Goal: Task Accomplishment & Management: Manage account settings

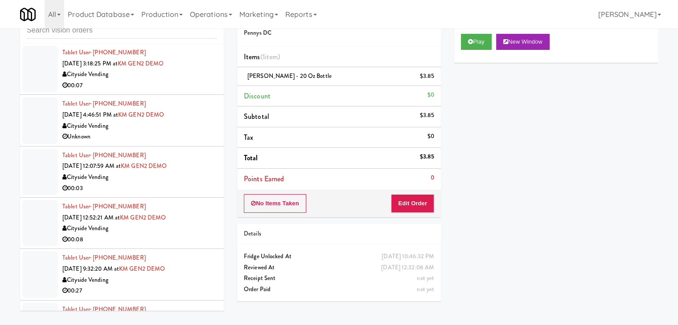
scroll to position [6425, 0]
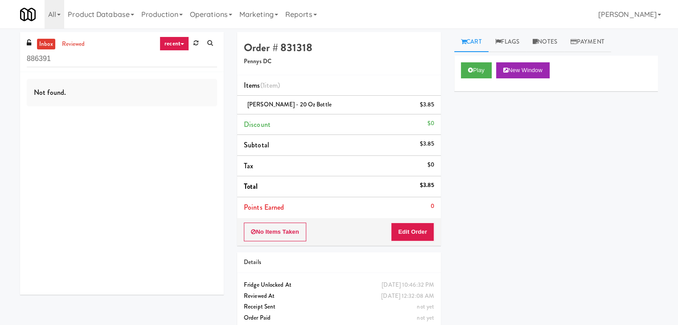
click at [185, 44] on link "recent" at bounding box center [174, 44] width 29 height 14
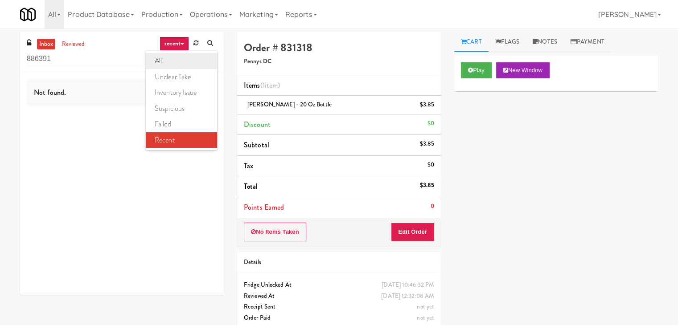
click at [182, 60] on link "all" at bounding box center [181, 61] width 71 height 16
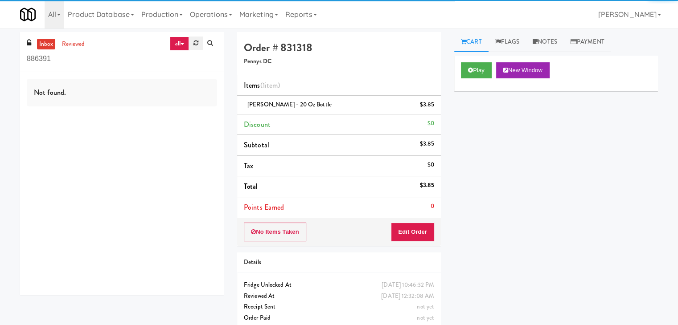
click at [193, 43] on icon at bounding box center [195, 43] width 5 height 6
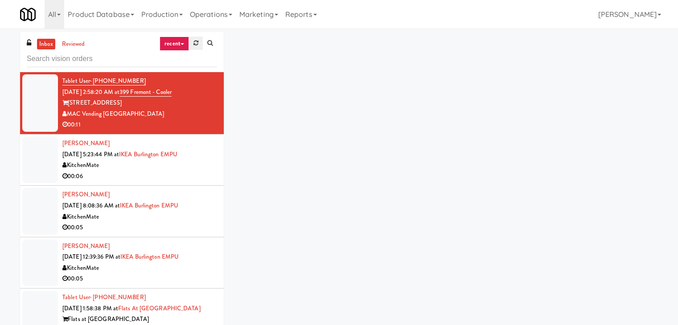
click at [193, 41] on link at bounding box center [196, 43] width 14 height 13
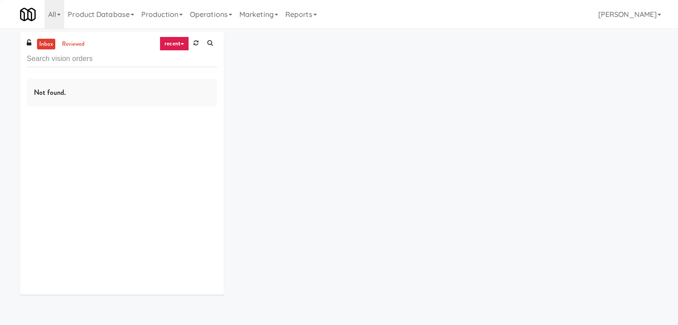
click at [194, 41] on icon at bounding box center [195, 43] width 5 height 6
click at [178, 45] on link "recent" at bounding box center [174, 44] width 29 height 14
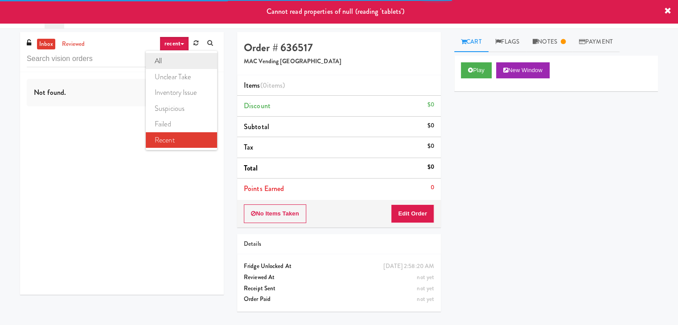
click at [174, 60] on link "all" at bounding box center [181, 61] width 71 height 16
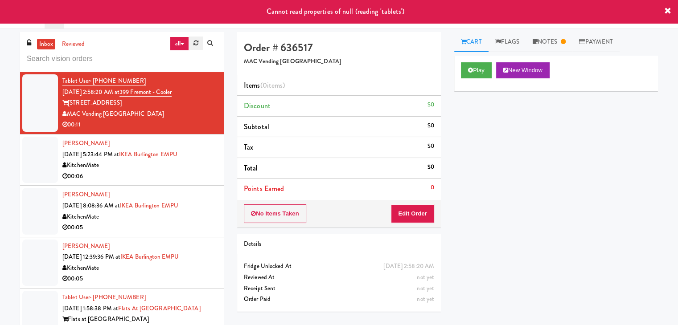
click at [196, 49] on link at bounding box center [196, 43] width 14 height 13
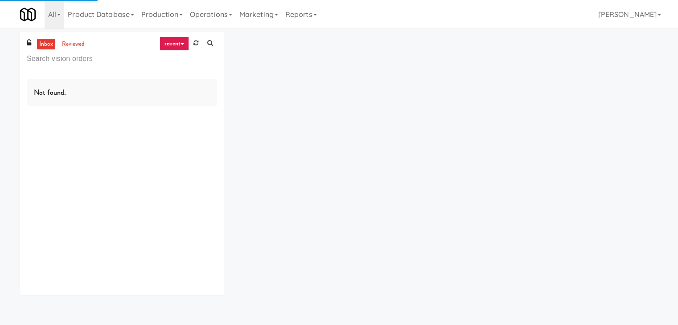
click at [180, 45] on link "recent" at bounding box center [174, 44] width 29 height 14
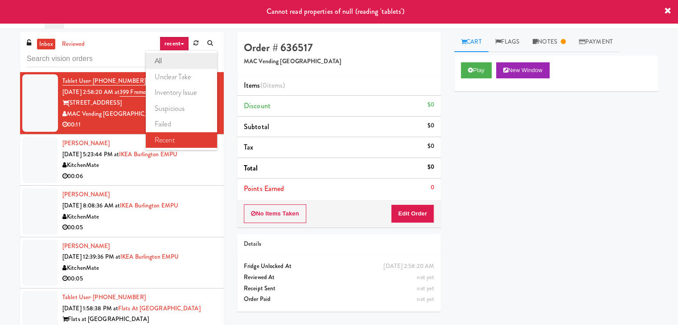
click at [182, 62] on link "all" at bounding box center [181, 61] width 71 height 16
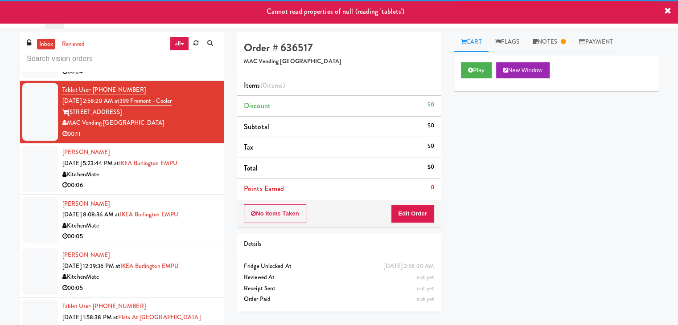
scroll to position [1309, 0]
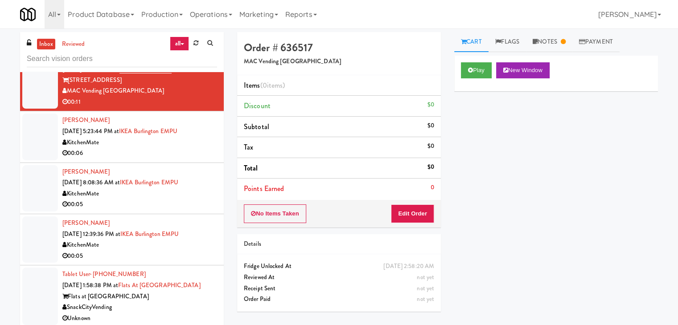
drag, startPoint x: 0, startPoint y: 182, endPoint x: 7, endPoint y: 177, distance: 8.4
click at [0, 181] on div "inbox reviewed all all unclear take inventory issue suspicious failed recent Ta…" at bounding box center [339, 189] width 678 height 314
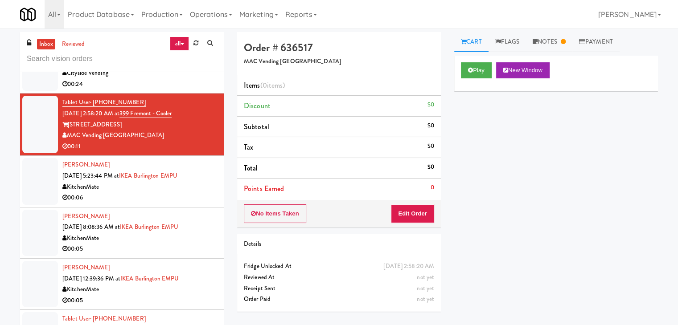
click at [121, 195] on div "00:06" at bounding box center [139, 198] width 155 height 11
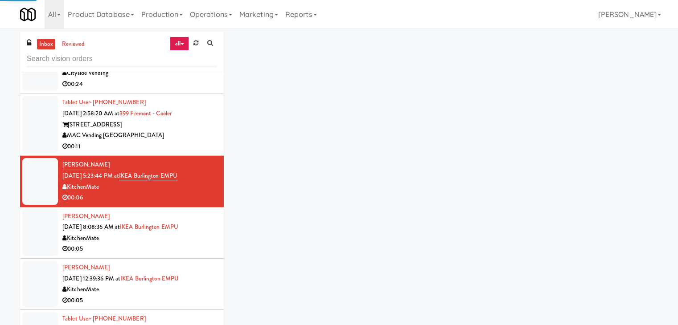
click at [160, 136] on div "MAC Vending [GEOGRAPHIC_DATA]" at bounding box center [139, 135] width 155 height 11
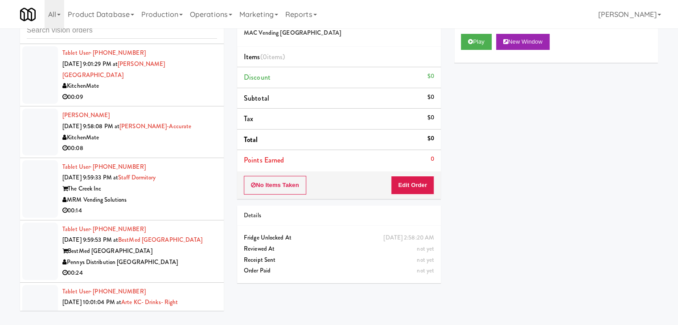
scroll to position [2388, 0]
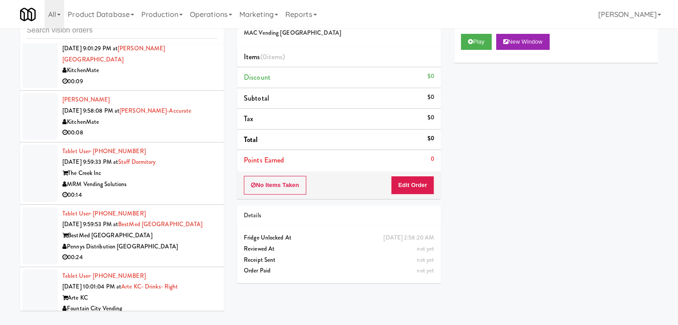
click at [191, 190] on div "00:14" at bounding box center [139, 195] width 155 height 11
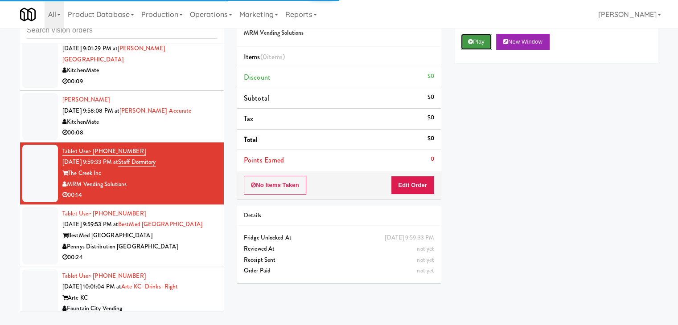
click at [474, 34] on button "Play" at bounding box center [476, 42] width 31 height 16
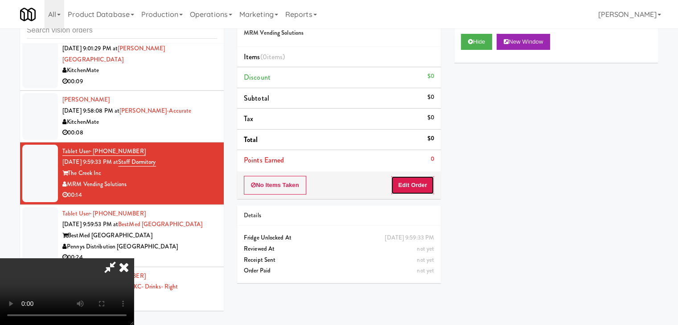
click at [413, 188] on button "Edit Order" at bounding box center [412, 185] width 43 height 19
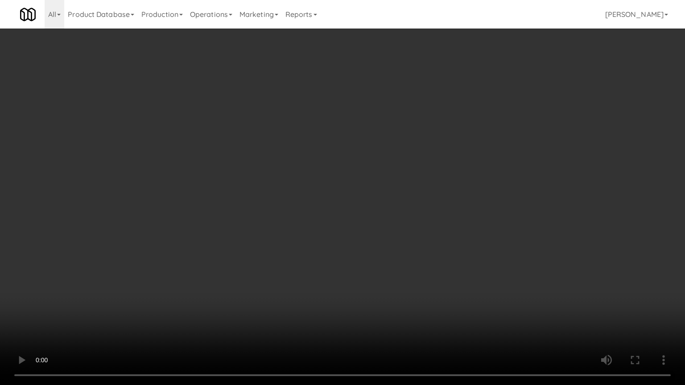
click at [335, 216] on video at bounding box center [342, 192] width 685 height 385
drag, startPoint x: 333, startPoint y: 218, endPoint x: 328, endPoint y: 223, distance: 7.0
click at [332, 221] on video at bounding box center [342, 192] width 685 height 385
click at [333, 223] on video at bounding box center [342, 192] width 685 height 385
click at [336, 225] on video at bounding box center [342, 192] width 685 height 385
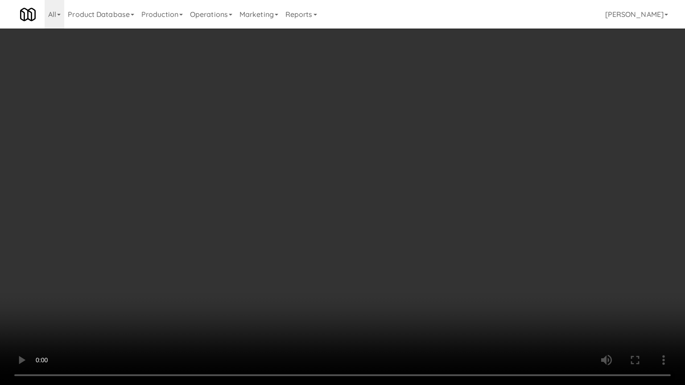
click at [337, 223] on video at bounding box center [342, 192] width 685 height 385
click at [337, 222] on video at bounding box center [342, 192] width 685 height 385
click at [333, 222] on video at bounding box center [342, 192] width 685 height 385
click at [331, 218] on video at bounding box center [342, 192] width 685 height 385
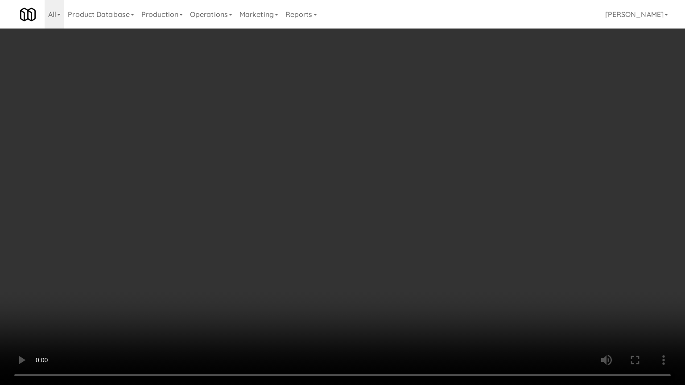
click at [330, 218] on video at bounding box center [342, 192] width 685 height 385
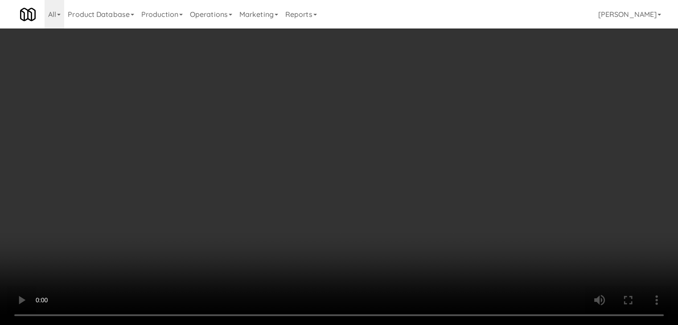
click at [313, 177] on video at bounding box center [339, 162] width 678 height 325
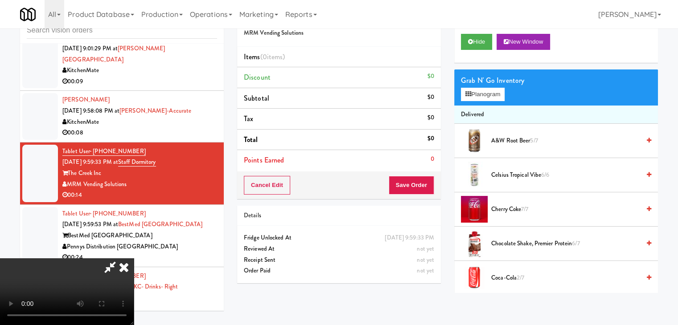
click at [134, 259] on video at bounding box center [67, 292] width 134 height 67
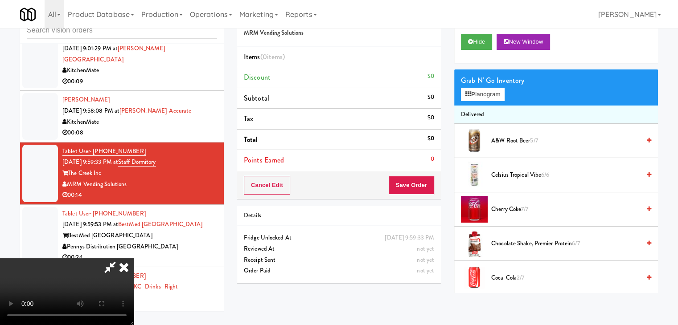
click at [134, 259] on video at bounding box center [67, 292] width 134 height 67
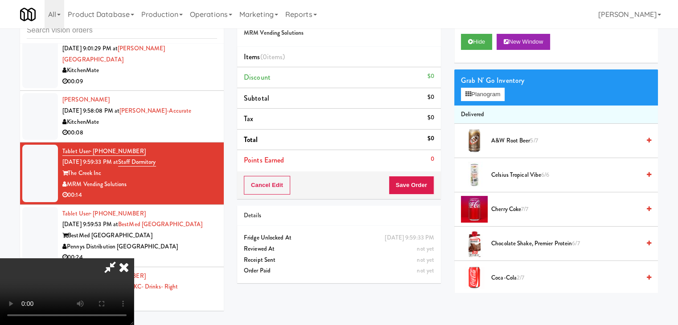
click at [134, 259] on video at bounding box center [67, 292] width 134 height 67
click at [477, 97] on button "Planogram" at bounding box center [483, 94] width 44 height 13
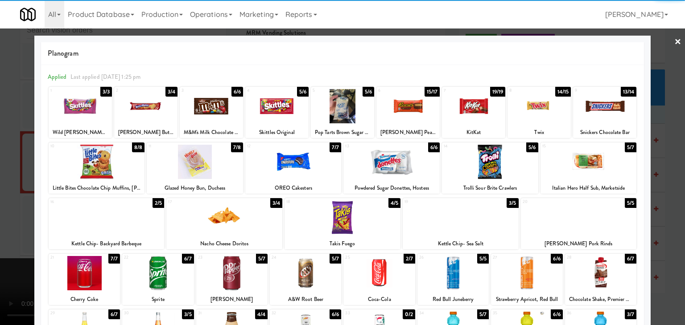
click at [285, 111] on div at bounding box center [276, 106] width 63 height 34
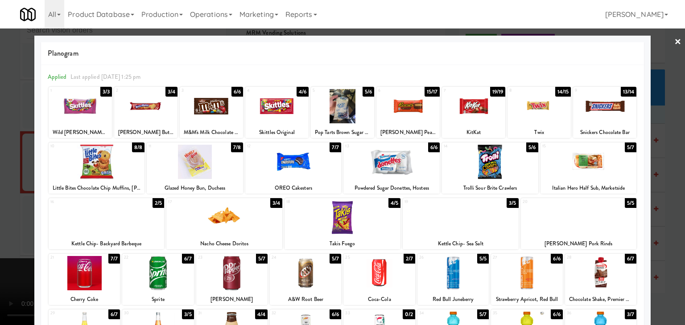
click at [412, 106] on div at bounding box center [407, 106] width 63 height 34
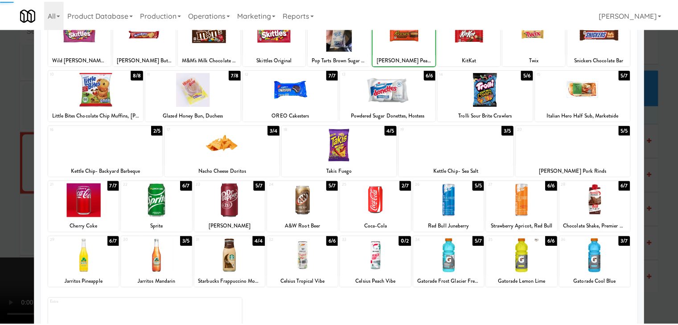
scroll to position [112, 0]
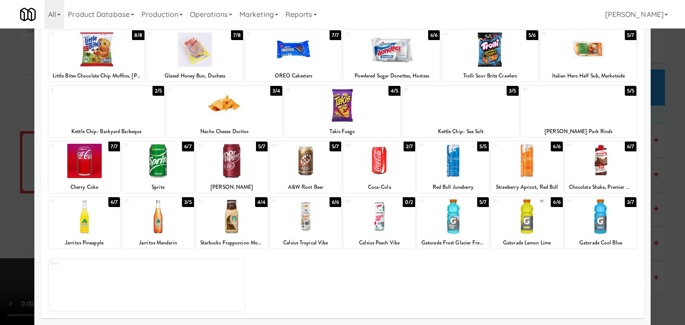
click at [229, 112] on div at bounding box center [224, 105] width 116 height 34
drag, startPoint x: 599, startPoint y: 227, endPoint x: 613, endPoint y: 229, distance: 13.9
click at [600, 227] on div at bounding box center [600, 217] width 71 height 34
drag, startPoint x: 666, startPoint y: 233, endPoint x: 590, endPoint y: 230, distance: 76.3
click at [666, 233] on div at bounding box center [342, 162] width 685 height 325
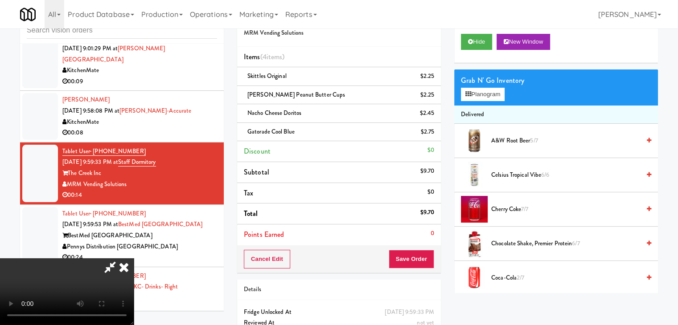
click at [430, 250] on div "Cancel Edit Save Order" at bounding box center [339, 260] width 204 height 28
click at [426, 253] on button "Save Order" at bounding box center [411, 259] width 45 height 19
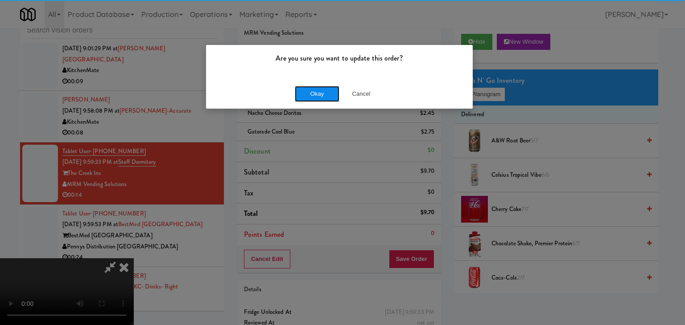
drag, startPoint x: 323, startPoint y: 99, endPoint x: 323, endPoint y: 94, distance: 4.9
click at [323, 97] on button "Okay" at bounding box center [317, 94] width 45 height 16
click at [323, 94] on div "Okay Cancel" at bounding box center [339, 94] width 267 height 30
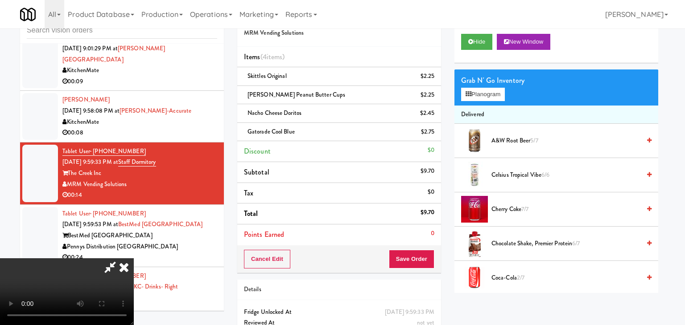
click at [323, 94] on div at bounding box center [342, 162] width 685 height 325
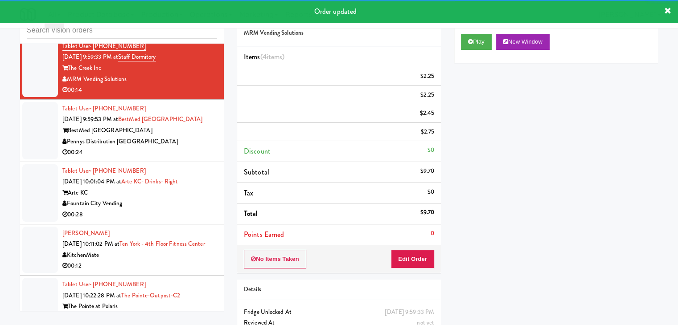
scroll to position [2521, 0]
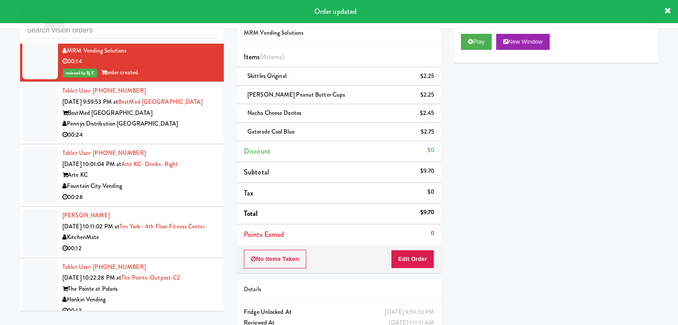
drag, startPoint x: 185, startPoint y: 106, endPoint x: 192, endPoint y: 107, distance: 6.9
click at [186, 130] on div "00:24" at bounding box center [139, 135] width 155 height 11
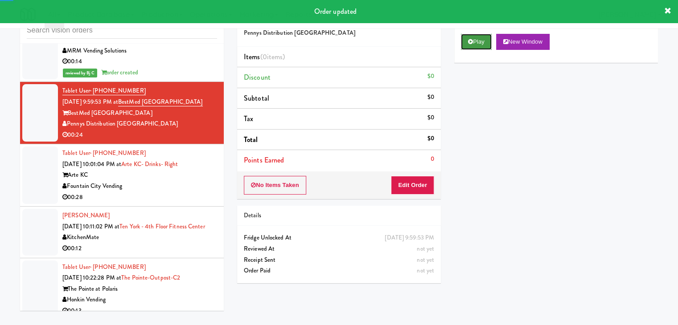
click at [469, 35] on button "Play" at bounding box center [476, 42] width 31 height 16
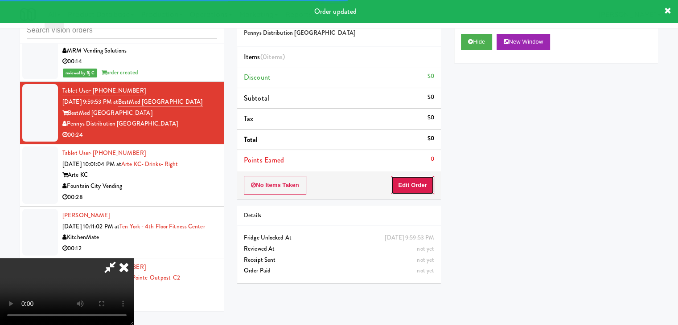
click at [419, 179] on button "Edit Order" at bounding box center [412, 185] width 43 height 19
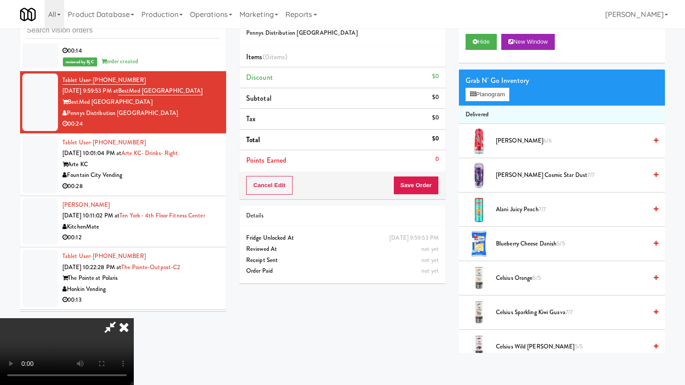
click at [134, 318] on video at bounding box center [67, 351] width 134 height 67
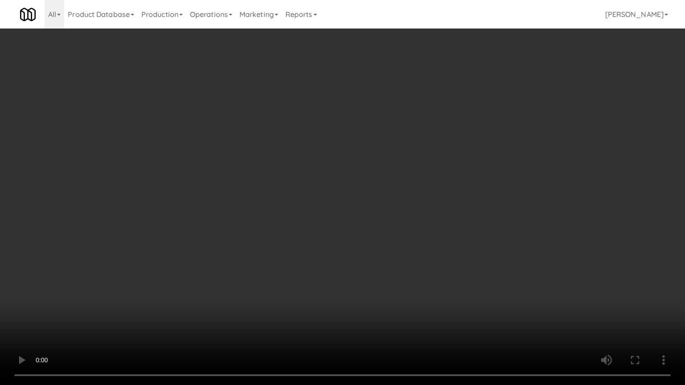
click at [418, 247] on video at bounding box center [342, 192] width 685 height 385
click at [416, 248] on video at bounding box center [342, 192] width 685 height 385
click at [416, 247] on video at bounding box center [342, 192] width 685 height 385
click at [419, 244] on video at bounding box center [342, 192] width 685 height 385
click at [421, 245] on video at bounding box center [342, 192] width 685 height 385
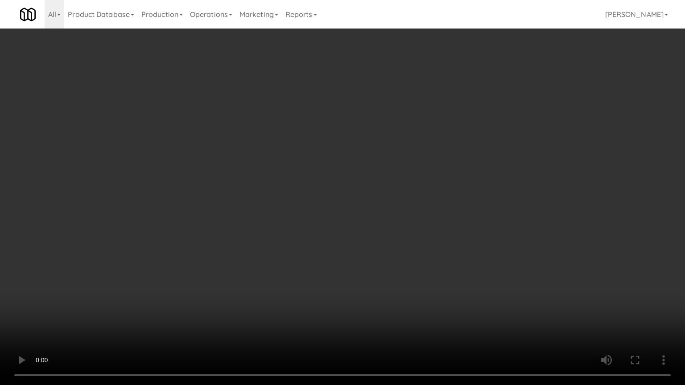
click at [422, 244] on video at bounding box center [342, 192] width 685 height 385
click at [365, 280] on video at bounding box center [342, 192] width 685 height 385
click at [383, 266] on video at bounding box center [342, 192] width 685 height 385
click at [388, 256] on video at bounding box center [342, 192] width 685 height 385
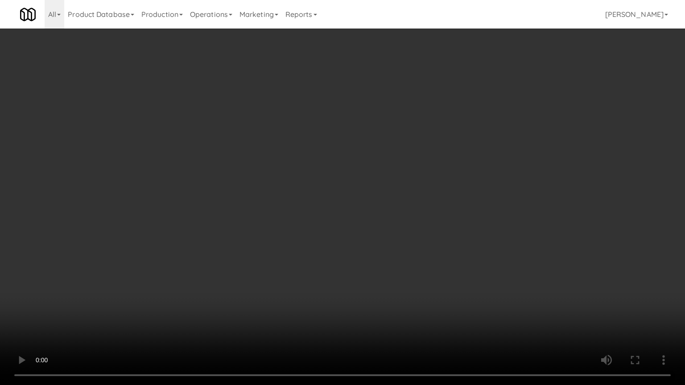
click at [345, 253] on video at bounding box center [342, 192] width 685 height 385
click at [336, 260] on video at bounding box center [342, 192] width 685 height 385
click at [337, 259] on video at bounding box center [342, 192] width 685 height 385
click at [340, 257] on video at bounding box center [342, 192] width 685 height 385
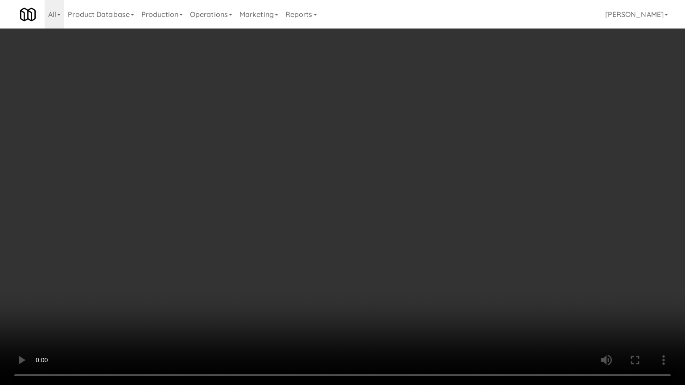
click at [346, 250] on video at bounding box center [342, 192] width 685 height 385
drag, startPoint x: 346, startPoint y: 250, endPoint x: 355, endPoint y: 182, distance: 67.8
click at [346, 250] on video at bounding box center [342, 192] width 685 height 385
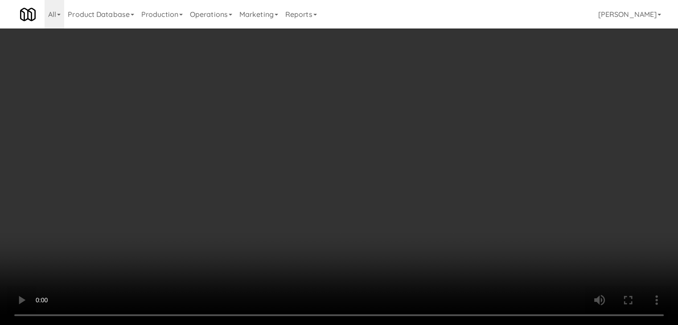
click at [272, 170] on video at bounding box center [339, 162] width 678 height 325
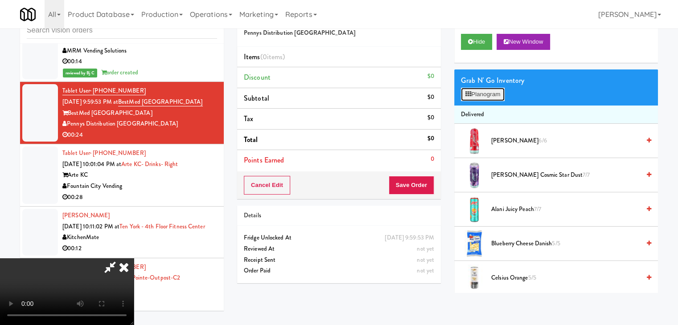
click at [489, 97] on button "Planogram" at bounding box center [483, 94] width 44 height 13
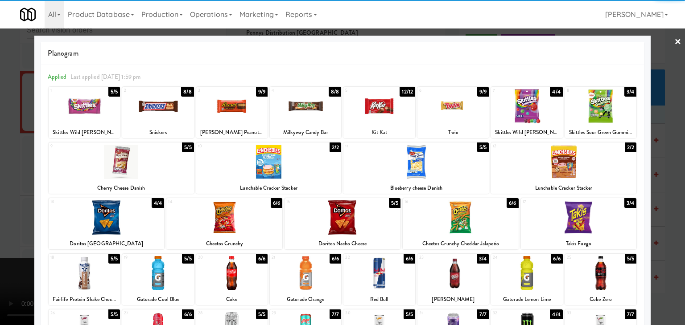
click at [124, 217] on div at bounding box center [107, 218] width 116 height 34
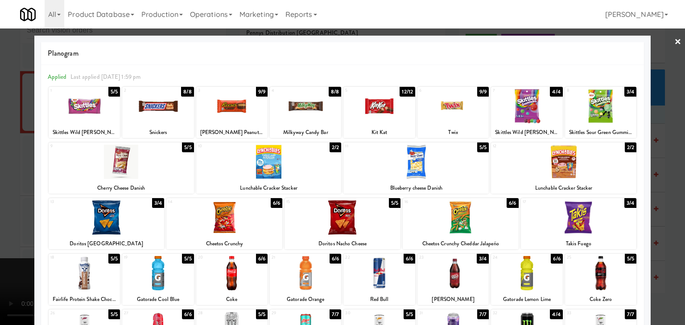
click at [83, 277] on div at bounding box center [84, 273] width 71 height 34
drag, startPoint x: 0, startPoint y: 273, endPoint x: 157, endPoint y: 248, distance: 158.9
click at [3, 272] on div at bounding box center [342, 162] width 685 height 325
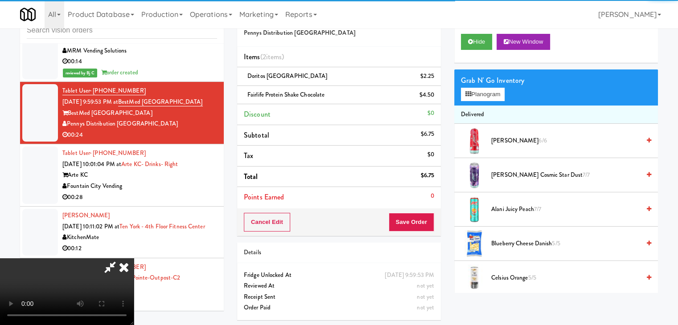
drag, startPoint x: 228, startPoint y: 243, endPoint x: 232, endPoint y: 245, distance: 4.6
click at [134, 259] on video at bounding box center [67, 292] width 134 height 67
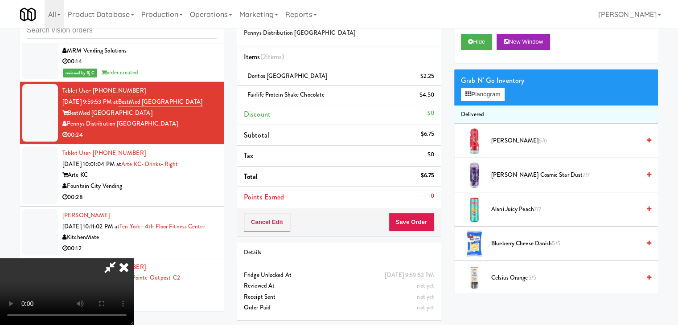
click at [134, 259] on video at bounding box center [67, 292] width 134 height 67
click at [134, 274] on video at bounding box center [67, 292] width 134 height 67
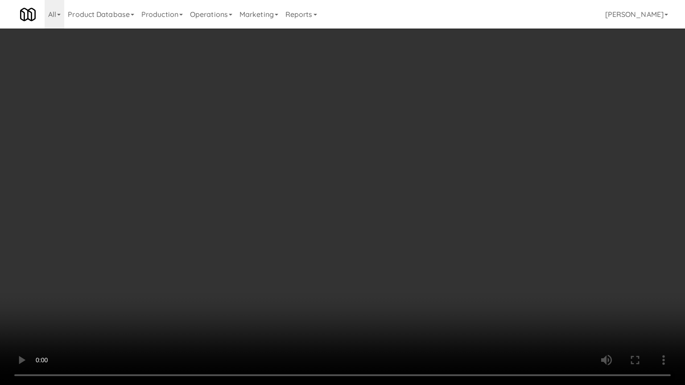
click at [352, 263] on video at bounding box center [342, 192] width 685 height 385
click at [292, 289] on video at bounding box center [342, 192] width 685 height 385
click at [295, 289] on video at bounding box center [342, 192] width 685 height 385
click at [315, 254] on video at bounding box center [342, 192] width 685 height 385
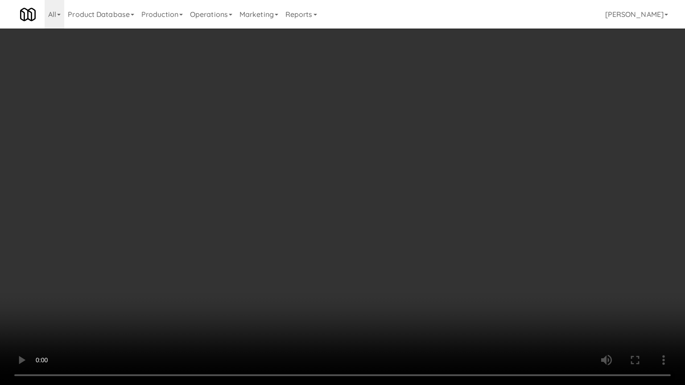
click at [311, 260] on video at bounding box center [342, 192] width 685 height 385
click at [316, 259] on video at bounding box center [342, 192] width 685 height 385
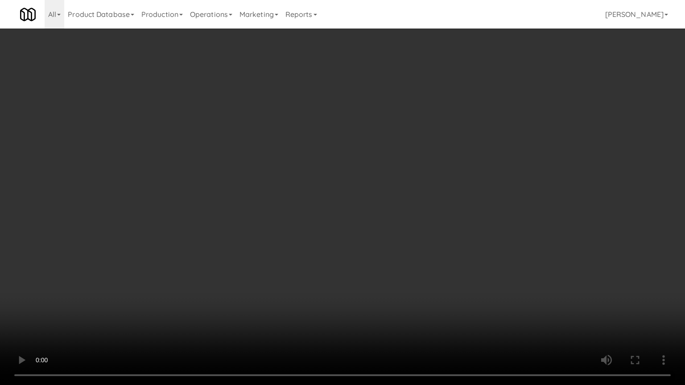
click at [316, 259] on video at bounding box center [342, 192] width 685 height 385
click at [317, 259] on video at bounding box center [342, 192] width 685 height 385
click at [319, 259] on video at bounding box center [342, 192] width 685 height 385
click at [319, 257] on video at bounding box center [342, 192] width 685 height 385
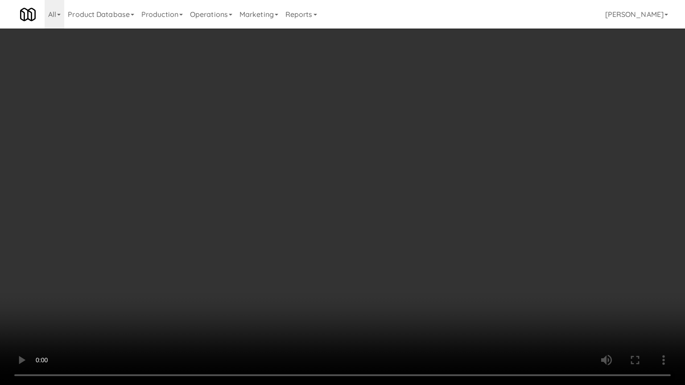
click at [319, 257] on video at bounding box center [342, 192] width 685 height 385
click at [283, 271] on video at bounding box center [342, 192] width 685 height 385
click at [331, 266] on video at bounding box center [342, 192] width 685 height 385
click at [335, 263] on video at bounding box center [342, 192] width 685 height 385
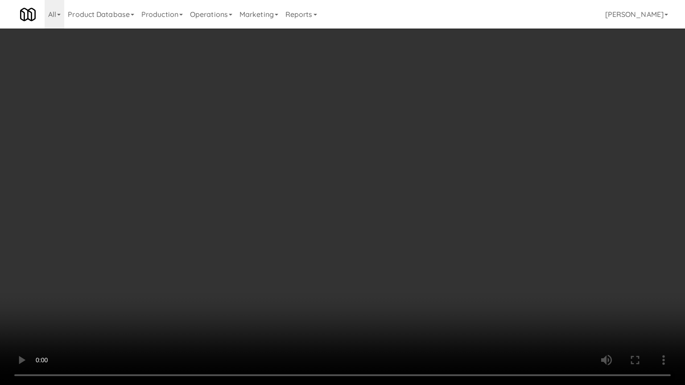
click at [335, 263] on video at bounding box center [342, 192] width 685 height 385
click at [338, 264] on video at bounding box center [342, 192] width 685 height 385
click at [335, 266] on video at bounding box center [342, 192] width 685 height 385
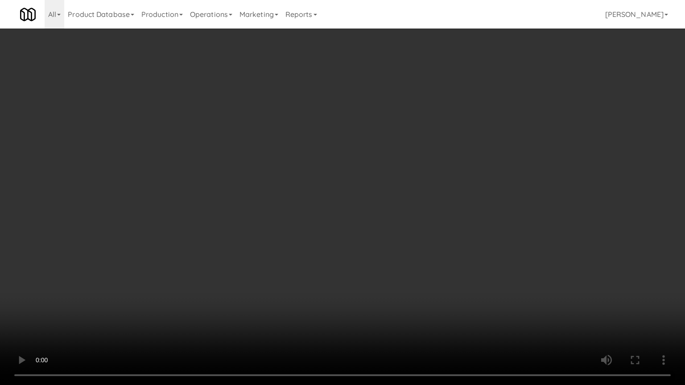
click at [369, 239] on video at bounding box center [342, 192] width 685 height 385
click at [370, 238] on video at bounding box center [342, 192] width 685 height 385
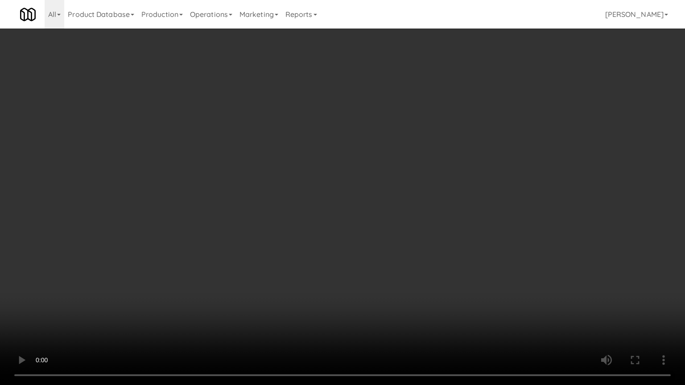
click at [370, 238] on video at bounding box center [342, 192] width 685 height 385
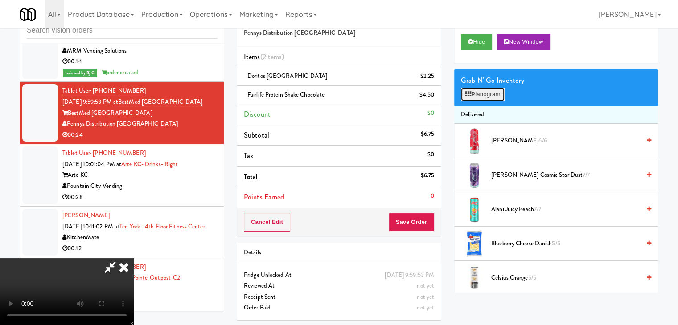
click at [490, 90] on button "Planogram" at bounding box center [483, 94] width 44 height 13
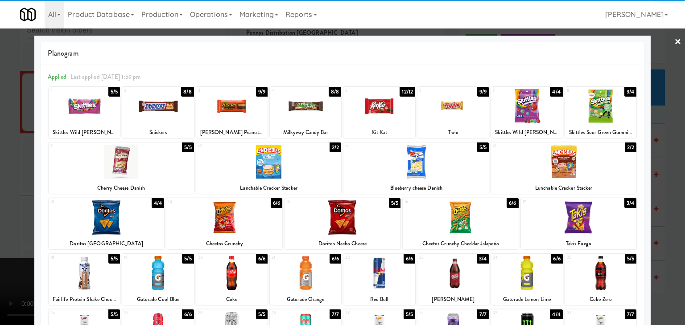
click at [122, 216] on div at bounding box center [107, 218] width 116 height 34
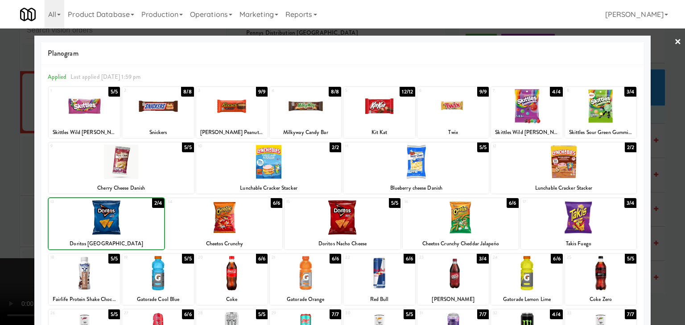
click at [86, 271] on div at bounding box center [84, 273] width 71 height 34
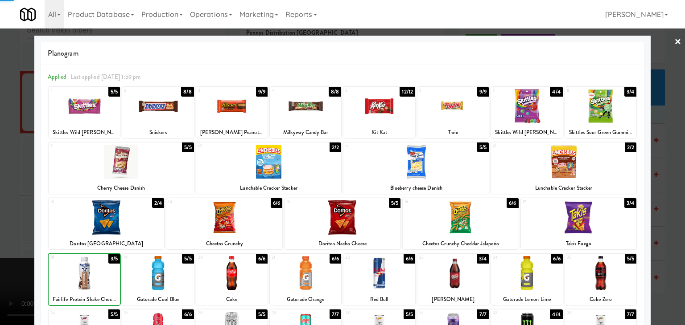
click at [288, 270] on div at bounding box center [305, 273] width 71 height 34
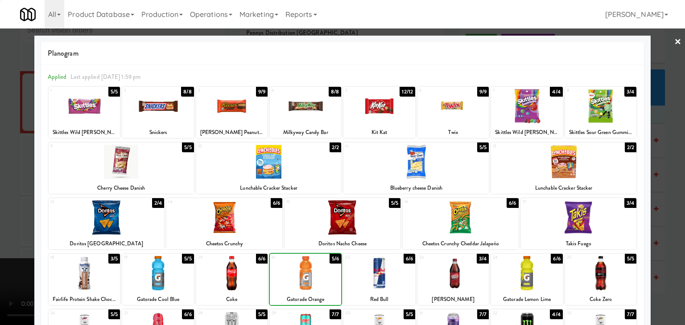
drag, startPoint x: 9, startPoint y: 266, endPoint x: 197, endPoint y: 264, distance: 188.1
click at [11, 266] on div at bounding box center [342, 162] width 685 height 325
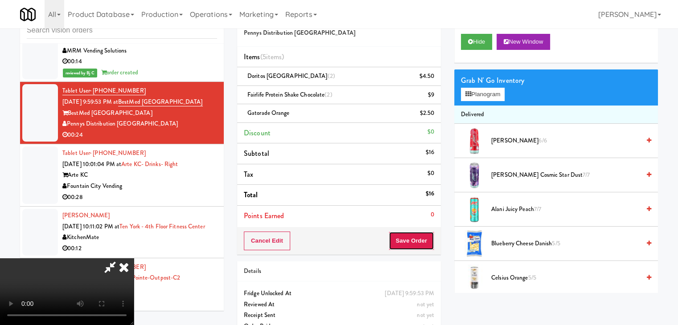
click at [433, 241] on button "Save Order" at bounding box center [411, 241] width 45 height 19
click at [427, 241] on button "Save Order" at bounding box center [411, 241] width 45 height 19
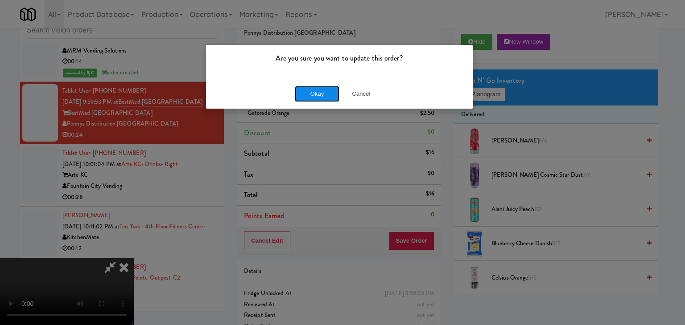
click at [322, 100] on button "Okay" at bounding box center [317, 94] width 45 height 16
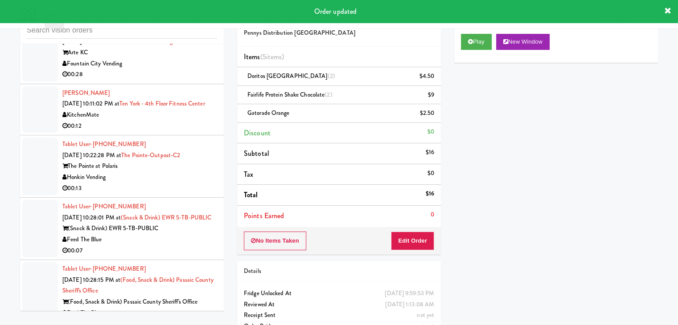
scroll to position [2610, 0]
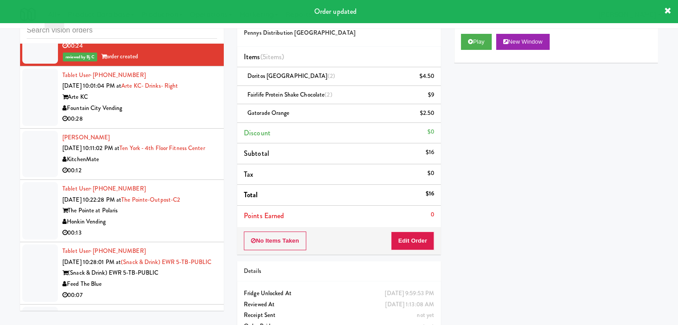
click at [171, 103] on div "Fountain City Vending" at bounding box center [139, 108] width 155 height 11
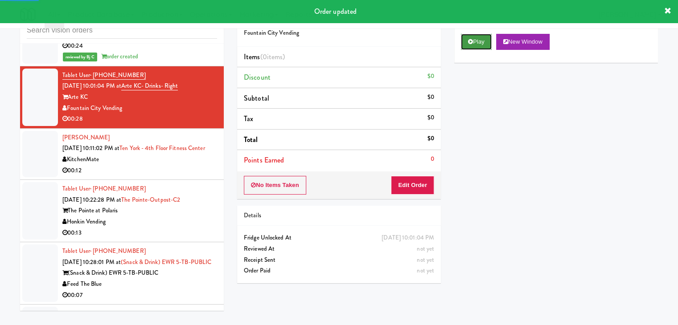
click at [465, 45] on button "Play" at bounding box center [476, 42] width 31 height 16
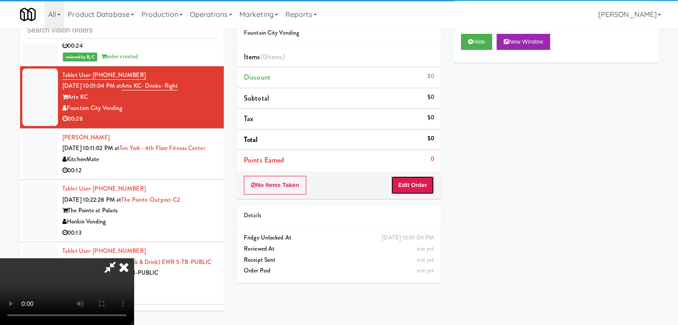
click at [415, 179] on button "Edit Order" at bounding box center [412, 185] width 43 height 19
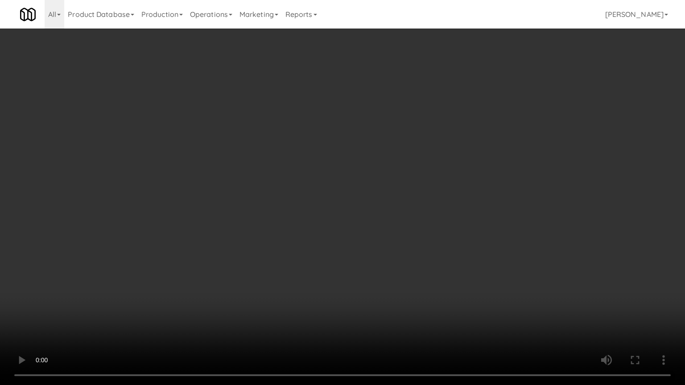
click at [381, 235] on video at bounding box center [342, 192] width 685 height 385
click at [369, 239] on video at bounding box center [342, 192] width 685 height 385
click at [374, 237] on video at bounding box center [342, 192] width 685 height 385
click at [374, 235] on video at bounding box center [342, 192] width 685 height 385
click at [381, 235] on video at bounding box center [342, 192] width 685 height 385
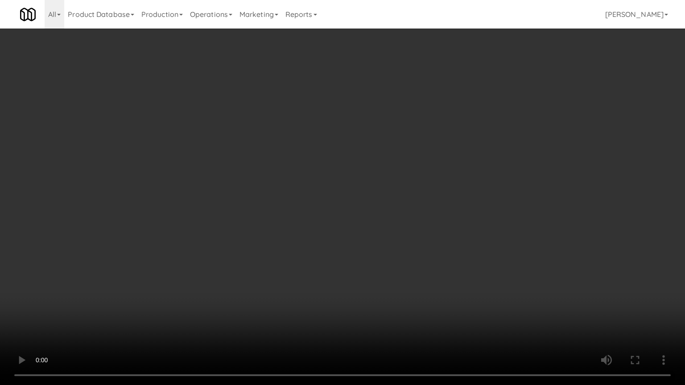
click at [378, 237] on video at bounding box center [342, 192] width 685 height 385
click at [379, 229] on video at bounding box center [342, 192] width 685 height 385
drag, startPoint x: 378, startPoint y: 229, endPoint x: 376, endPoint y: 234, distance: 5.5
click at [378, 230] on video at bounding box center [342, 192] width 685 height 385
click at [380, 230] on video at bounding box center [342, 192] width 685 height 385
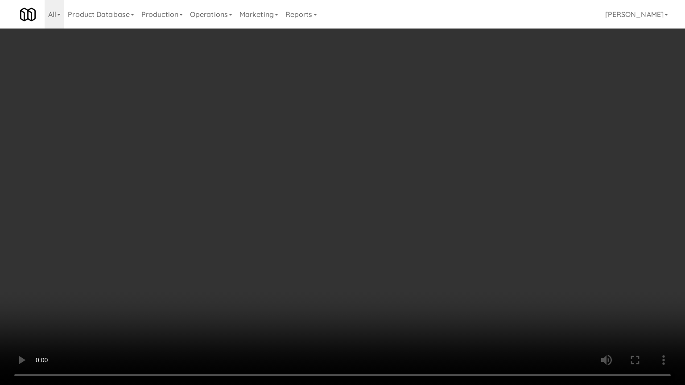
click at [380, 230] on video at bounding box center [342, 192] width 685 height 385
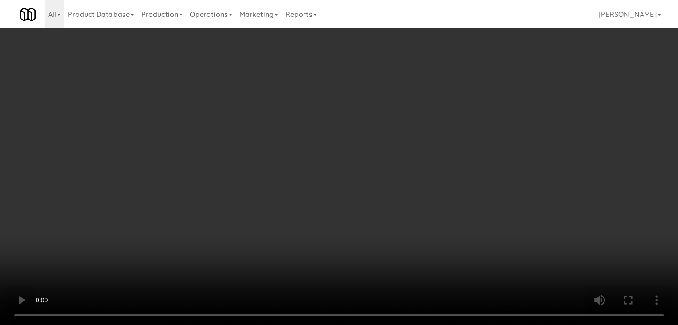
scroll to position [223, 0]
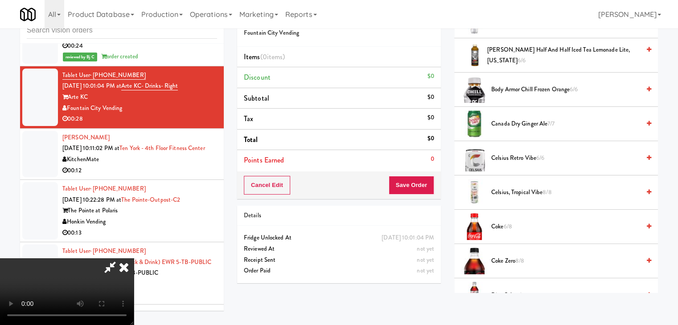
click at [518, 127] on span "Canada Dry Ginger Ale 7/7" at bounding box center [565, 124] width 149 height 11
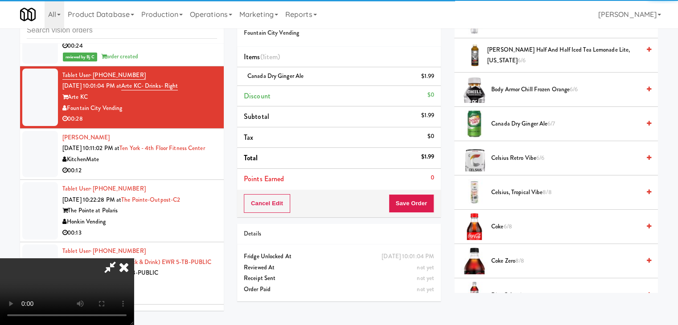
drag, startPoint x: 345, startPoint y: 154, endPoint x: 400, endPoint y: 154, distance: 55.7
click at [134, 259] on video at bounding box center [67, 292] width 134 height 67
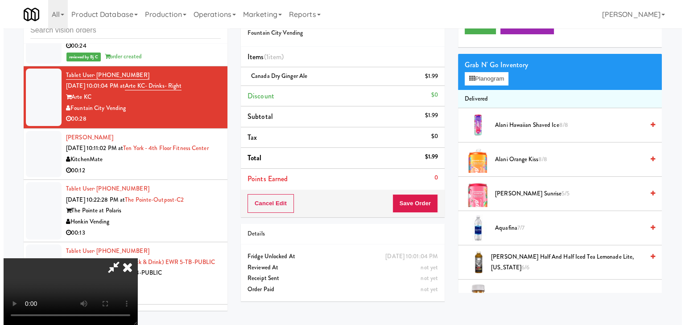
scroll to position [0, 0]
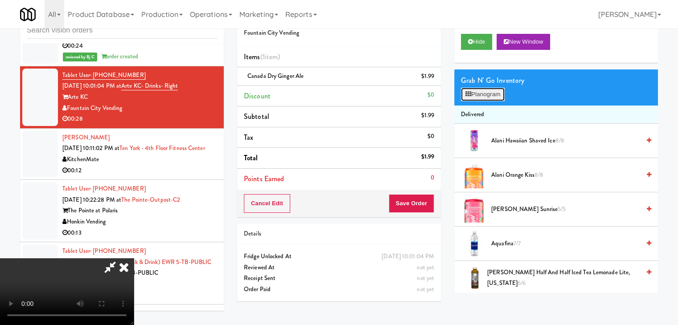
click at [492, 100] on button "Planogram" at bounding box center [483, 94] width 44 height 13
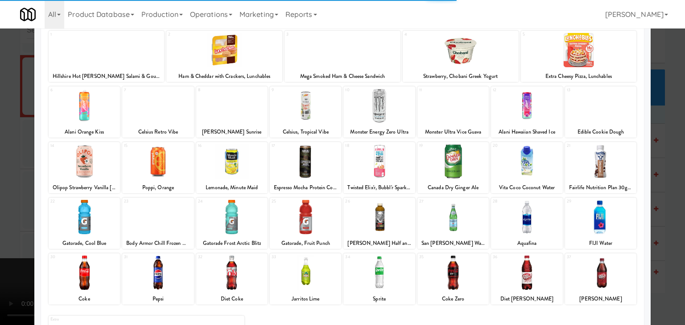
scroll to position [112, 0]
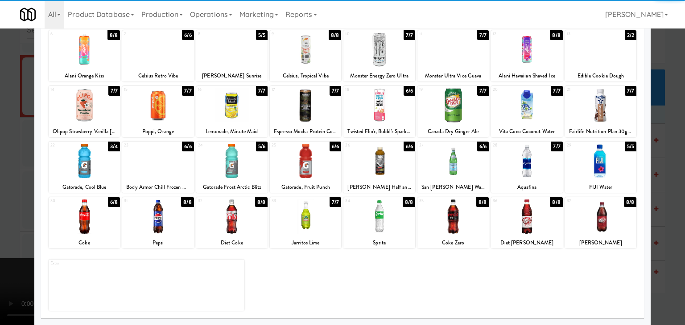
click at [89, 220] on div at bounding box center [84, 217] width 71 height 34
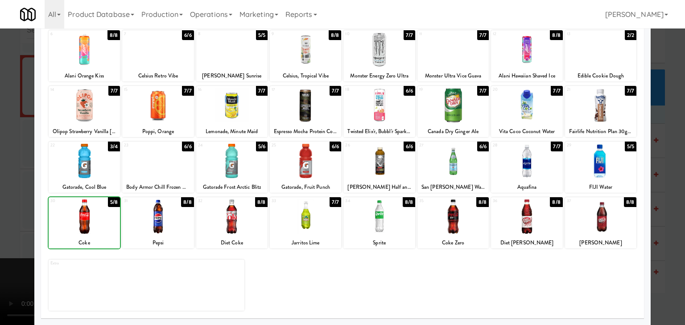
drag, startPoint x: 0, startPoint y: 230, endPoint x: 166, endPoint y: 220, distance: 166.6
click at [9, 228] on div at bounding box center [342, 162] width 685 height 325
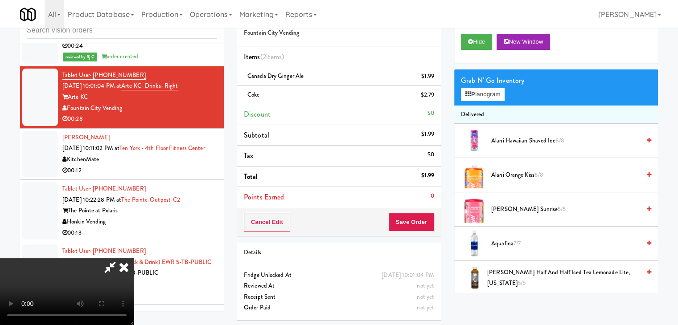
click at [134, 259] on video at bounding box center [67, 292] width 134 height 67
drag, startPoint x: 335, startPoint y: 218, endPoint x: 325, endPoint y: 228, distance: 13.9
click at [134, 259] on video at bounding box center [67, 292] width 134 height 67
click at [481, 99] on button "Planogram" at bounding box center [483, 94] width 44 height 13
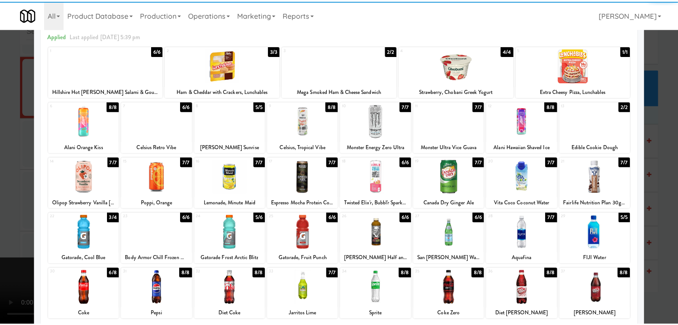
scroll to position [112, 0]
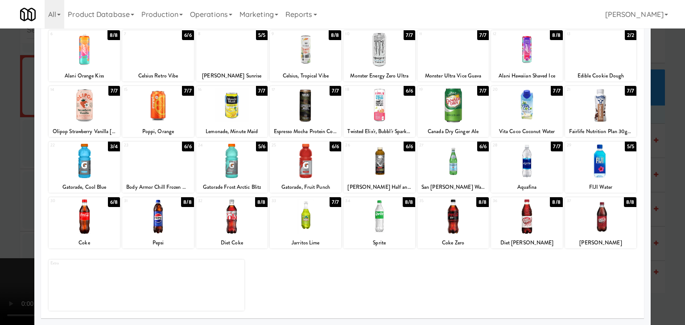
click at [91, 167] on div at bounding box center [84, 161] width 71 height 34
click at [0, 185] on div at bounding box center [342, 162] width 685 height 325
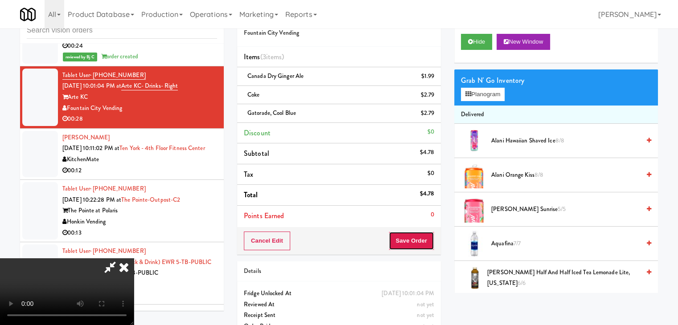
click at [412, 238] on button "Save Order" at bounding box center [411, 241] width 45 height 19
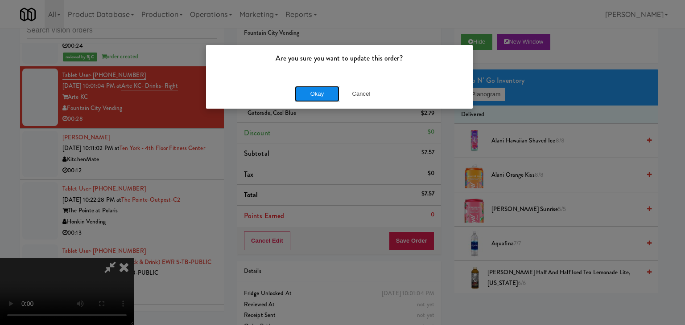
click at [321, 92] on button "Okay" at bounding box center [317, 94] width 45 height 16
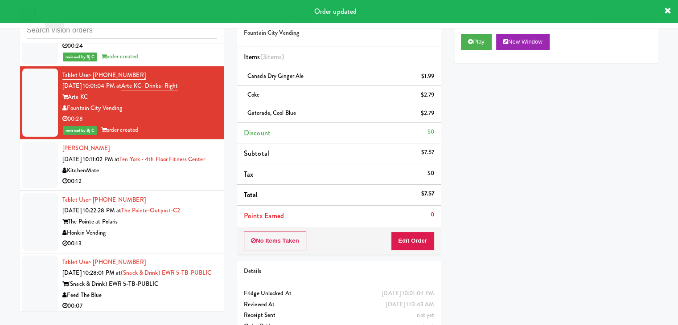
drag, startPoint x: 177, startPoint y: 158, endPoint x: 174, endPoint y: 164, distance: 6.4
click at [178, 165] on div "KitchenMate" at bounding box center [139, 170] width 155 height 11
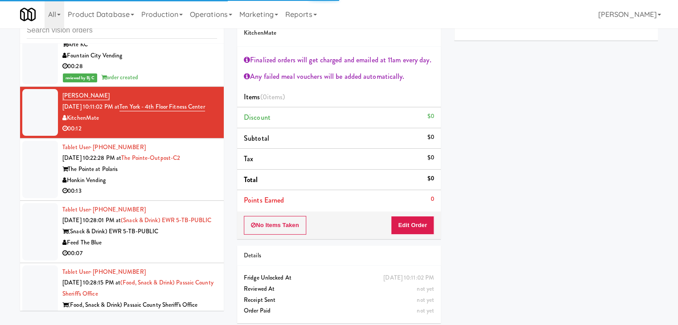
scroll to position [2700, 0]
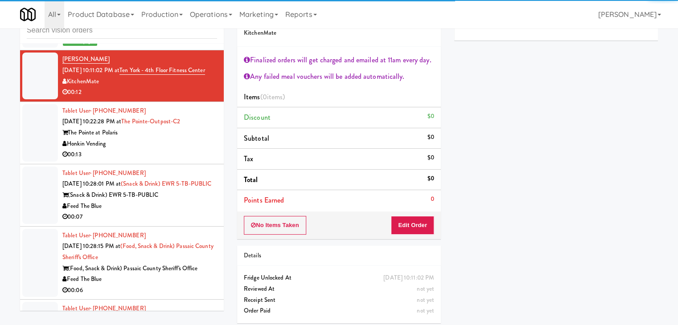
drag, startPoint x: 181, startPoint y: 136, endPoint x: 193, endPoint y: 133, distance: 12.4
click at [183, 149] on div "00:13" at bounding box center [139, 154] width 155 height 11
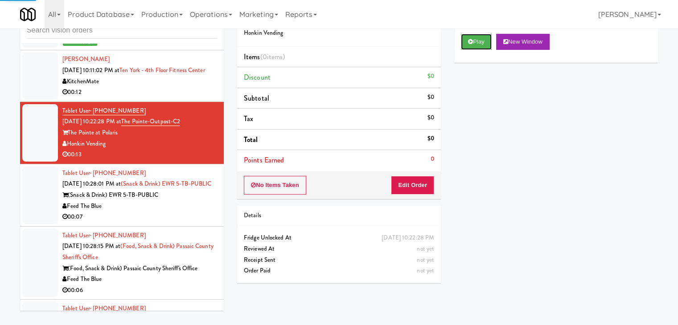
drag, startPoint x: 484, startPoint y: 41, endPoint x: 478, endPoint y: 54, distance: 14.8
click at [483, 43] on button "Play" at bounding box center [476, 42] width 31 height 16
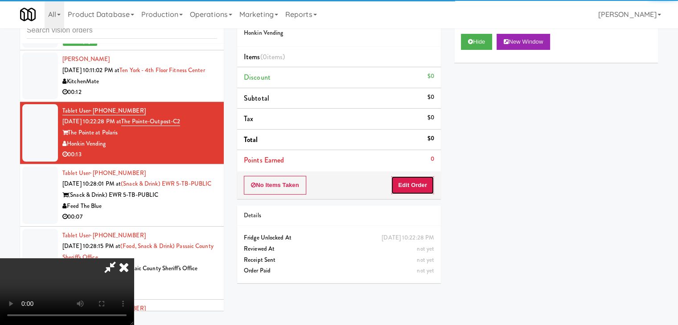
click at [398, 189] on button "Edit Order" at bounding box center [412, 185] width 43 height 19
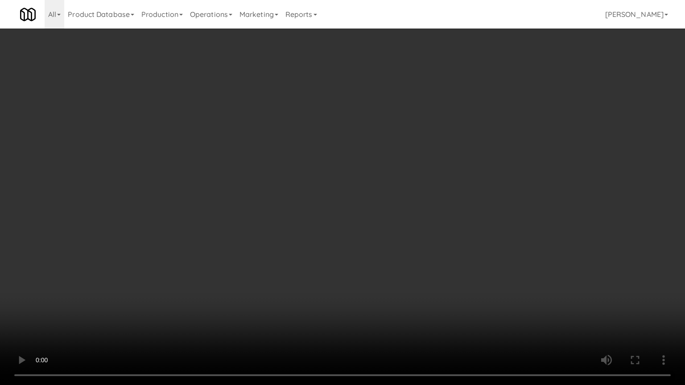
click at [374, 271] on video at bounding box center [342, 192] width 685 height 385
click at [374, 272] on video at bounding box center [342, 192] width 685 height 385
click at [369, 273] on video at bounding box center [342, 192] width 685 height 385
drag, startPoint x: 369, startPoint y: 273, endPoint x: 375, endPoint y: 275, distance: 6.1
click at [372, 273] on video at bounding box center [342, 192] width 685 height 385
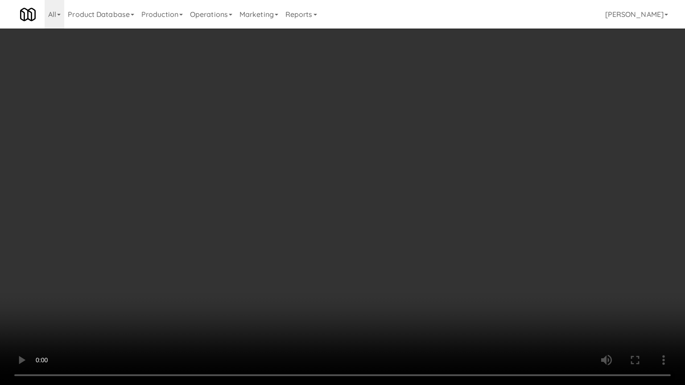
click at [410, 264] on video at bounding box center [342, 192] width 685 height 385
drag, startPoint x: 410, startPoint y: 264, endPoint x: 437, endPoint y: 196, distance: 73.4
click at [410, 263] on video at bounding box center [342, 192] width 685 height 385
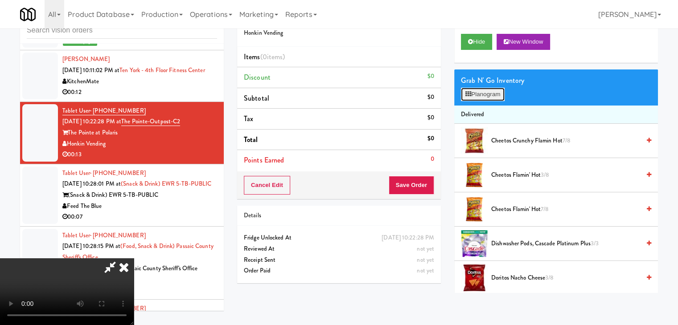
click at [485, 93] on button "Planogram" at bounding box center [483, 94] width 44 height 13
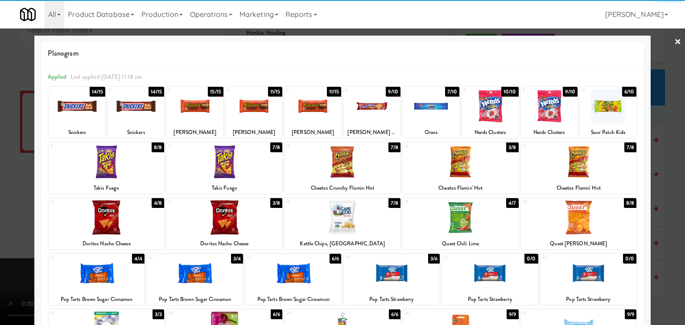
click at [433, 106] on div at bounding box center [431, 106] width 57 height 34
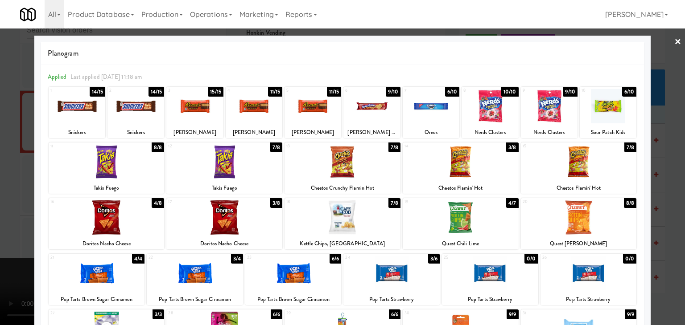
drag, startPoint x: 0, startPoint y: 206, endPoint x: 162, endPoint y: 202, distance: 161.4
click at [15, 203] on div at bounding box center [342, 162] width 685 height 325
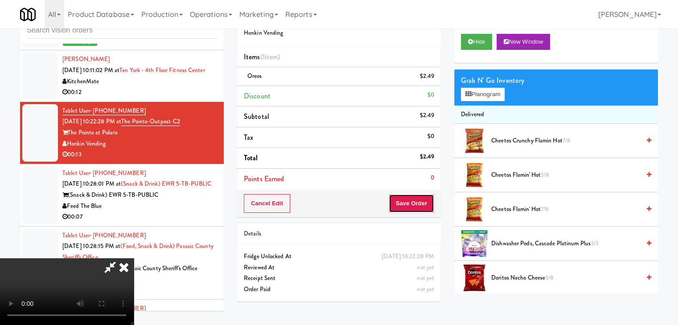
drag, startPoint x: 430, startPoint y: 206, endPoint x: 423, endPoint y: 206, distance: 7.1
click at [423, 206] on button "Save Order" at bounding box center [411, 203] width 45 height 19
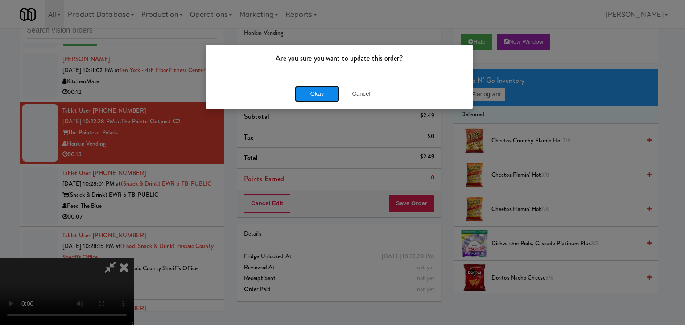
click at [317, 92] on button "Okay" at bounding box center [317, 94] width 45 height 16
drag, startPoint x: 317, startPoint y: 92, endPoint x: 319, endPoint y: 97, distance: 5.4
click at [317, 93] on div "Okay Cancel" at bounding box center [339, 94] width 267 height 30
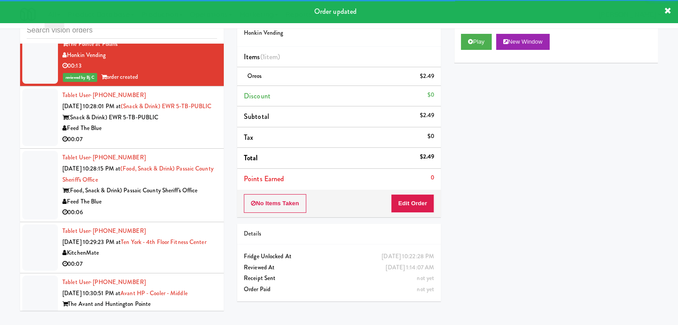
scroll to position [2789, 0]
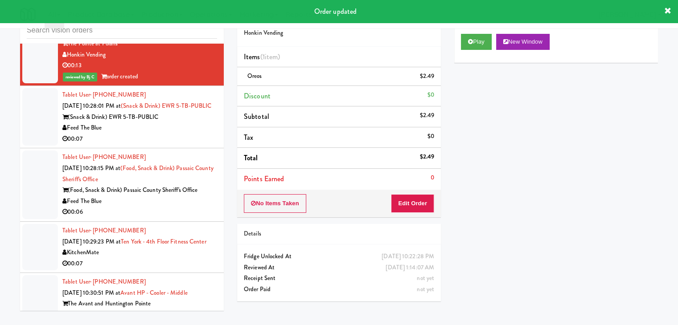
drag, startPoint x: 179, startPoint y: 133, endPoint x: 190, endPoint y: 134, distance: 11.2
click at [189, 134] on div "00:07" at bounding box center [139, 139] width 155 height 11
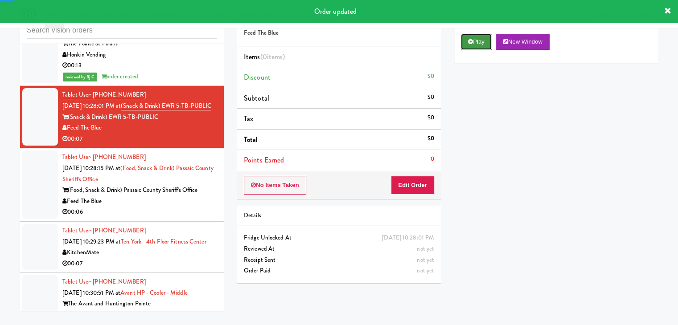
click at [471, 45] on button "Play" at bounding box center [476, 42] width 31 height 16
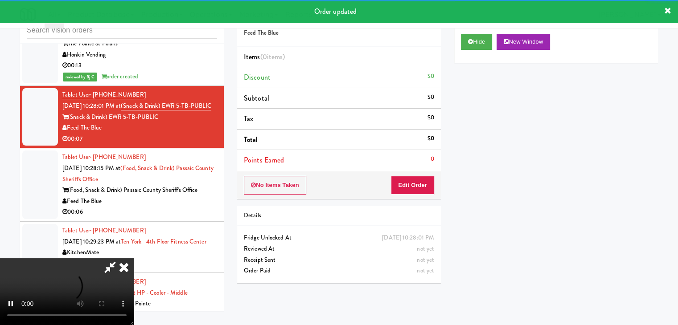
click at [411, 194] on div "No Items Taken Edit Order" at bounding box center [339, 186] width 204 height 28
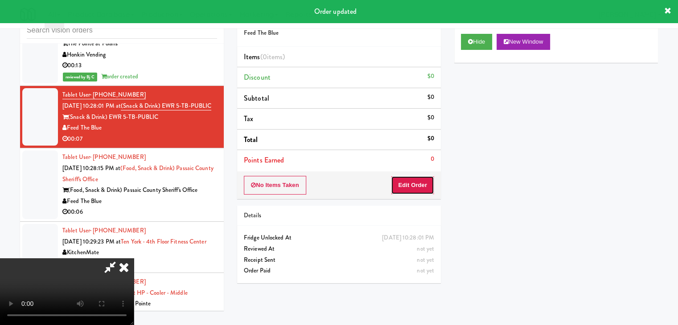
click at [414, 188] on button "Edit Order" at bounding box center [412, 185] width 43 height 19
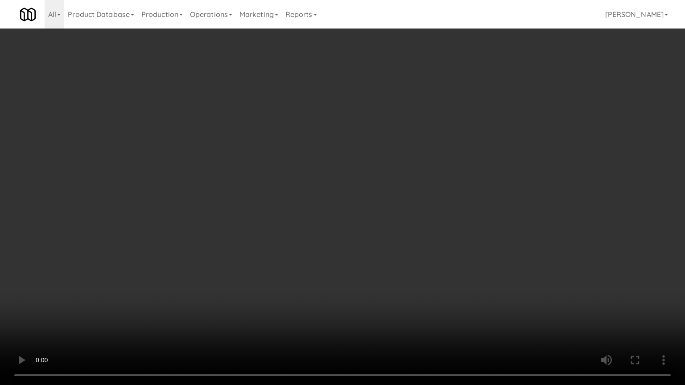
click at [378, 271] on video at bounding box center [342, 192] width 685 height 385
drag, startPoint x: 374, startPoint y: 275, endPoint x: 366, endPoint y: 278, distance: 8.8
click at [374, 275] on video at bounding box center [342, 192] width 685 height 385
click at [369, 277] on video at bounding box center [342, 192] width 685 height 385
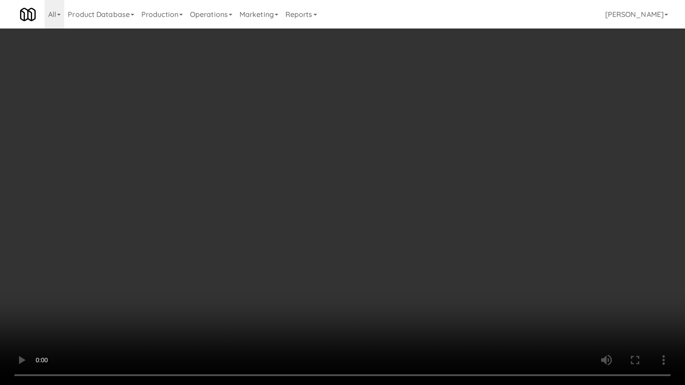
click at [367, 282] on video at bounding box center [342, 192] width 685 height 385
click at [364, 280] on video at bounding box center [342, 192] width 685 height 385
click at [366, 278] on video at bounding box center [342, 192] width 685 height 385
click at [382, 251] on video at bounding box center [342, 192] width 685 height 385
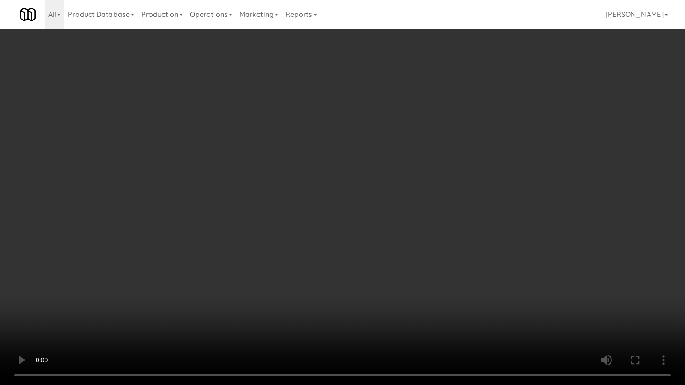
click at [383, 262] on video at bounding box center [342, 192] width 685 height 385
click at [385, 261] on video at bounding box center [342, 192] width 685 height 385
click at [386, 261] on video at bounding box center [342, 192] width 685 height 385
click at [387, 261] on video at bounding box center [342, 192] width 685 height 385
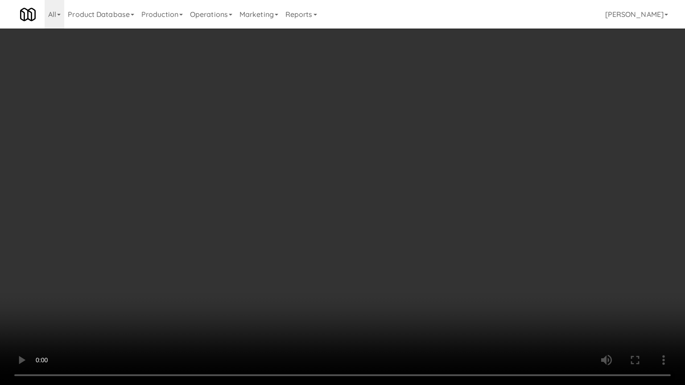
click at [388, 261] on video at bounding box center [342, 192] width 685 height 385
click at [389, 260] on video at bounding box center [342, 192] width 685 height 385
click at [403, 239] on video at bounding box center [342, 192] width 685 height 385
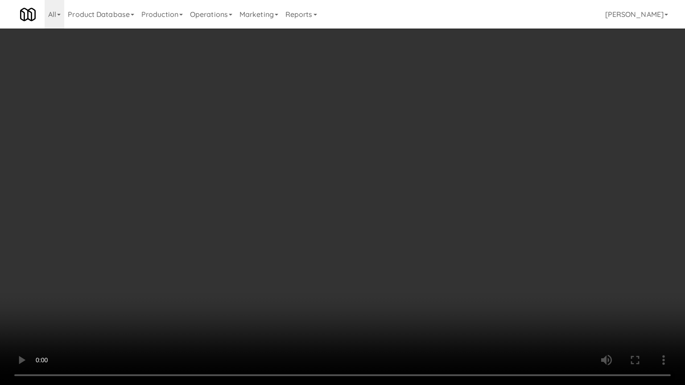
drag, startPoint x: 403, startPoint y: 239, endPoint x: 423, endPoint y: 165, distance: 77.1
click at [405, 236] on video at bounding box center [342, 192] width 685 height 385
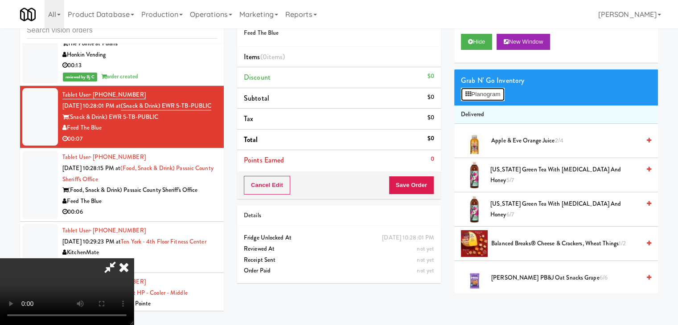
click at [475, 89] on button "Planogram" at bounding box center [483, 94] width 44 height 13
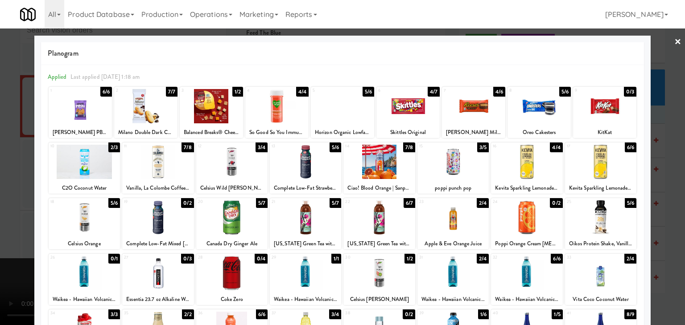
click at [219, 115] on div at bounding box center [211, 106] width 63 height 34
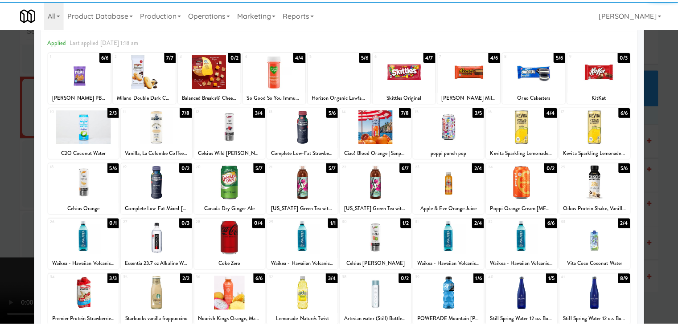
scroll to position [89, 0]
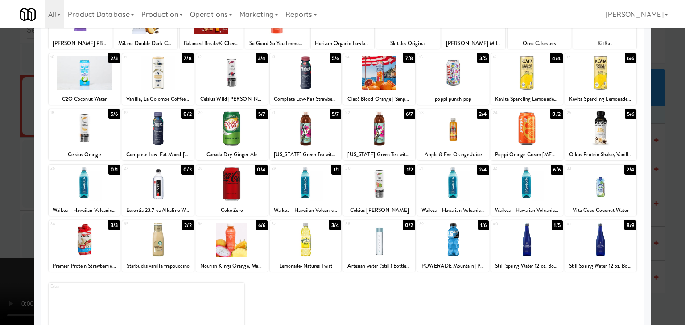
click at [222, 132] on div at bounding box center [231, 128] width 71 height 34
drag, startPoint x: 0, startPoint y: 183, endPoint x: 143, endPoint y: 181, distance: 142.7
click at [7, 183] on div at bounding box center [342, 162] width 685 height 325
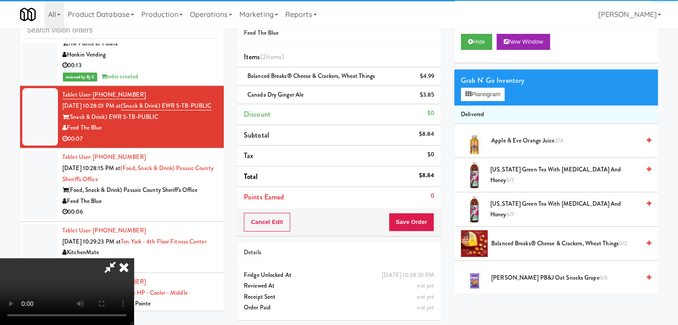
click at [134, 259] on video at bounding box center [67, 292] width 134 height 67
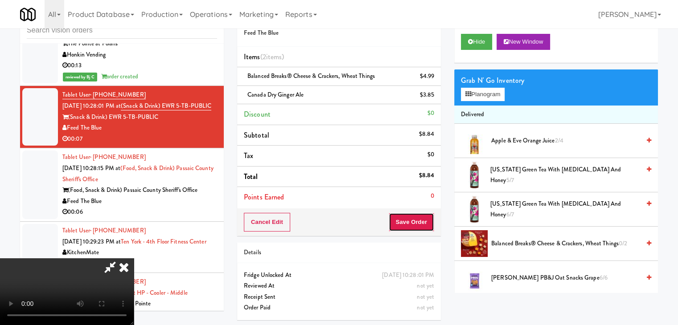
click at [420, 222] on button "Save Order" at bounding box center [411, 222] width 45 height 19
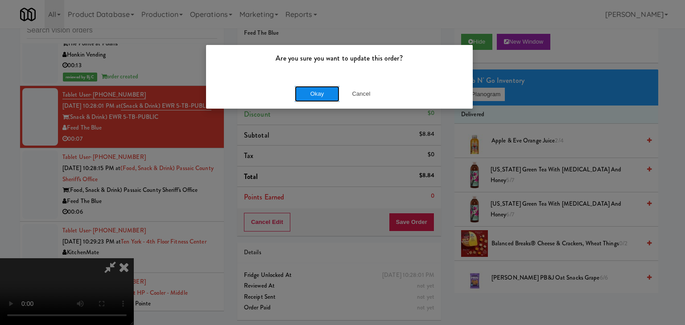
click at [327, 88] on button "Okay" at bounding box center [317, 94] width 45 height 16
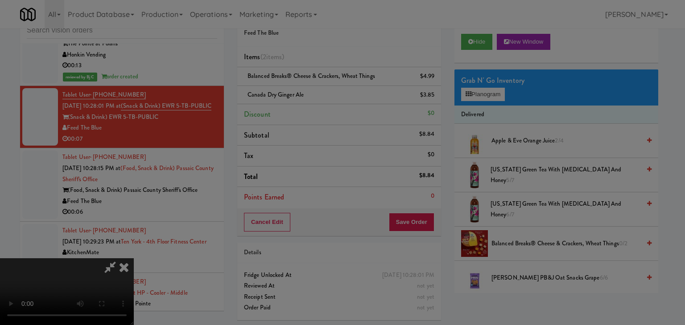
click at [327, 88] on body "Are you sure you want to update this order? Okay Cancel Okay Are you sure you w…" at bounding box center [342, 162] width 685 height 325
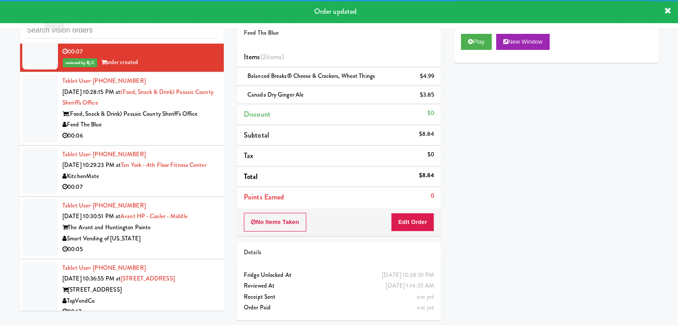
scroll to position [2878, 0]
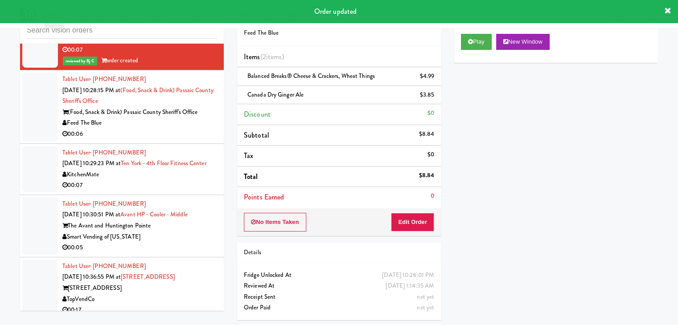
click at [152, 130] on div "00:06" at bounding box center [139, 134] width 155 height 11
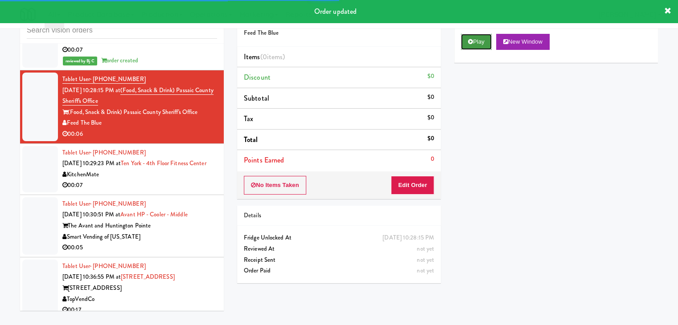
click at [473, 42] on button "Play" at bounding box center [476, 42] width 31 height 16
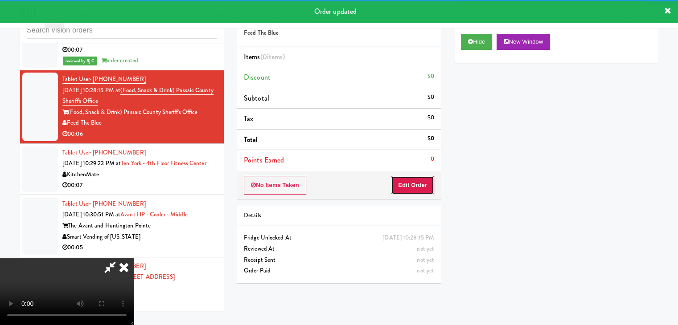
click at [405, 185] on button "Edit Order" at bounding box center [412, 185] width 43 height 19
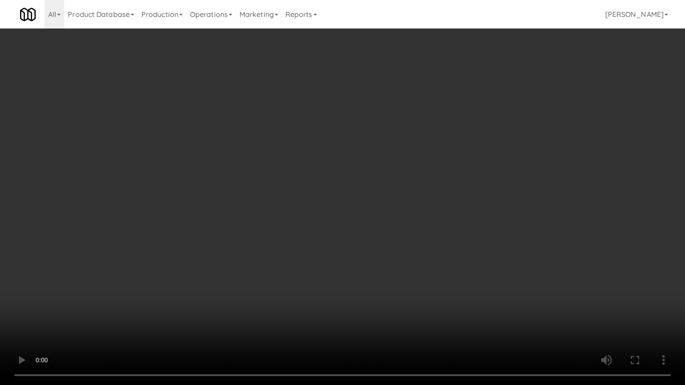
click at [372, 259] on video at bounding box center [342, 192] width 685 height 385
click at [364, 262] on video at bounding box center [342, 192] width 685 height 385
click at [367, 262] on video at bounding box center [342, 192] width 685 height 385
drag, startPoint x: 370, startPoint y: 262, endPoint x: 369, endPoint y: 225, distance: 37.0
click at [370, 263] on video at bounding box center [342, 192] width 685 height 385
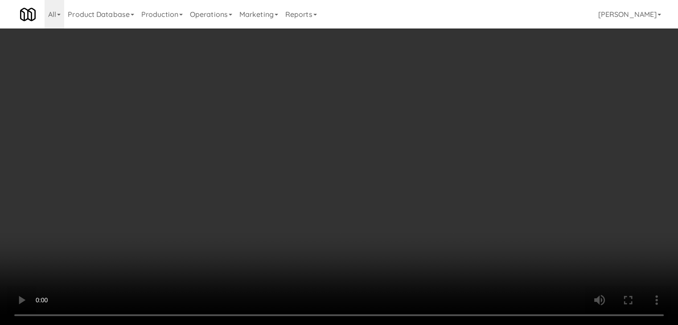
click at [314, 226] on video at bounding box center [339, 162] width 678 height 325
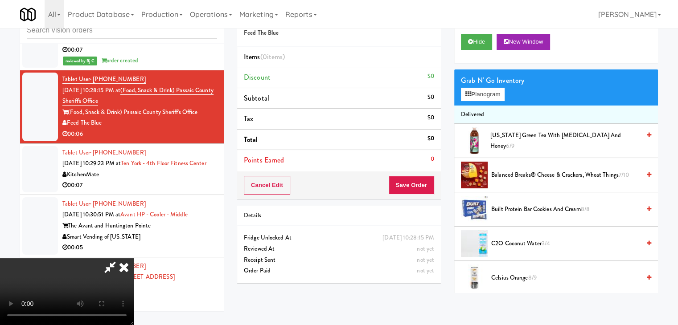
drag, startPoint x: 314, startPoint y: 226, endPoint x: 314, endPoint y: 265, distance: 39.2
click at [134, 259] on video at bounding box center [67, 292] width 134 height 67
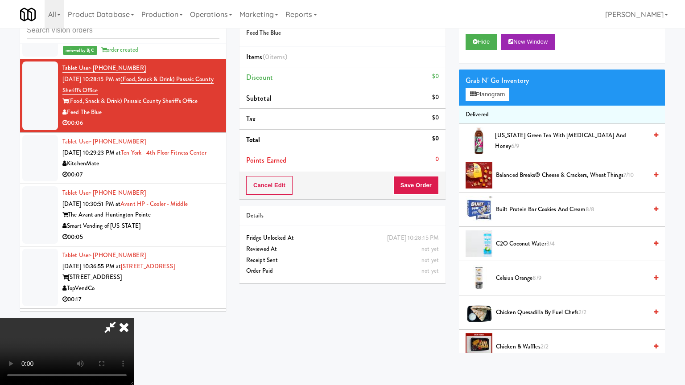
drag, startPoint x: 344, startPoint y: 264, endPoint x: 353, endPoint y: 275, distance: 13.6
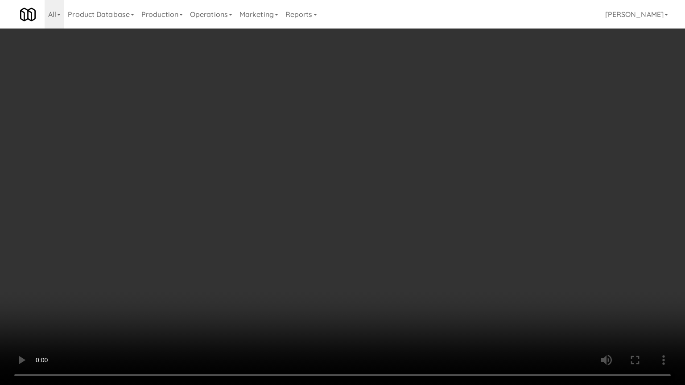
click at [346, 267] on video at bounding box center [342, 192] width 685 height 385
drag, startPoint x: 358, startPoint y: 271, endPoint x: 359, endPoint y: 277, distance: 5.9
click at [359, 271] on video at bounding box center [342, 192] width 685 height 385
click at [391, 285] on video at bounding box center [342, 192] width 685 height 385
click at [391, 284] on video at bounding box center [342, 192] width 685 height 385
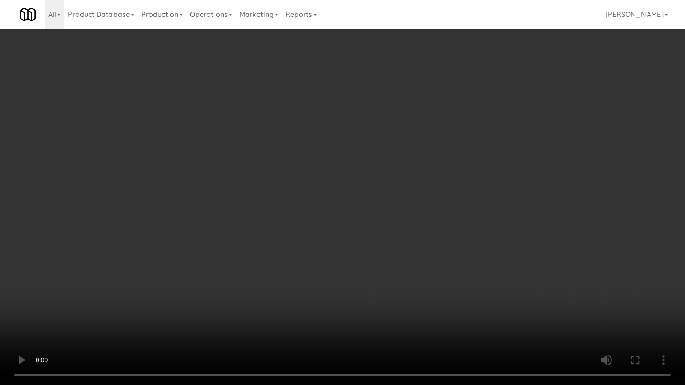
click at [393, 284] on video at bounding box center [342, 192] width 685 height 385
drag, startPoint x: 393, startPoint y: 283, endPoint x: 387, endPoint y: 284, distance: 6.3
click at [393, 283] on video at bounding box center [342, 192] width 685 height 385
click at [383, 274] on video at bounding box center [342, 192] width 685 height 385
click at [388, 267] on video at bounding box center [342, 192] width 685 height 385
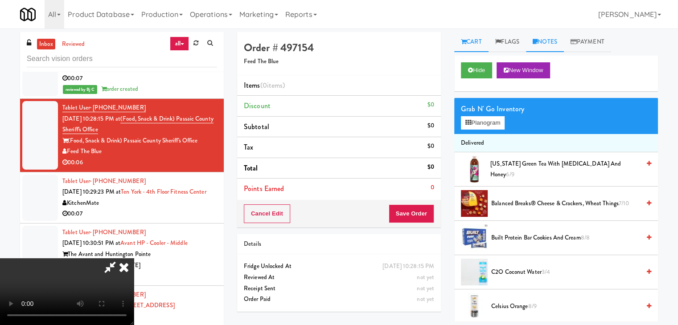
click at [547, 44] on link "Notes" at bounding box center [545, 42] width 38 height 20
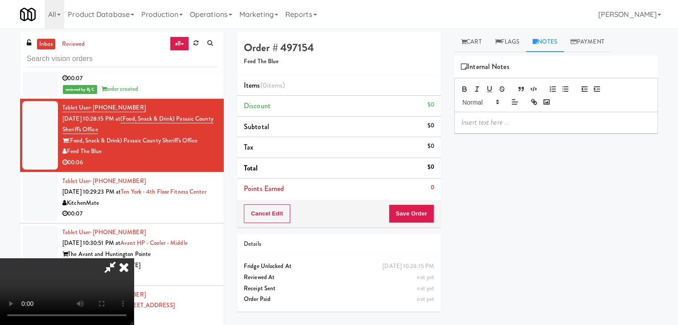
click at [485, 125] on p at bounding box center [555, 123] width 189 height 10
click at [526, 121] on p "BJ: Customer just cheking items no item taken" at bounding box center [555, 123] width 189 height 10
drag, startPoint x: 436, startPoint y: 214, endPoint x: 425, endPoint y: 214, distance: 10.7
click at [432, 214] on div "Cancel Edit Save Order" at bounding box center [339, 214] width 204 height 28
click at [423, 207] on button "Save Order" at bounding box center [411, 214] width 45 height 19
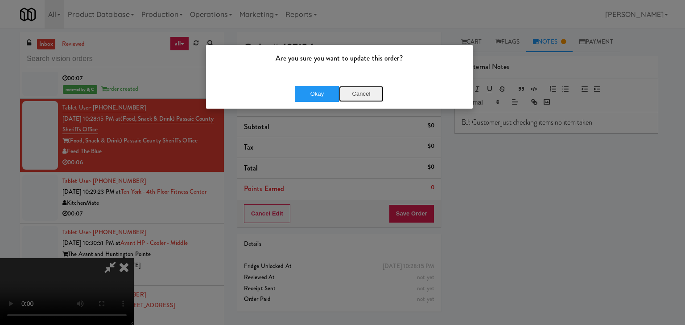
click at [367, 91] on button "Cancel" at bounding box center [361, 94] width 45 height 16
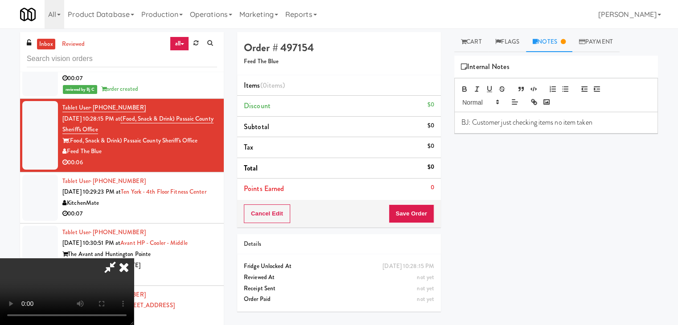
click at [134, 259] on icon at bounding box center [124, 268] width 20 height 18
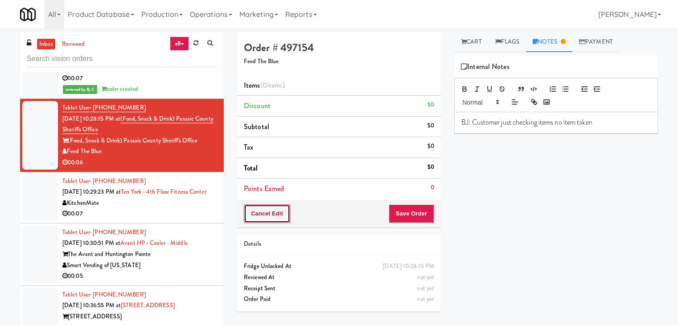
click at [271, 217] on button "Cancel Edit" at bounding box center [267, 214] width 46 height 19
click at [278, 215] on button "No Items Taken" at bounding box center [275, 214] width 62 height 19
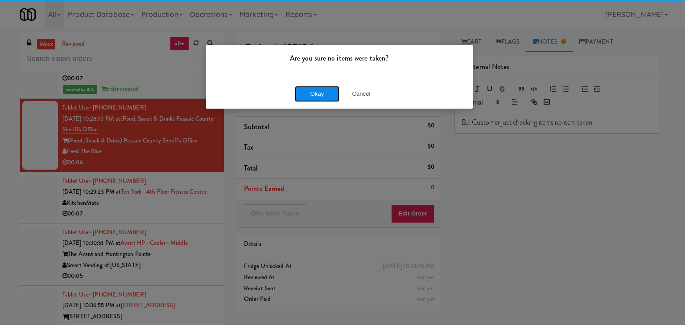
click at [330, 92] on button "Okay" at bounding box center [317, 94] width 45 height 16
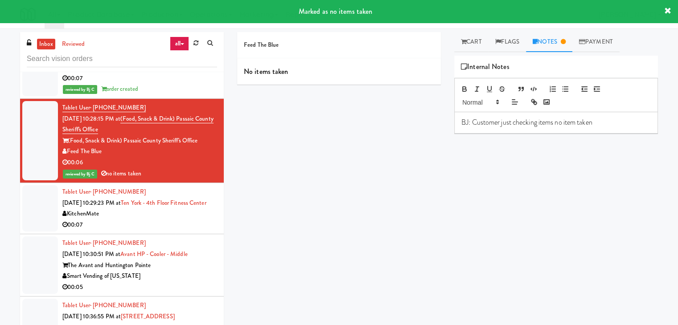
click at [155, 220] on div "KitchenMate" at bounding box center [139, 214] width 155 height 11
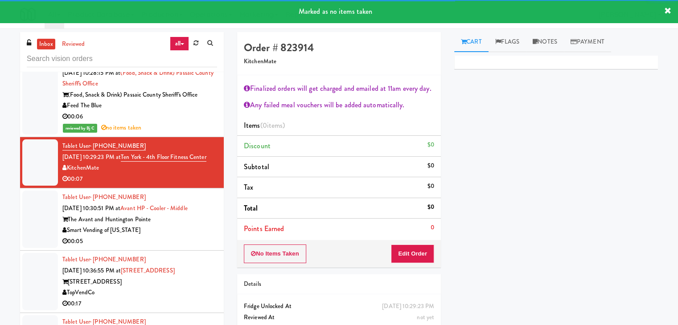
scroll to position [3012, 0]
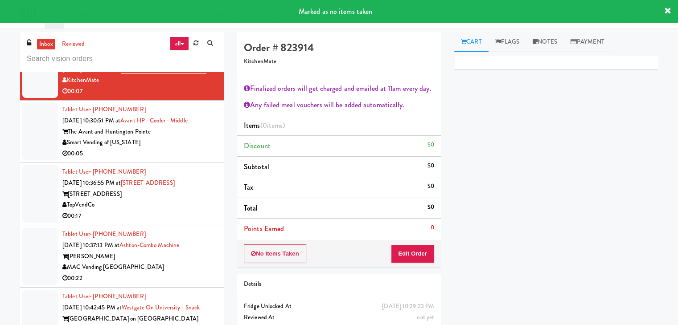
click at [187, 157] on div "00:05" at bounding box center [139, 153] width 155 height 11
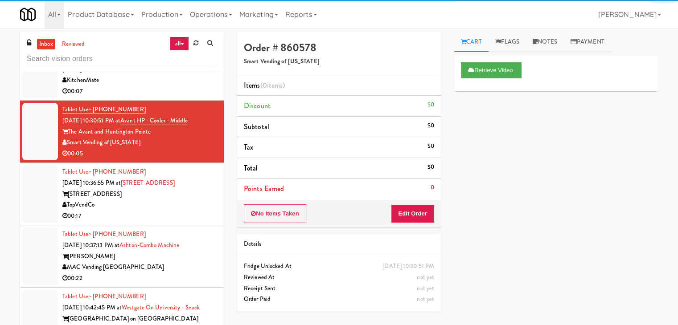
click at [190, 211] on div "TopVendCo" at bounding box center [139, 205] width 155 height 11
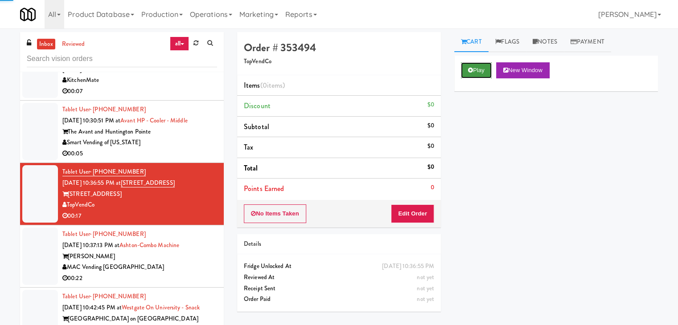
click at [483, 68] on button "Play" at bounding box center [476, 70] width 31 height 16
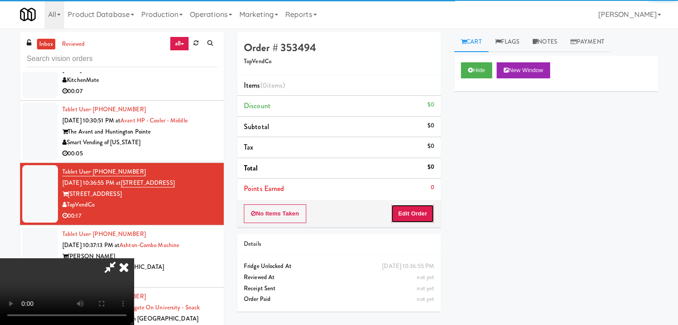
click at [399, 217] on button "Edit Order" at bounding box center [412, 214] width 43 height 19
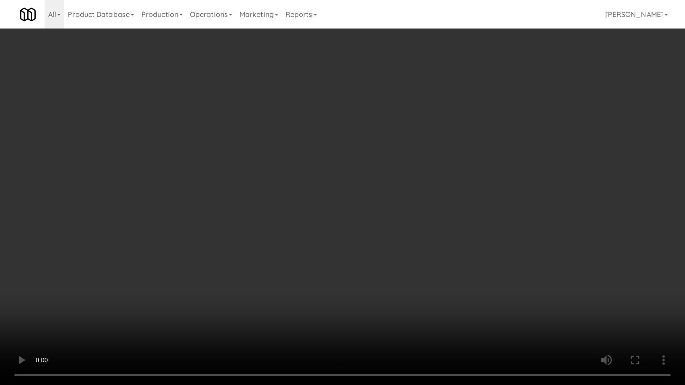
click at [402, 301] on video at bounding box center [342, 192] width 685 height 385
drag, startPoint x: 402, startPoint y: 301, endPoint x: 397, endPoint y: 303, distance: 5.0
click at [401, 301] on video at bounding box center [342, 192] width 685 height 385
click at [398, 300] on video at bounding box center [342, 192] width 685 height 385
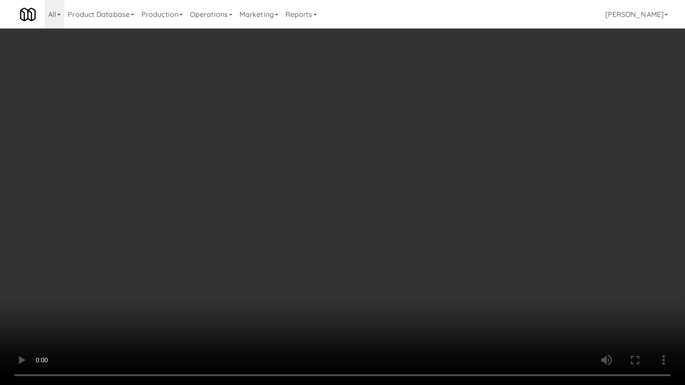
click at [403, 296] on video at bounding box center [342, 192] width 685 height 385
click at [403, 295] on video at bounding box center [342, 192] width 685 height 385
click at [402, 293] on video at bounding box center [342, 192] width 685 height 385
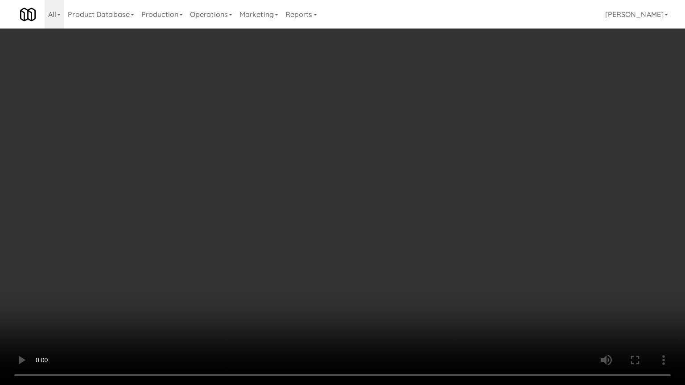
click at [403, 293] on video at bounding box center [342, 192] width 685 height 385
click at [403, 291] on video at bounding box center [342, 192] width 685 height 385
drag, startPoint x: 403, startPoint y: 291, endPoint x: 406, endPoint y: 254, distance: 36.7
click at [404, 291] on video at bounding box center [342, 192] width 685 height 385
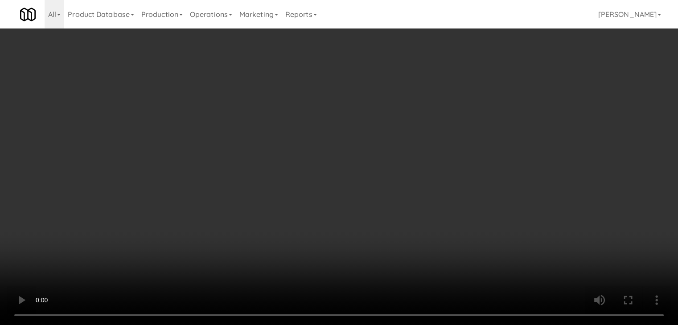
click at [333, 234] on video at bounding box center [339, 162] width 678 height 325
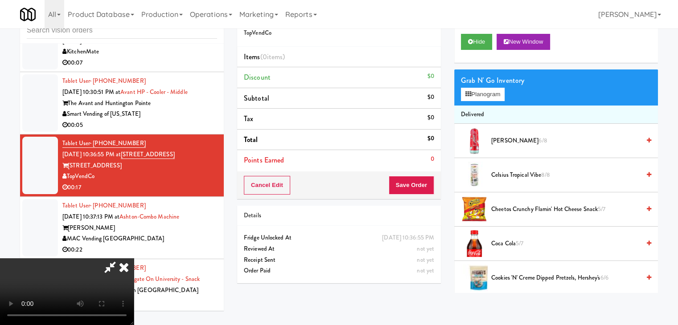
click at [134, 259] on video at bounding box center [67, 292] width 134 height 67
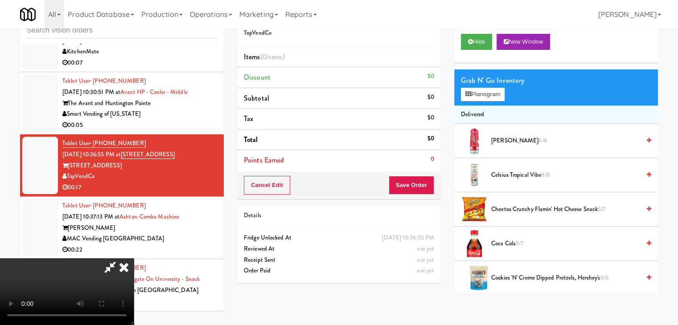
scroll to position [0, 0]
click at [134, 259] on video at bounding box center [67, 292] width 134 height 67
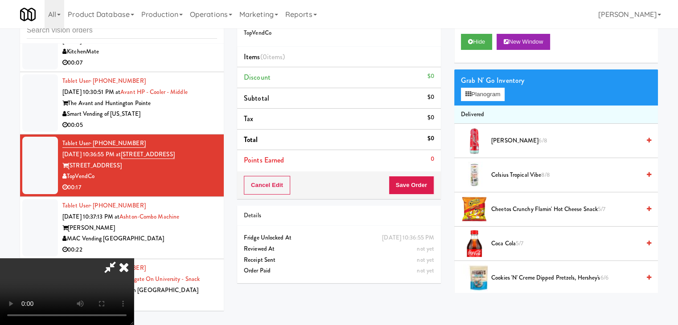
click at [134, 259] on video at bounding box center [67, 292] width 134 height 67
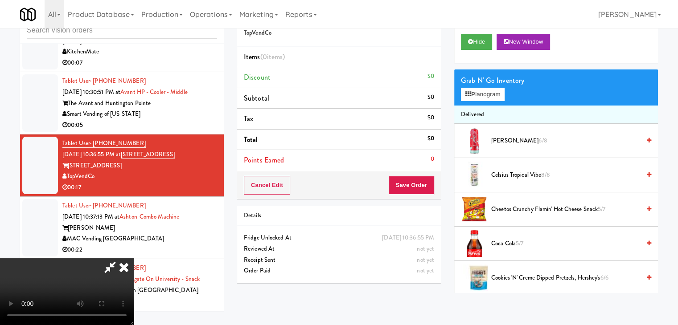
click at [134, 259] on video at bounding box center [67, 292] width 134 height 67
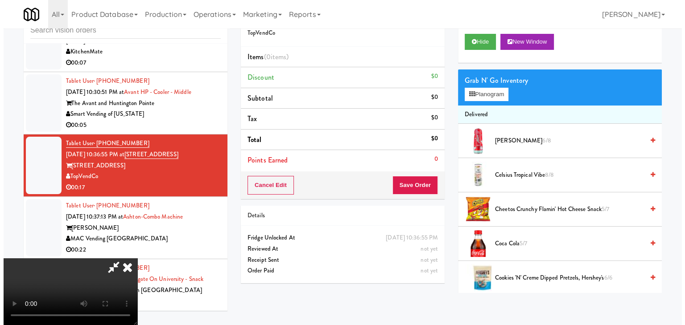
scroll to position [45, 0]
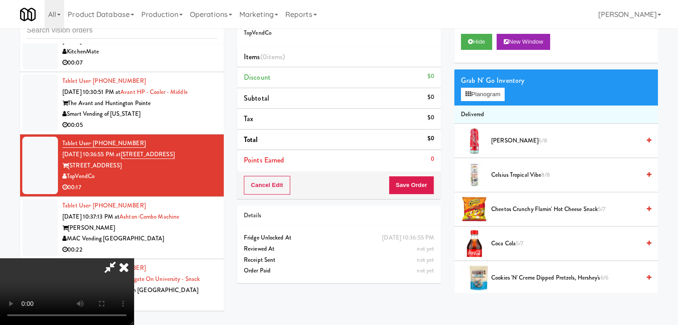
click at [134, 259] on video at bounding box center [67, 292] width 134 height 67
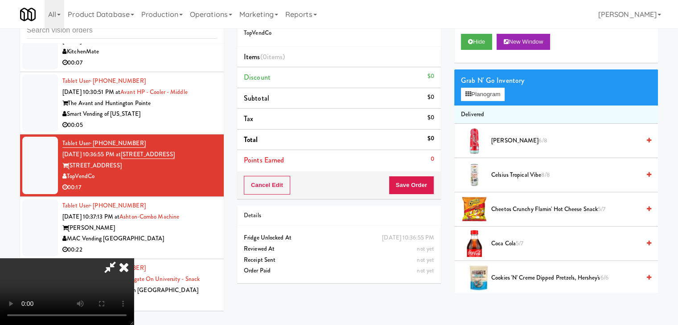
click at [134, 259] on video at bounding box center [67, 292] width 134 height 67
drag, startPoint x: 319, startPoint y: 216, endPoint x: 322, endPoint y: 219, distance: 4.7
click at [134, 259] on video at bounding box center [67, 292] width 134 height 67
drag, startPoint x: 492, startPoint y: 85, endPoint x: 492, endPoint y: 90, distance: 5.3
click at [492, 90] on div "Grab N' Go Inventory Planogram" at bounding box center [556, 88] width 204 height 36
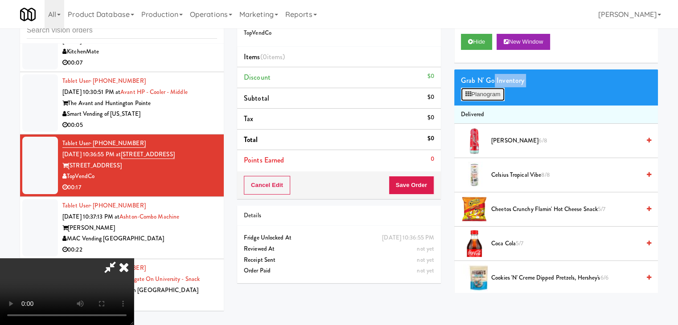
click at [491, 94] on button "Planogram" at bounding box center [483, 94] width 44 height 13
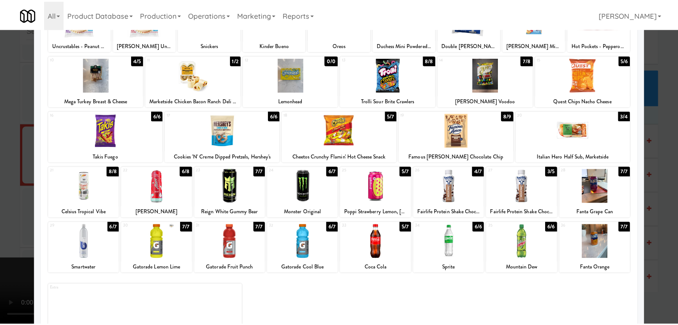
scroll to position [68, 0]
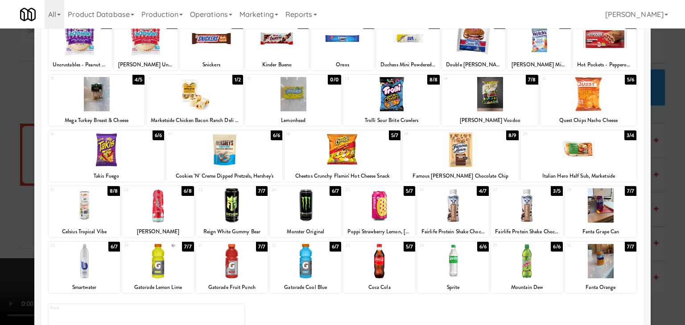
click at [377, 206] on div at bounding box center [378, 206] width 71 height 34
drag, startPoint x: 0, startPoint y: 217, endPoint x: 75, endPoint y: 223, distance: 75.2
click at [4, 218] on div at bounding box center [342, 162] width 685 height 325
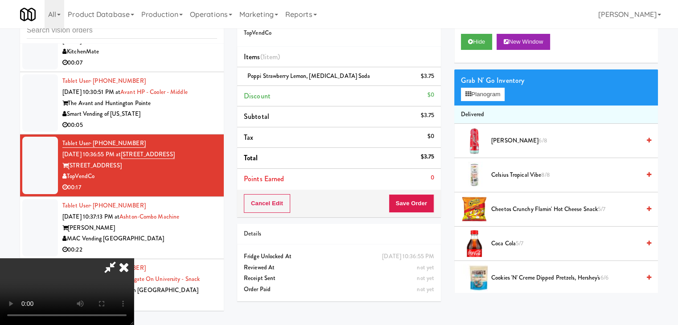
click at [134, 259] on video at bounding box center [67, 292] width 134 height 67
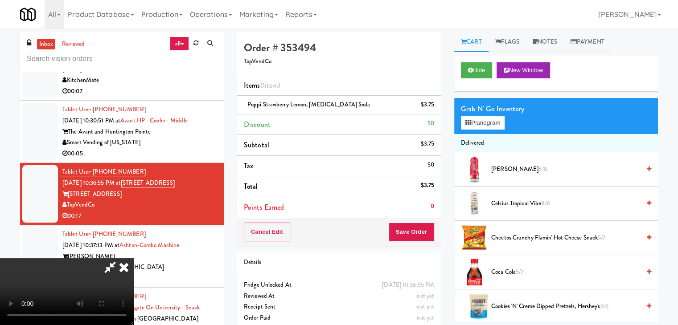
scroll to position [125, 0]
drag, startPoint x: 489, startPoint y: 68, endPoint x: 490, endPoint y: 99, distance: 31.2
click at [482, 123] on button "Planogram" at bounding box center [483, 122] width 44 height 13
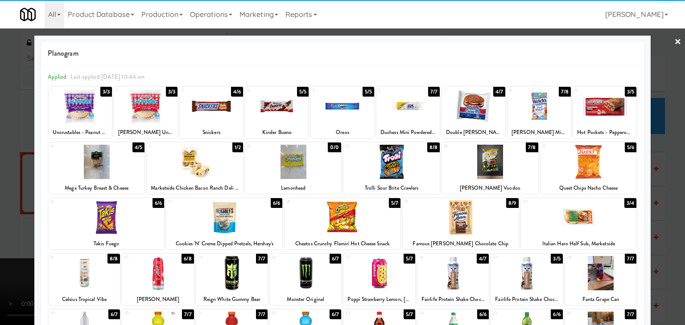
click at [587, 218] on div at bounding box center [579, 218] width 116 height 34
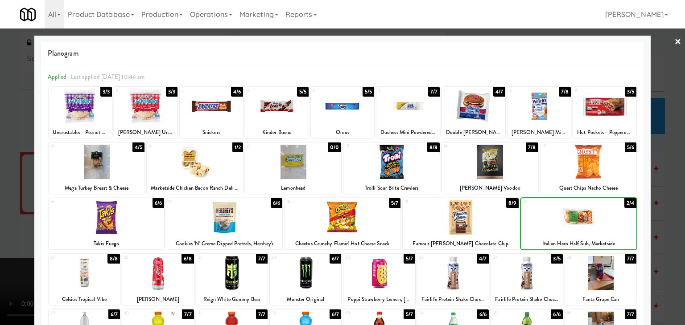
click at [667, 206] on div at bounding box center [342, 162] width 685 height 325
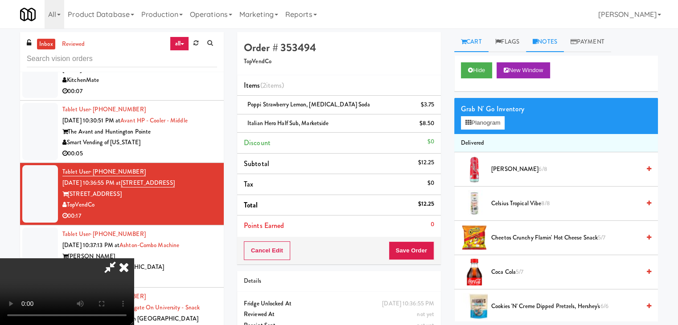
click at [552, 45] on link "Notes" at bounding box center [545, 42] width 38 height 20
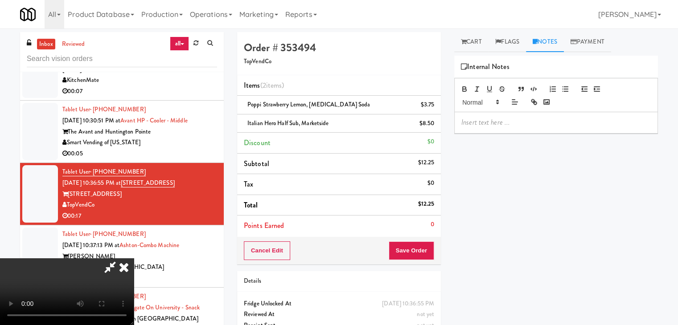
click at [483, 127] on div at bounding box center [556, 122] width 203 height 21
click at [134, 259] on icon at bounding box center [124, 268] width 20 height 18
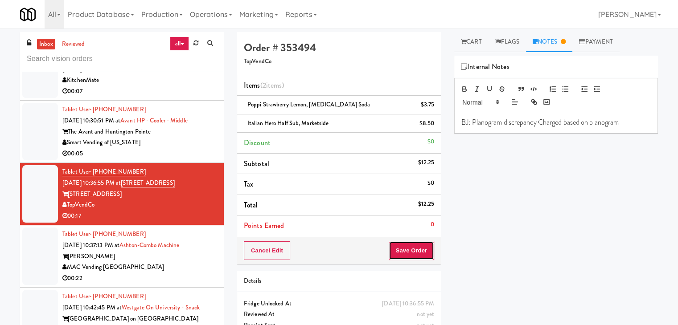
click at [399, 252] on button "Save Order" at bounding box center [411, 251] width 45 height 19
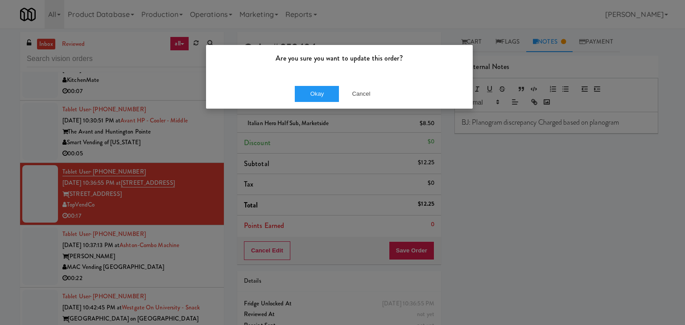
click at [317, 84] on div "Okay Cancel" at bounding box center [339, 94] width 267 height 30
click at [328, 97] on button "Okay" at bounding box center [317, 94] width 45 height 16
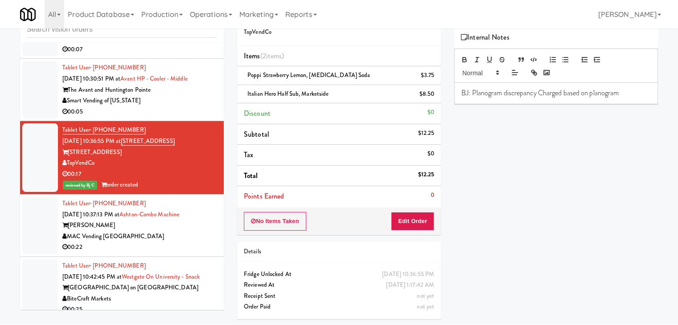
scroll to position [2967, 0]
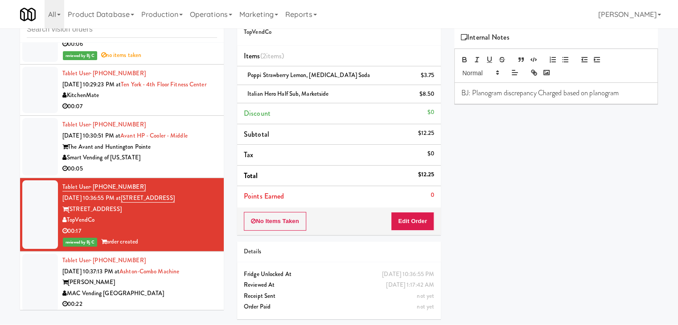
click at [177, 175] on div "00:05" at bounding box center [139, 169] width 155 height 11
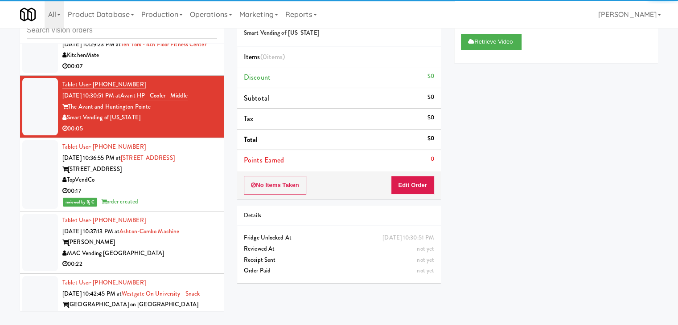
scroll to position [3056, 0]
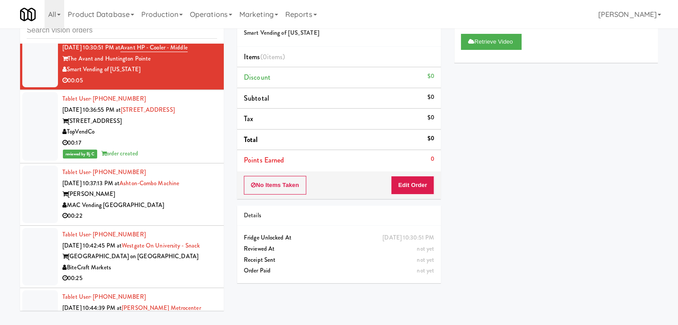
click at [165, 221] on div "00:22" at bounding box center [139, 216] width 155 height 11
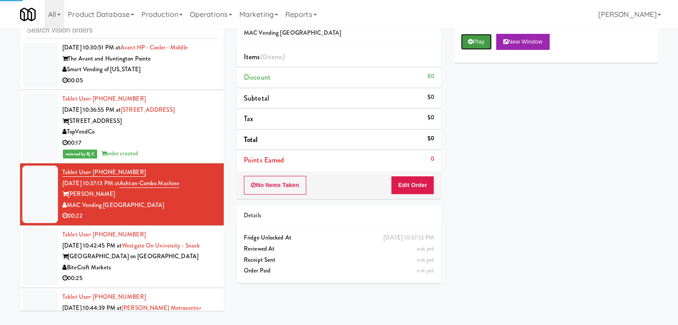
click at [474, 45] on button "Play" at bounding box center [476, 42] width 31 height 16
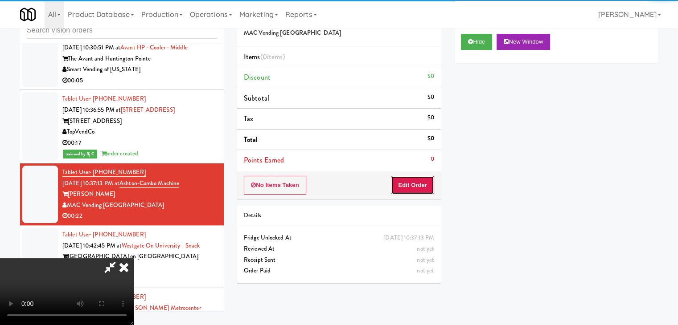
click at [406, 185] on button "Edit Order" at bounding box center [412, 185] width 43 height 19
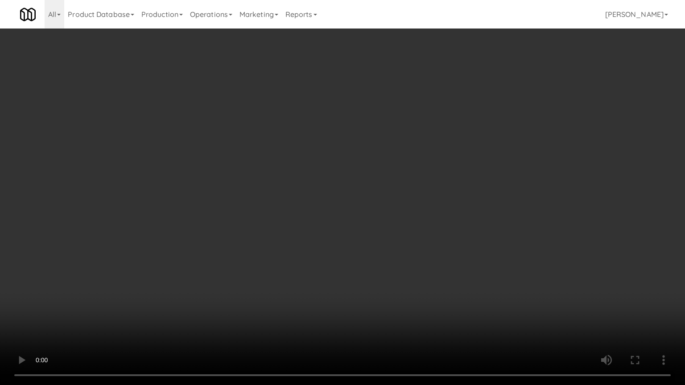
click at [394, 234] on video at bounding box center [342, 192] width 685 height 385
click at [439, 227] on video at bounding box center [342, 192] width 685 height 385
click at [390, 193] on video at bounding box center [342, 192] width 685 height 385
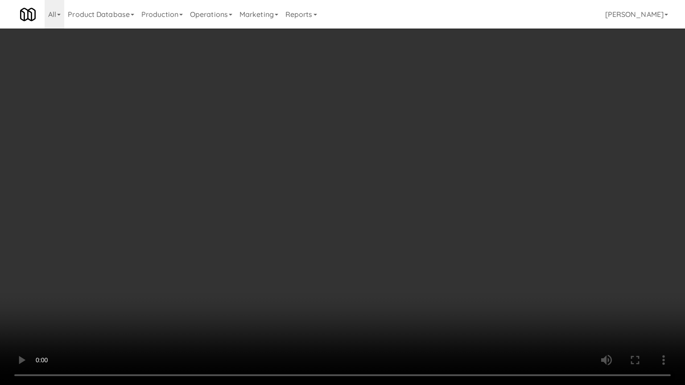
click at [388, 193] on video at bounding box center [342, 192] width 685 height 385
click at [387, 192] on video at bounding box center [342, 192] width 685 height 385
click at [388, 191] on video at bounding box center [342, 192] width 685 height 385
click at [389, 186] on video at bounding box center [342, 192] width 685 height 385
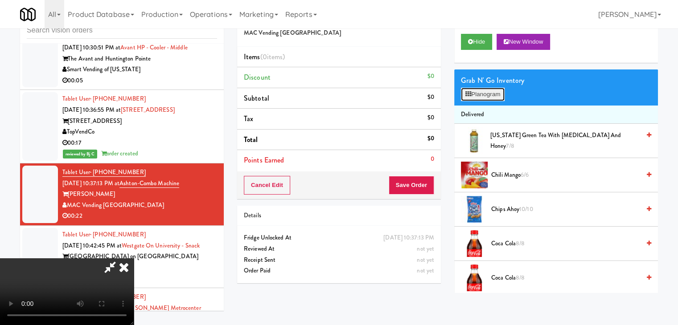
click at [484, 93] on button "Planogram" at bounding box center [483, 94] width 44 height 13
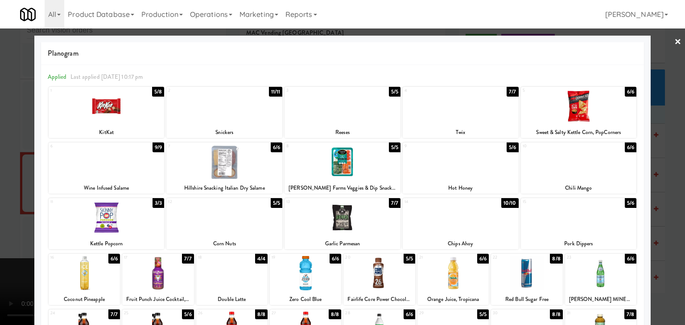
click at [486, 222] on div at bounding box center [461, 218] width 116 height 34
click at [0, 209] on div at bounding box center [342, 162] width 685 height 325
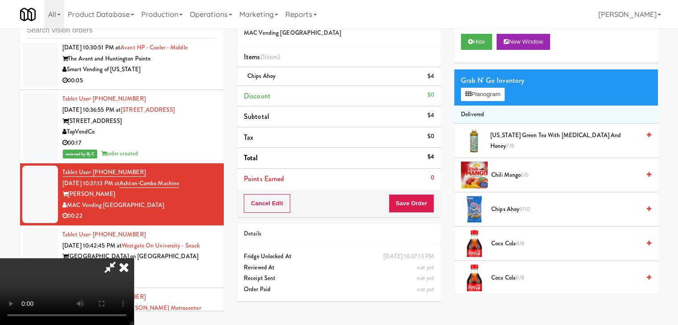
click at [134, 259] on video at bounding box center [67, 292] width 134 height 67
click at [490, 93] on button "Planogram" at bounding box center [483, 94] width 44 height 13
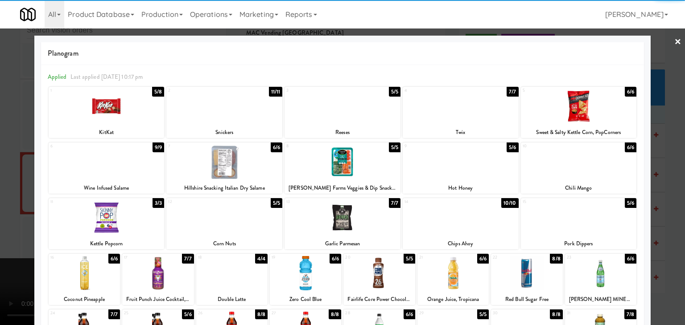
click at [236, 164] on div at bounding box center [224, 162] width 116 height 34
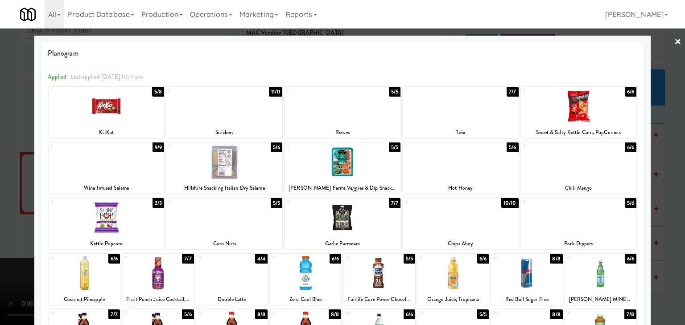
click at [0, 211] on div at bounding box center [342, 162] width 685 height 325
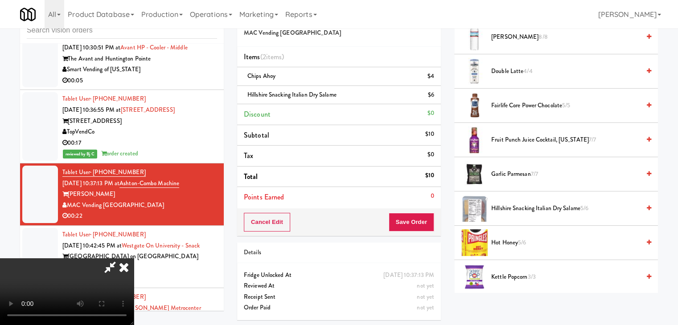
scroll to position [401, 0]
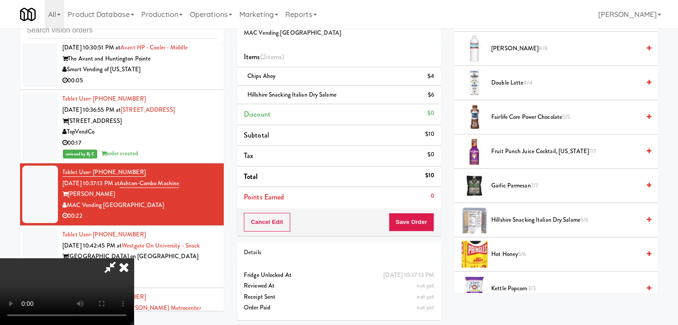
click at [134, 259] on video at bounding box center [67, 292] width 134 height 67
click at [422, 220] on button "Save Order" at bounding box center [411, 222] width 45 height 19
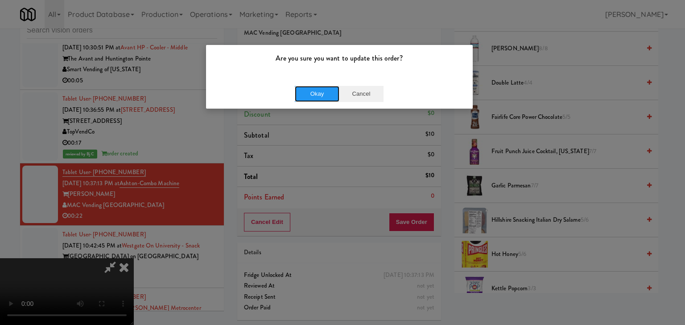
drag, startPoint x: 335, startPoint y: 95, endPoint x: 365, endPoint y: 95, distance: 29.9
click at [365, 95] on div "Okay Cancel" at bounding box center [339, 94] width 89 height 16
click at [365, 95] on button "Cancel" at bounding box center [361, 94] width 45 height 16
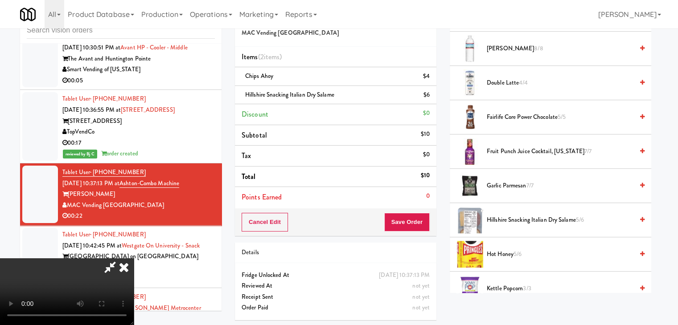
scroll to position [29, 0]
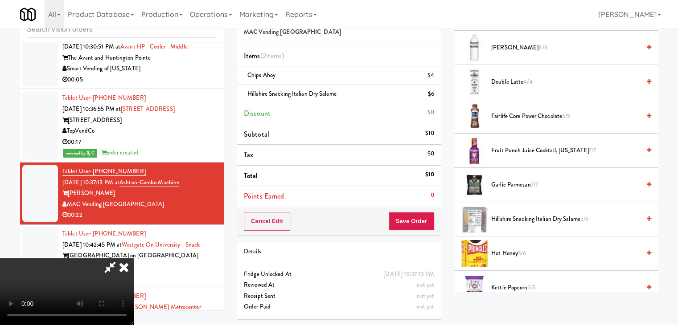
click at [134, 265] on video at bounding box center [67, 292] width 134 height 67
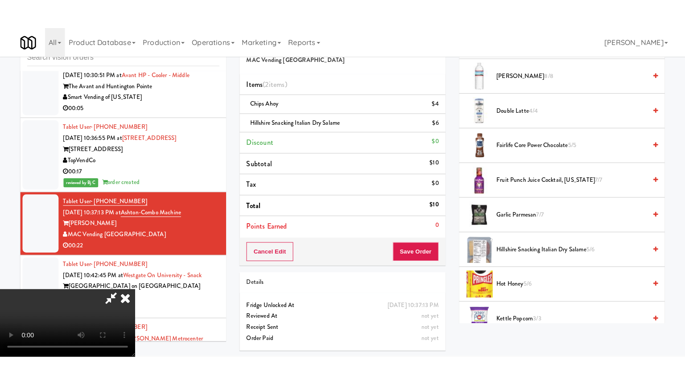
scroll to position [29, 0]
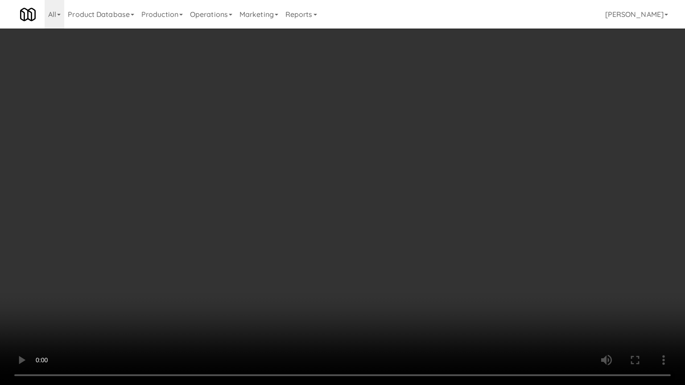
click at [430, 250] on video at bounding box center [342, 192] width 685 height 385
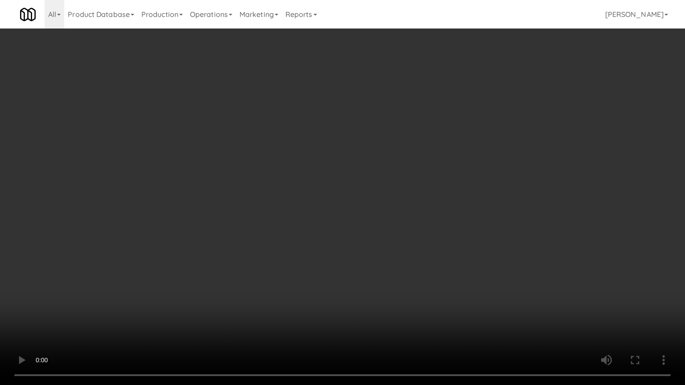
click at [430, 250] on video at bounding box center [342, 192] width 685 height 385
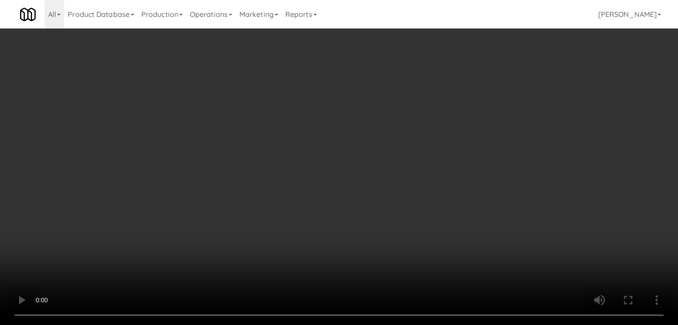
click at [362, 210] on video at bounding box center [339, 162] width 678 height 325
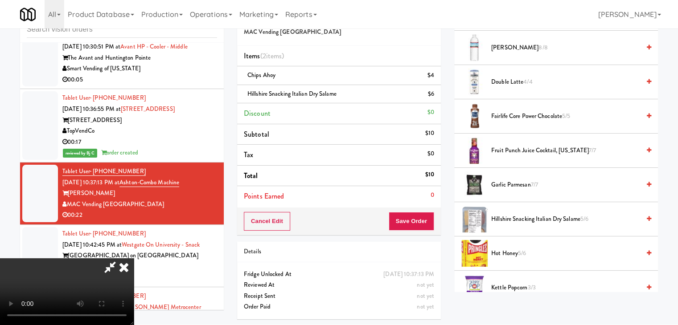
click at [134, 259] on video at bounding box center [67, 292] width 134 height 67
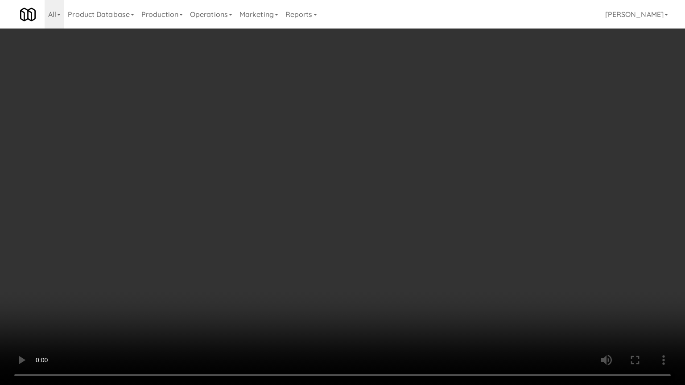
click at [362, 248] on video at bounding box center [342, 192] width 685 height 385
click at [358, 247] on video at bounding box center [342, 192] width 685 height 385
click at [358, 246] on video at bounding box center [342, 192] width 685 height 385
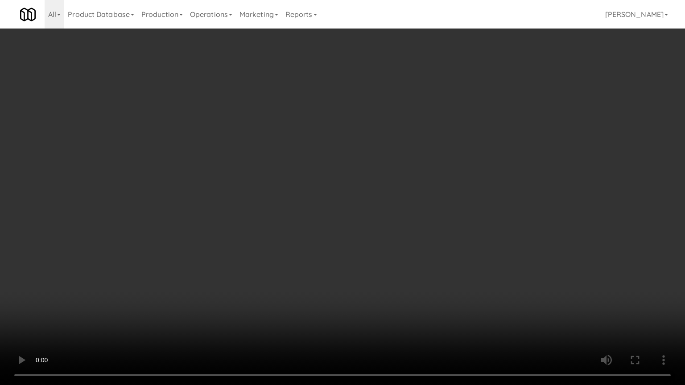
click at [329, 246] on video at bounding box center [342, 192] width 685 height 385
drag, startPoint x: 324, startPoint y: 244, endPoint x: 323, endPoint y: 205, distance: 39.2
click at [324, 244] on video at bounding box center [342, 192] width 685 height 385
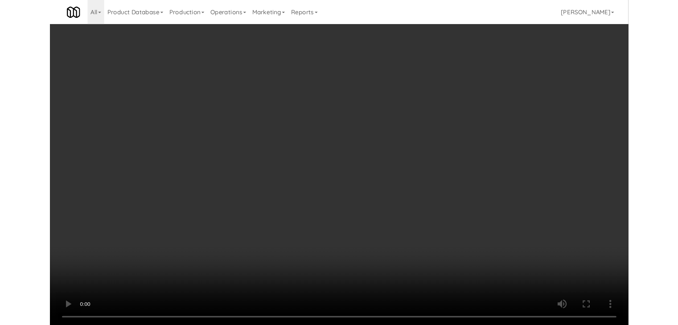
scroll to position [29, 0]
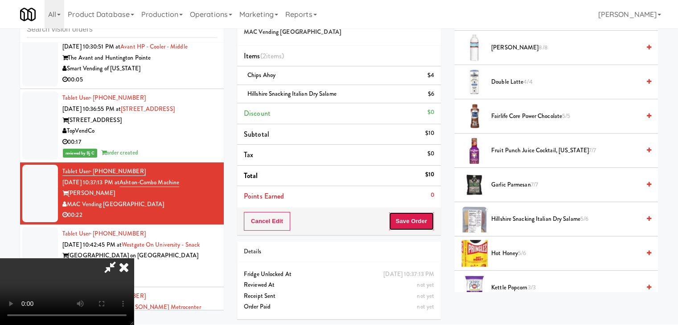
click at [418, 220] on button "Save Order" at bounding box center [411, 221] width 45 height 19
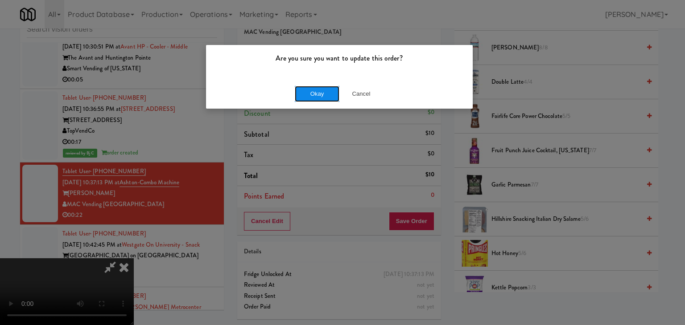
click at [324, 95] on button "Okay" at bounding box center [317, 94] width 45 height 16
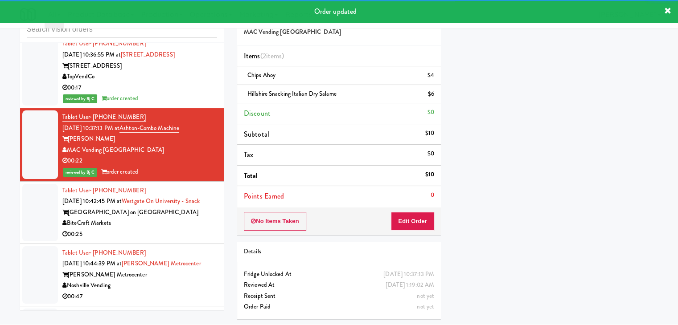
scroll to position [3190, 0]
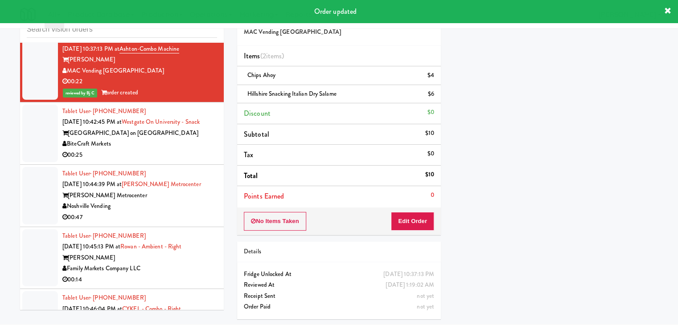
click at [181, 150] on div "BiteCraft Markets" at bounding box center [139, 144] width 155 height 11
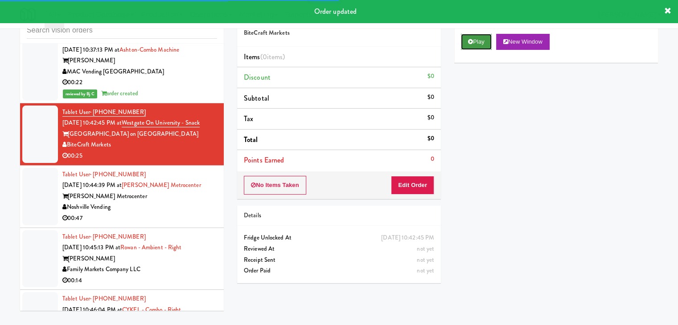
click at [477, 42] on button "Play" at bounding box center [476, 42] width 31 height 16
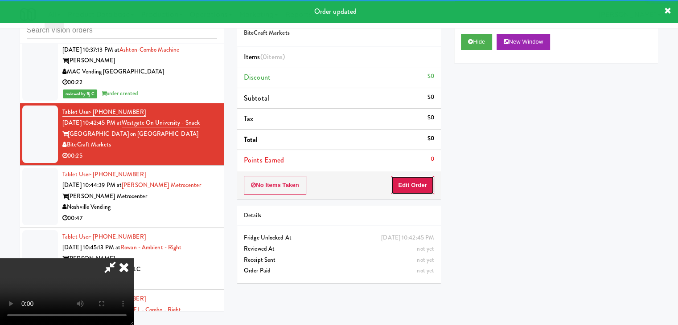
click at [411, 181] on button "Edit Order" at bounding box center [412, 185] width 43 height 19
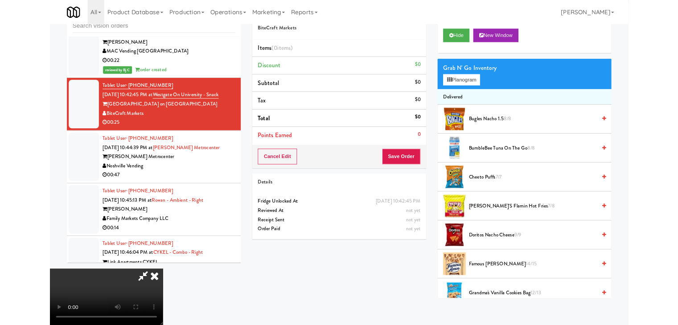
scroll to position [0, 0]
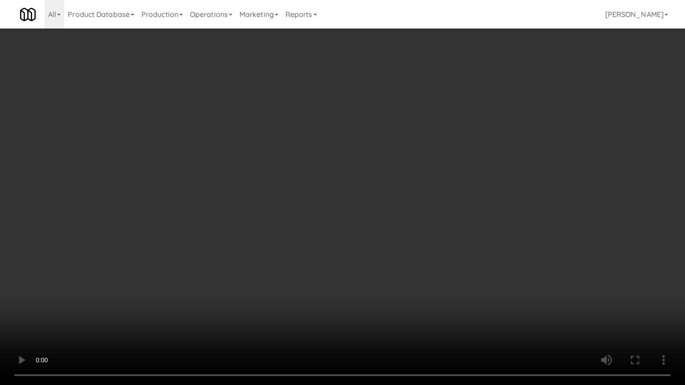
click at [402, 244] on video at bounding box center [342, 192] width 685 height 385
click at [410, 247] on video at bounding box center [342, 192] width 685 height 385
drag, startPoint x: 412, startPoint y: 247, endPoint x: 424, endPoint y: 247, distance: 12.5
click at [415, 247] on video at bounding box center [342, 192] width 685 height 385
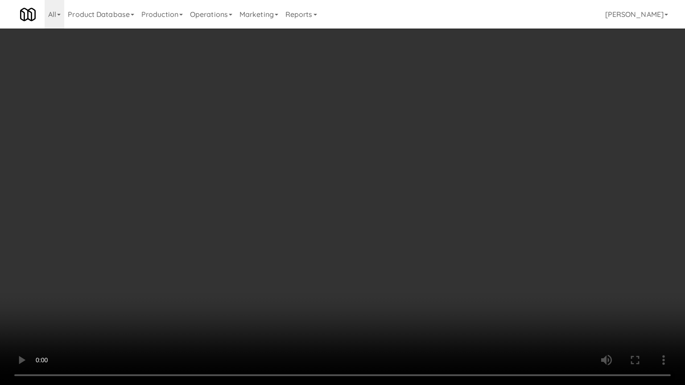
click at [429, 258] on video at bounding box center [342, 192] width 685 height 385
click at [429, 259] on video at bounding box center [342, 192] width 685 height 385
click at [437, 260] on video at bounding box center [342, 192] width 685 height 385
click at [437, 261] on video at bounding box center [342, 192] width 685 height 385
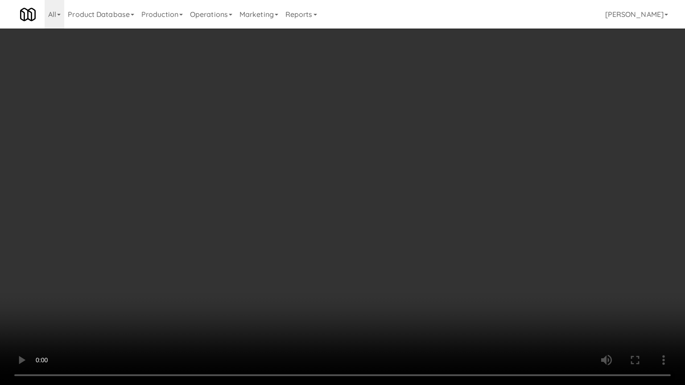
click at [437, 261] on video at bounding box center [342, 192] width 685 height 385
click at [443, 257] on video at bounding box center [342, 192] width 685 height 385
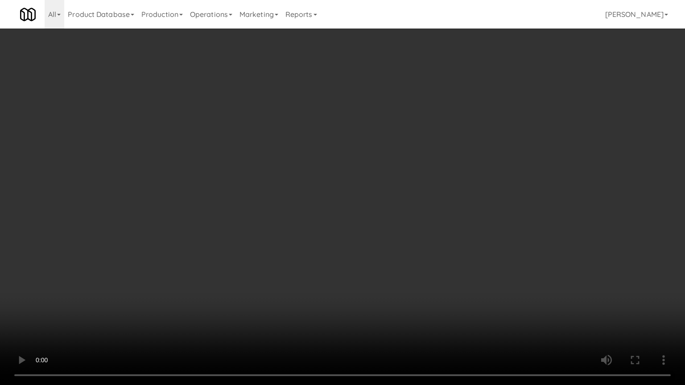
click at [443, 257] on video at bounding box center [342, 192] width 685 height 385
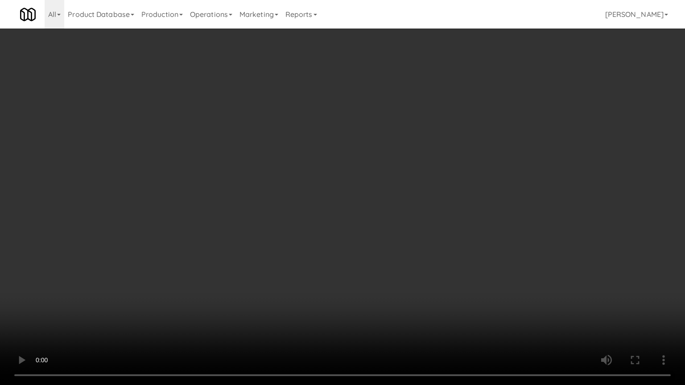
click at [443, 257] on video at bounding box center [342, 192] width 685 height 385
click at [415, 287] on video at bounding box center [342, 192] width 685 height 385
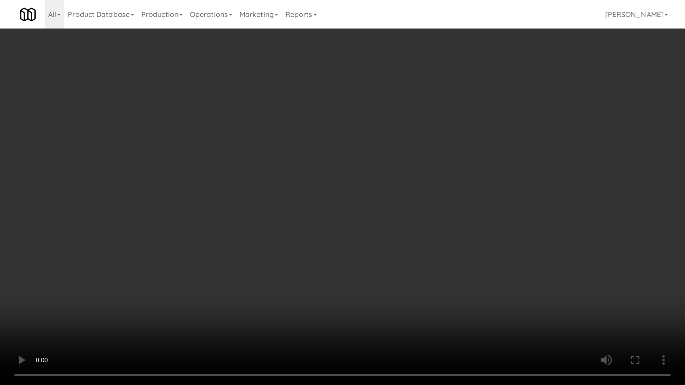
click at [426, 294] on video at bounding box center [342, 192] width 685 height 385
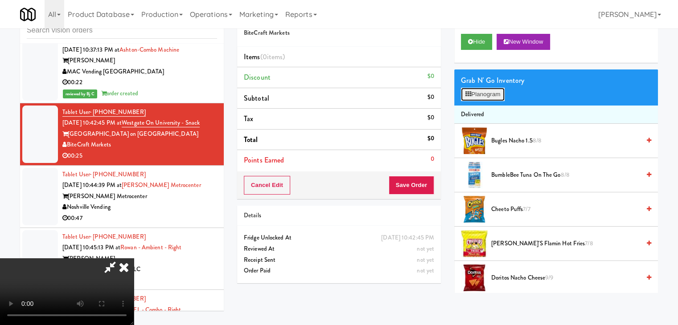
click at [491, 91] on button "Planogram" at bounding box center [483, 94] width 44 height 13
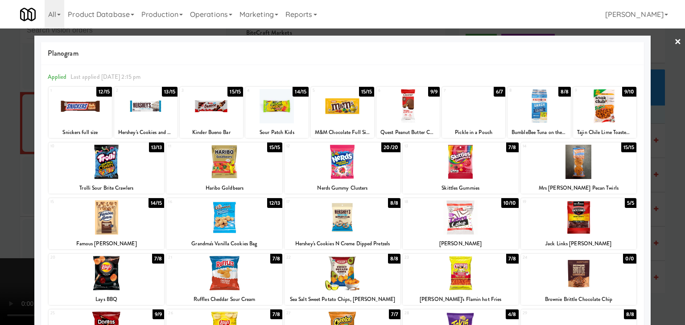
click at [117, 230] on div at bounding box center [107, 218] width 116 height 34
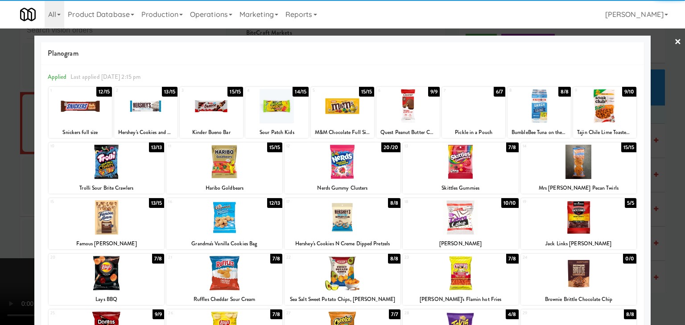
click at [351, 227] on div at bounding box center [342, 218] width 116 height 34
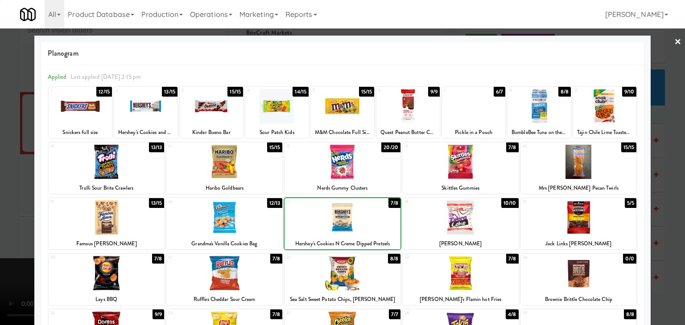
drag, startPoint x: 0, startPoint y: 268, endPoint x: 200, endPoint y: 264, distance: 200.2
click at [19, 267] on div at bounding box center [342, 162] width 685 height 325
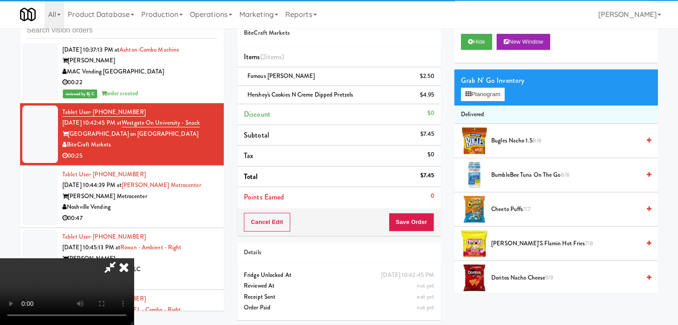
click at [424, 232] on div "Cancel Edit Save Order" at bounding box center [339, 223] width 204 height 28
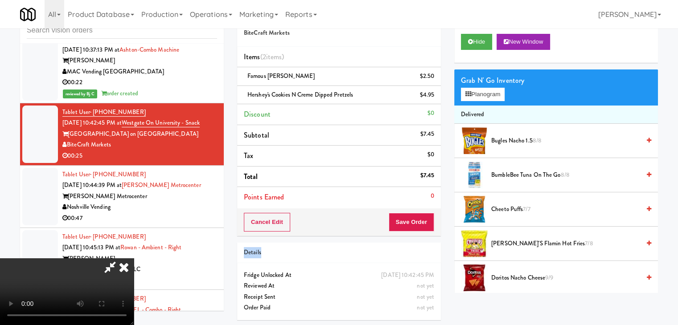
click at [424, 226] on div "Cancel Edit Save Order" at bounding box center [339, 223] width 204 height 28
click at [424, 223] on button "Save Order" at bounding box center [411, 222] width 45 height 19
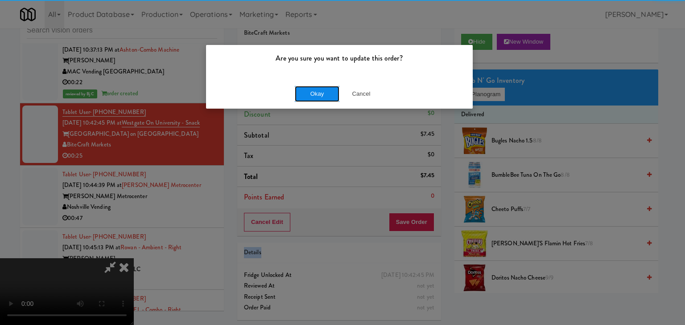
click at [325, 95] on button "Okay" at bounding box center [317, 94] width 45 height 16
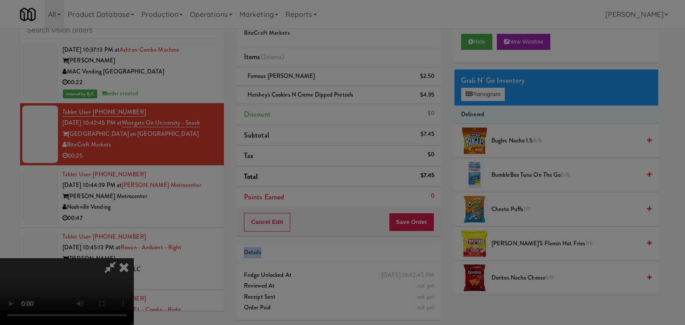
click at [325, 92] on div "Okay Cancel" at bounding box center [339, 77] width 267 height 30
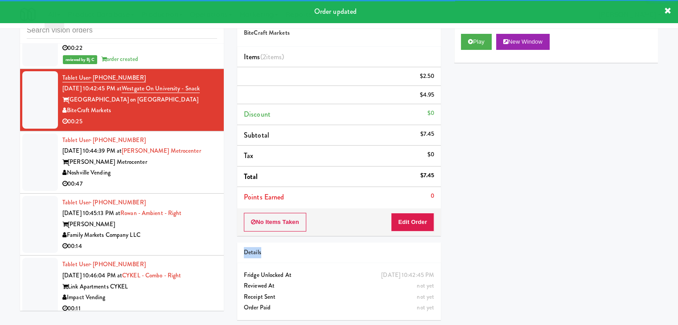
scroll to position [3279, 0]
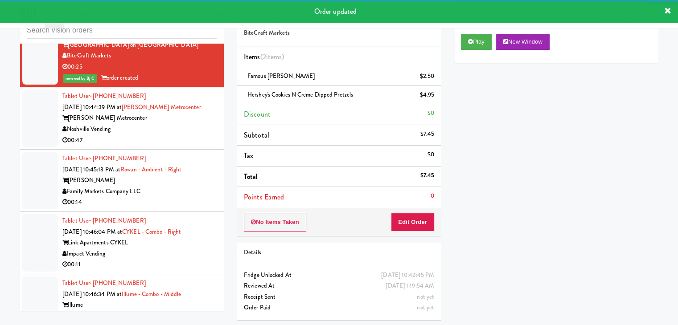
click at [181, 135] on div "Noshville Vending" at bounding box center [139, 129] width 155 height 11
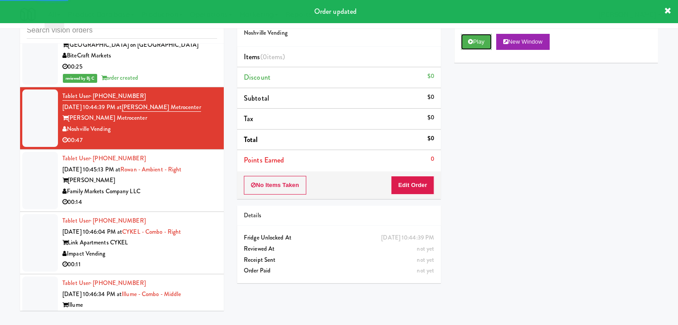
drag, startPoint x: 480, startPoint y: 45, endPoint x: 461, endPoint y: 100, distance: 57.9
click at [479, 46] on button "Play" at bounding box center [476, 42] width 31 height 16
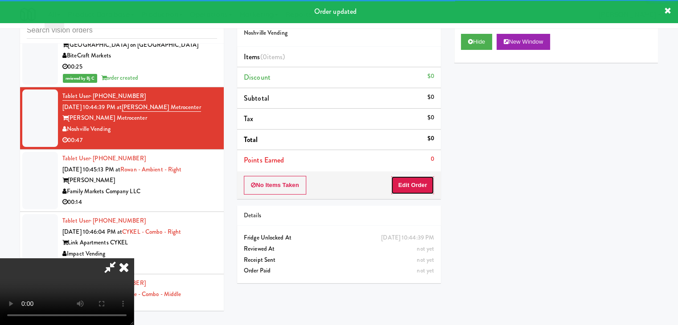
click at [407, 181] on button "Edit Order" at bounding box center [412, 185] width 43 height 19
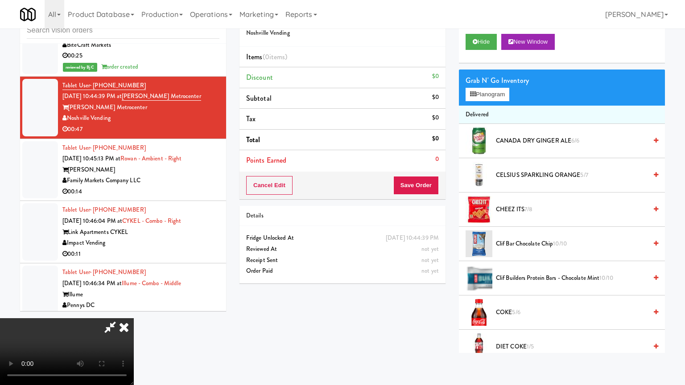
click at [134, 318] on video at bounding box center [67, 351] width 134 height 67
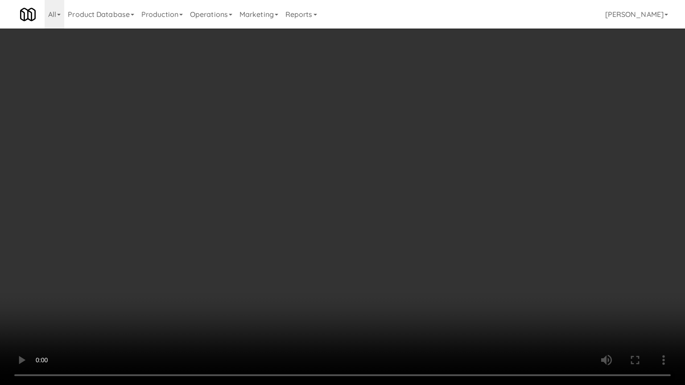
click at [400, 300] on video at bounding box center [342, 192] width 685 height 385
click at [402, 300] on video at bounding box center [342, 192] width 685 height 385
click at [403, 301] on video at bounding box center [342, 192] width 685 height 385
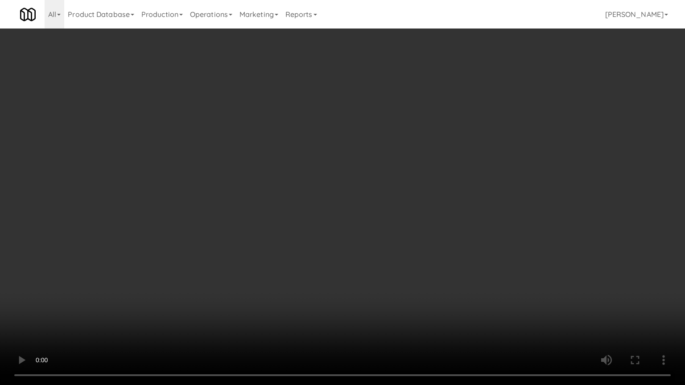
click at [405, 300] on video at bounding box center [342, 192] width 685 height 385
click at [407, 300] on video at bounding box center [342, 192] width 685 height 385
click at [411, 303] on video at bounding box center [342, 192] width 685 height 385
click at [414, 303] on video at bounding box center [342, 192] width 685 height 385
click at [417, 301] on video at bounding box center [342, 192] width 685 height 385
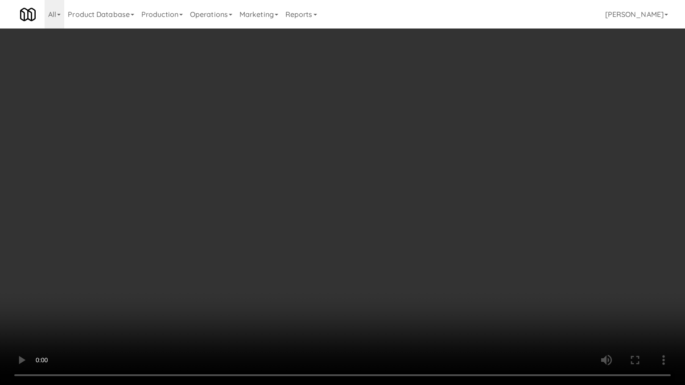
click at [419, 299] on video at bounding box center [342, 192] width 685 height 385
click at [426, 292] on video at bounding box center [342, 192] width 685 height 385
click at [428, 291] on video at bounding box center [342, 192] width 685 height 385
click at [429, 292] on video at bounding box center [342, 192] width 685 height 385
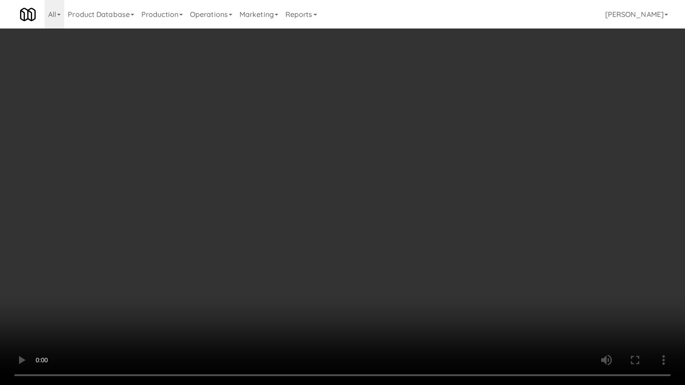
click at [369, 229] on video at bounding box center [342, 192] width 685 height 385
click at [365, 228] on video at bounding box center [342, 192] width 685 height 385
click at [369, 228] on video at bounding box center [342, 192] width 685 height 385
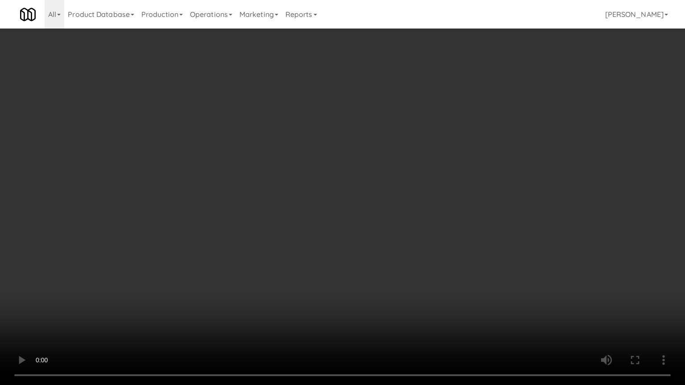
click at [371, 229] on video at bounding box center [342, 192] width 685 height 385
click at [373, 231] on video at bounding box center [342, 192] width 685 height 385
click at [374, 234] on video at bounding box center [342, 192] width 685 height 385
click at [374, 232] on video at bounding box center [342, 192] width 685 height 385
click at [365, 273] on video at bounding box center [342, 192] width 685 height 385
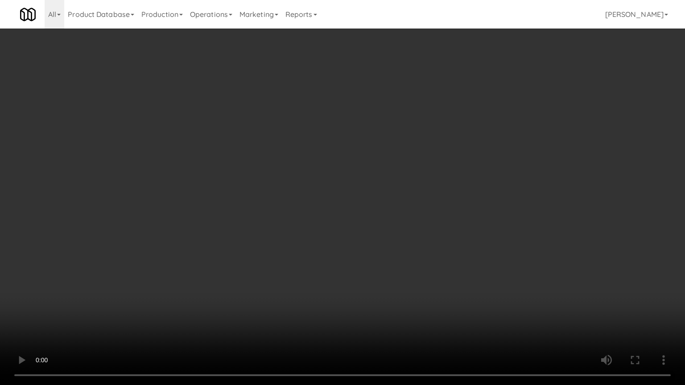
click at [371, 278] on video at bounding box center [342, 192] width 685 height 385
click at [374, 280] on video at bounding box center [342, 192] width 685 height 385
click at [375, 281] on video at bounding box center [342, 192] width 685 height 385
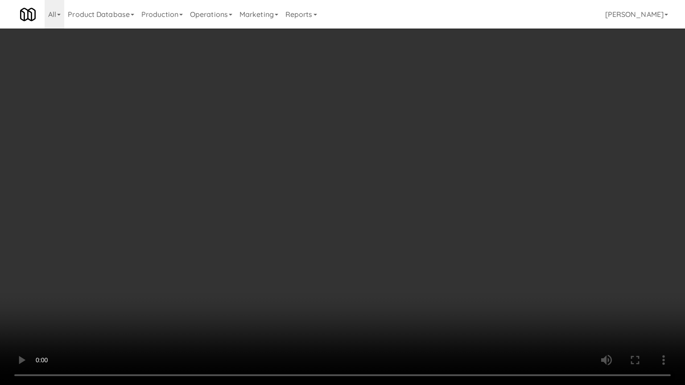
click at [375, 281] on video at bounding box center [342, 192] width 685 height 385
click at [375, 283] on video at bounding box center [342, 192] width 685 height 385
click at [382, 310] on video at bounding box center [342, 192] width 685 height 385
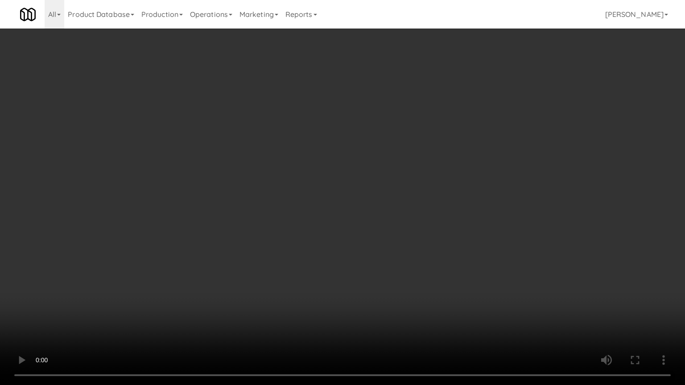
click at [382, 310] on video at bounding box center [342, 192] width 685 height 385
click at [379, 264] on video at bounding box center [342, 192] width 685 height 385
click at [379, 263] on video at bounding box center [342, 192] width 685 height 385
click at [385, 263] on video at bounding box center [342, 192] width 685 height 385
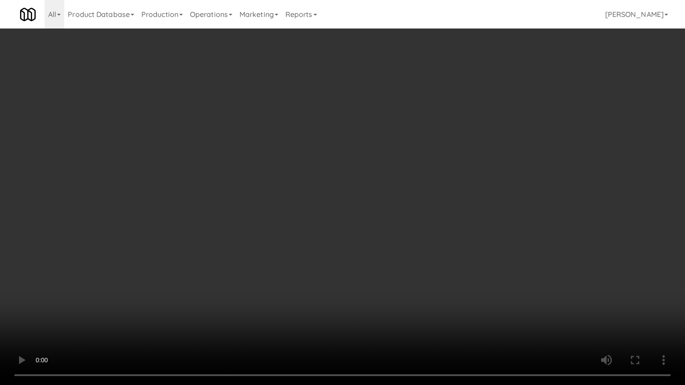
click at [386, 262] on video at bounding box center [342, 192] width 685 height 385
click at [387, 262] on video at bounding box center [342, 192] width 685 height 385
click at [386, 257] on video at bounding box center [342, 192] width 685 height 385
click at [392, 255] on video at bounding box center [342, 192] width 685 height 385
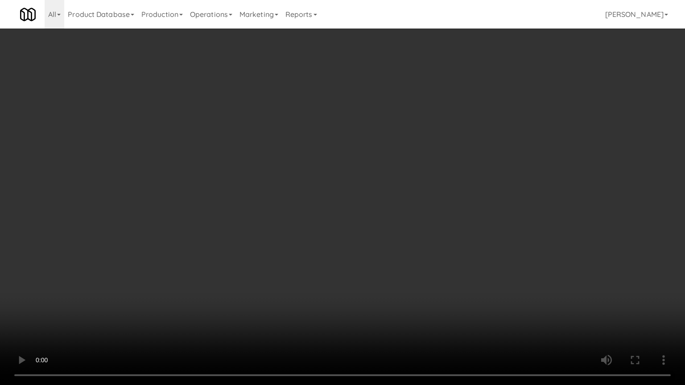
click at [392, 255] on video at bounding box center [342, 192] width 685 height 385
click at [394, 251] on video at bounding box center [342, 192] width 685 height 385
click at [394, 252] on video at bounding box center [342, 192] width 685 height 385
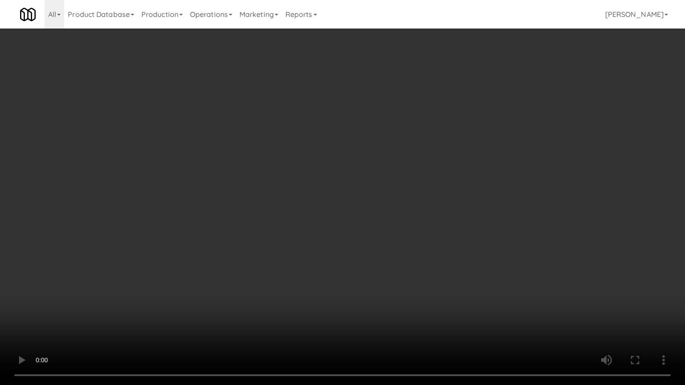
click at [394, 252] on video at bounding box center [342, 192] width 685 height 385
click at [393, 251] on video at bounding box center [342, 192] width 685 height 385
click at [423, 217] on video at bounding box center [342, 192] width 685 height 385
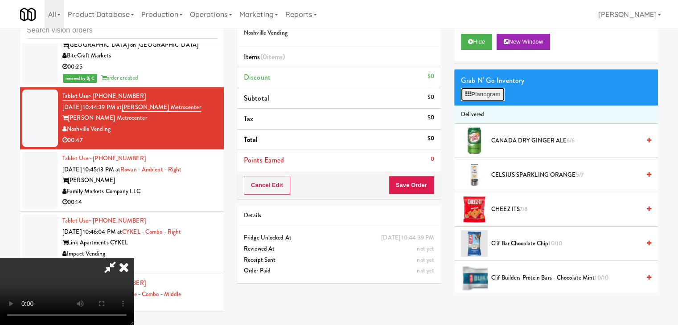
click at [497, 94] on button "Planogram" at bounding box center [483, 94] width 44 height 13
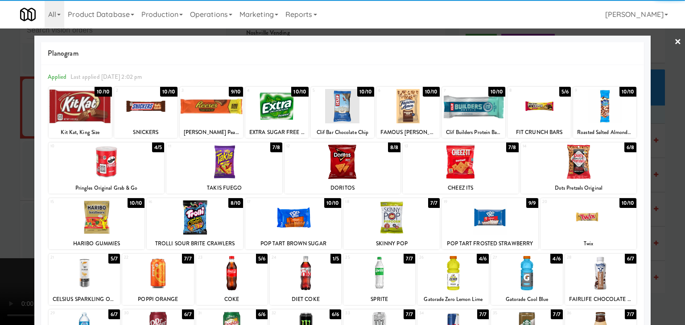
click at [78, 99] on div at bounding box center [80, 106] width 63 height 34
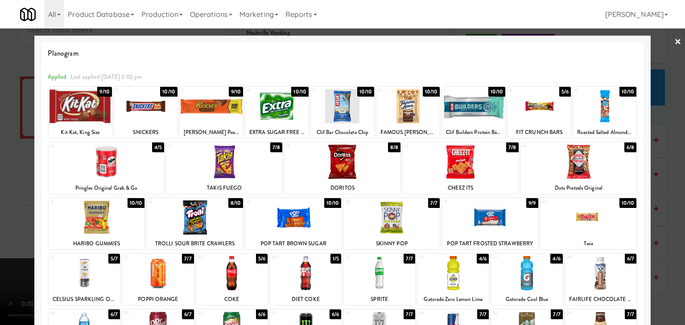
click at [182, 219] on div at bounding box center [195, 218] width 96 height 34
drag, startPoint x: 448, startPoint y: 277, endPoint x: 463, endPoint y: 276, distance: 15.2
click at [449, 277] on div at bounding box center [452, 273] width 71 height 34
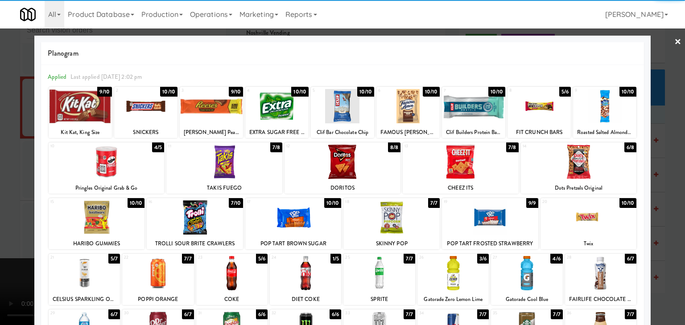
click at [674, 251] on div at bounding box center [342, 162] width 685 height 325
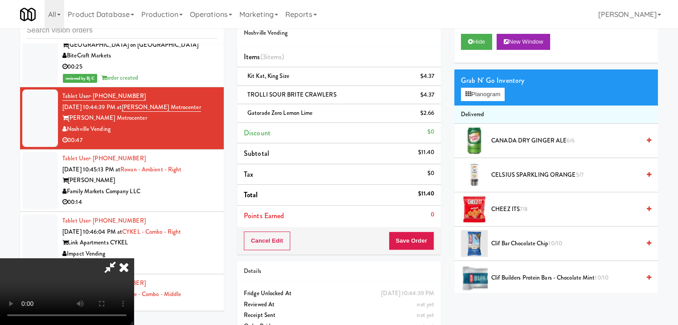
click at [134, 259] on video at bounding box center [67, 292] width 134 height 67
click at [415, 238] on button "Save Order" at bounding box center [411, 241] width 45 height 19
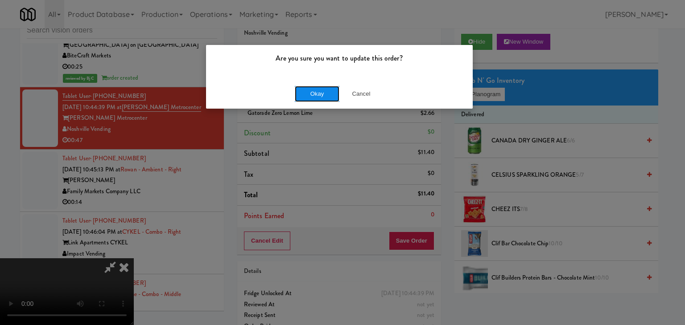
click at [312, 95] on button "Okay" at bounding box center [317, 94] width 45 height 16
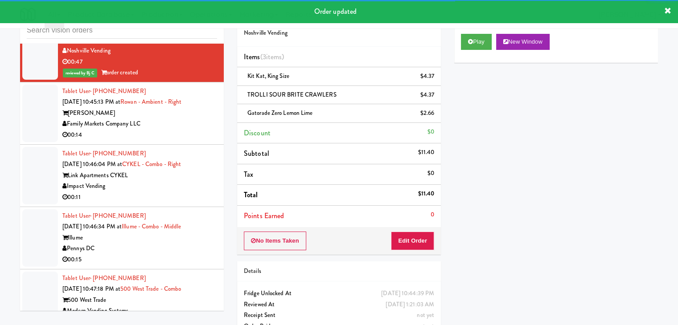
scroll to position [3368, 0]
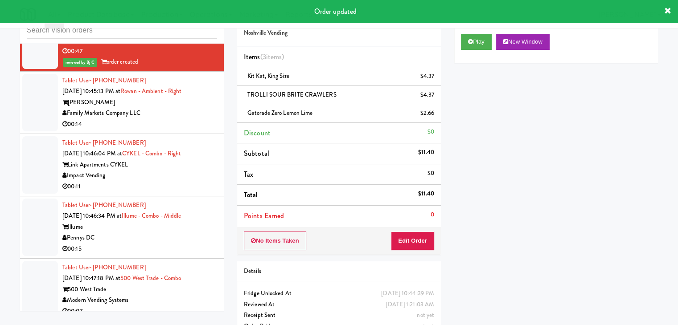
click at [175, 130] on div "00:14" at bounding box center [139, 124] width 155 height 11
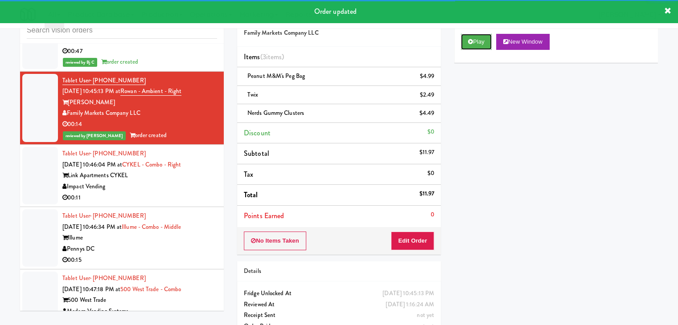
drag, startPoint x: 464, startPoint y: 40, endPoint x: 200, endPoint y: 145, distance: 283.9
click at [200, 144] on div "inbox reviewed all all unclear take inventory issue suspicious failed recent Ta…" at bounding box center [338, 175] width 651 height 342
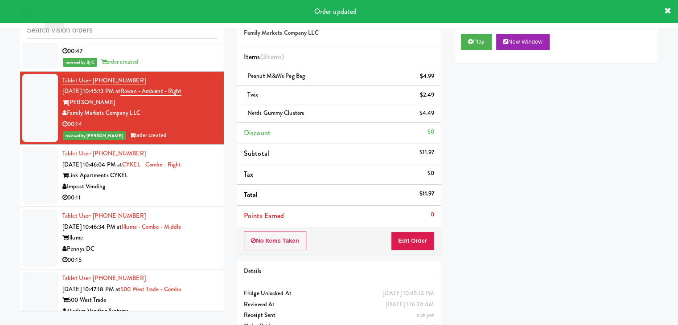
click at [166, 204] on div "00:11" at bounding box center [139, 198] width 155 height 11
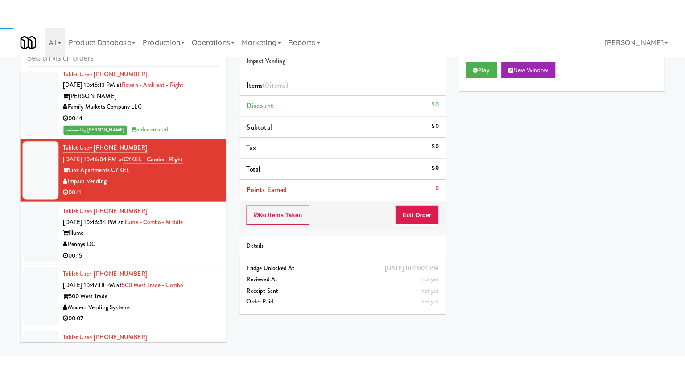
scroll to position [3413, 0]
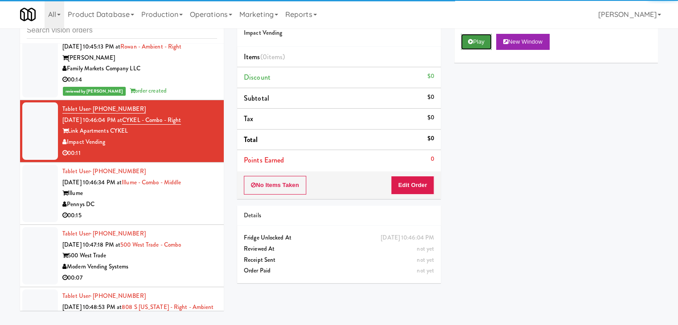
drag, startPoint x: 483, startPoint y: 40, endPoint x: 448, endPoint y: 112, distance: 80.9
click at [483, 41] on button "Play" at bounding box center [476, 42] width 31 height 16
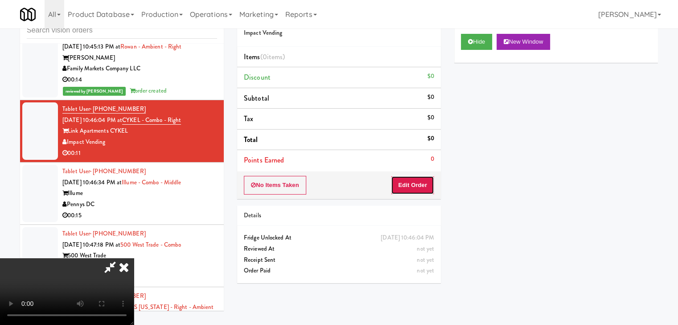
click at [409, 184] on button "Edit Order" at bounding box center [412, 185] width 43 height 19
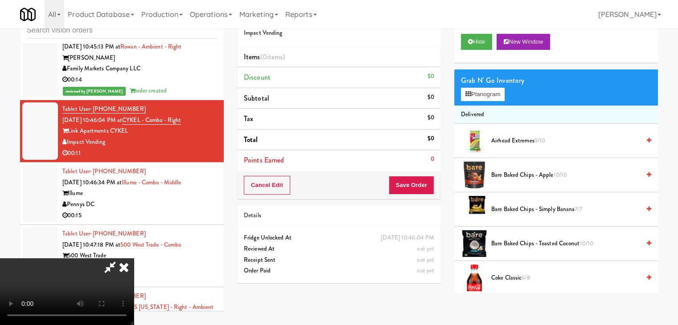
scroll to position [3402, 0]
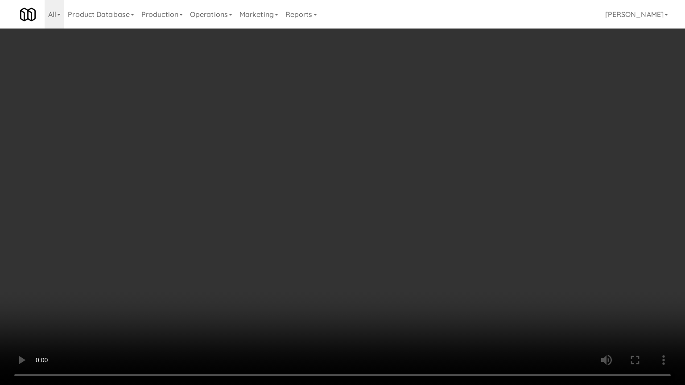
click at [417, 240] on video at bounding box center [342, 192] width 685 height 385
click at [399, 243] on video at bounding box center [342, 192] width 685 height 385
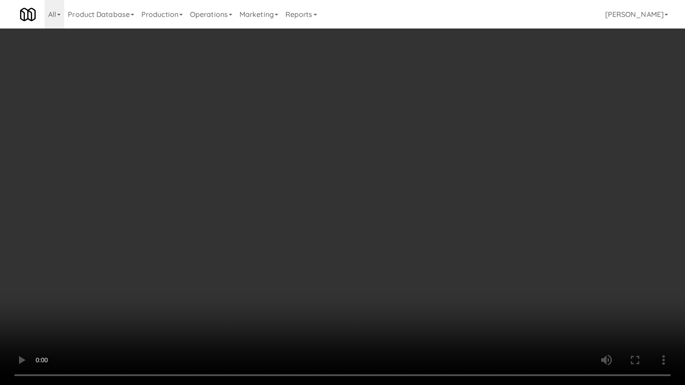
drag, startPoint x: 399, startPoint y: 243, endPoint x: 429, endPoint y: 179, distance: 70.6
click at [401, 239] on video at bounding box center [342, 192] width 685 height 385
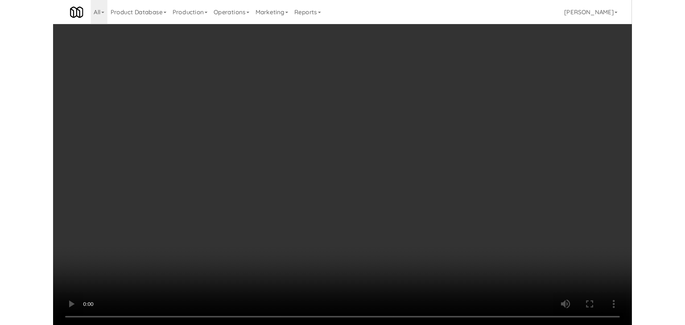
scroll to position [3413, 0]
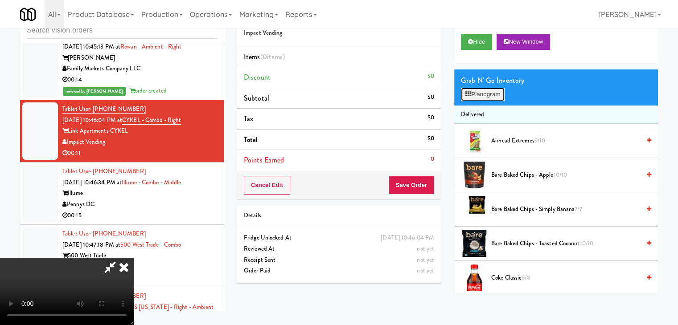
click at [488, 93] on button "Planogram" at bounding box center [483, 94] width 44 height 13
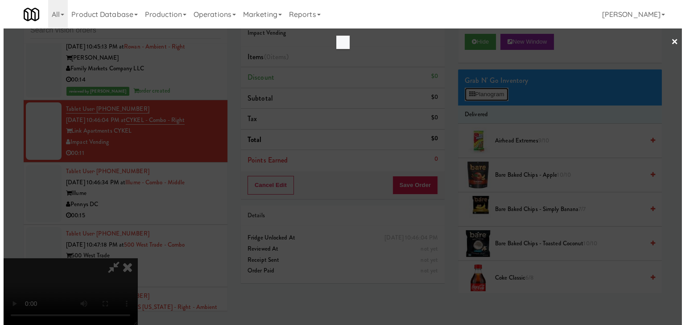
scroll to position [3402, 0]
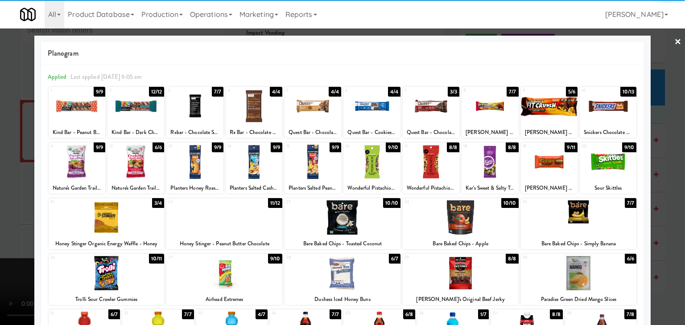
click at [540, 163] on div at bounding box center [549, 162] width 57 height 34
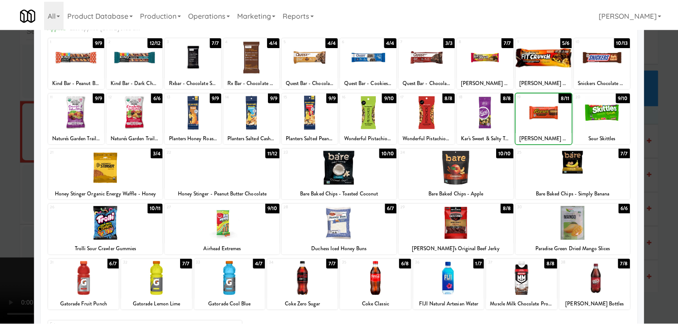
scroll to position [112, 0]
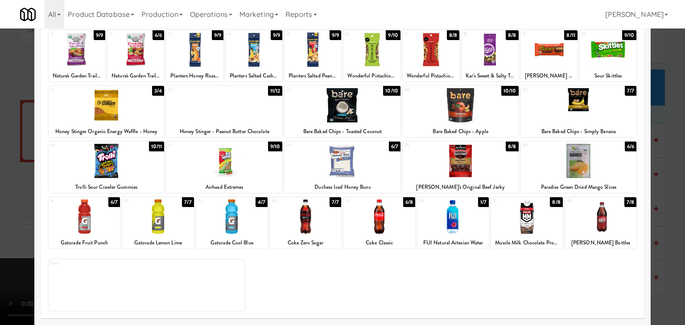
click at [366, 218] on div at bounding box center [378, 217] width 71 height 34
drag, startPoint x: 0, startPoint y: 224, endPoint x: 267, endPoint y: 223, distance: 267.0
click at [21, 223] on div at bounding box center [342, 162] width 685 height 325
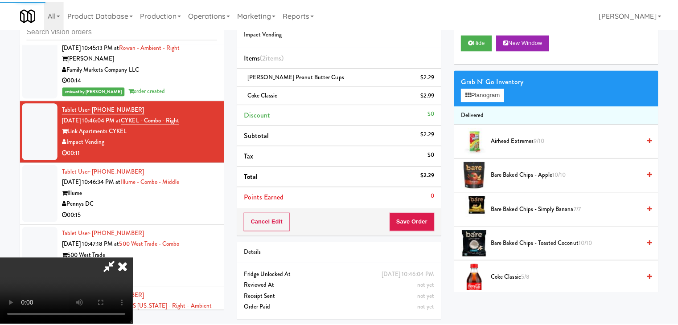
scroll to position [3413, 0]
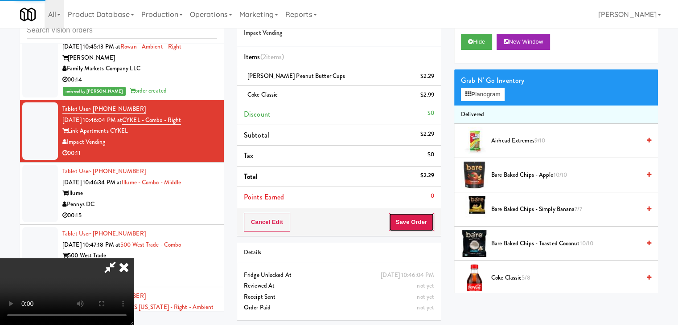
click at [423, 223] on button "Save Order" at bounding box center [411, 222] width 45 height 19
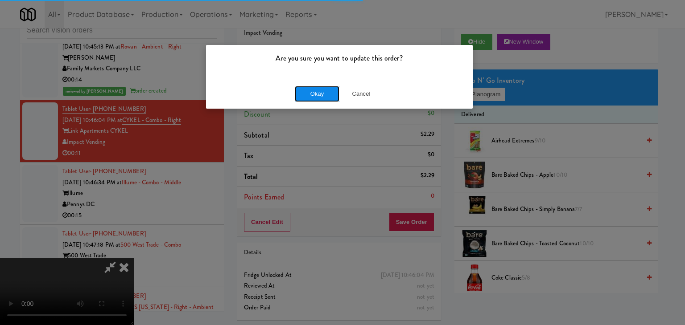
click at [325, 92] on button "Okay" at bounding box center [317, 94] width 45 height 16
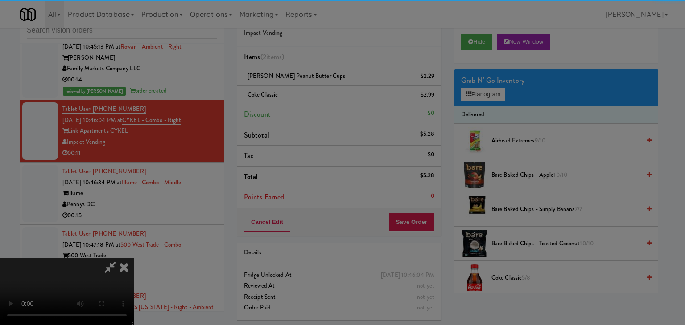
click at [325, 92] on div "Okay Cancel" at bounding box center [339, 77] width 267 height 30
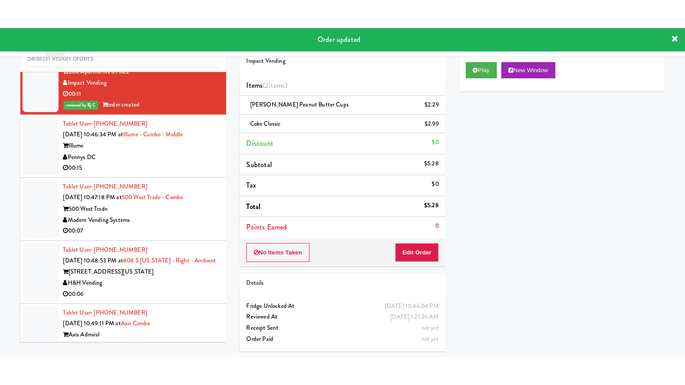
scroll to position [3502, 0]
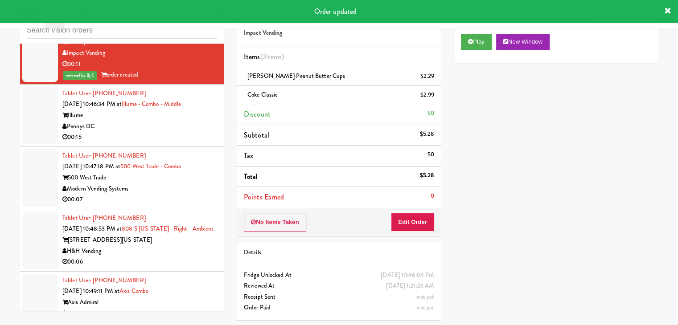
drag, startPoint x: 168, startPoint y: 155, endPoint x: 178, endPoint y: 152, distance: 10.6
click at [172, 143] on div "00:15" at bounding box center [139, 137] width 155 height 11
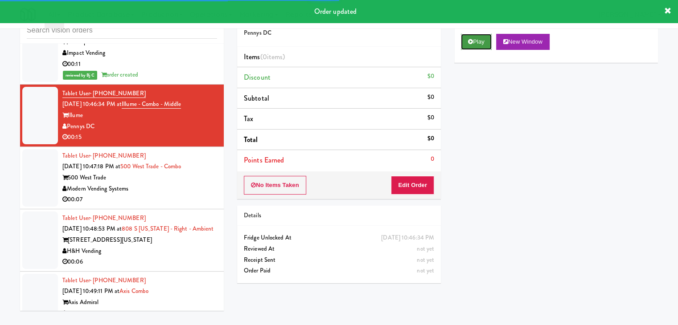
click at [482, 45] on button "Play" at bounding box center [476, 42] width 31 height 16
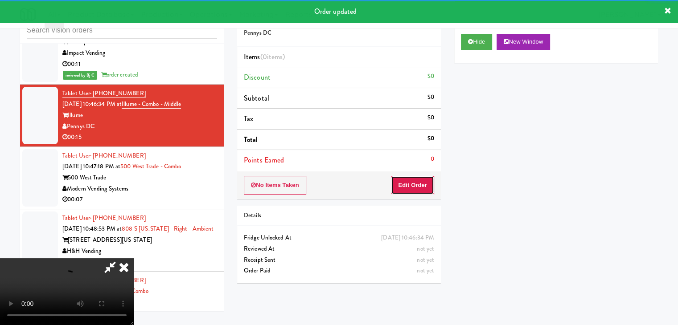
click at [402, 184] on button "Edit Order" at bounding box center [412, 185] width 43 height 19
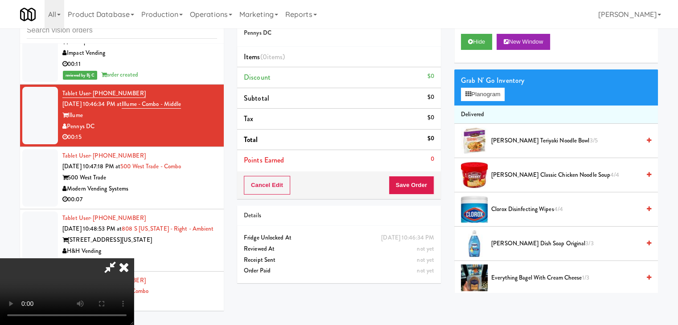
scroll to position [3491, 0]
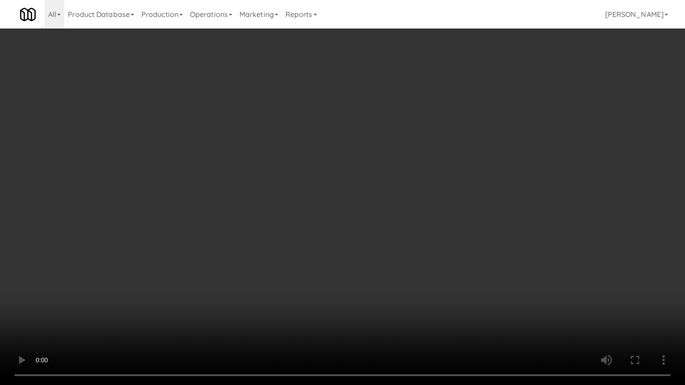
click at [400, 285] on video at bounding box center [342, 192] width 685 height 385
click at [396, 287] on video at bounding box center [342, 192] width 685 height 385
click at [397, 285] on video at bounding box center [342, 192] width 685 height 385
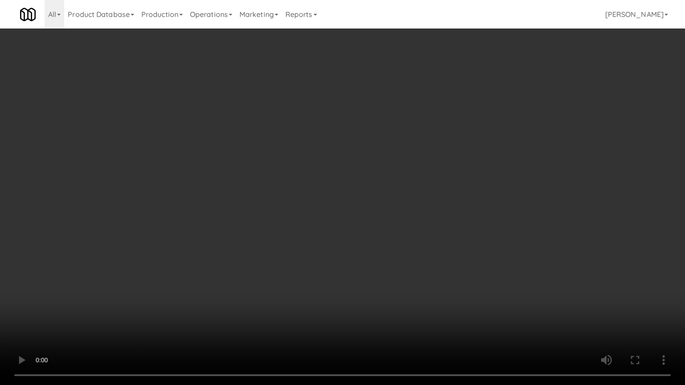
click at [398, 288] on video at bounding box center [342, 192] width 685 height 385
click at [403, 289] on video at bounding box center [342, 192] width 685 height 385
click at [407, 288] on video at bounding box center [342, 192] width 685 height 385
click at [412, 287] on video at bounding box center [342, 192] width 685 height 385
click at [411, 287] on video at bounding box center [342, 192] width 685 height 385
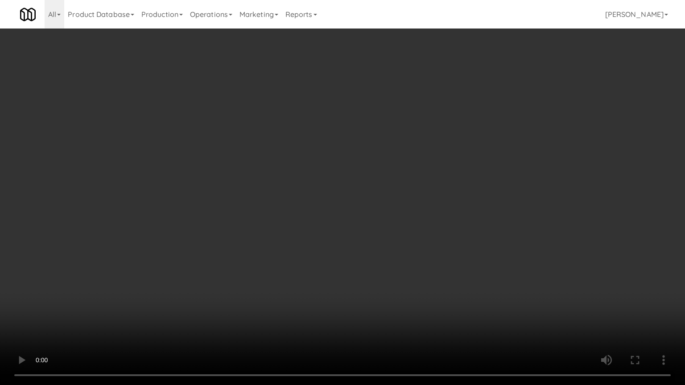
click at [414, 286] on video at bounding box center [342, 192] width 685 height 385
click at [407, 288] on video at bounding box center [342, 192] width 685 height 385
click at [415, 287] on video at bounding box center [342, 192] width 685 height 385
click at [415, 285] on video at bounding box center [342, 192] width 685 height 385
click at [415, 284] on video at bounding box center [342, 192] width 685 height 385
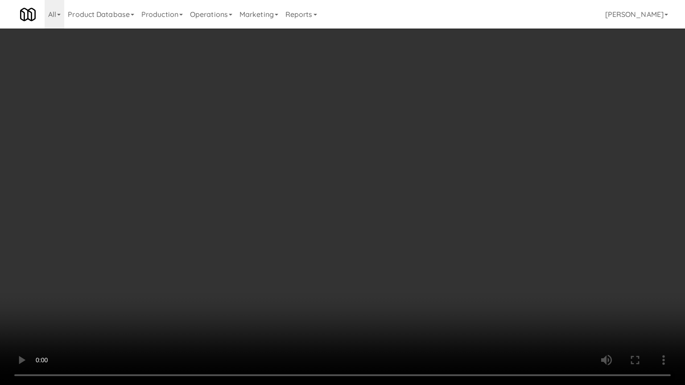
drag, startPoint x: 414, startPoint y: 284, endPoint x: 408, endPoint y: 284, distance: 5.8
click at [414, 284] on video at bounding box center [342, 192] width 685 height 385
click at [408, 282] on video at bounding box center [342, 192] width 685 height 385
click at [408, 280] on video at bounding box center [342, 192] width 685 height 385
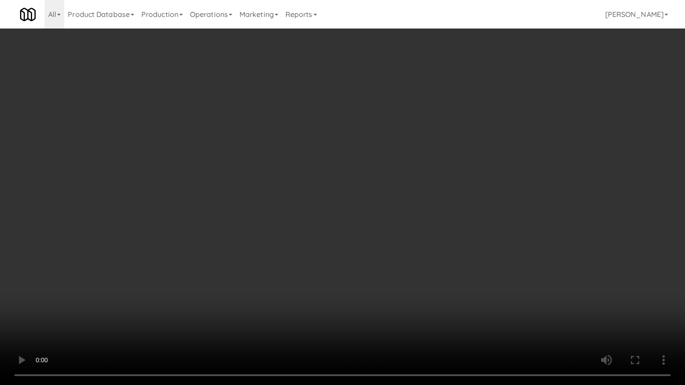
click at [408, 280] on video at bounding box center [342, 192] width 685 height 385
click at [396, 278] on video at bounding box center [342, 192] width 685 height 385
click at [374, 238] on video at bounding box center [342, 192] width 685 height 385
drag, startPoint x: 374, startPoint y: 238, endPoint x: 412, endPoint y: 135, distance: 109.9
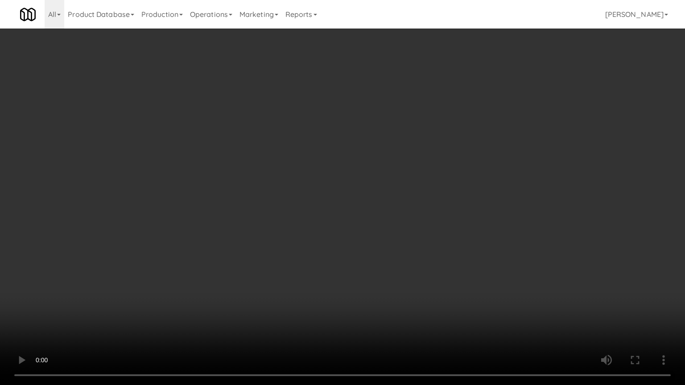
click at [374, 237] on video at bounding box center [342, 192] width 685 height 385
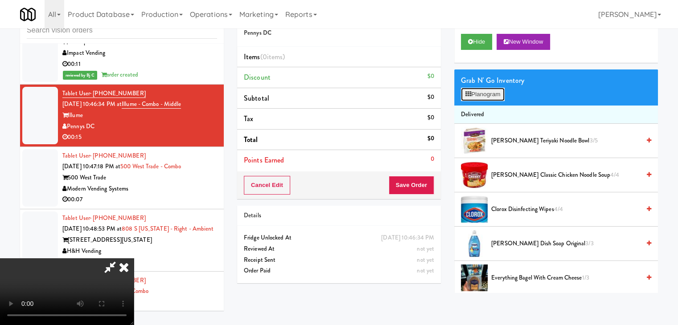
click at [476, 95] on button "Planogram" at bounding box center [483, 94] width 44 height 13
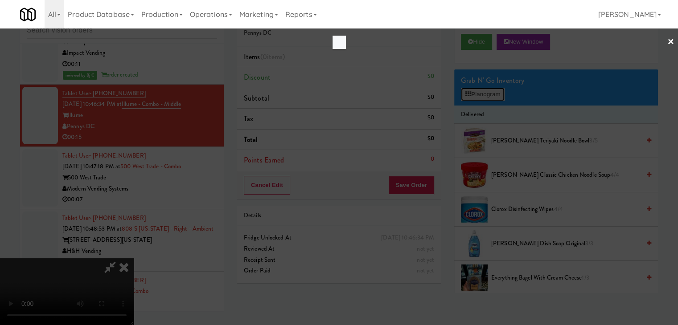
scroll to position [3491, 0]
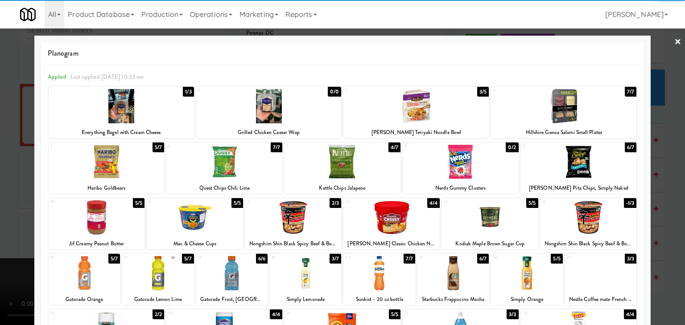
click at [296, 229] on div at bounding box center [293, 218] width 96 height 34
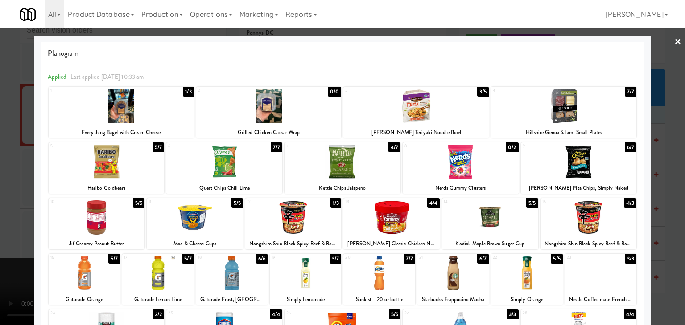
click at [137, 178] on div at bounding box center [107, 162] width 116 height 34
click at [15, 203] on div at bounding box center [342, 162] width 685 height 325
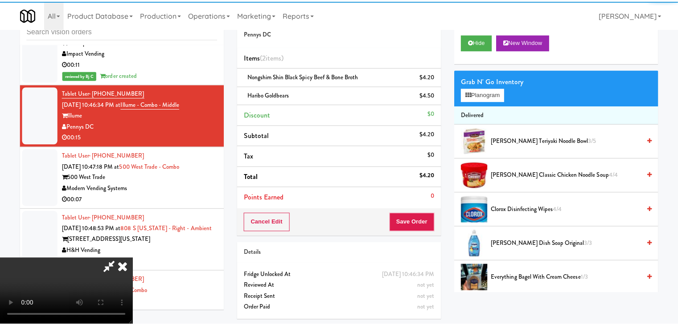
scroll to position [3502, 0]
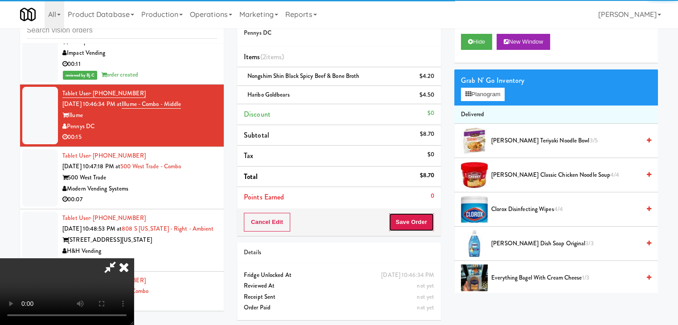
click at [410, 215] on button "Save Order" at bounding box center [411, 222] width 45 height 19
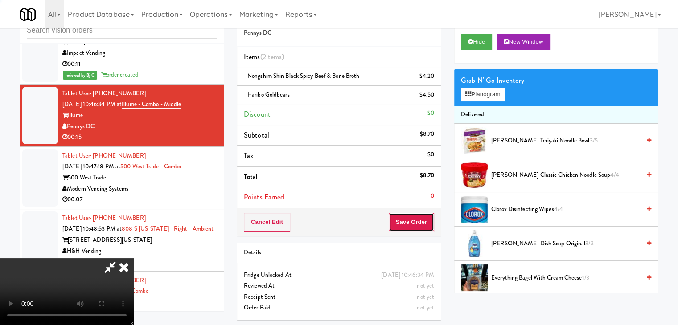
click at [410, 216] on button "Save Order" at bounding box center [411, 222] width 45 height 19
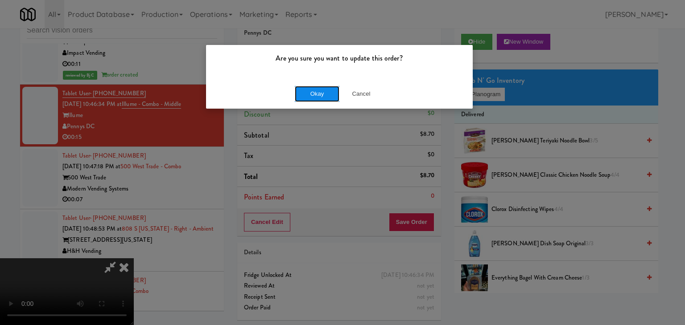
click at [314, 98] on button "Okay" at bounding box center [317, 94] width 45 height 16
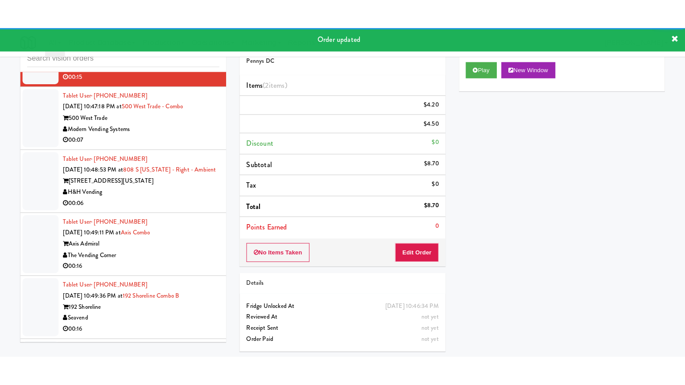
scroll to position [3591, 0]
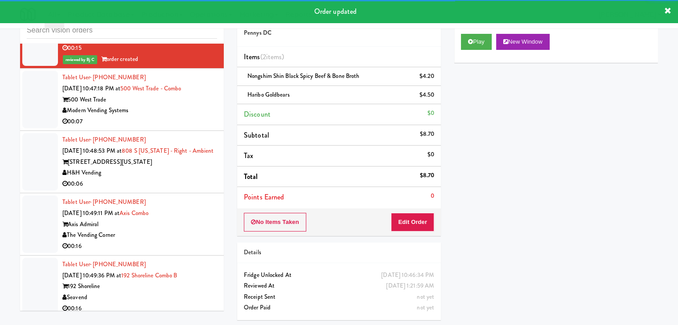
click at [182, 127] on div "00:07" at bounding box center [139, 121] width 155 height 11
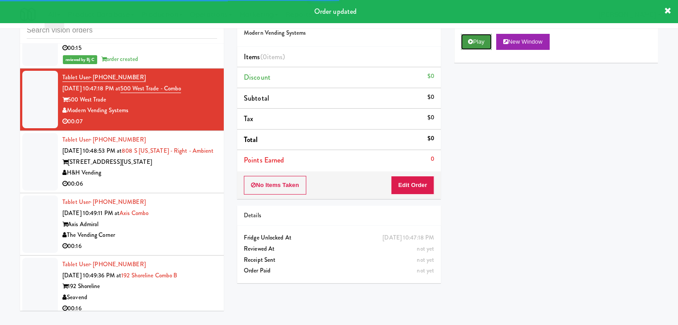
click at [475, 39] on button "Play" at bounding box center [476, 42] width 31 height 16
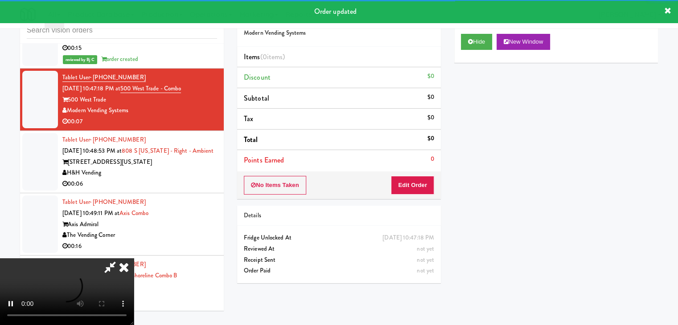
click at [415, 175] on div "No Items Taken Edit Order" at bounding box center [339, 186] width 204 height 28
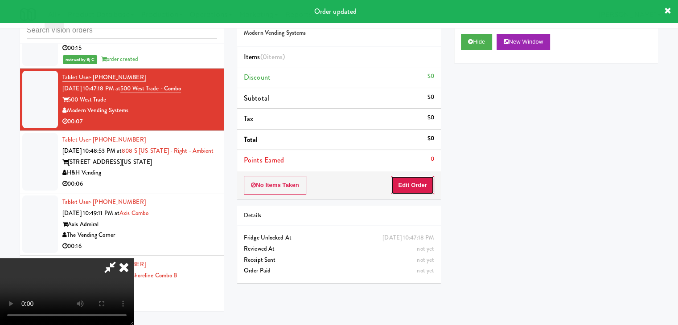
click at [415, 176] on button "Edit Order" at bounding box center [412, 185] width 43 height 19
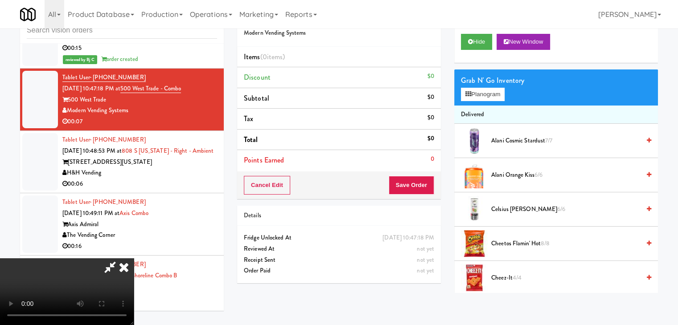
scroll to position [3581, 0]
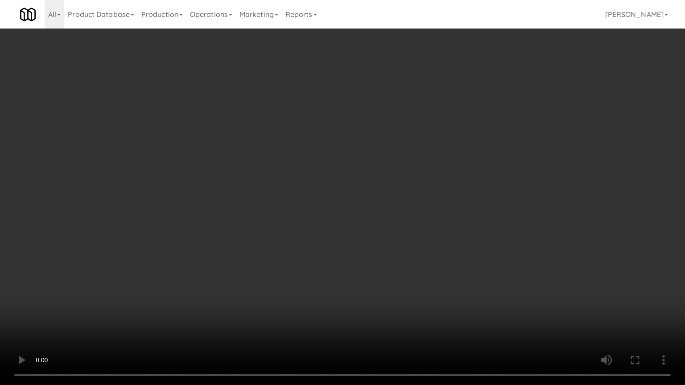
click at [394, 285] on video at bounding box center [342, 192] width 685 height 385
click at [394, 288] on video at bounding box center [342, 192] width 685 height 385
click at [398, 289] on video at bounding box center [342, 192] width 685 height 385
click at [399, 292] on video at bounding box center [342, 192] width 685 height 385
click at [400, 291] on video at bounding box center [342, 192] width 685 height 385
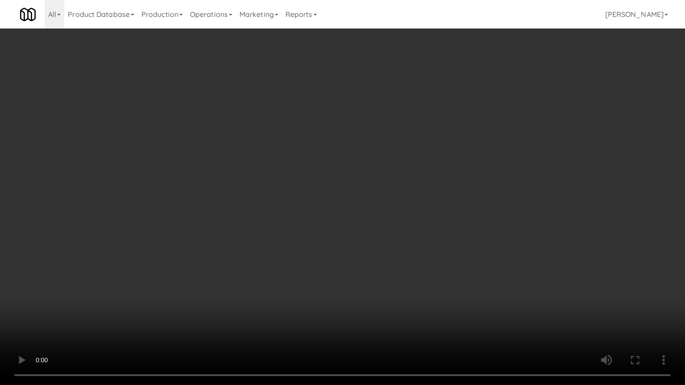
click at [400, 291] on video at bounding box center [342, 192] width 685 height 385
click at [396, 287] on video at bounding box center [342, 192] width 685 height 385
click at [386, 285] on video at bounding box center [342, 192] width 685 height 385
click at [389, 286] on video at bounding box center [342, 192] width 685 height 385
click at [436, 285] on video at bounding box center [342, 192] width 685 height 385
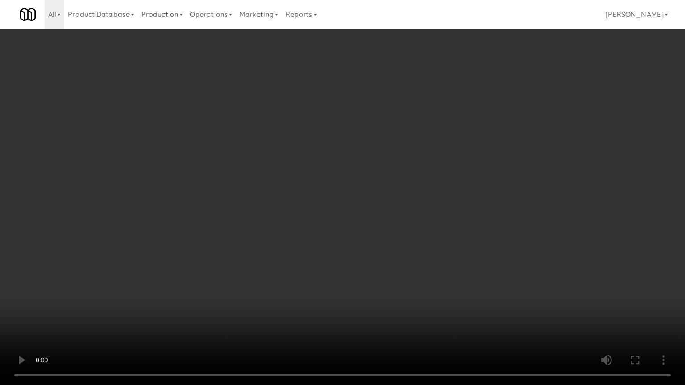
click at [439, 287] on video at bounding box center [342, 192] width 685 height 385
click at [439, 289] on video at bounding box center [342, 192] width 685 height 385
click at [448, 289] on video at bounding box center [342, 192] width 685 height 385
click at [479, 325] on video at bounding box center [342, 192] width 685 height 385
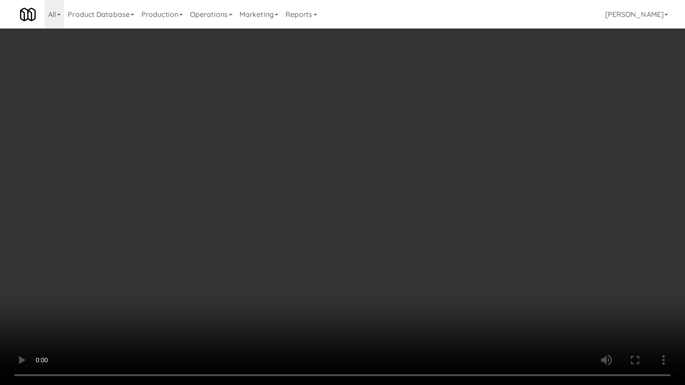
click at [479, 325] on video at bounding box center [342, 192] width 685 height 385
drag, startPoint x: 488, startPoint y: 294, endPoint x: 481, endPoint y: 288, distance: 9.2
click at [485, 294] on video at bounding box center [342, 192] width 685 height 385
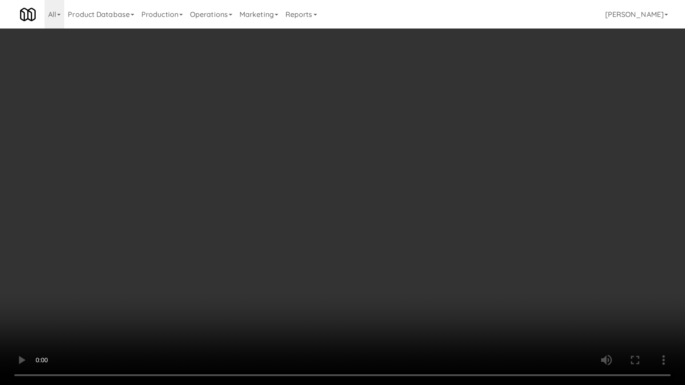
click at [480, 289] on video at bounding box center [342, 192] width 685 height 385
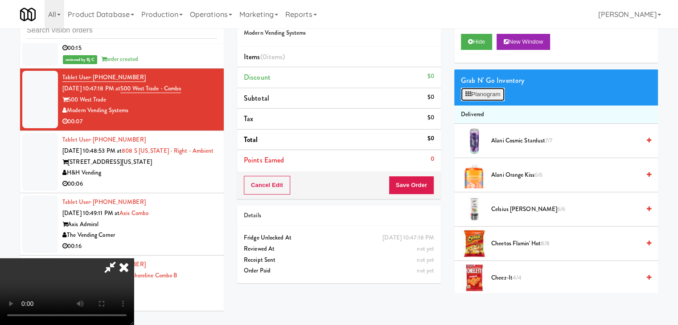
click at [483, 95] on button "Planogram" at bounding box center [483, 94] width 44 height 13
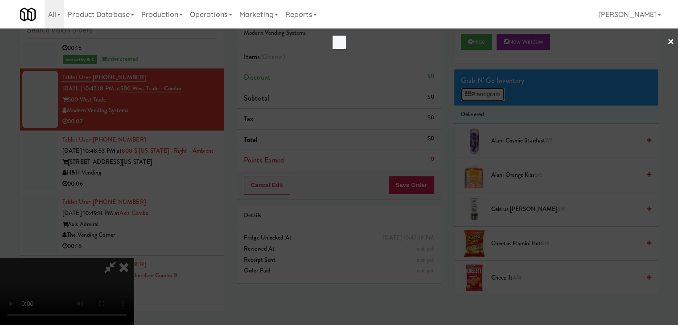
scroll to position [3581, 0]
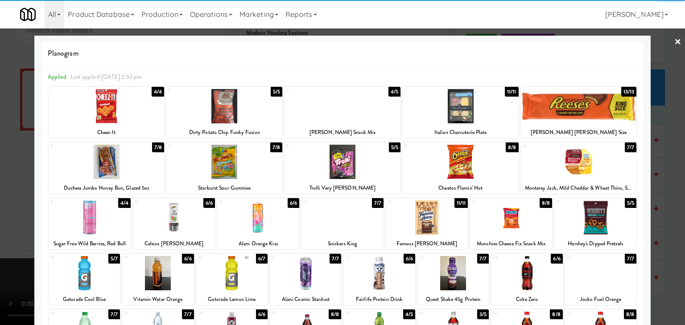
click at [601, 207] on div at bounding box center [595, 218] width 82 height 34
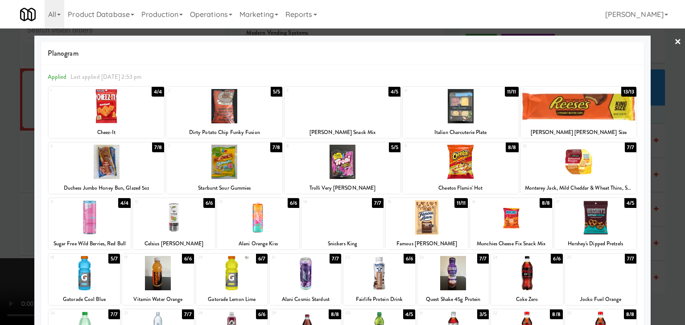
drag, startPoint x: 669, startPoint y: 215, endPoint x: 627, endPoint y: 215, distance: 41.5
click at [667, 215] on div at bounding box center [342, 162] width 685 height 325
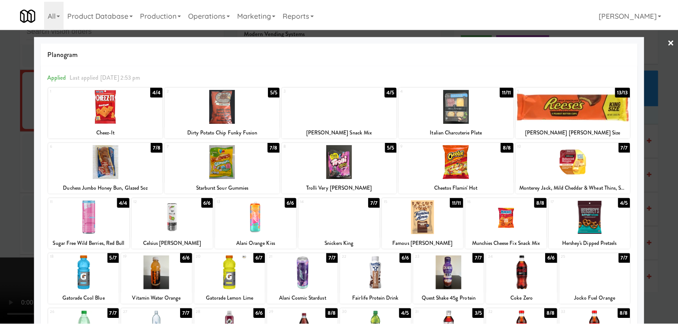
scroll to position [3591, 0]
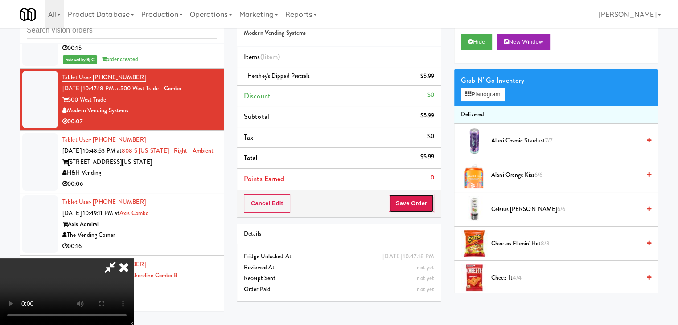
click at [426, 203] on button "Save Order" at bounding box center [411, 203] width 45 height 19
click at [424, 202] on button "Save Order" at bounding box center [411, 203] width 45 height 19
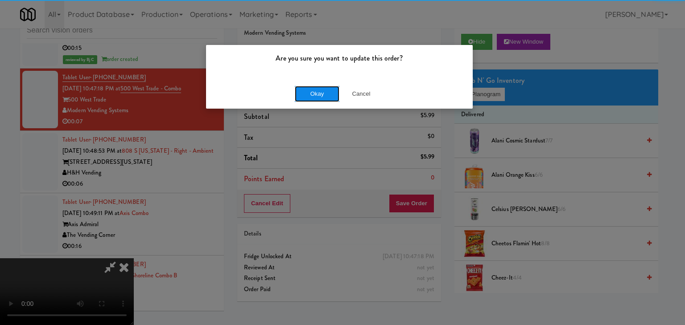
click at [310, 94] on button "Okay" at bounding box center [317, 94] width 45 height 16
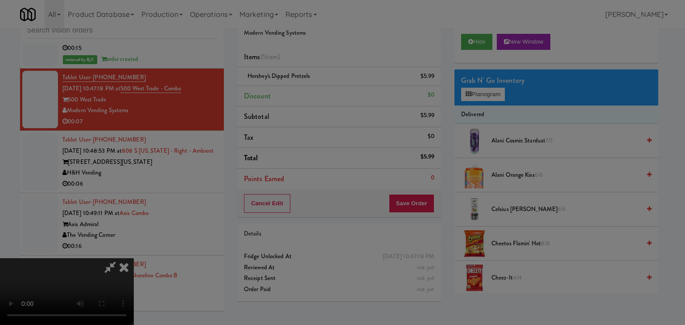
click at [310, 92] on div "Okay Cancel" at bounding box center [339, 77] width 267 height 30
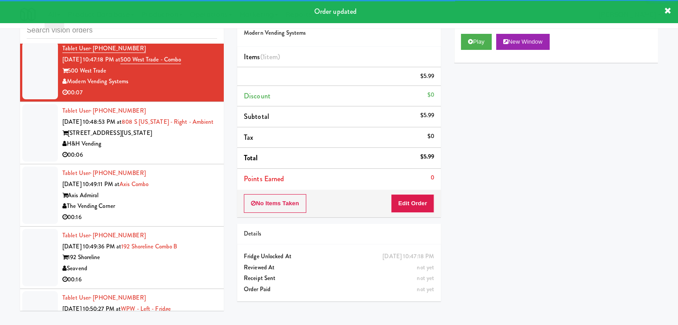
scroll to position [3636, 0]
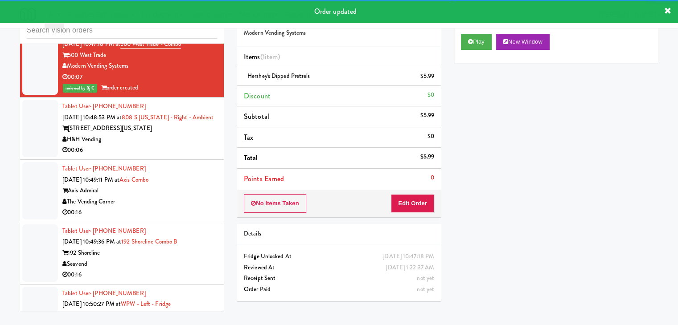
drag, startPoint x: 166, startPoint y: 158, endPoint x: 180, endPoint y: 161, distance: 14.2
click at [177, 134] on div "[STREET_ADDRESS][US_STATE]" at bounding box center [139, 128] width 155 height 11
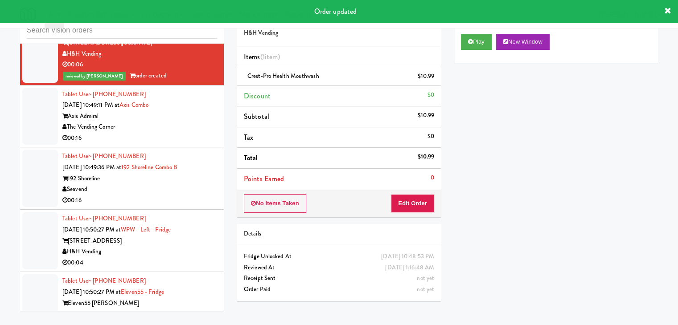
scroll to position [3725, 0]
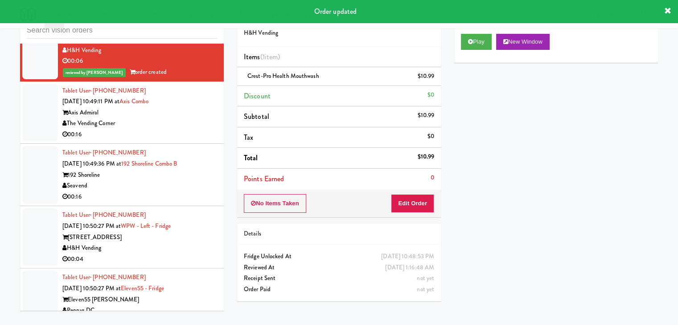
click at [182, 140] on div "00:16" at bounding box center [139, 134] width 155 height 11
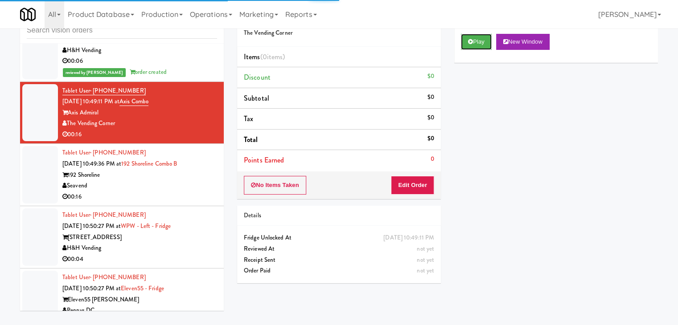
drag, startPoint x: 474, startPoint y: 41, endPoint x: 451, endPoint y: 117, distance: 80.0
click at [474, 41] on button "Play" at bounding box center [476, 42] width 31 height 16
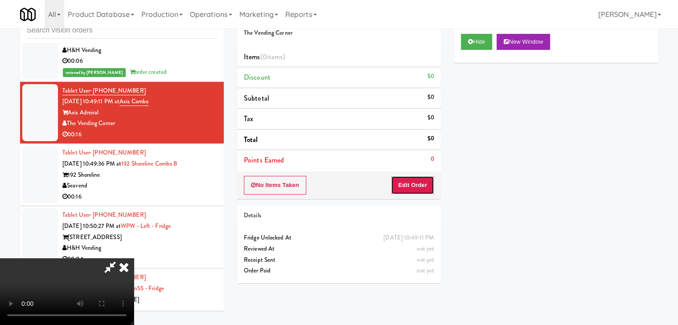
click at [416, 187] on button "Edit Order" at bounding box center [412, 185] width 43 height 19
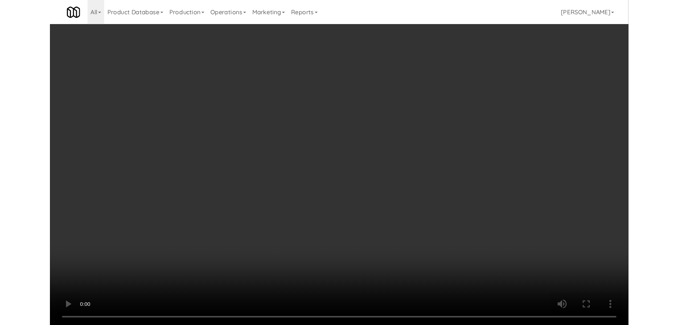
scroll to position [3714, 0]
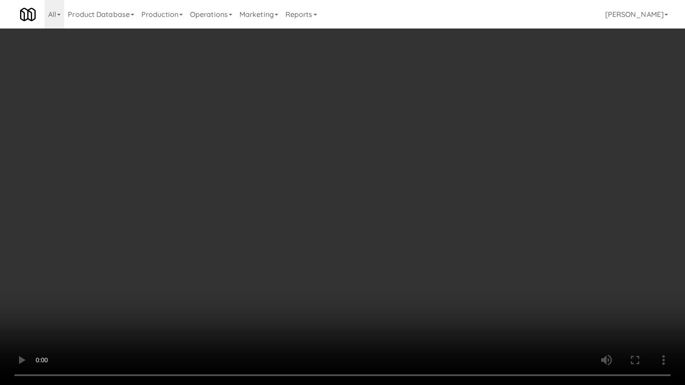
click at [388, 243] on video at bounding box center [342, 192] width 685 height 385
click at [390, 239] on video at bounding box center [342, 192] width 685 height 385
click at [267, 304] on video at bounding box center [342, 192] width 685 height 385
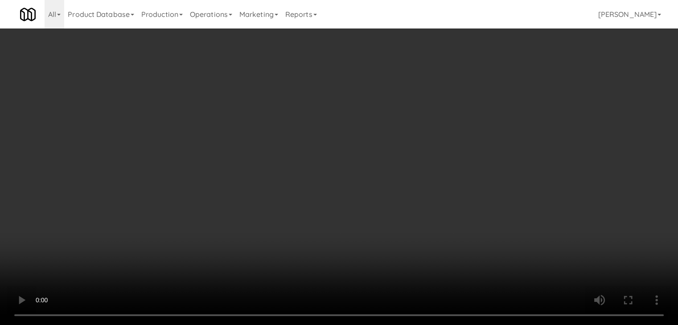
scroll to position [3725, 0]
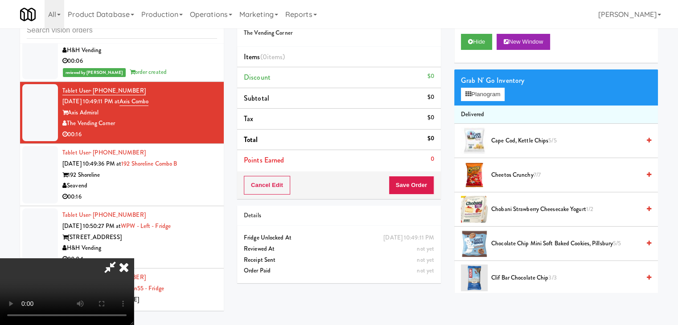
click at [134, 259] on icon at bounding box center [124, 268] width 20 height 18
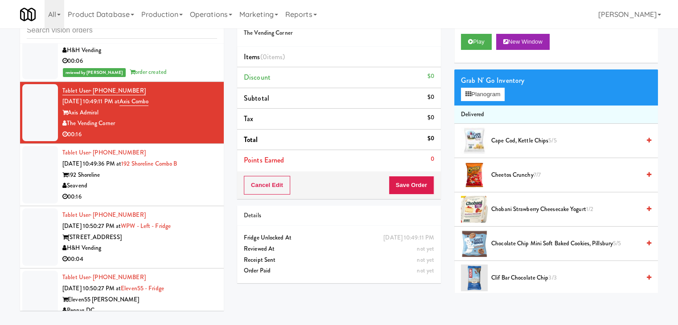
scroll to position [3636, 0]
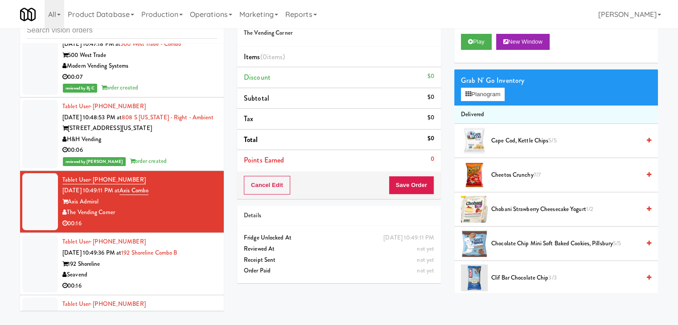
click at [181, 145] on div "H&H Vending" at bounding box center [139, 139] width 155 height 11
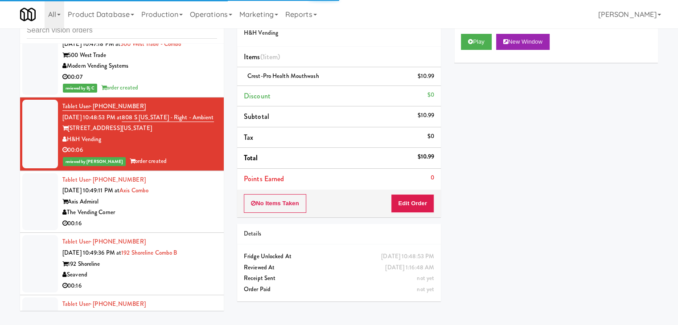
click at [182, 83] on div "00:07" at bounding box center [139, 77] width 155 height 11
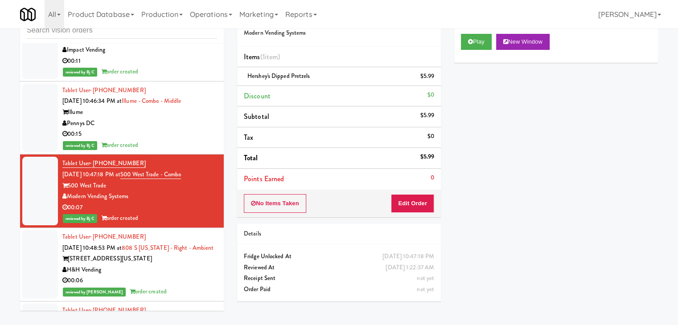
scroll to position [3502, 0]
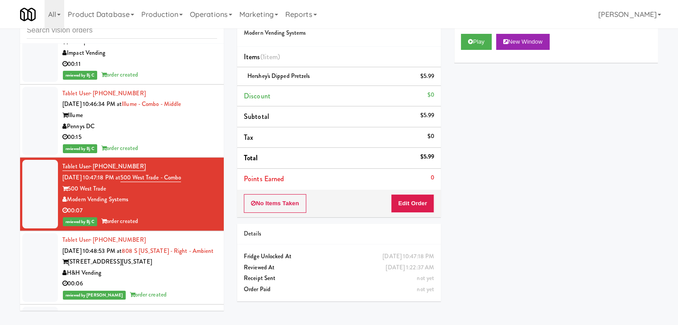
click at [175, 132] on div "Pennys DC" at bounding box center [139, 126] width 155 height 11
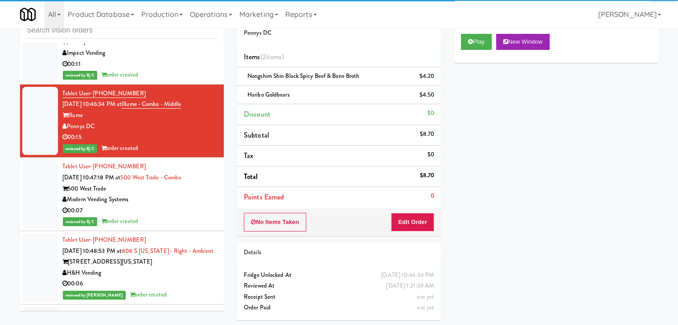
click at [179, 70] on div "00:11" at bounding box center [139, 64] width 155 height 11
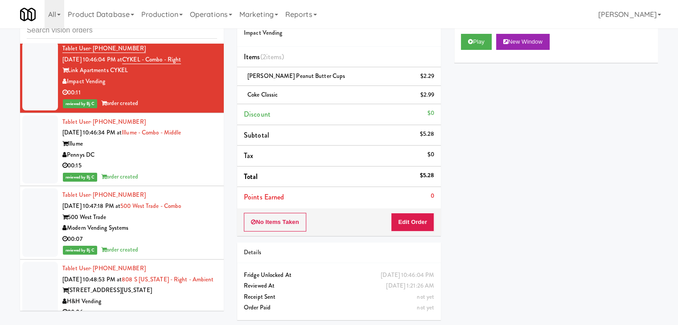
scroll to position [3547, 0]
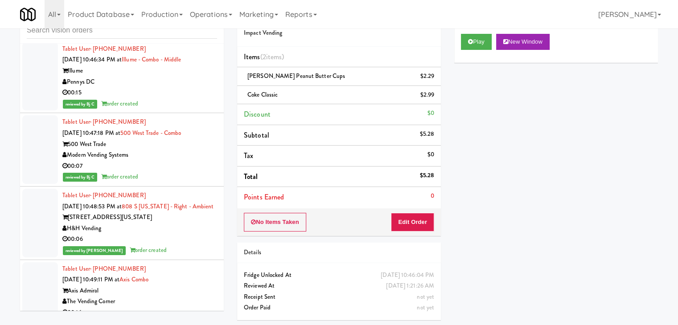
click at [169, 223] on div "[STREET_ADDRESS][US_STATE]" at bounding box center [139, 217] width 155 height 11
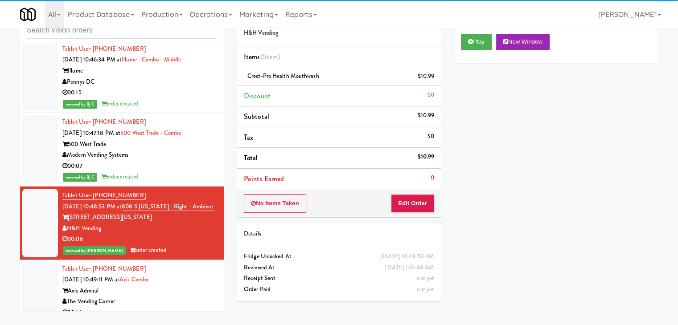
click at [179, 172] on div "00:07" at bounding box center [139, 166] width 155 height 11
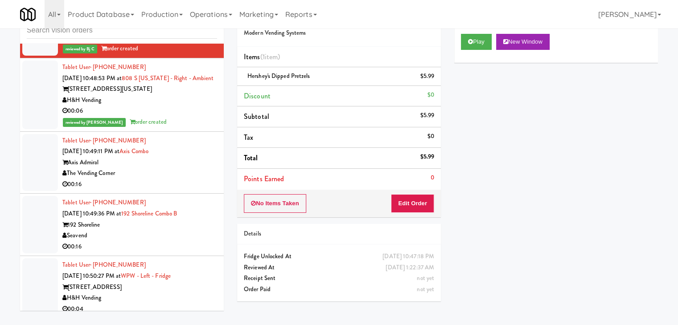
scroll to position [3680, 0]
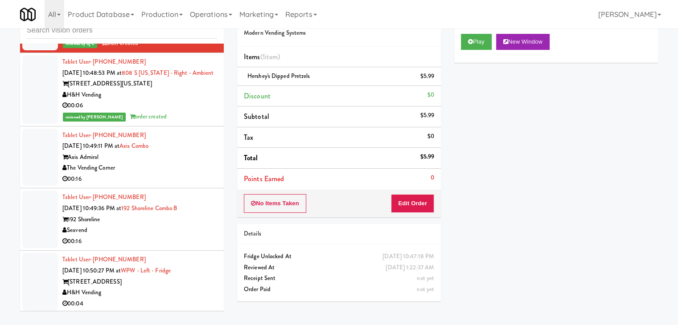
click at [178, 111] on div "00:06" at bounding box center [139, 105] width 155 height 11
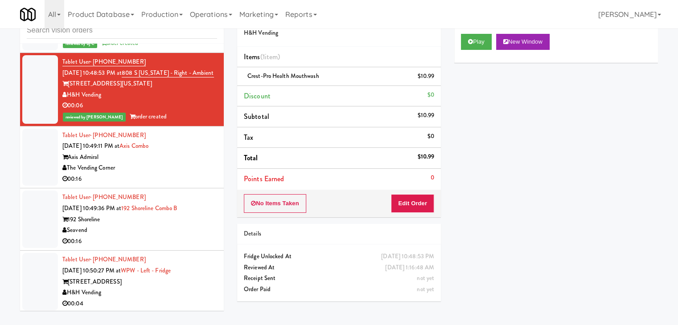
click at [183, 185] on div "00:16" at bounding box center [139, 179] width 155 height 11
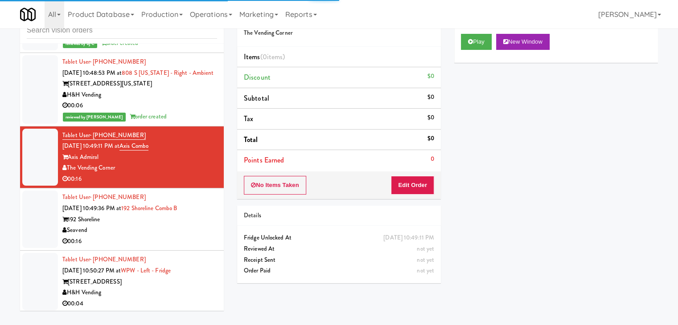
click at [191, 111] on div "00:06" at bounding box center [139, 105] width 155 height 11
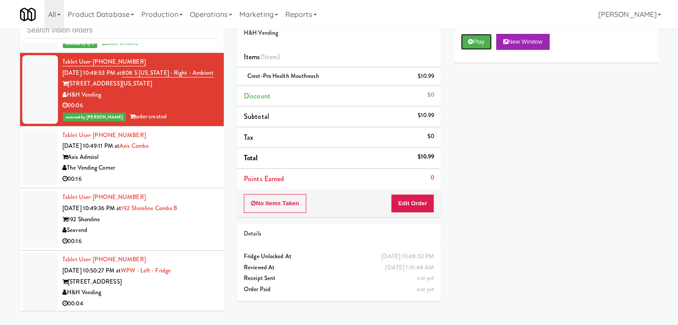
drag, startPoint x: 480, startPoint y: 41, endPoint x: 494, endPoint y: 121, distance: 81.5
click at [520, 110] on div "Play New Window Primary Flag Clear Flag if unable to determine what was taken o…" at bounding box center [556, 194] width 204 height 334
click at [177, 174] on div "The Vending Corner" at bounding box center [139, 168] width 155 height 11
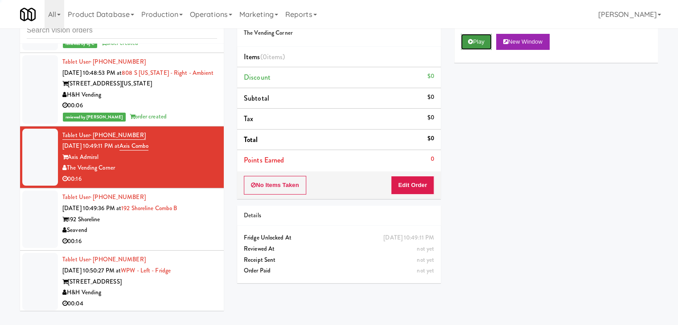
click at [473, 46] on button "Play" at bounding box center [476, 42] width 31 height 16
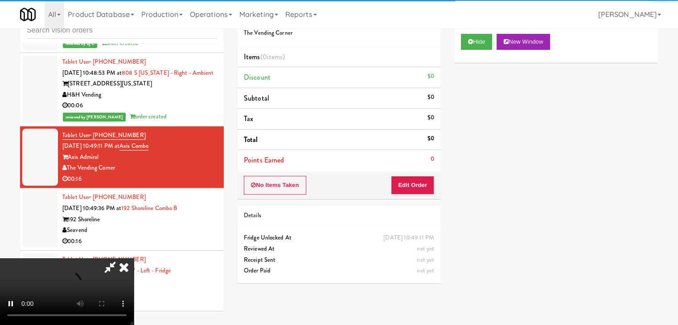
drag, startPoint x: 425, startPoint y: 169, endPoint x: 423, endPoint y: 173, distance: 4.8
click at [423, 172] on div "Order # 991177 The Vending Corner Items (0 items ) Discount $0 Subtotal $0 Tax …" at bounding box center [339, 102] width 204 height 196
click at [420, 178] on button "Edit Order" at bounding box center [412, 185] width 43 height 19
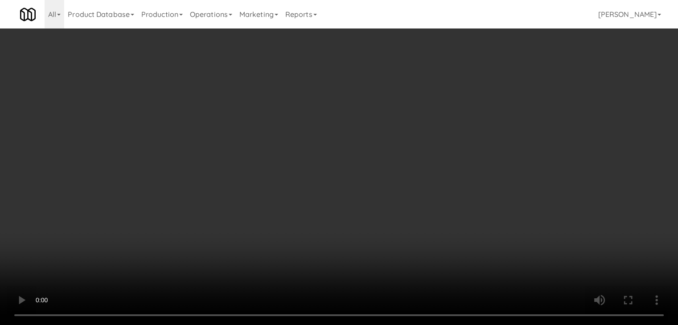
scroll to position [3670, 0]
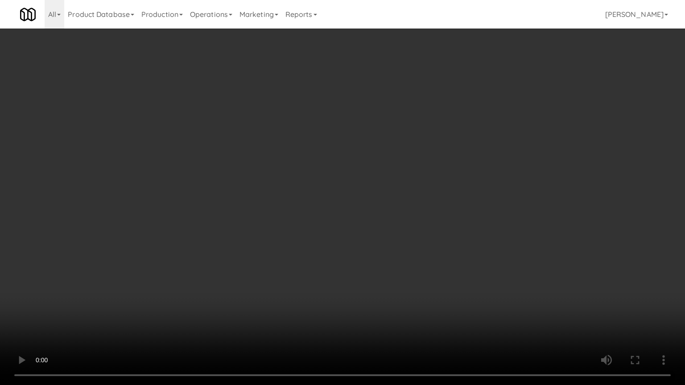
click at [405, 249] on video at bounding box center [342, 192] width 685 height 385
click at [419, 234] on video at bounding box center [342, 192] width 685 height 385
click at [417, 232] on video at bounding box center [342, 192] width 685 height 385
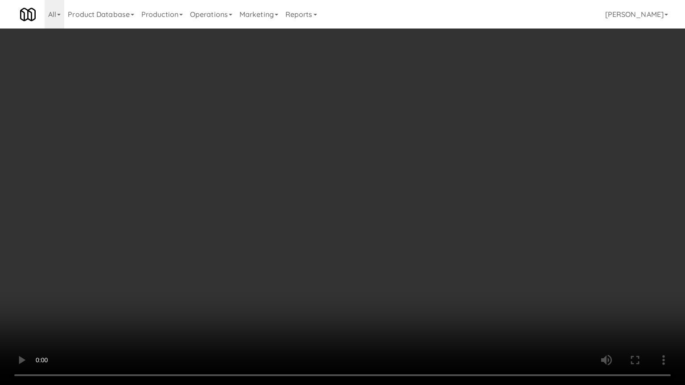
click at [417, 232] on video at bounding box center [342, 192] width 685 height 385
click at [423, 218] on video at bounding box center [342, 192] width 685 height 385
click at [404, 199] on video at bounding box center [342, 192] width 685 height 385
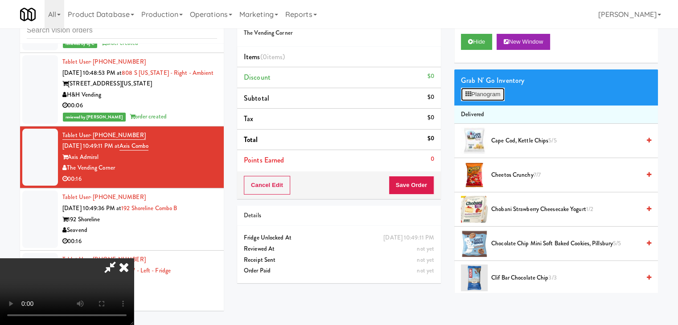
click at [478, 90] on button "Planogram" at bounding box center [483, 94] width 44 height 13
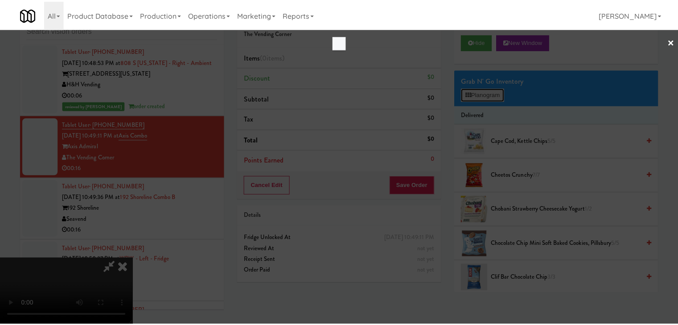
scroll to position [3670, 0]
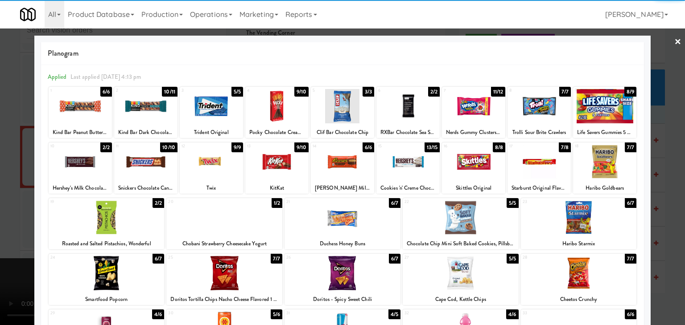
click at [400, 109] on div at bounding box center [407, 106] width 63 height 34
click at [287, 106] on div at bounding box center [276, 106] width 63 height 34
drag, startPoint x: 125, startPoint y: 267, endPoint x: 69, endPoint y: 266, distance: 56.2
click at [123, 267] on div at bounding box center [107, 273] width 116 height 34
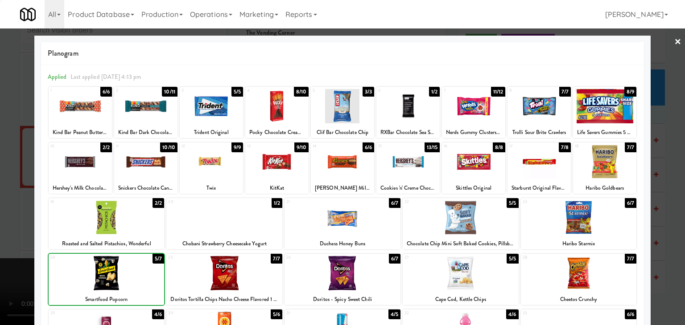
drag, startPoint x: 8, startPoint y: 260, endPoint x: 222, endPoint y: 244, distance: 214.1
click at [9, 260] on div at bounding box center [342, 162] width 685 height 325
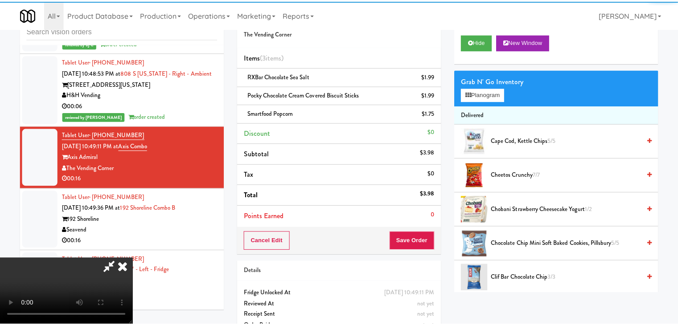
scroll to position [3680, 0]
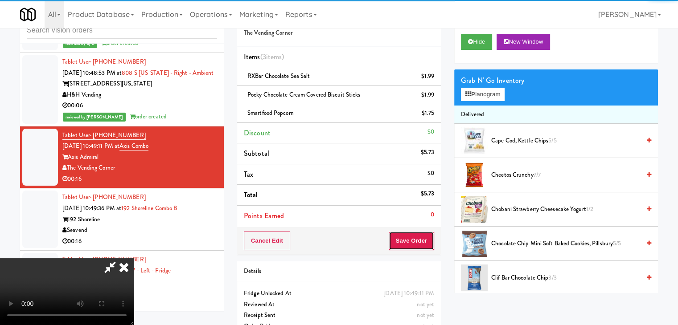
click at [415, 239] on button "Save Order" at bounding box center [411, 241] width 45 height 19
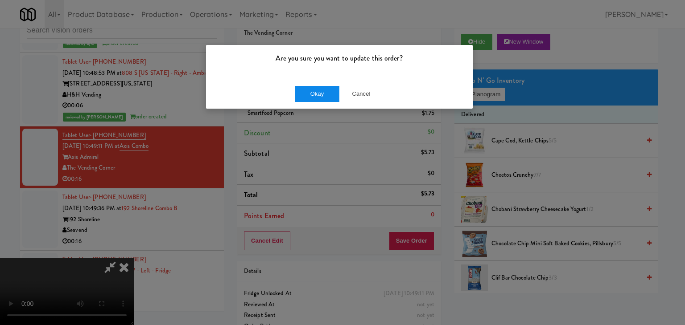
click at [301, 85] on div "Okay Cancel" at bounding box center [339, 94] width 267 height 30
click at [302, 87] on button "Okay" at bounding box center [317, 94] width 45 height 16
click at [303, 88] on button "Okay" at bounding box center [317, 94] width 45 height 16
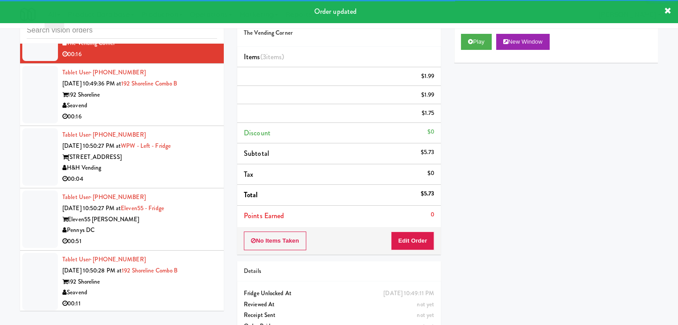
scroll to position [3814, 0]
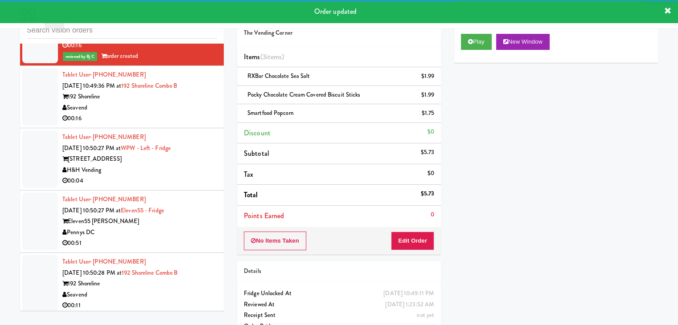
drag, startPoint x: 169, startPoint y: 135, endPoint x: 173, endPoint y: 144, distance: 9.6
click at [171, 114] on div "Seavend" at bounding box center [139, 108] width 155 height 11
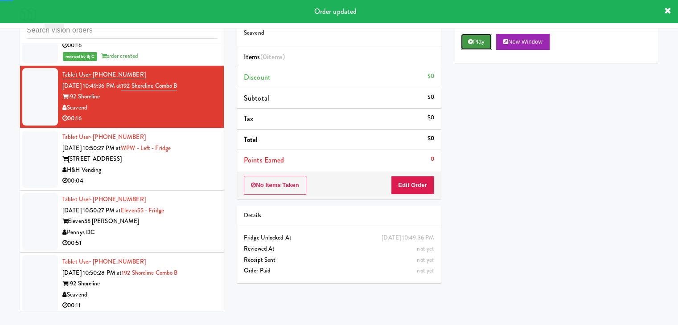
click at [471, 44] on button "Play" at bounding box center [476, 42] width 31 height 16
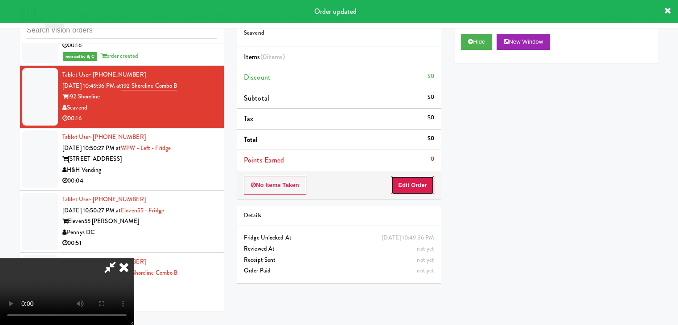
click at [413, 186] on button "Edit Order" at bounding box center [412, 185] width 43 height 19
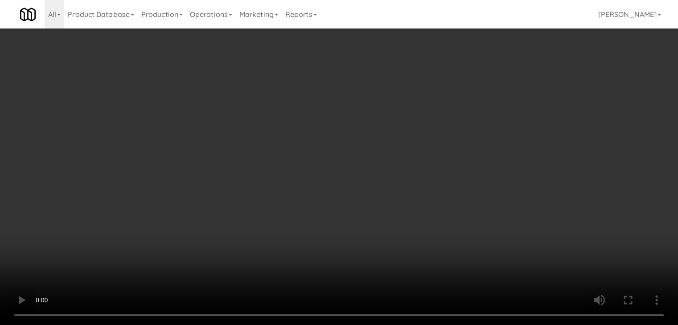
scroll to position [3803, 0]
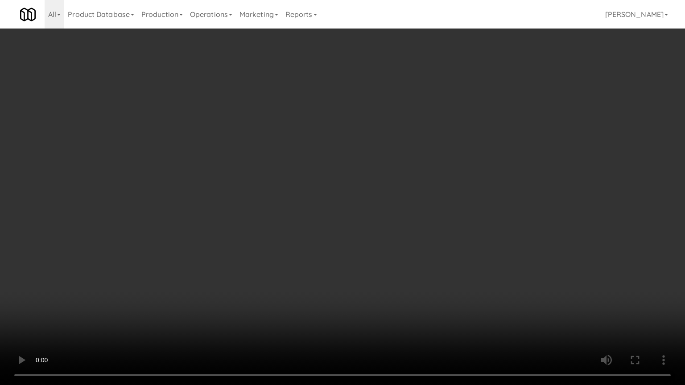
click at [464, 215] on video at bounding box center [342, 192] width 685 height 385
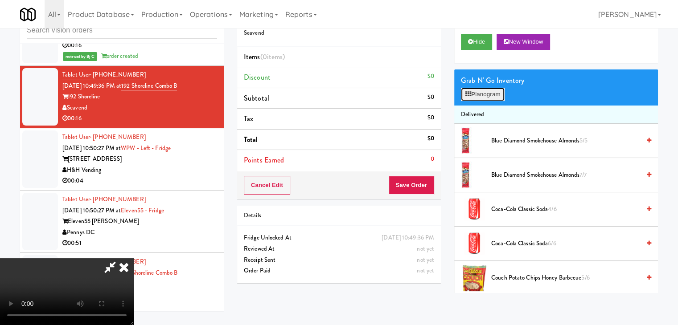
click at [497, 95] on button "Planogram" at bounding box center [483, 94] width 44 height 13
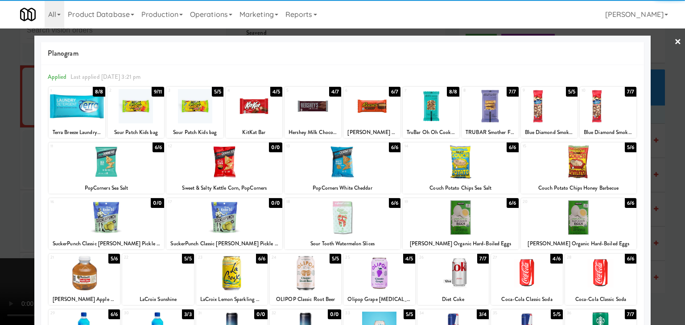
click at [530, 277] on div at bounding box center [526, 273] width 71 height 34
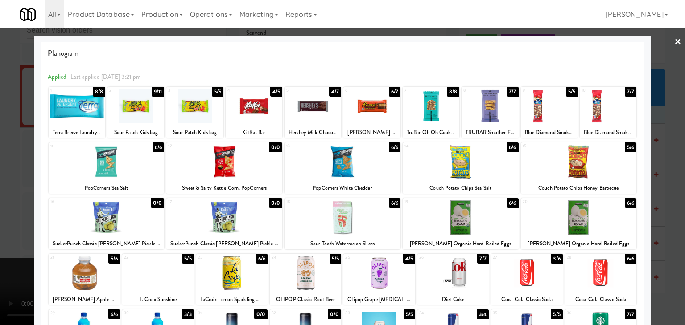
click at [364, 226] on div at bounding box center [342, 218] width 116 height 34
click at [11, 258] on div at bounding box center [342, 162] width 685 height 325
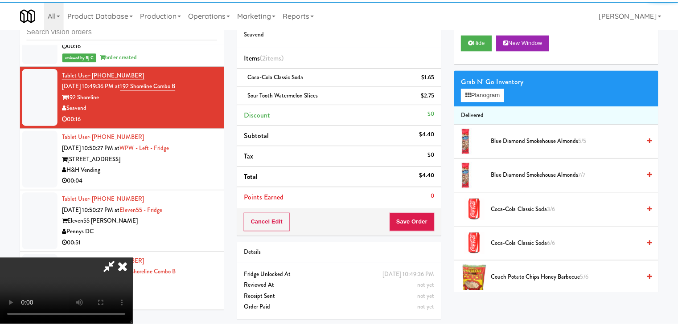
scroll to position [3814, 0]
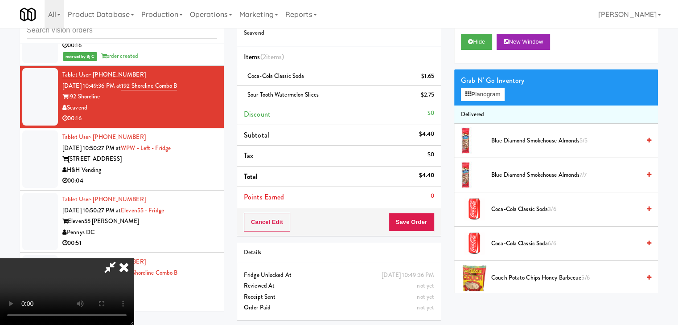
drag, startPoint x: 349, startPoint y: 236, endPoint x: 392, endPoint y: 227, distance: 44.2
click at [134, 259] on video at bounding box center [67, 292] width 134 height 67
click at [412, 220] on button "Save Order" at bounding box center [411, 222] width 45 height 19
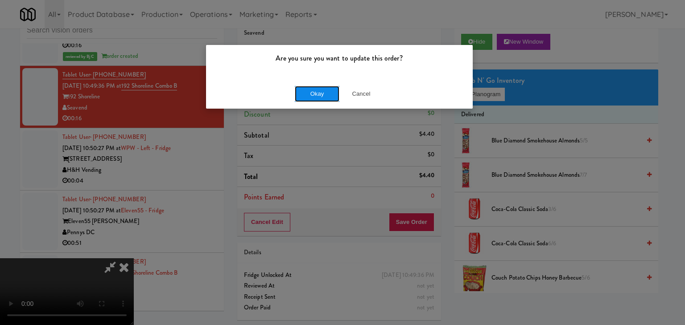
click at [324, 97] on button "Okay" at bounding box center [317, 94] width 45 height 16
click at [324, 97] on div "Okay Cancel" at bounding box center [339, 94] width 267 height 30
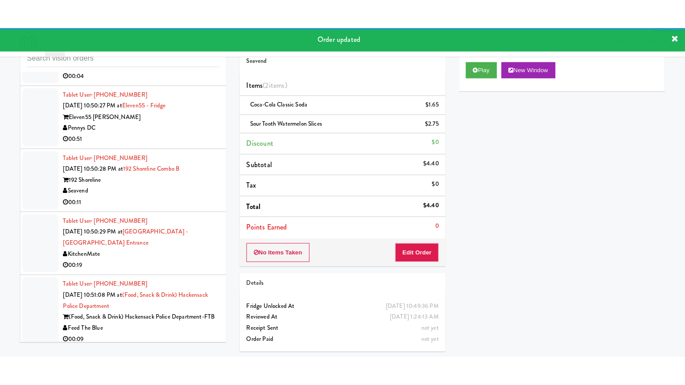
scroll to position [3959, 0]
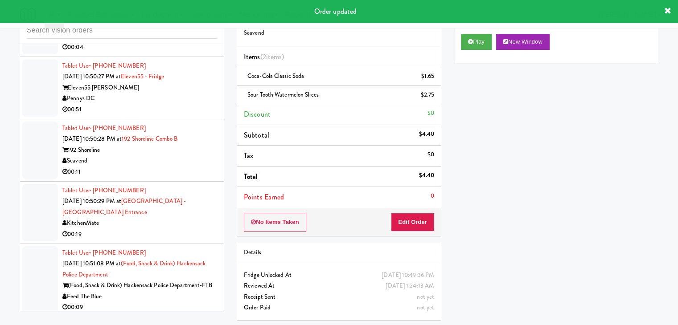
click at [191, 53] on div "00:04" at bounding box center [139, 47] width 155 height 11
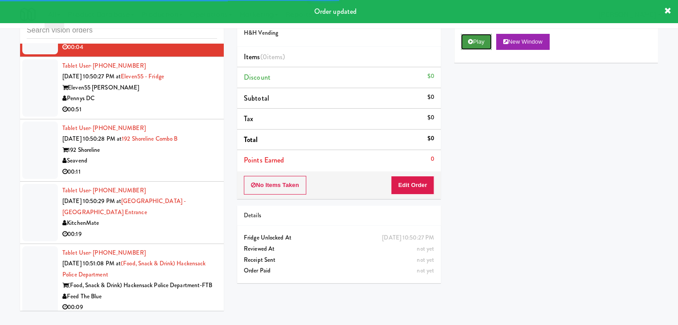
drag, startPoint x: 478, startPoint y: 44, endPoint x: 449, endPoint y: 121, distance: 81.8
click at [478, 45] on button "Play" at bounding box center [476, 42] width 31 height 16
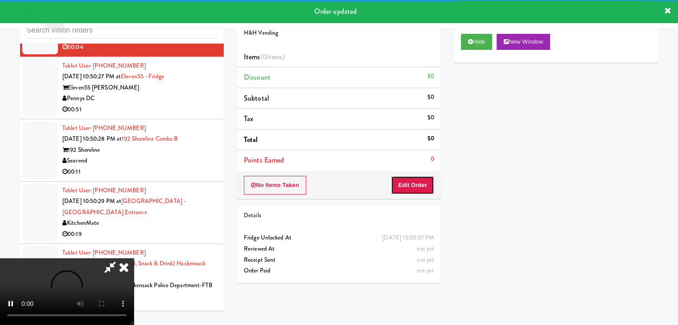
click at [426, 180] on button "Edit Order" at bounding box center [412, 185] width 43 height 19
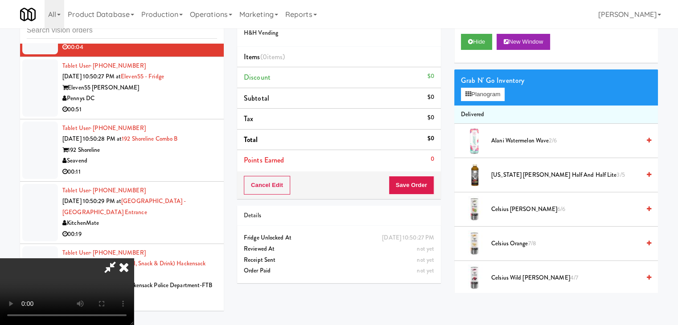
scroll to position [3948, 0]
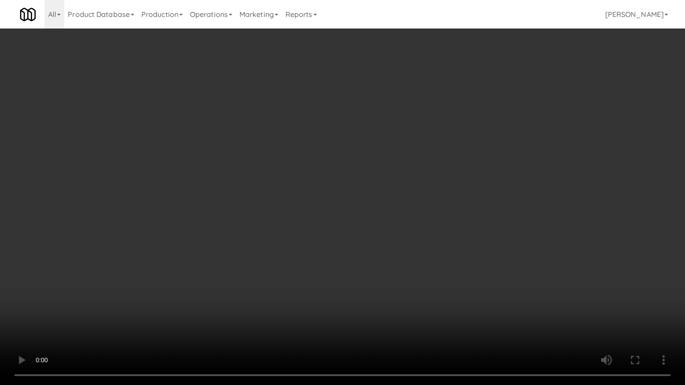
click at [400, 241] on video at bounding box center [342, 192] width 685 height 385
click at [401, 240] on video at bounding box center [342, 192] width 685 height 385
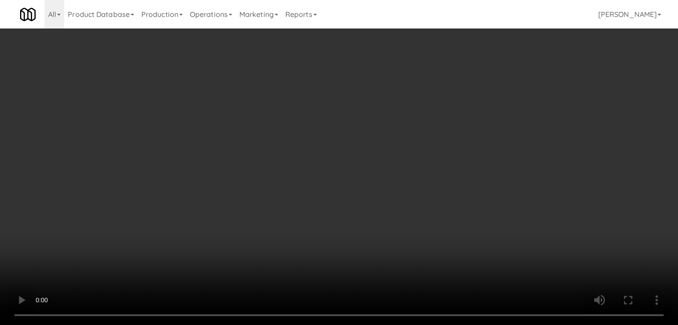
drag, startPoint x: 482, startPoint y: 93, endPoint x: 489, endPoint y: 96, distance: 8.0
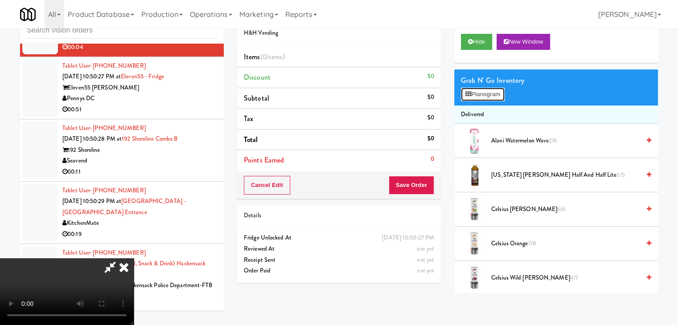
click at [484, 93] on button "Planogram" at bounding box center [483, 94] width 44 height 13
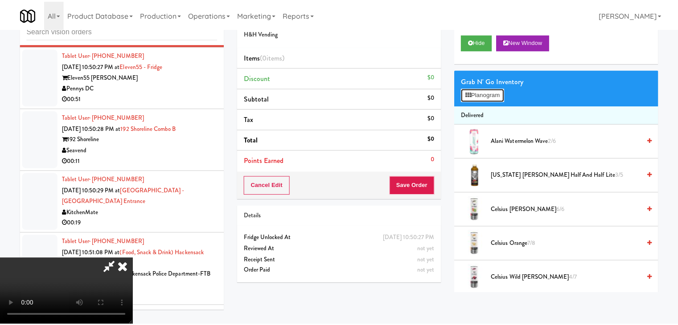
scroll to position [3948, 0]
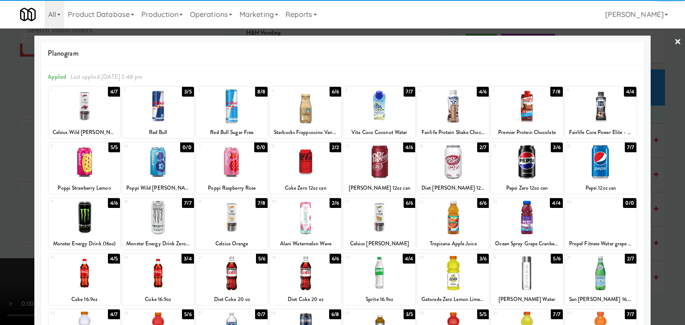
drag, startPoint x: 595, startPoint y: 278, endPoint x: 616, endPoint y: 278, distance: 20.5
click at [599, 278] on div at bounding box center [600, 273] width 71 height 34
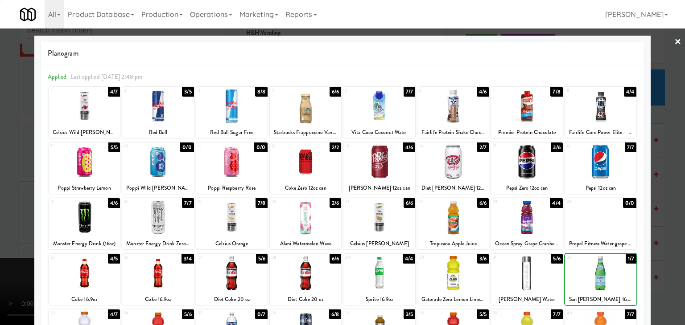
click at [663, 268] on div at bounding box center [342, 162] width 685 height 325
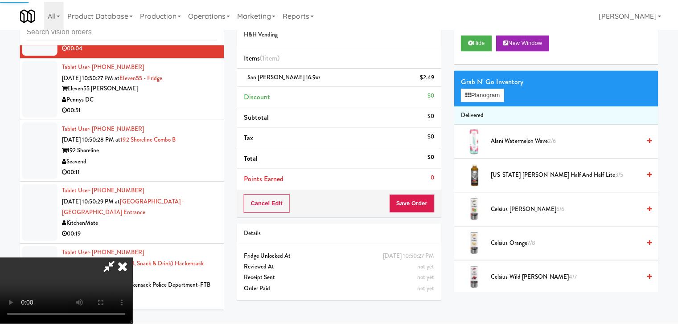
scroll to position [3959, 0]
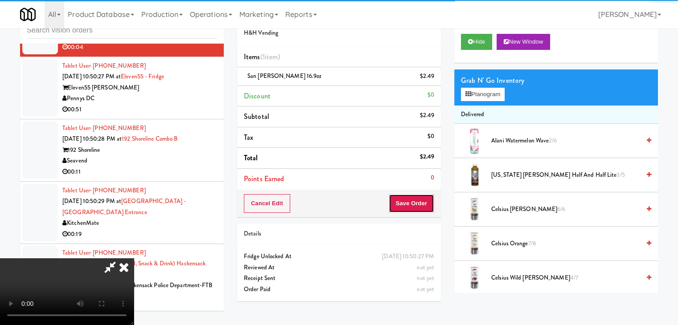
click at [416, 203] on button "Save Order" at bounding box center [411, 203] width 45 height 19
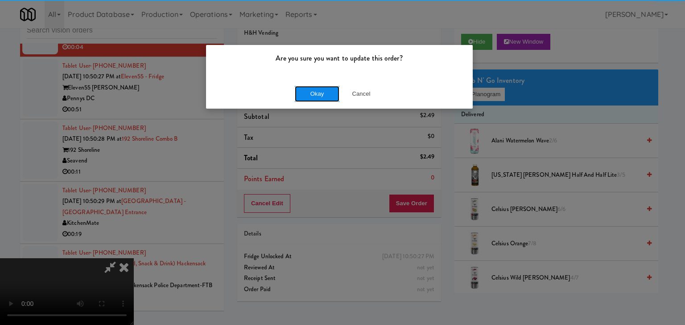
click at [325, 89] on button "Okay" at bounding box center [317, 94] width 45 height 16
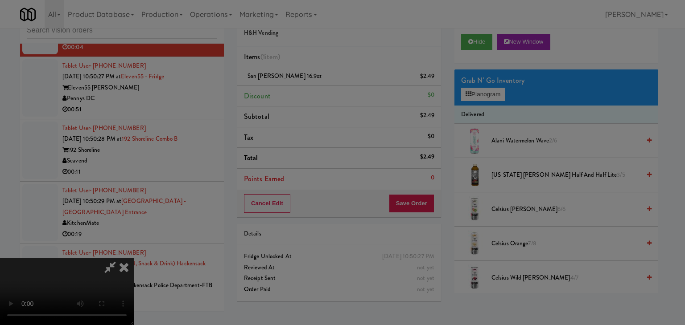
click at [325, 89] on body "Are you sure you want to update this order? Okay Cancel Okay Are you sure you w…" at bounding box center [342, 162] width 685 height 325
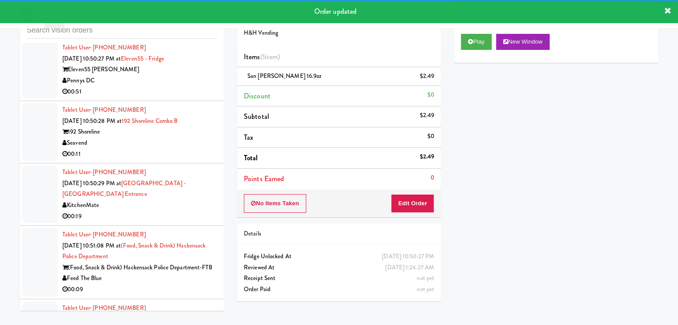
scroll to position [4004, 0]
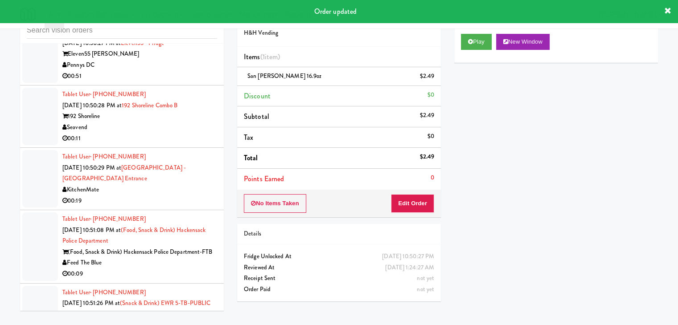
click at [174, 71] on div "Pennys DC" at bounding box center [139, 65] width 155 height 11
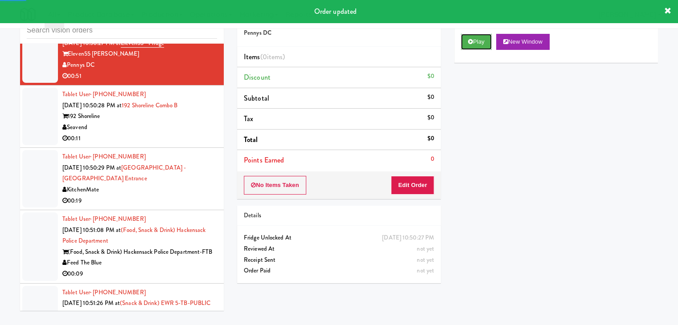
click at [471, 45] on button "Play" at bounding box center [476, 42] width 31 height 16
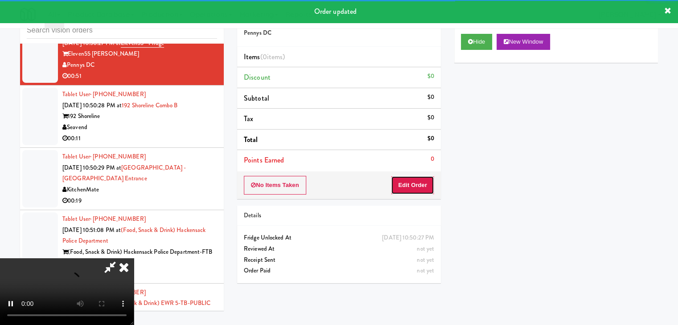
click at [414, 186] on button "Edit Order" at bounding box center [412, 185] width 43 height 19
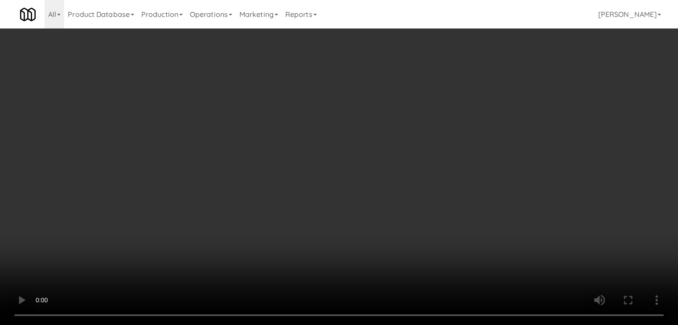
scroll to position [3992, 0]
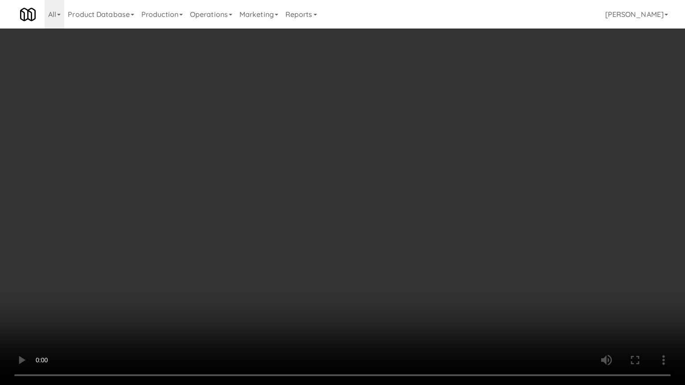
click at [425, 235] on video at bounding box center [342, 192] width 685 height 385
drag, startPoint x: 422, startPoint y: 237, endPoint x: 421, endPoint y: 243, distance: 5.4
click at [422, 241] on video at bounding box center [342, 192] width 685 height 385
click at [466, 197] on video at bounding box center [342, 192] width 685 height 385
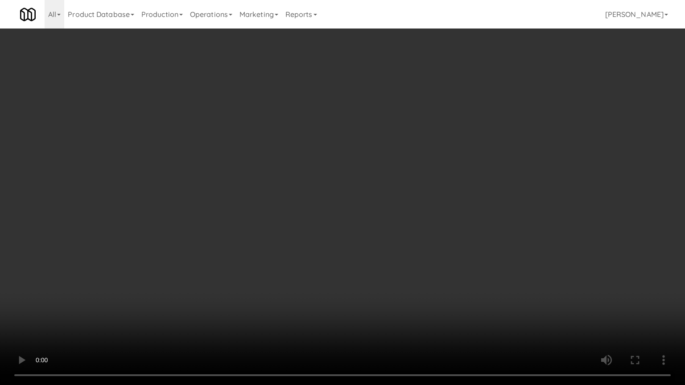
click at [456, 164] on video at bounding box center [342, 192] width 685 height 385
click at [474, 168] on video at bounding box center [342, 192] width 685 height 385
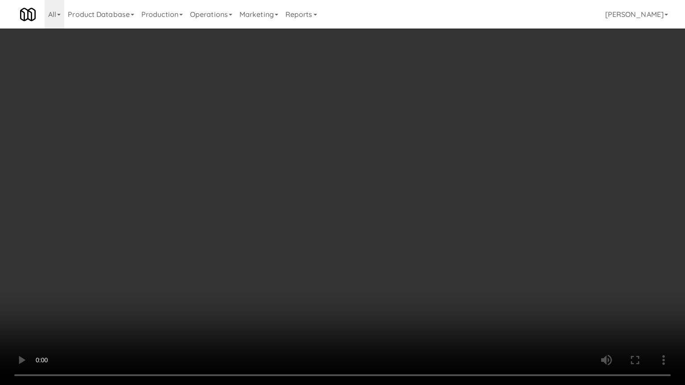
click at [474, 168] on video at bounding box center [342, 192] width 685 height 385
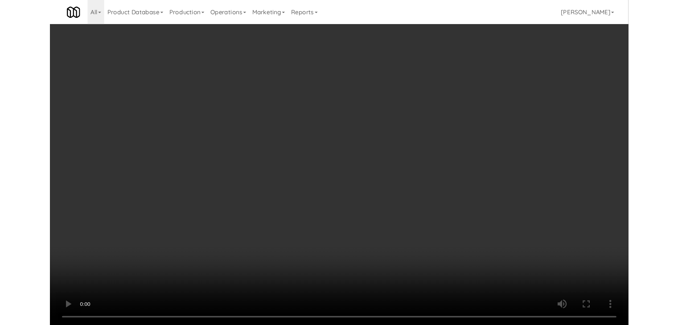
scroll to position [4004, 0]
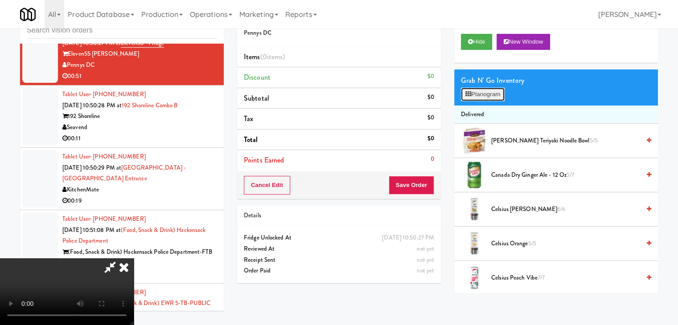
click at [488, 91] on button "Planogram" at bounding box center [483, 94] width 44 height 13
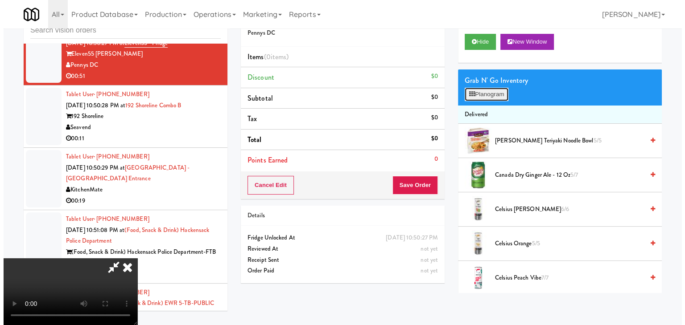
scroll to position [3992, 0]
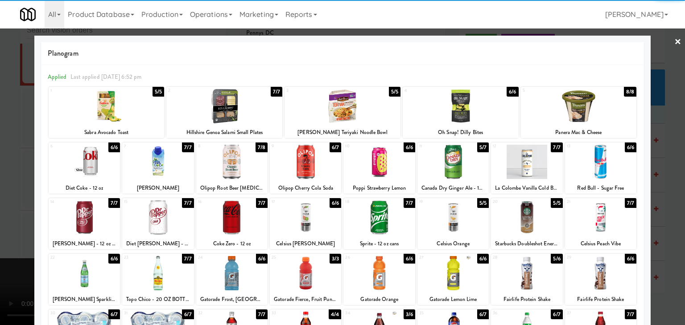
click at [569, 106] on div at bounding box center [579, 106] width 116 height 34
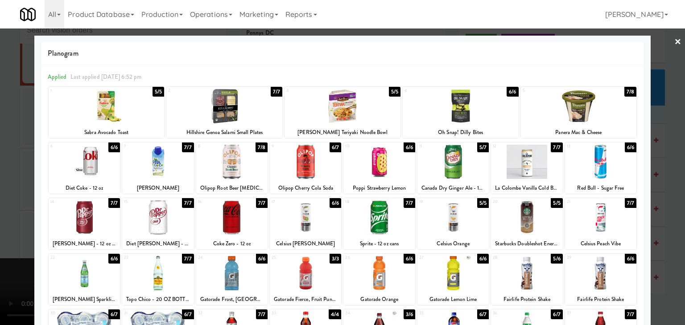
drag, startPoint x: 201, startPoint y: 115, endPoint x: 243, endPoint y: 120, distance: 41.3
click at [202, 116] on div at bounding box center [224, 106] width 116 height 34
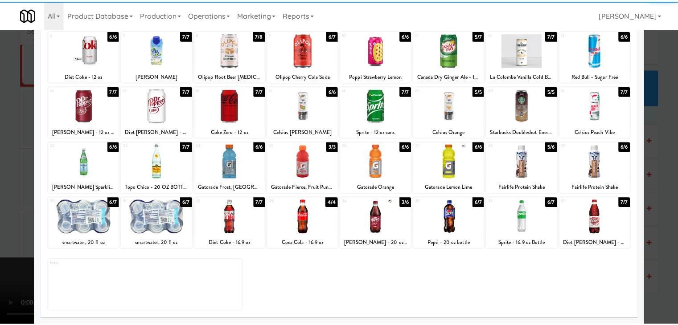
scroll to position [112, 0]
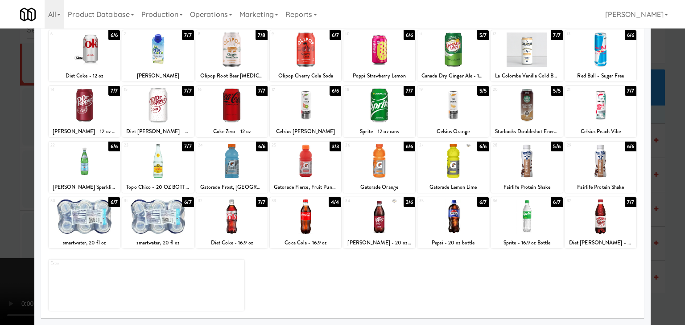
click at [373, 222] on div at bounding box center [378, 217] width 71 height 34
drag, startPoint x: 0, startPoint y: 212, endPoint x: 117, endPoint y: 212, distance: 116.3
click at [18, 212] on div at bounding box center [342, 162] width 685 height 325
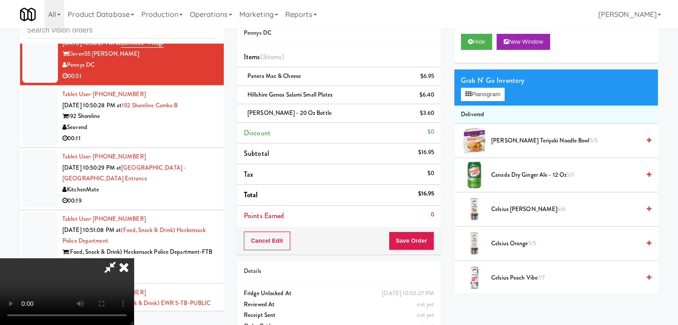
click at [134, 259] on video at bounding box center [67, 292] width 134 height 67
click at [421, 236] on button "Save Order" at bounding box center [411, 241] width 45 height 19
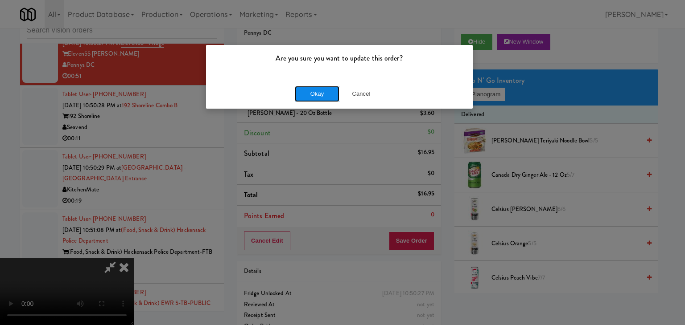
click at [310, 90] on button "Okay" at bounding box center [317, 94] width 45 height 16
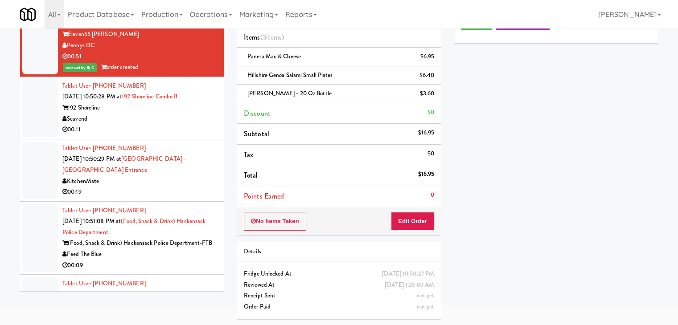
click at [131, 136] on div "00:11" at bounding box center [139, 129] width 155 height 11
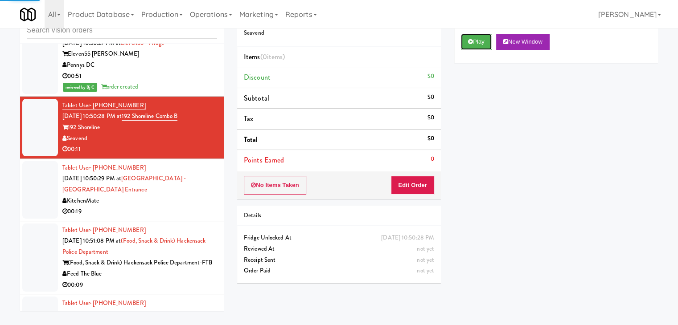
drag, startPoint x: 485, startPoint y: 39, endPoint x: 466, endPoint y: 69, distance: 35.1
click at [485, 39] on button "Play" at bounding box center [476, 42] width 31 height 16
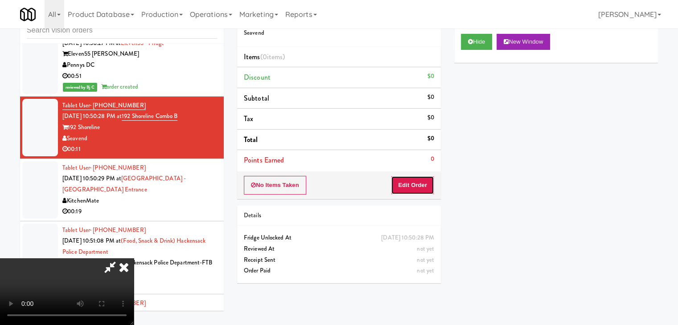
click at [412, 186] on button "Edit Order" at bounding box center [412, 185] width 43 height 19
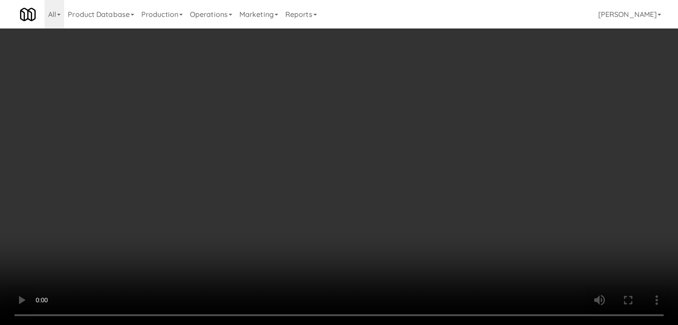
scroll to position [3992, 0]
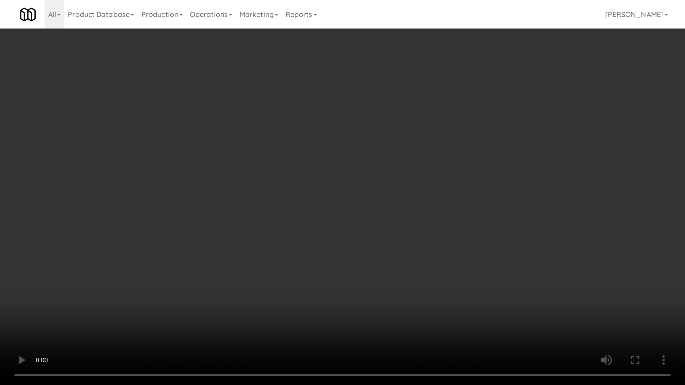
click at [435, 243] on video at bounding box center [342, 192] width 685 height 385
drag, startPoint x: 435, startPoint y: 243, endPoint x: 436, endPoint y: 239, distance: 4.5
click at [435, 240] on video at bounding box center [342, 192] width 685 height 385
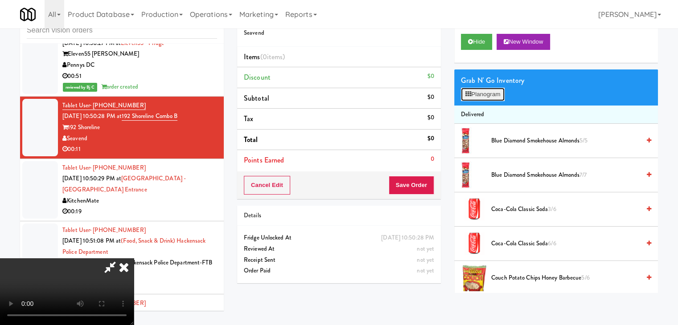
click at [503, 95] on button "Planogram" at bounding box center [483, 94] width 44 height 13
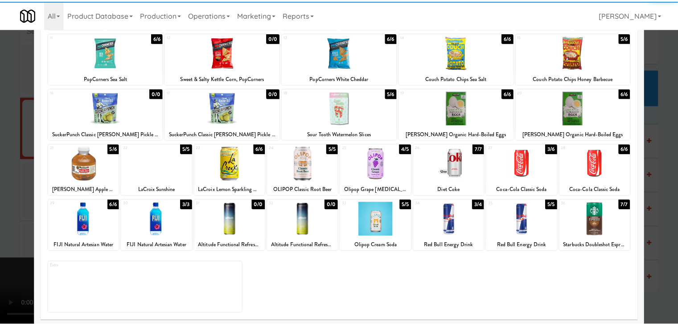
scroll to position [112, 0]
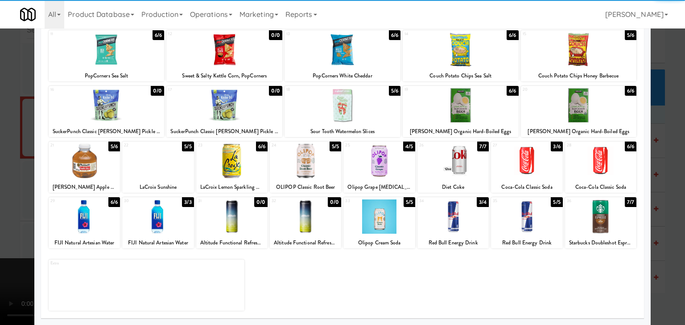
click at [453, 223] on div at bounding box center [452, 217] width 71 height 34
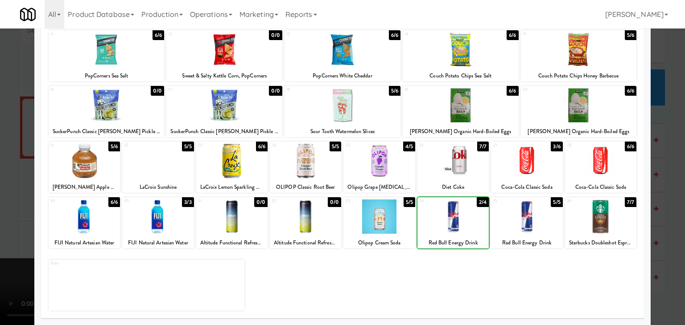
drag, startPoint x: 0, startPoint y: 225, endPoint x: 124, endPoint y: 218, distance: 124.1
click at [9, 223] on div at bounding box center [342, 162] width 685 height 325
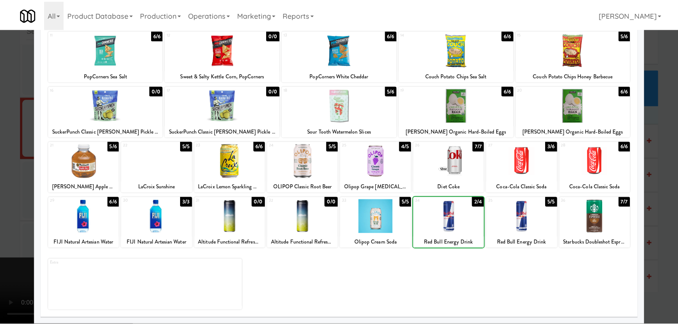
scroll to position [4004, 0]
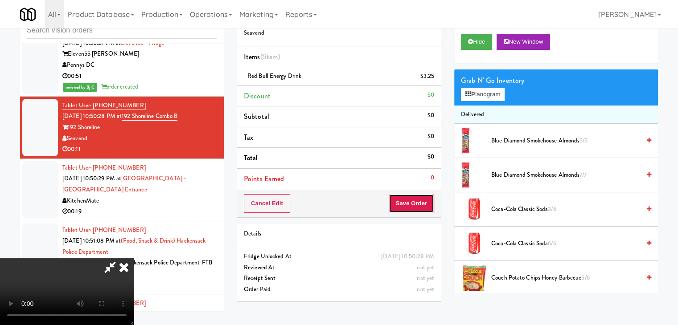
click at [420, 205] on button "Save Order" at bounding box center [411, 203] width 45 height 19
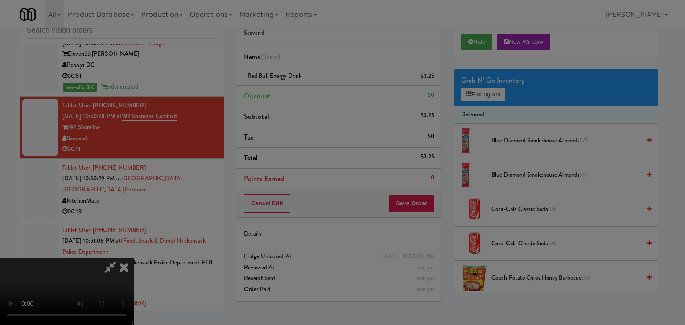
click at [0, 0] on div "Are you sure you want to update this order? Okay Cancel" at bounding box center [0, 0] width 0 height 0
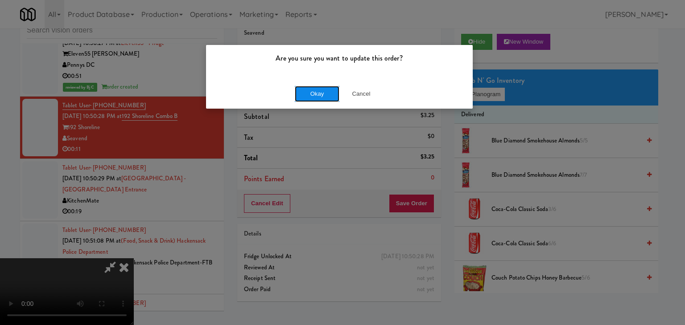
click at [323, 96] on button "Okay" at bounding box center [317, 94] width 45 height 16
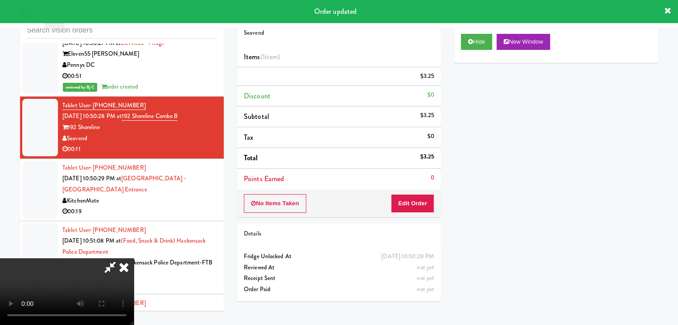
scroll to position [0, 0]
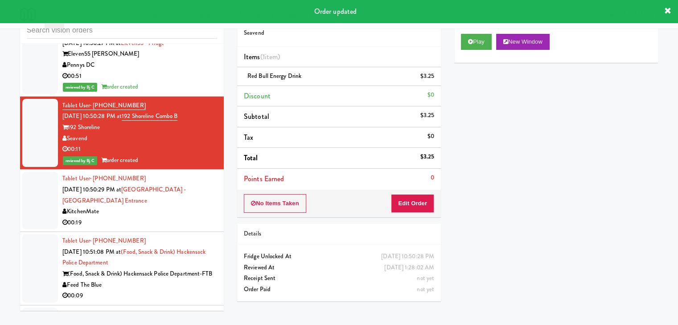
click at [176, 218] on div "KitchenMate" at bounding box center [139, 211] width 155 height 11
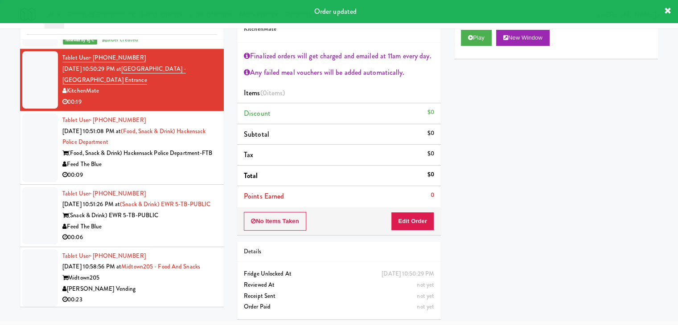
scroll to position [4137, 0]
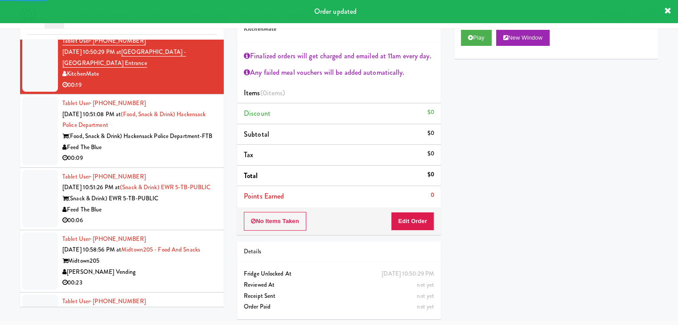
click at [184, 164] on div "00:09" at bounding box center [139, 158] width 155 height 11
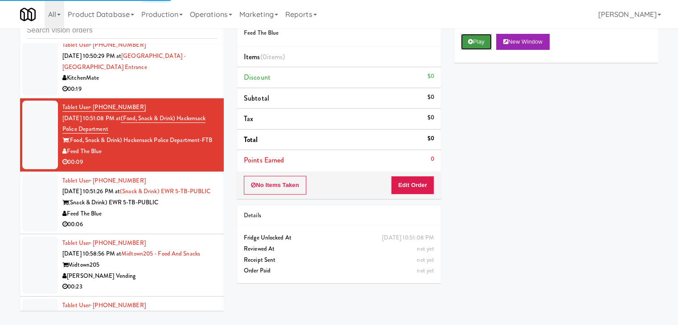
drag, startPoint x: 465, startPoint y: 41, endPoint x: 458, endPoint y: 111, distance: 69.8
click at [465, 41] on button "Play" at bounding box center [476, 42] width 31 height 16
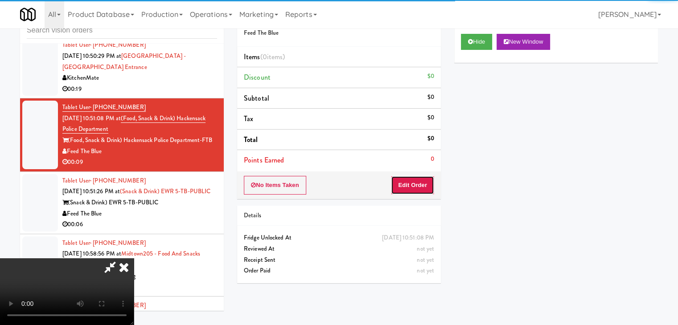
click at [417, 191] on button "Edit Order" at bounding box center [412, 185] width 43 height 19
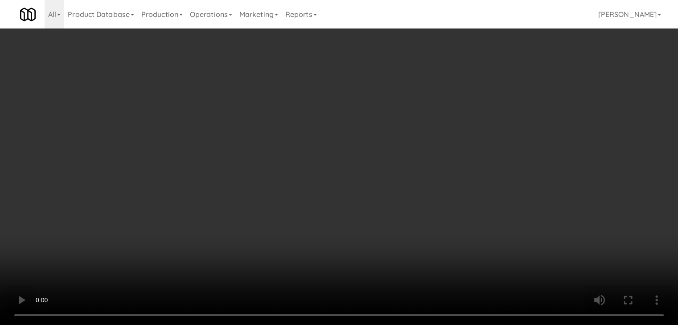
scroll to position [4126, 0]
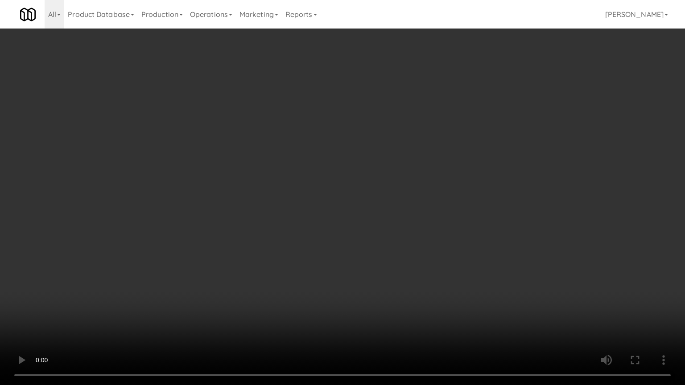
click at [440, 247] on video at bounding box center [342, 192] width 685 height 385
drag, startPoint x: 440, startPoint y: 246, endPoint x: 471, endPoint y: 143, distance: 107.3
click at [440, 244] on video at bounding box center [342, 192] width 685 height 385
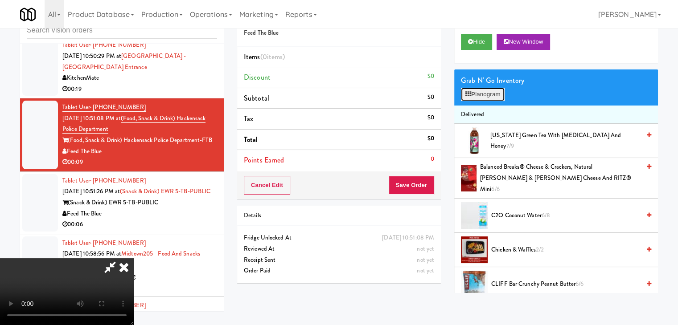
click at [494, 99] on button "Planogram" at bounding box center [483, 94] width 44 height 13
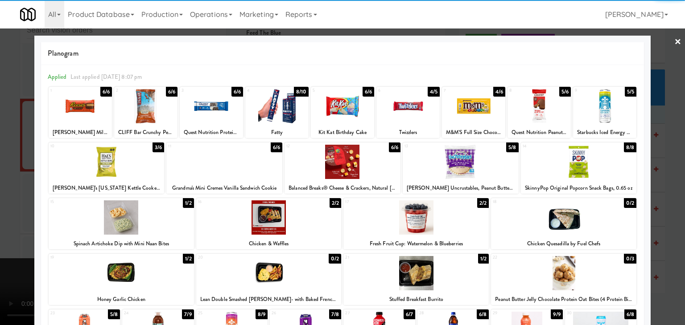
drag, startPoint x: 469, startPoint y: 165, endPoint x: 442, endPoint y: 165, distance: 27.2
click at [468, 165] on div at bounding box center [461, 162] width 116 height 34
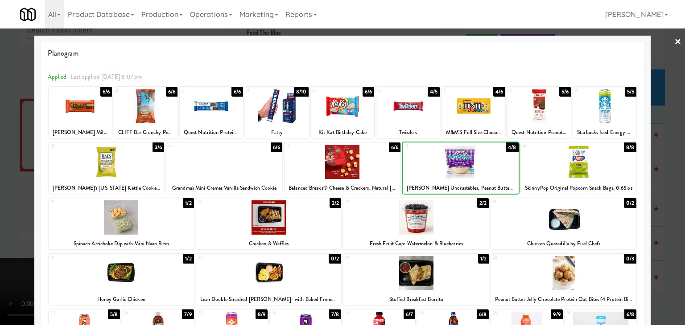
drag, startPoint x: 0, startPoint y: 223, endPoint x: 193, endPoint y: 218, distance: 192.7
click at [8, 221] on div at bounding box center [342, 162] width 685 height 325
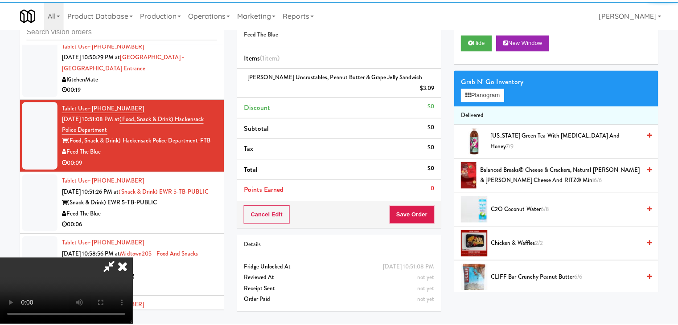
scroll to position [4137, 0]
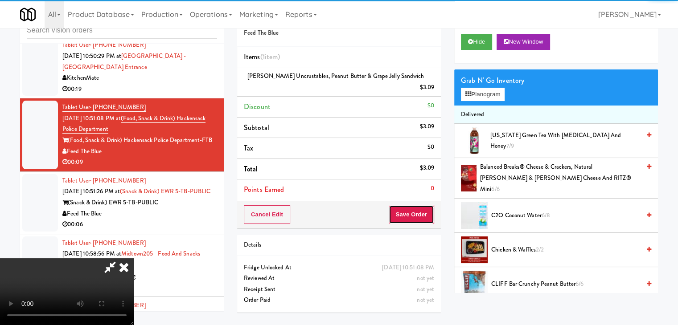
click at [407, 210] on button "Save Order" at bounding box center [411, 215] width 45 height 19
click at [408, 210] on button "Save Order" at bounding box center [411, 215] width 45 height 19
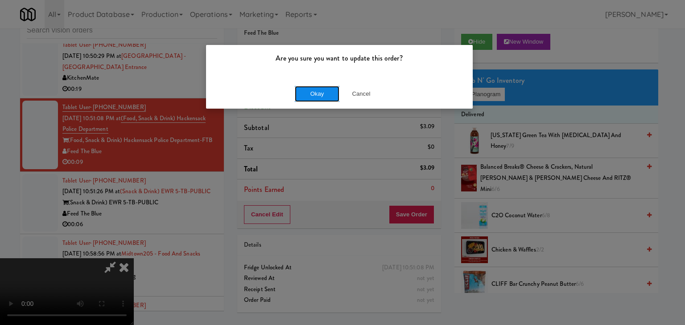
click at [316, 93] on button "Okay" at bounding box center [317, 94] width 45 height 16
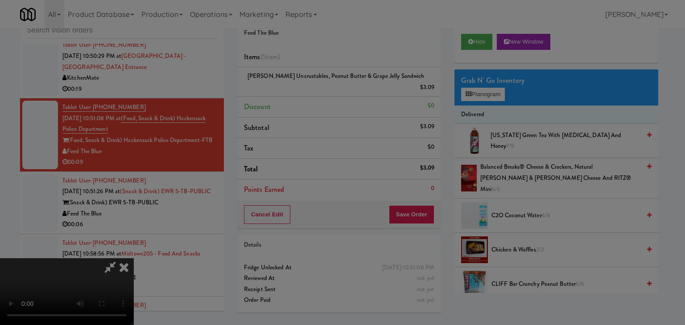
click at [317, 92] on div "Okay Cancel" at bounding box center [339, 77] width 267 height 30
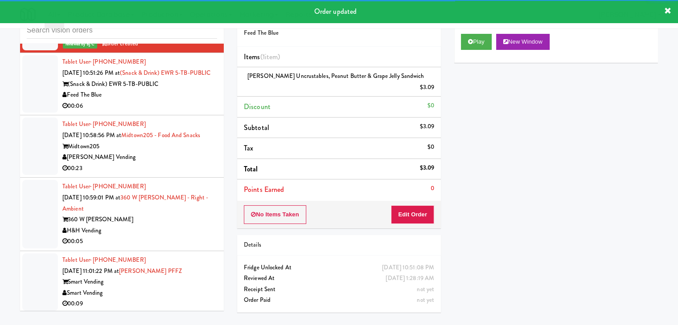
scroll to position [4271, 0]
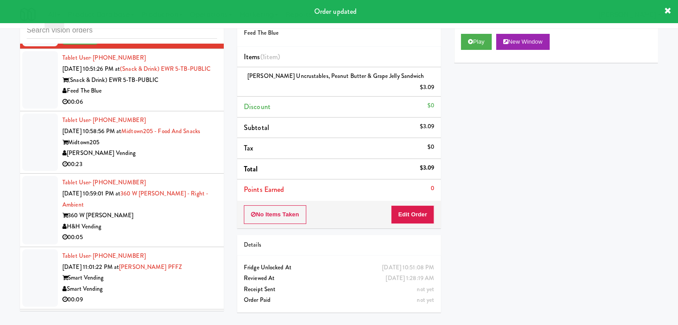
drag, startPoint x: 175, startPoint y: 138, endPoint x: 181, endPoint y: 141, distance: 6.2
click at [178, 97] on div "Feed The Blue" at bounding box center [139, 91] width 155 height 11
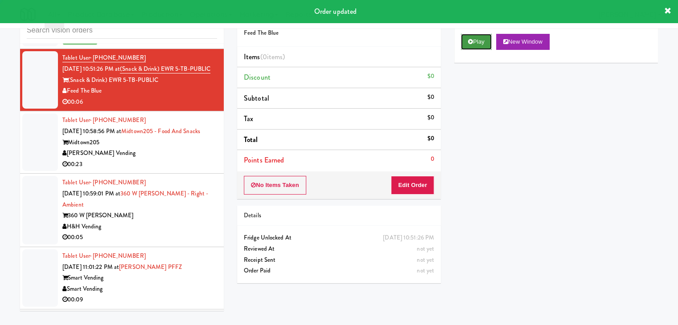
click at [481, 44] on button "Play" at bounding box center [476, 42] width 31 height 16
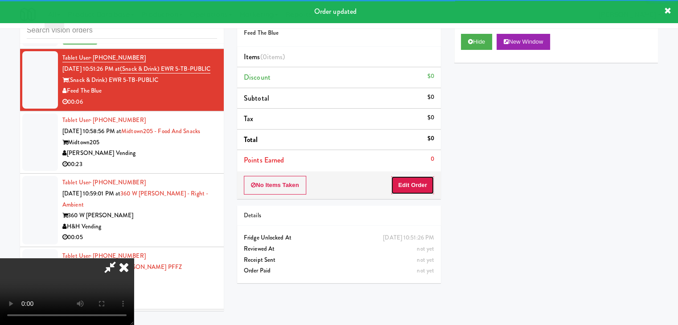
click at [411, 189] on button "Edit Order" at bounding box center [412, 185] width 43 height 19
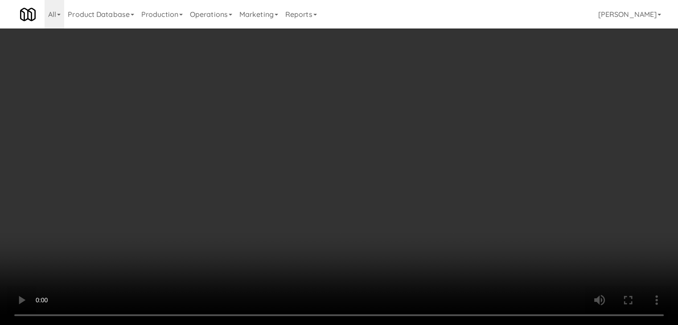
scroll to position [4260, 0]
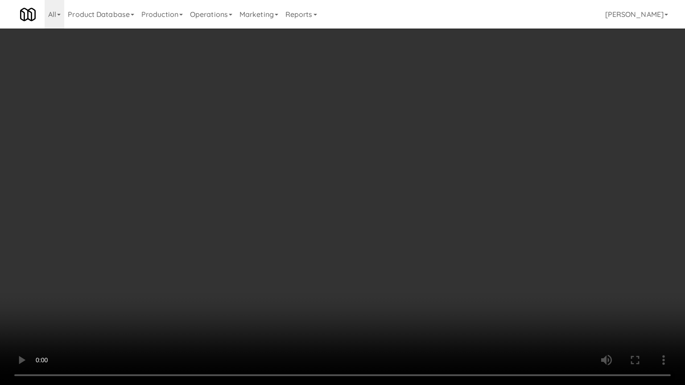
click at [392, 257] on video at bounding box center [342, 192] width 685 height 385
click at [394, 257] on video at bounding box center [342, 192] width 685 height 385
click at [396, 258] on video at bounding box center [342, 192] width 685 height 385
drag, startPoint x: 396, startPoint y: 258, endPoint x: 424, endPoint y: 151, distance: 110.5
click at [399, 250] on video at bounding box center [342, 192] width 685 height 385
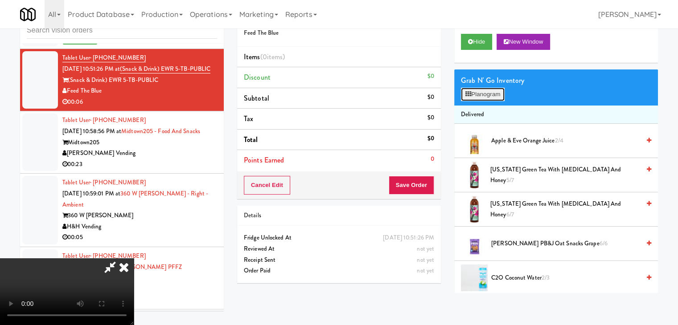
click at [475, 97] on button "Planogram" at bounding box center [483, 94] width 44 height 13
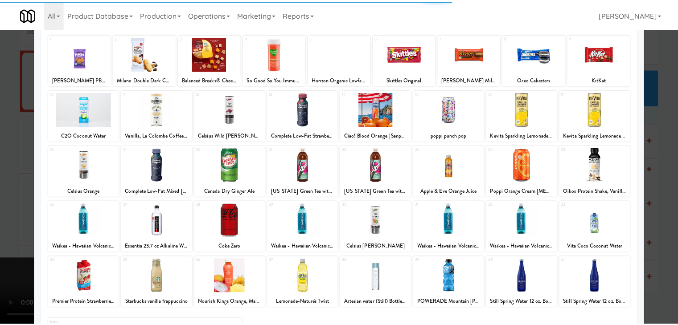
scroll to position [112, 0]
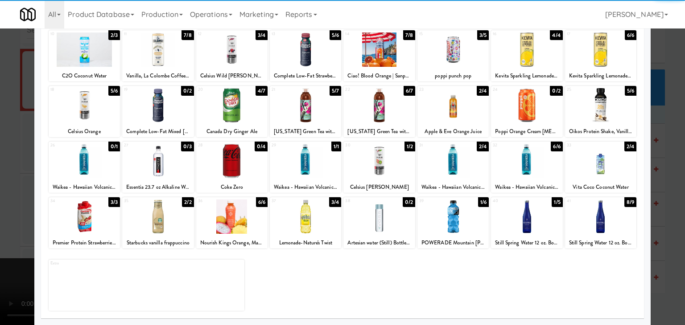
click at [308, 225] on div at bounding box center [305, 217] width 71 height 34
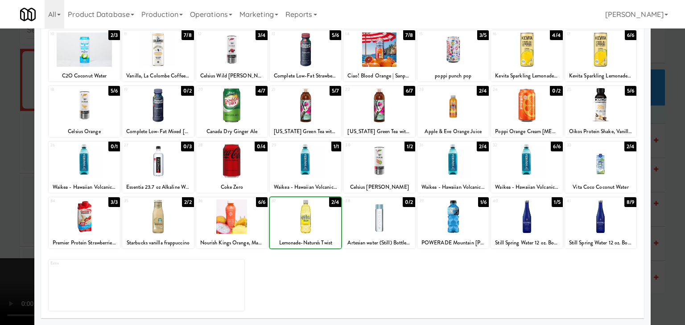
click at [7, 231] on div at bounding box center [342, 162] width 685 height 325
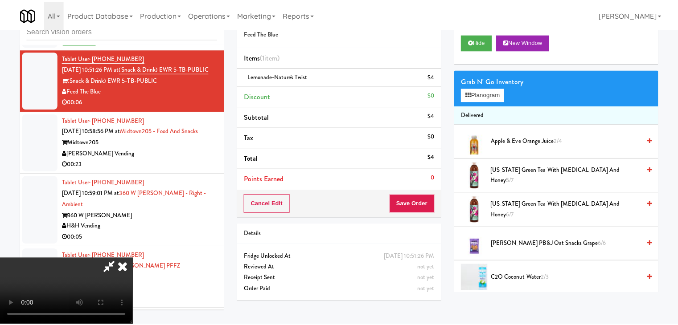
scroll to position [4271, 0]
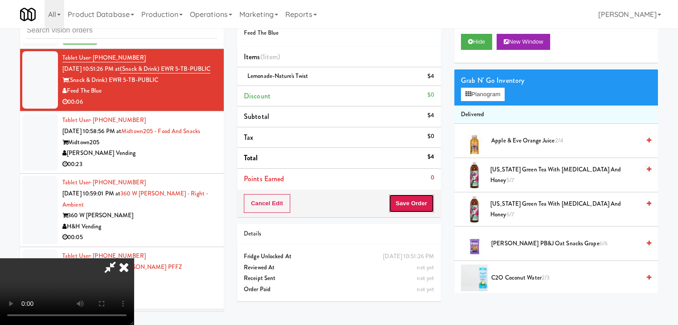
click at [419, 202] on button "Save Order" at bounding box center [411, 203] width 45 height 19
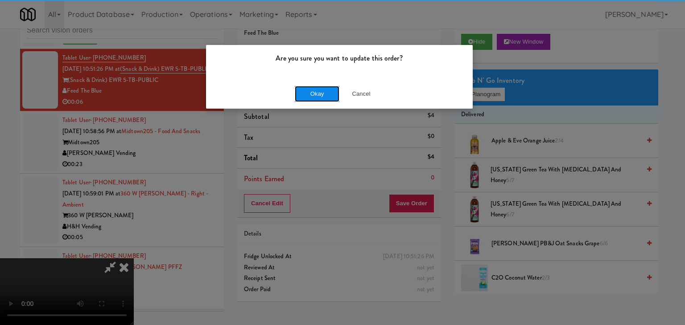
click at [316, 95] on button "Okay" at bounding box center [317, 94] width 45 height 16
click at [316, 95] on div "Okay Cancel" at bounding box center [339, 94] width 267 height 30
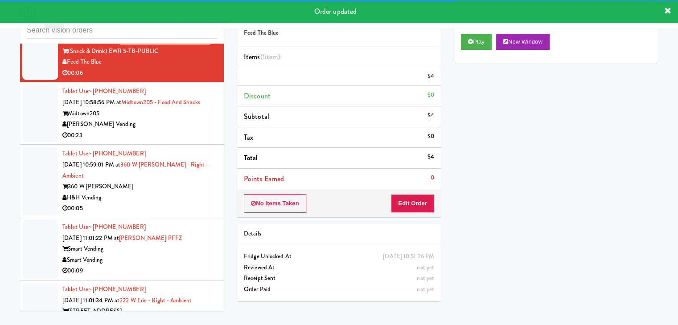
scroll to position [4316, 0]
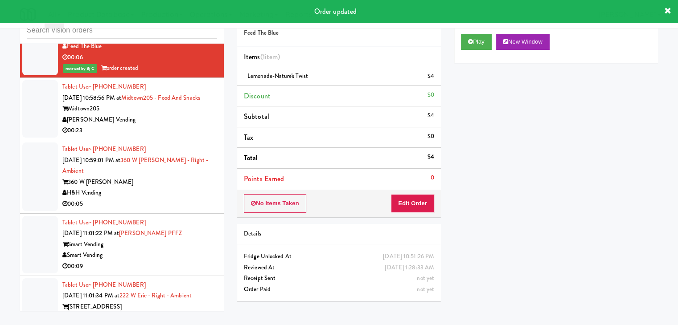
click at [169, 126] on div "[PERSON_NAME] Vending" at bounding box center [139, 120] width 155 height 11
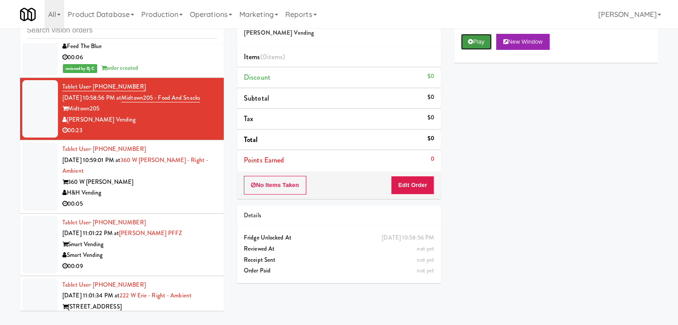
click at [469, 41] on icon at bounding box center [470, 42] width 5 height 6
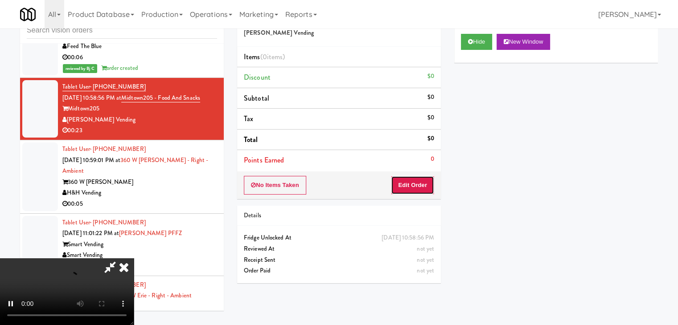
click at [417, 184] on button "Edit Order" at bounding box center [412, 185] width 43 height 19
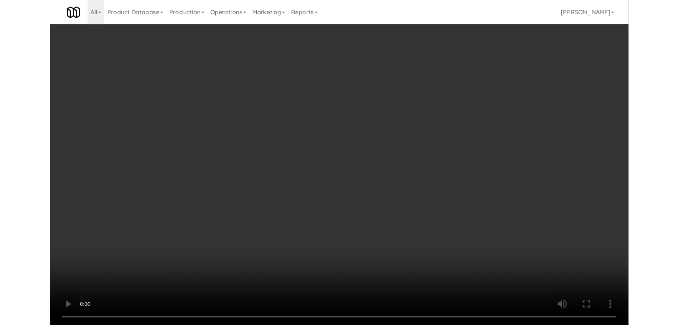
scroll to position [4304, 0]
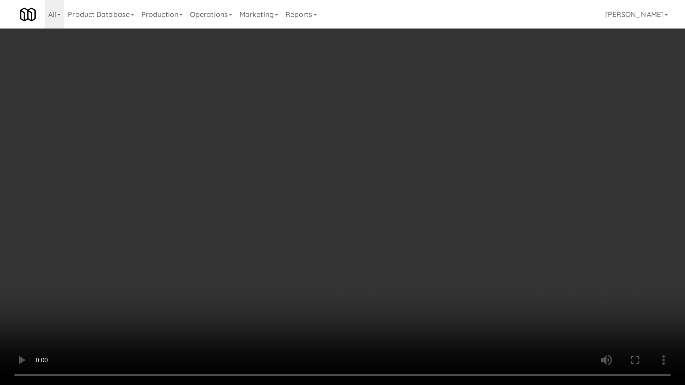
click at [457, 237] on video at bounding box center [342, 192] width 685 height 385
click at [464, 236] on video at bounding box center [342, 192] width 685 height 385
click at [467, 233] on video at bounding box center [342, 192] width 685 height 385
click at [483, 223] on video at bounding box center [342, 192] width 685 height 385
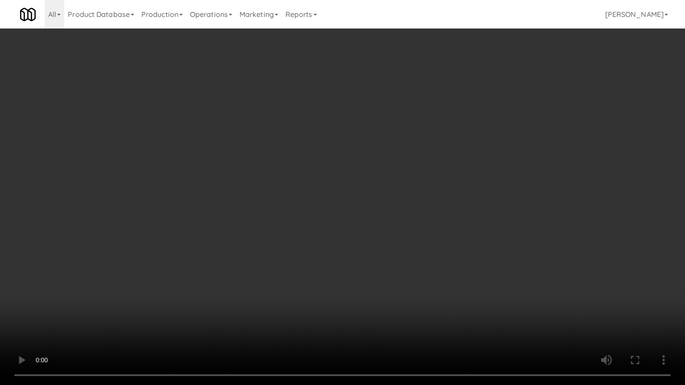
click at [483, 223] on video at bounding box center [342, 192] width 685 height 385
click at [477, 225] on video at bounding box center [342, 192] width 685 height 385
click at [477, 226] on video at bounding box center [342, 192] width 685 height 385
click at [477, 221] on video at bounding box center [342, 192] width 685 height 385
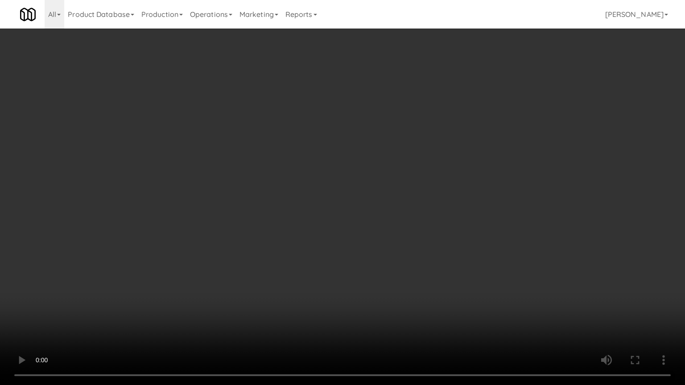
click at [477, 221] on video at bounding box center [342, 192] width 685 height 385
click at [477, 220] on video at bounding box center [342, 192] width 685 height 385
click at [478, 219] on video at bounding box center [342, 192] width 685 height 385
click at [479, 219] on video at bounding box center [342, 192] width 685 height 385
click at [465, 208] on video at bounding box center [342, 192] width 685 height 385
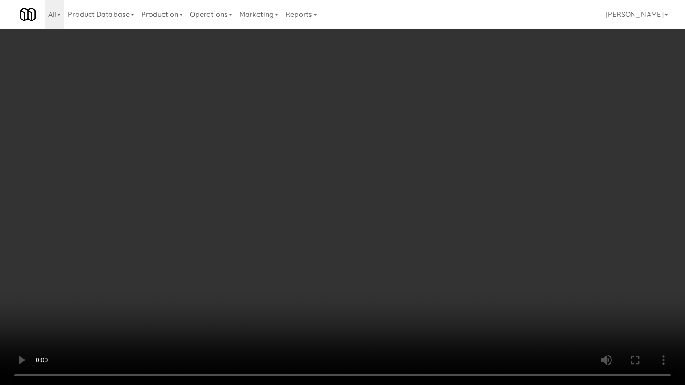
click at [464, 208] on video at bounding box center [342, 192] width 685 height 385
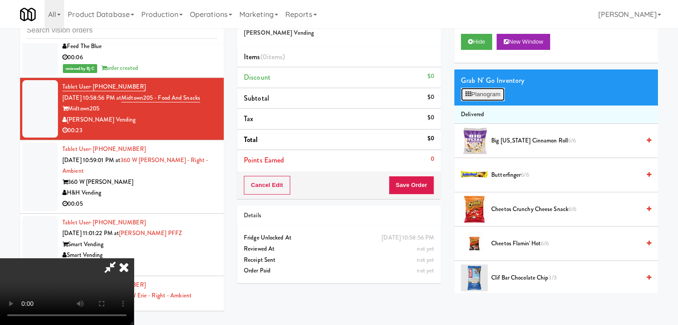
click at [492, 97] on button "Planogram" at bounding box center [483, 94] width 44 height 13
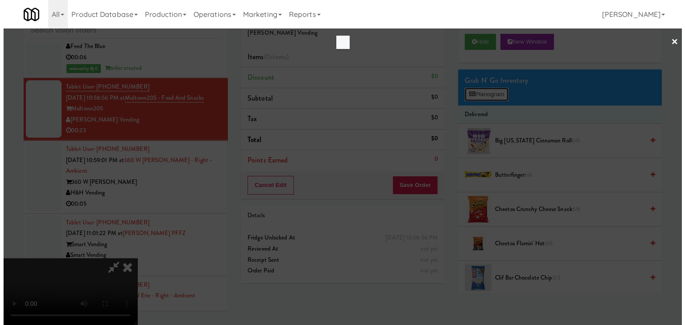
scroll to position [4304, 0]
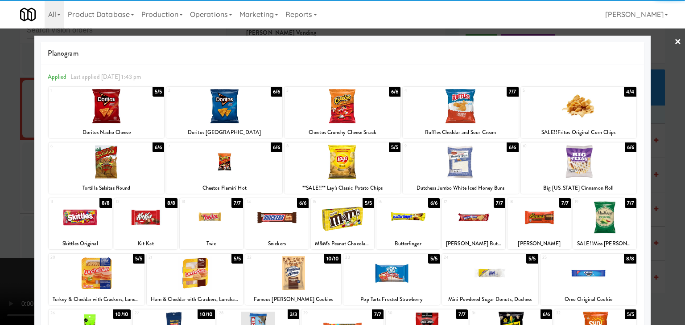
click at [233, 107] on div at bounding box center [224, 106] width 116 height 34
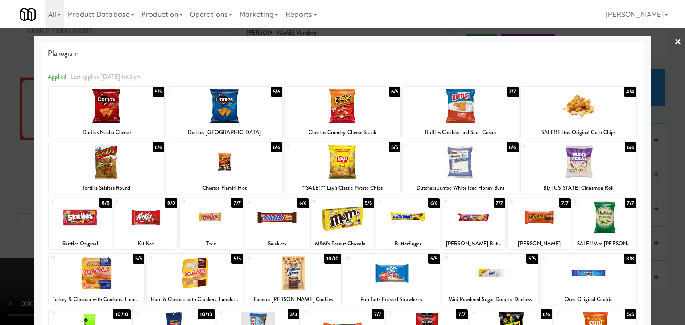
drag, startPoint x: 478, startPoint y: 157, endPoint x: 486, endPoint y: 166, distance: 12.0
click at [477, 159] on div at bounding box center [461, 162] width 116 height 34
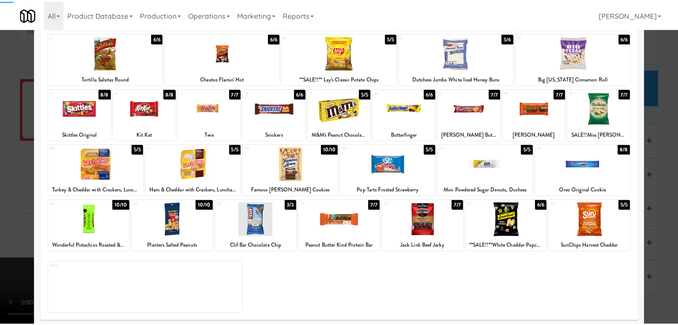
scroll to position [112, 0]
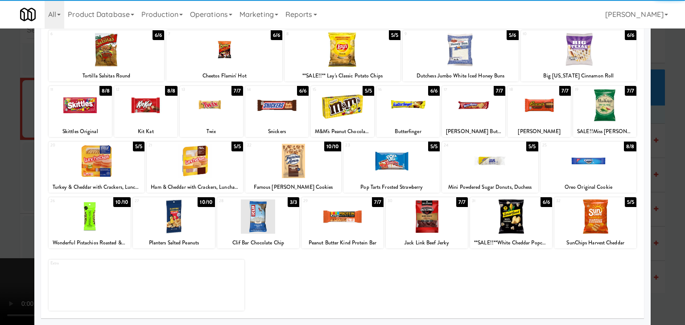
click at [599, 171] on div at bounding box center [588, 161] width 96 height 34
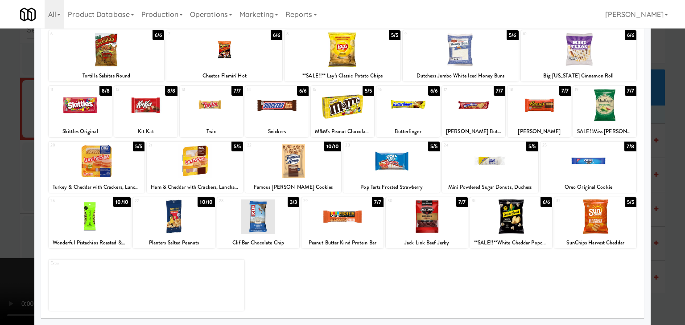
click at [519, 172] on div at bounding box center [490, 161] width 96 height 34
drag, startPoint x: 0, startPoint y: 230, endPoint x: 119, endPoint y: 236, distance: 119.2
click at [1, 230] on div at bounding box center [342, 162] width 685 height 325
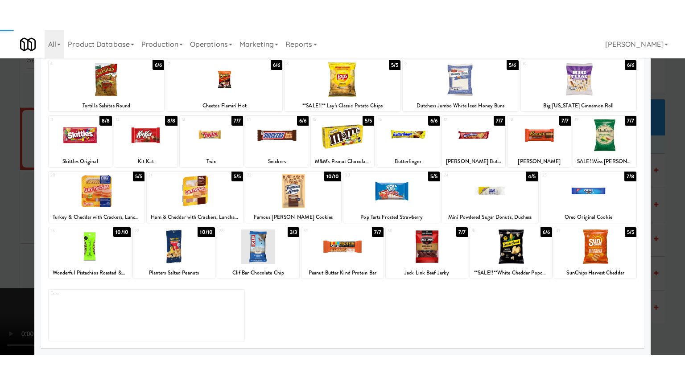
scroll to position [4316, 0]
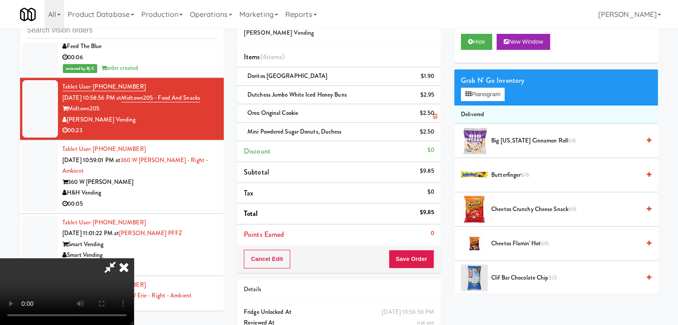
click at [436, 112] on link at bounding box center [433, 116] width 8 height 11
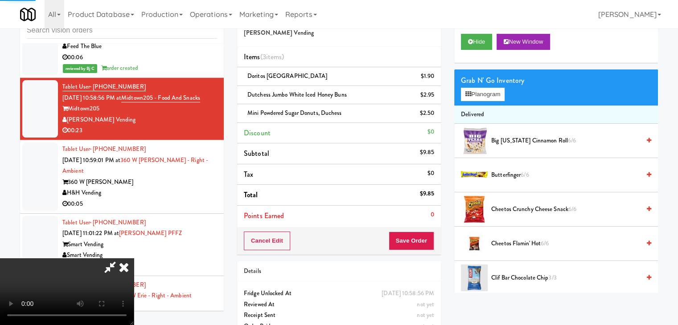
click at [134, 259] on video at bounding box center [67, 292] width 134 height 67
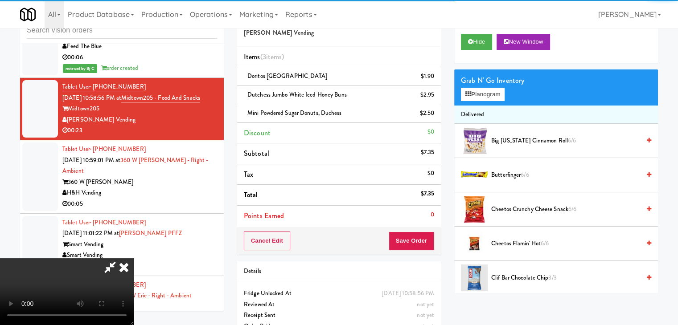
click at [134, 259] on video at bounding box center [67, 292] width 134 height 67
drag, startPoint x: 361, startPoint y: 209, endPoint x: 394, endPoint y: 264, distance: 64.1
click at [134, 259] on video at bounding box center [67, 292] width 134 height 67
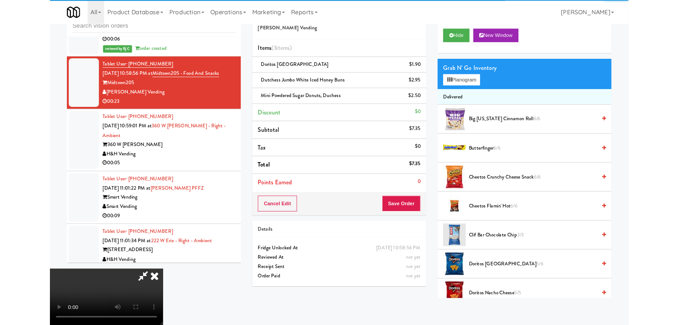
scroll to position [4304, 0]
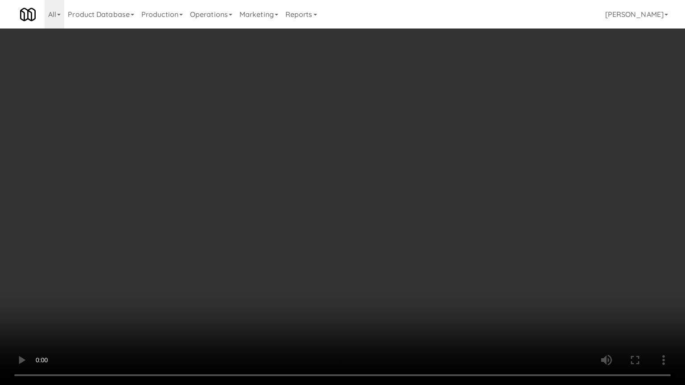
click at [489, 292] on video at bounding box center [342, 192] width 685 height 385
click at [486, 292] on video at bounding box center [342, 192] width 685 height 385
click at [482, 296] on video at bounding box center [342, 192] width 685 height 385
click at [481, 296] on video at bounding box center [342, 192] width 685 height 385
click at [481, 292] on video at bounding box center [342, 192] width 685 height 385
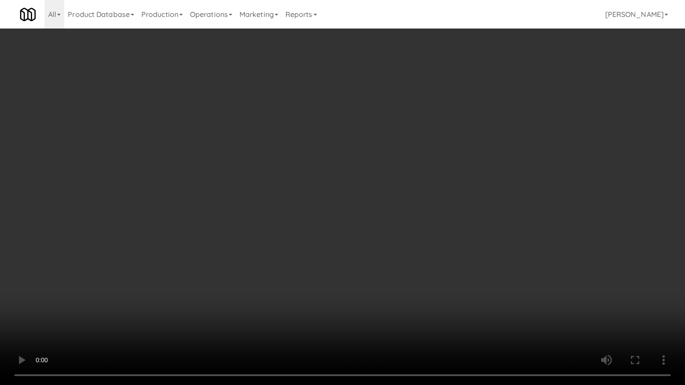
drag, startPoint x: 481, startPoint y: 292, endPoint x: 478, endPoint y: 251, distance: 41.1
click at [481, 292] on video at bounding box center [342, 192] width 685 height 385
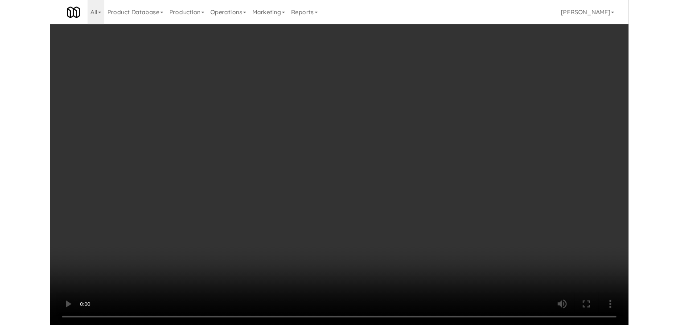
scroll to position [4316, 0]
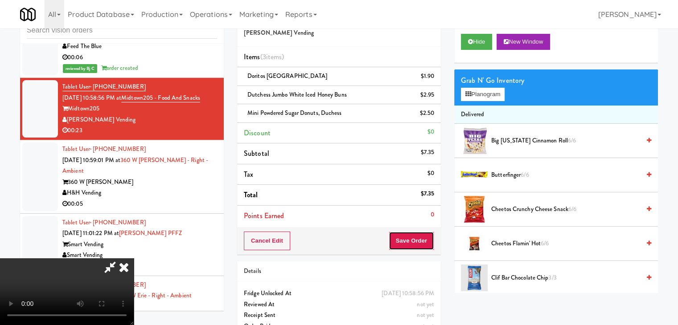
click at [420, 240] on button "Save Order" at bounding box center [411, 241] width 45 height 19
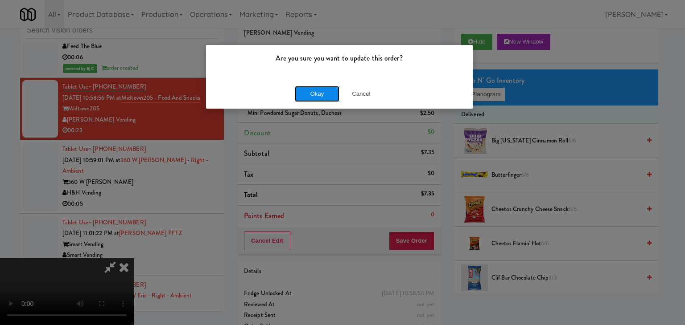
click at [330, 94] on button "Okay" at bounding box center [317, 94] width 45 height 16
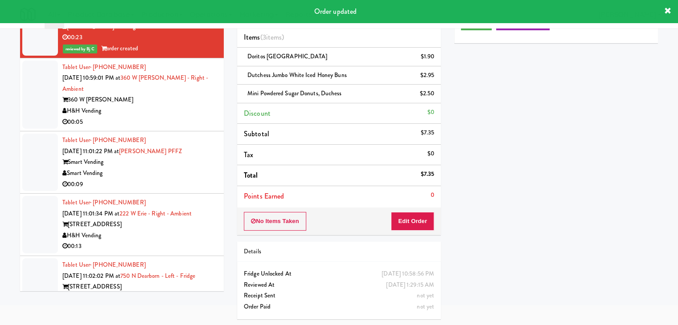
scroll to position [4405, 0]
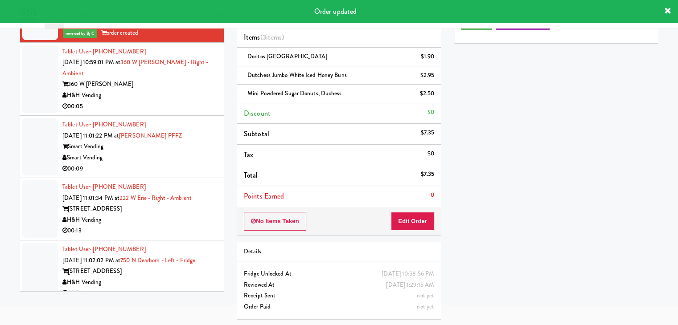
click at [189, 90] on div "360 W [PERSON_NAME]" at bounding box center [139, 84] width 155 height 11
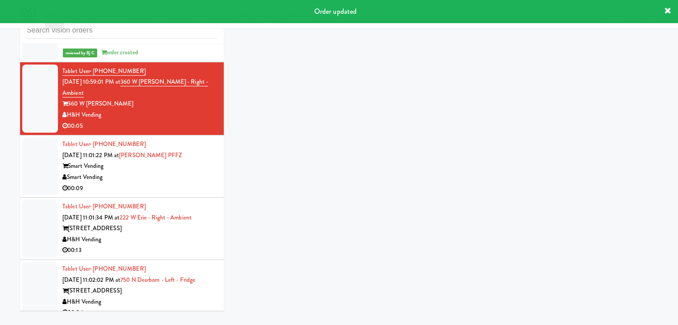
scroll to position [29, 0]
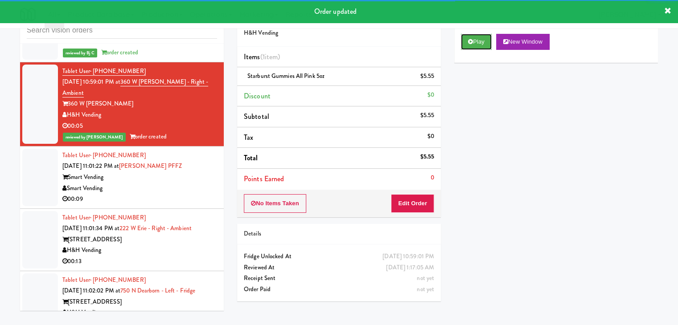
drag, startPoint x: 469, startPoint y: 37, endPoint x: 304, endPoint y: 168, distance: 210.9
click at [487, 127] on div "Play New Window Primary Flag Clear Flag if unable to determine what was taken o…" at bounding box center [556, 194] width 204 height 334
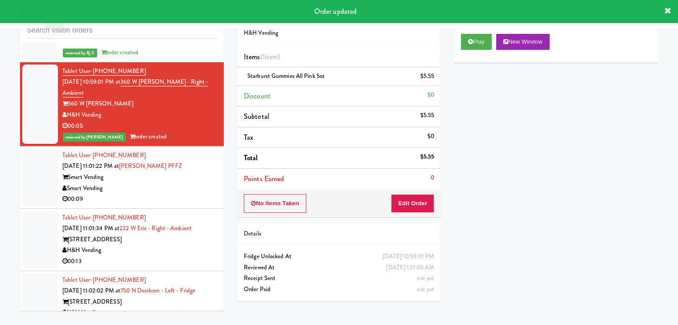
click at [182, 194] on div "Smart Vending" at bounding box center [139, 188] width 155 height 11
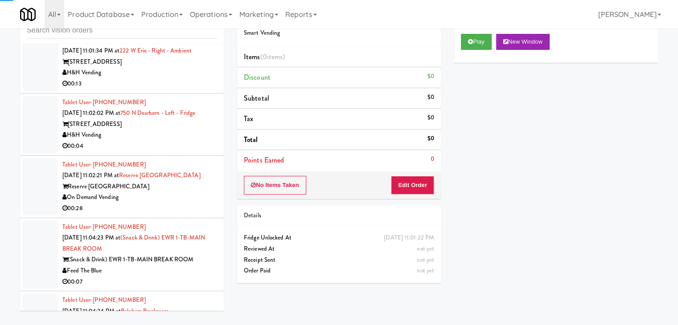
scroll to position [4583, 0]
click at [473, 47] on button "Play" at bounding box center [476, 42] width 31 height 16
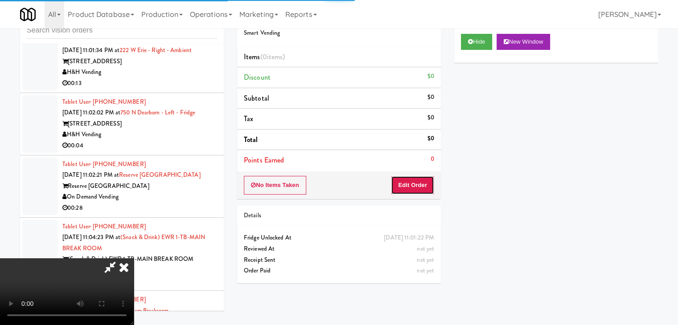
click at [405, 189] on button "Edit Order" at bounding box center [412, 185] width 43 height 19
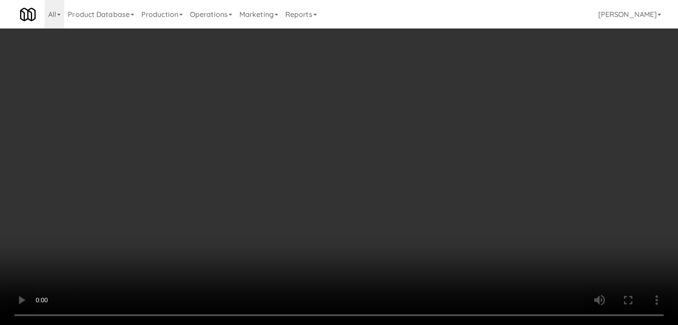
scroll to position [4561, 0]
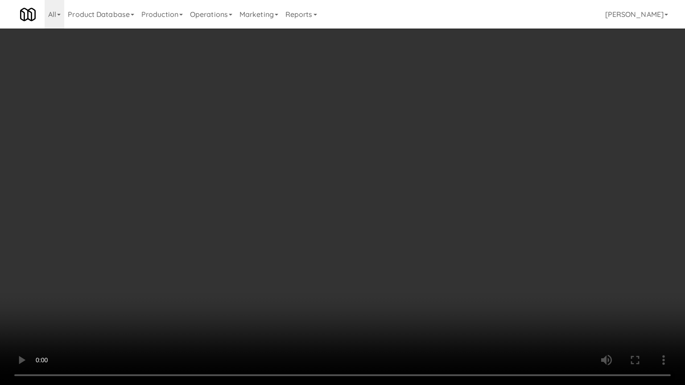
click at [405, 268] on video at bounding box center [342, 192] width 685 height 385
click at [403, 267] on video at bounding box center [342, 192] width 685 height 385
click at [403, 258] on video at bounding box center [342, 192] width 685 height 385
drag, startPoint x: 403, startPoint y: 259, endPoint x: 406, endPoint y: 264, distance: 6.2
click at [403, 259] on video at bounding box center [342, 192] width 685 height 385
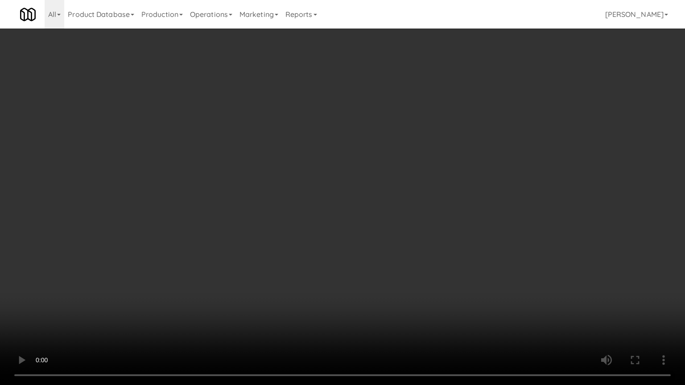
click at [407, 261] on video at bounding box center [342, 192] width 685 height 385
click at [407, 262] on video at bounding box center [342, 192] width 685 height 385
click at [408, 259] on video at bounding box center [342, 192] width 685 height 385
click at [410, 247] on video at bounding box center [342, 192] width 685 height 385
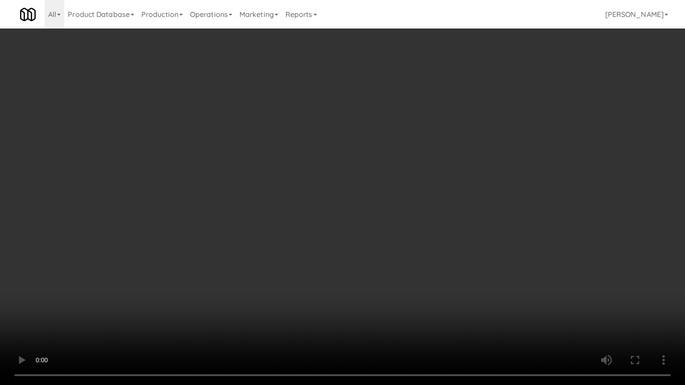
click at [410, 247] on video at bounding box center [342, 192] width 685 height 385
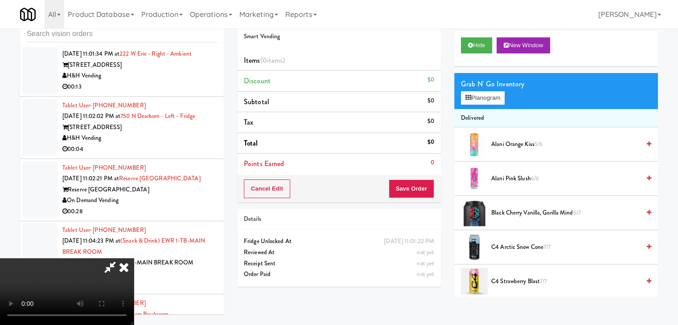
scroll to position [0, 0]
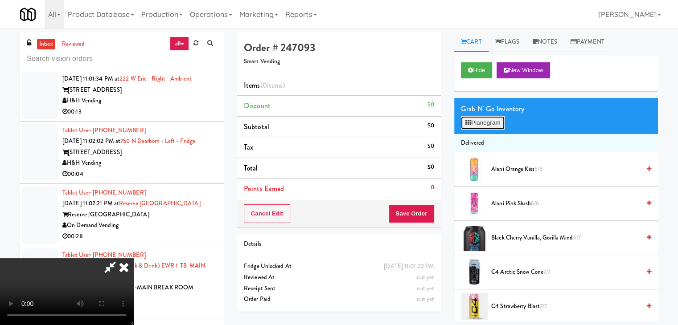
click at [494, 125] on button "Planogram" at bounding box center [483, 122] width 44 height 13
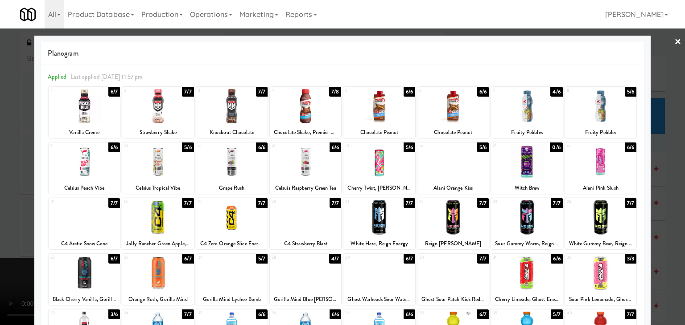
click at [594, 112] on div at bounding box center [600, 106] width 71 height 34
click at [520, 117] on div at bounding box center [526, 106] width 71 height 34
drag, startPoint x: 0, startPoint y: 163, endPoint x: 59, endPoint y: 167, distance: 59.0
click at [0, 163] on div at bounding box center [342, 162] width 685 height 325
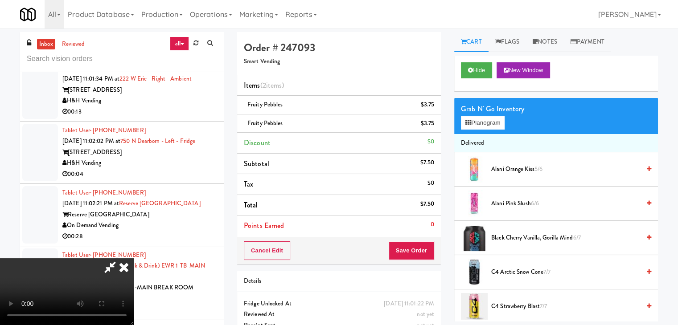
scroll to position [125, 0]
drag, startPoint x: 409, startPoint y: 245, endPoint x: 415, endPoint y: 249, distance: 8.0
click at [413, 249] on button "Save Order" at bounding box center [411, 251] width 45 height 19
click at [415, 250] on button "Save Order" at bounding box center [411, 251] width 45 height 19
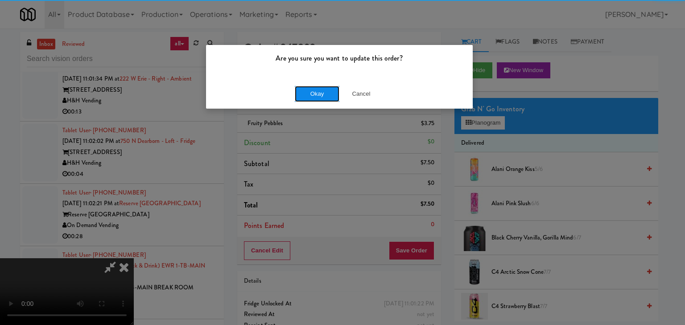
click at [319, 97] on button "Okay" at bounding box center [317, 94] width 45 height 16
click at [319, 97] on body "Are you sure you want to update this order? Okay Cancel Okay Are you sure you w…" at bounding box center [342, 191] width 685 height 325
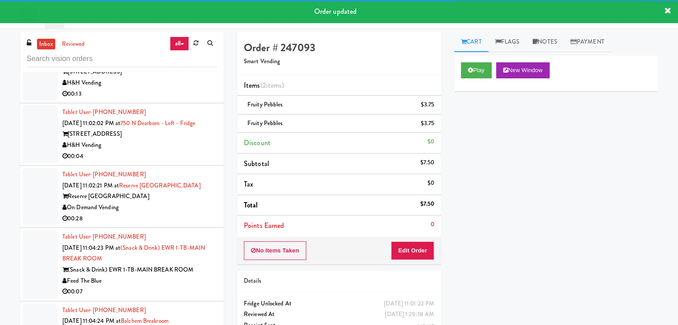
scroll to position [4628, 0]
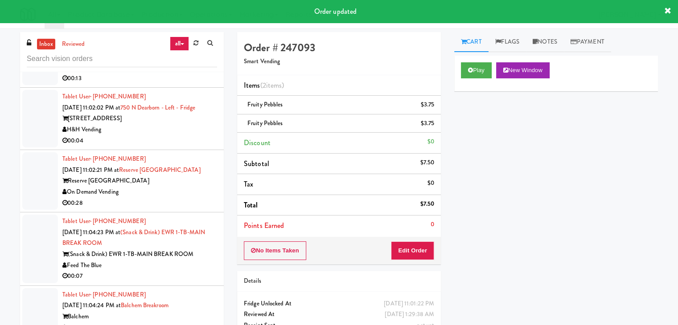
click at [203, 73] on div "H&H Vending" at bounding box center [139, 67] width 155 height 11
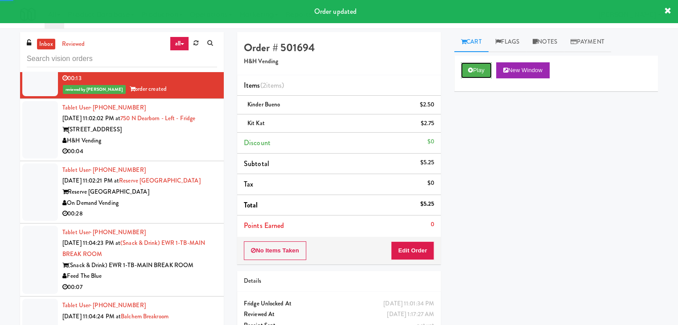
drag, startPoint x: 462, startPoint y: 67, endPoint x: 456, endPoint y: 75, distance: 9.3
click at [461, 70] on button "Play" at bounding box center [476, 70] width 31 height 16
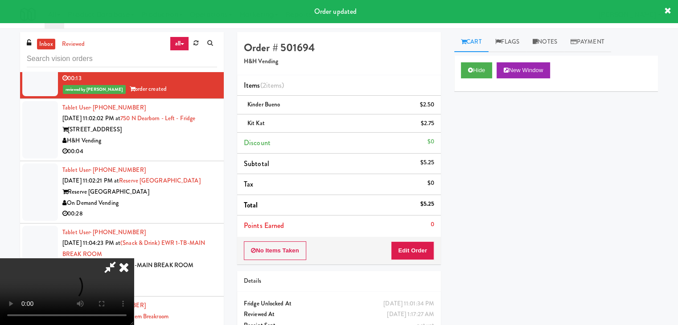
drag, startPoint x: 399, startPoint y: 109, endPoint x: 158, endPoint y: 214, distance: 263.3
click at [155, 213] on div "inbox reviewed all all unclear take inventory issue suspicious failed recent Ta…" at bounding box center [338, 194] width 651 height 324
click at [181, 147] on div "H&H Vending" at bounding box center [139, 141] width 155 height 11
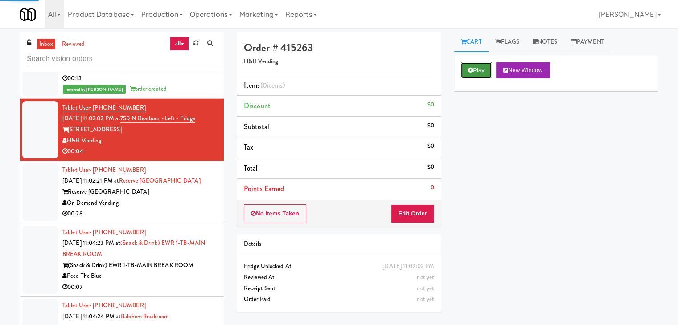
click at [474, 68] on button "Play" at bounding box center [476, 70] width 31 height 16
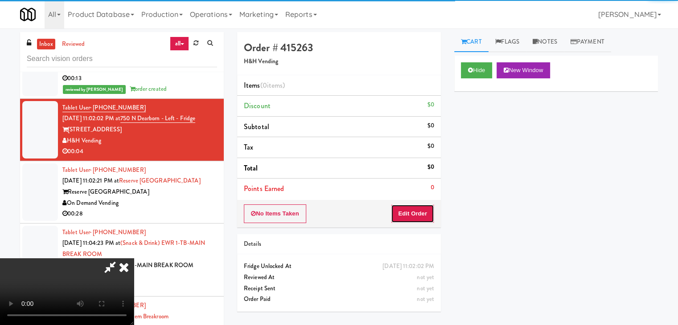
click at [417, 214] on button "Edit Order" at bounding box center [412, 214] width 43 height 19
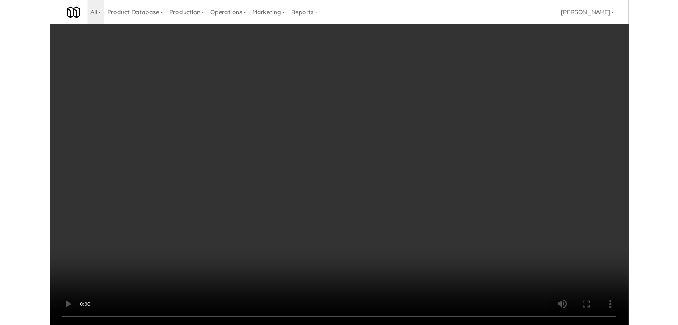
scroll to position [4606, 0]
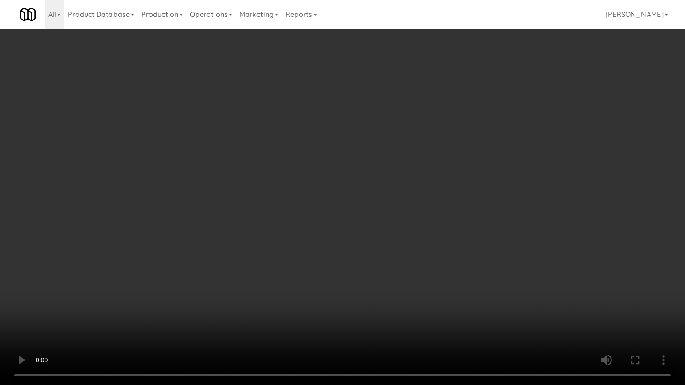
click at [354, 212] on video at bounding box center [342, 192] width 685 height 385
drag, startPoint x: 354, startPoint y: 212, endPoint x: 482, endPoint y: 58, distance: 199.7
click at [355, 211] on video at bounding box center [342, 192] width 685 height 385
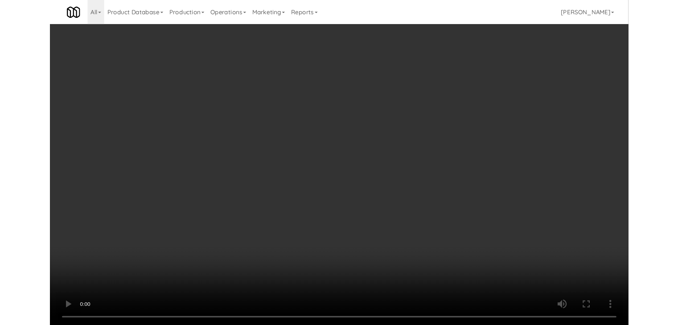
scroll to position [4628, 0]
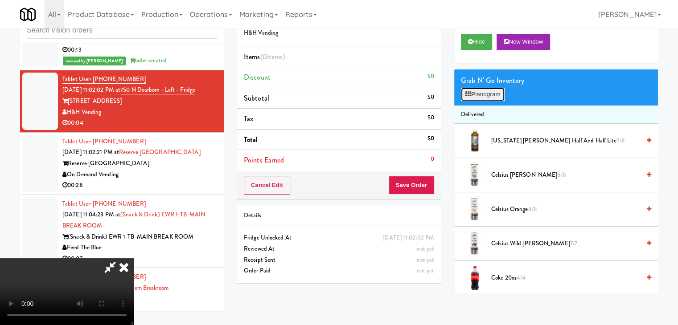
click at [483, 91] on button "Planogram" at bounding box center [483, 94] width 44 height 13
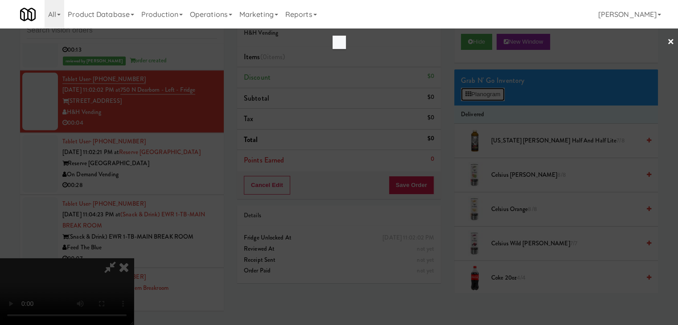
scroll to position [4606, 0]
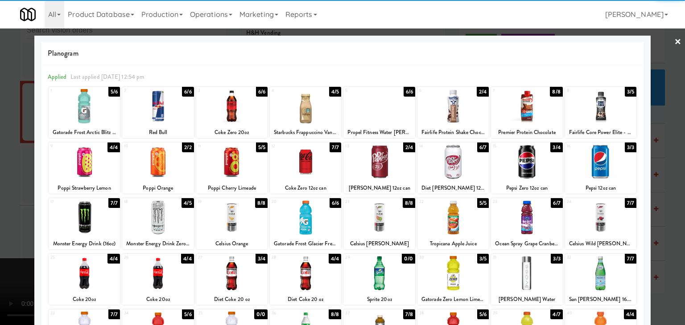
drag, startPoint x: 449, startPoint y: 162, endPoint x: 34, endPoint y: 177, distance: 414.8
click at [448, 162] on div at bounding box center [452, 162] width 71 height 34
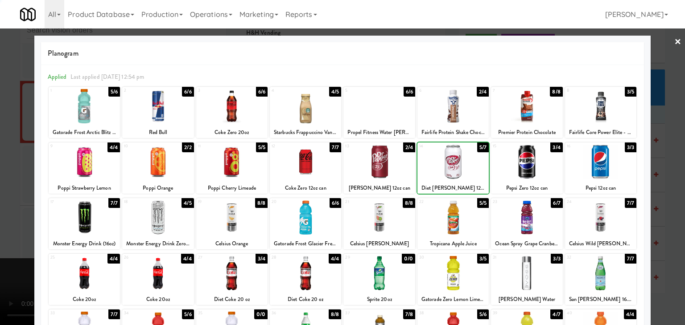
click at [15, 181] on div at bounding box center [342, 162] width 685 height 325
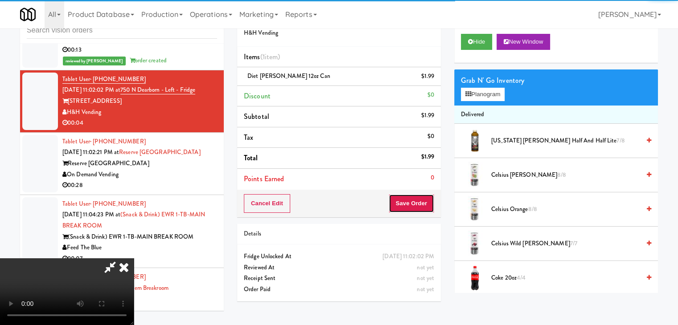
click at [420, 203] on button "Save Order" at bounding box center [411, 203] width 45 height 19
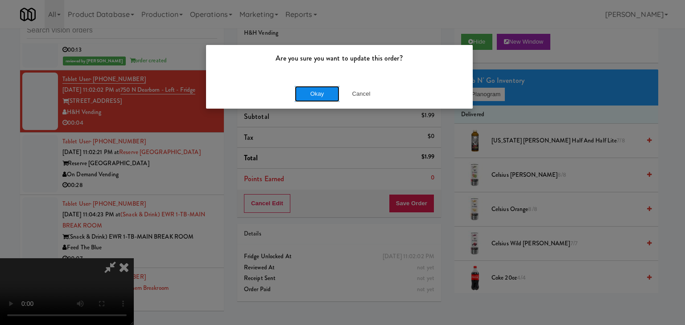
click at [318, 96] on button "Okay" at bounding box center [317, 94] width 45 height 16
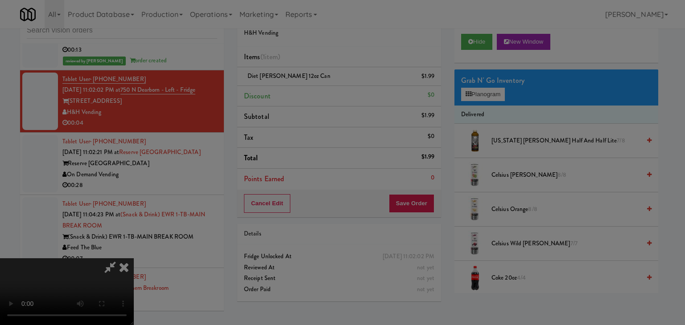
click at [318, 92] on div "Okay Cancel" at bounding box center [339, 77] width 267 height 30
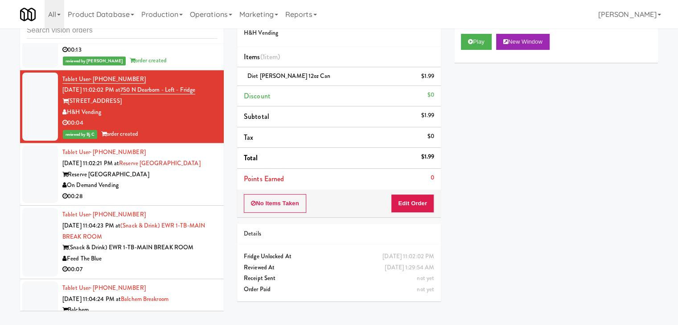
click at [189, 191] on div "On Demand Vending" at bounding box center [139, 185] width 155 height 11
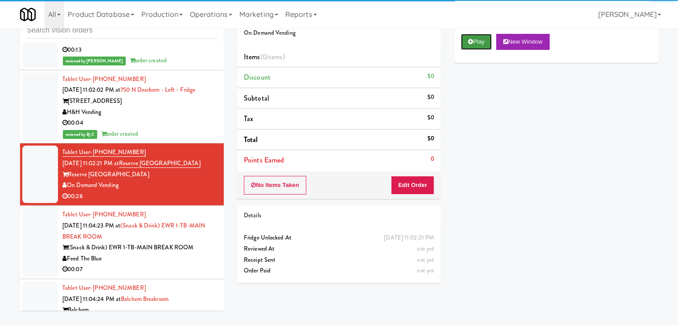
click at [480, 43] on button "Play" at bounding box center [476, 42] width 31 height 16
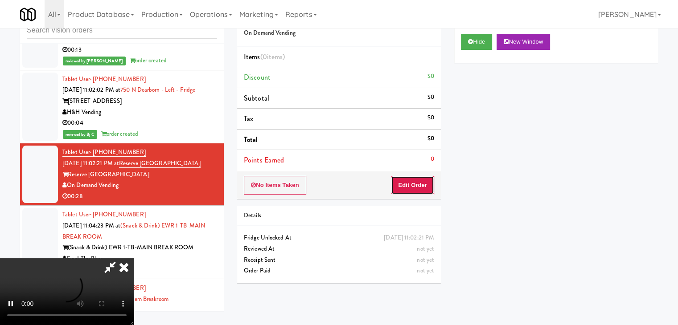
click at [406, 192] on button "Edit Order" at bounding box center [412, 185] width 43 height 19
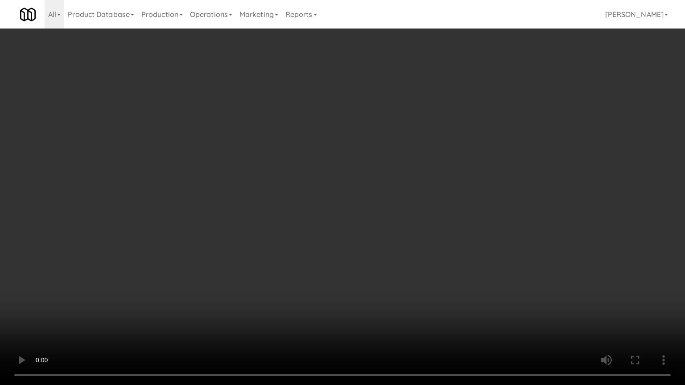
click at [367, 274] on video at bounding box center [342, 192] width 685 height 385
click at [371, 267] on video at bounding box center [342, 192] width 685 height 385
click at [371, 270] on video at bounding box center [342, 192] width 685 height 385
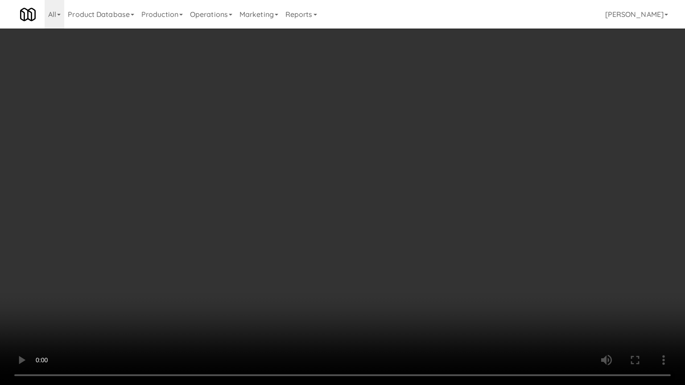
click at [374, 270] on video at bounding box center [342, 192] width 685 height 385
click at [408, 252] on video at bounding box center [342, 192] width 685 height 385
click at [408, 250] on video at bounding box center [342, 192] width 685 height 385
click at [399, 246] on video at bounding box center [342, 192] width 685 height 385
click at [403, 238] on video at bounding box center [342, 192] width 685 height 385
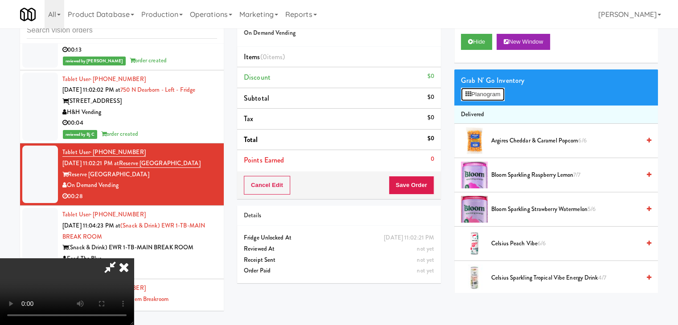
click at [484, 94] on button "Planogram" at bounding box center [483, 94] width 44 height 13
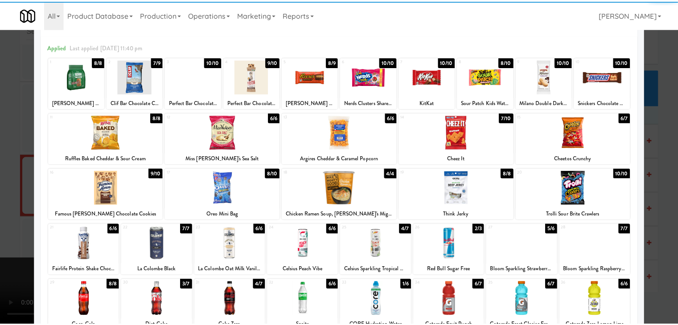
scroll to position [45, 0]
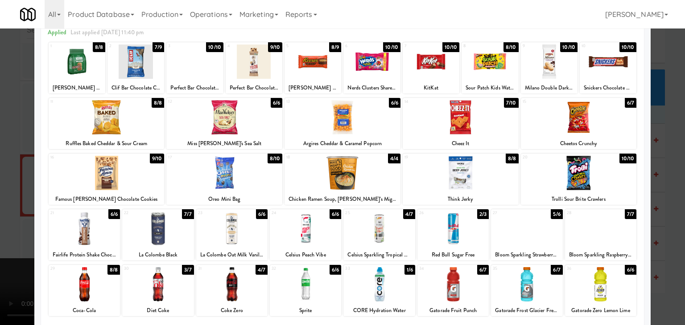
click at [515, 223] on div at bounding box center [526, 229] width 71 height 34
click at [215, 130] on div at bounding box center [224, 117] width 116 height 34
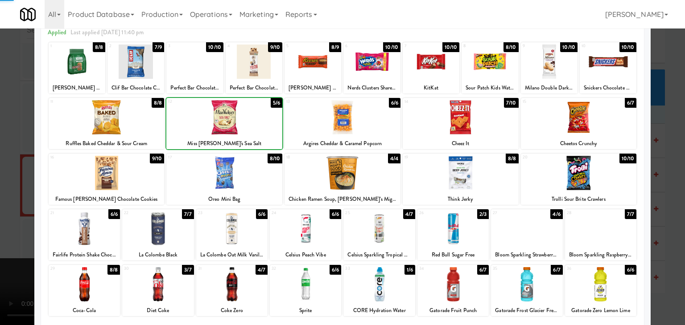
drag, startPoint x: 0, startPoint y: 188, endPoint x: 228, endPoint y: 185, distance: 228.3
click at [11, 185] on div at bounding box center [342, 162] width 685 height 325
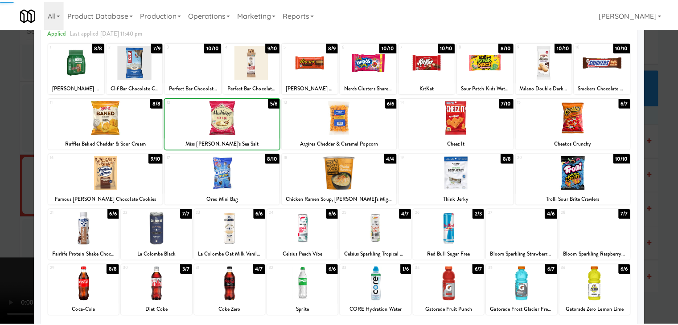
scroll to position [4628, 0]
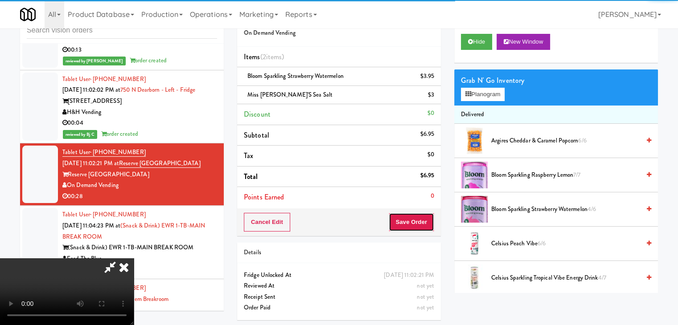
click at [424, 222] on button "Save Order" at bounding box center [411, 222] width 45 height 19
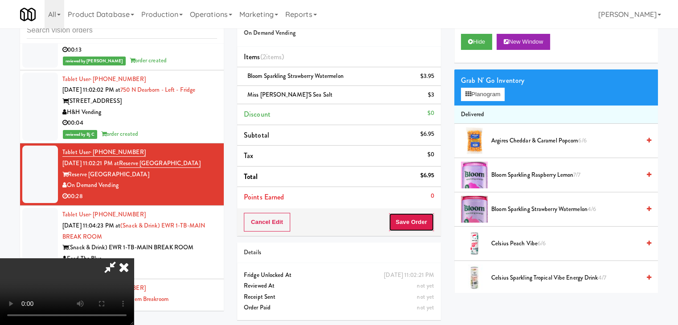
drag, startPoint x: 424, startPoint y: 222, endPoint x: 397, endPoint y: 196, distance: 37.5
click at [424, 220] on button "Save Order" at bounding box center [411, 222] width 45 height 19
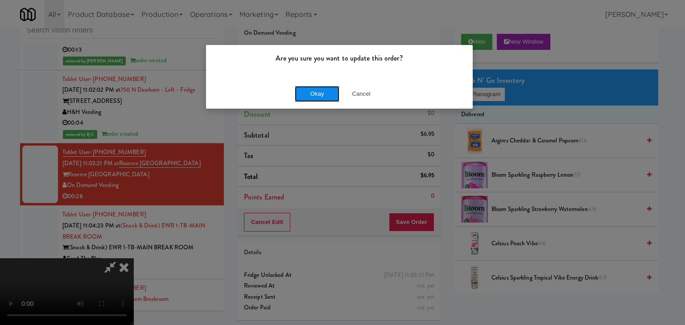
drag, startPoint x: 331, startPoint y: 94, endPoint x: 317, endPoint y: 88, distance: 15.0
click at [318, 88] on button "Okay" at bounding box center [317, 94] width 45 height 16
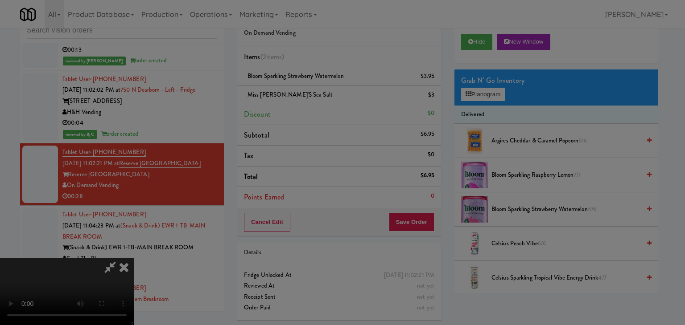
drag, startPoint x: 317, startPoint y: 88, endPoint x: 316, endPoint y: 95, distance: 6.5
click at [317, 86] on button "Okay" at bounding box center [317, 78] width 45 height 16
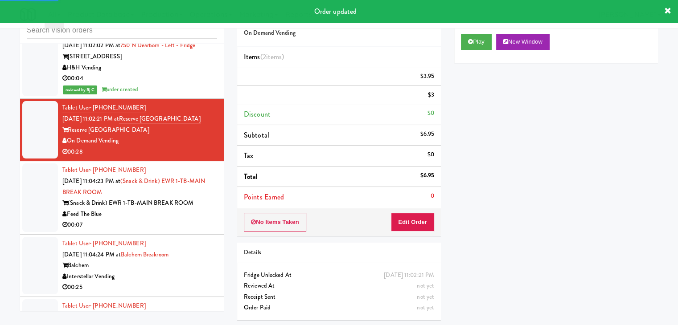
scroll to position [4761, 0]
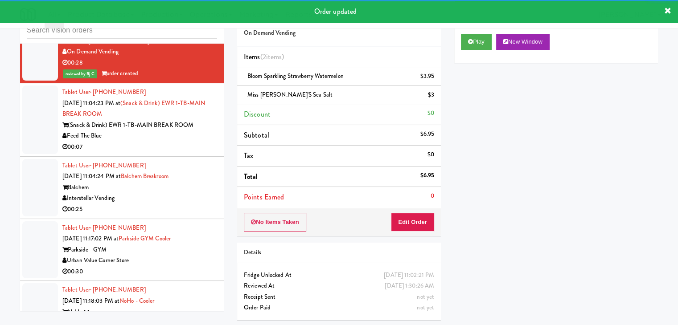
click at [184, 131] on div "(Snack & Drink) EWR 1-TB-MAIN BREAK ROOM" at bounding box center [139, 125] width 155 height 11
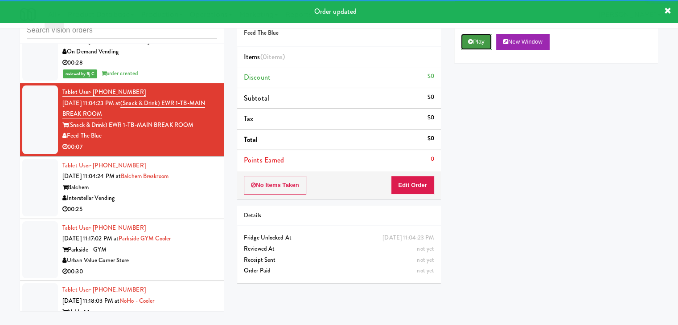
click at [480, 45] on button "Play" at bounding box center [476, 42] width 31 height 16
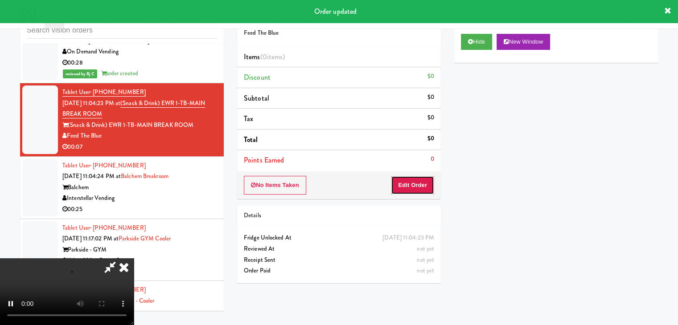
click at [414, 182] on button "Edit Order" at bounding box center [412, 185] width 43 height 19
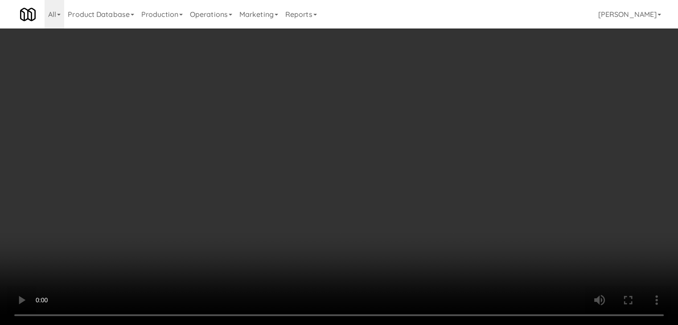
scroll to position [4740, 0]
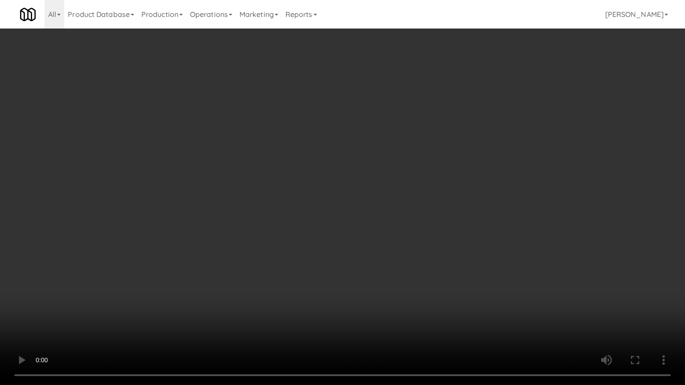
click at [430, 265] on video at bounding box center [342, 192] width 685 height 385
click at [392, 271] on video at bounding box center [342, 192] width 685 height 385
click at [419, 259] on video at bounding box center [342, 192] width 685 height 385
click at [410, 259] on video at bounding box center [342, 192] width 685 height 385
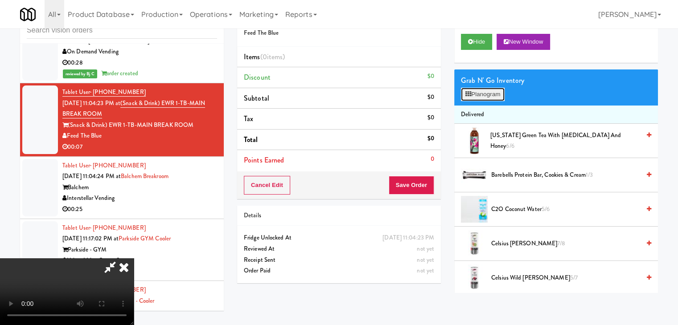
click at [490, 92] on button "Planogram" at bounding box center [483, 94] width 44 height 13
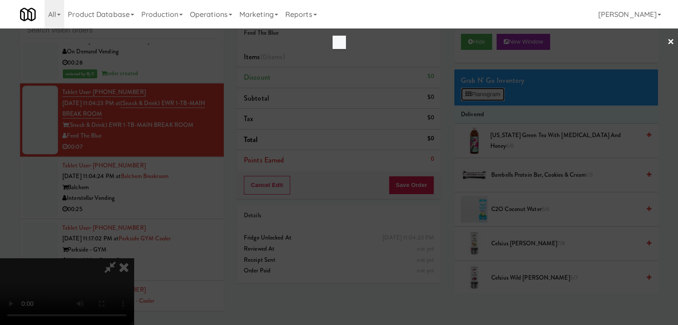
scroll to position [4740, 0]
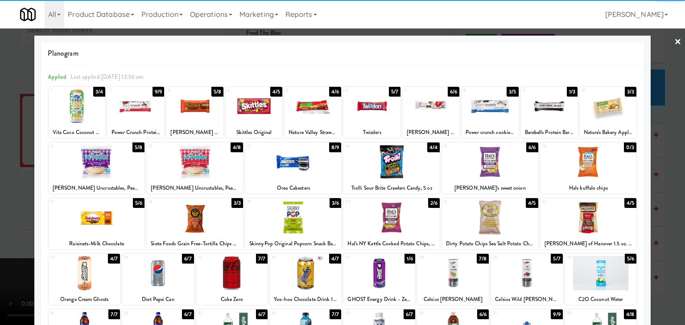
click at [457, 267] on div at bounding box center [452, 273] width 71 height 34
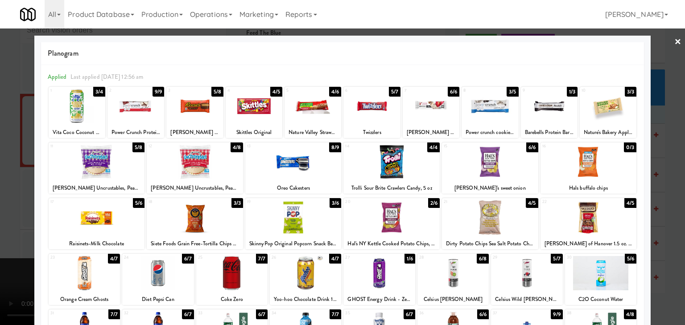
drag, startPoint x: 0, startPoint y: 246, endPoint x: 253, endPoint y: 223, distance: 253.8
click at [5, 243] on div at bounding box center [342, 162] width 685 height 325
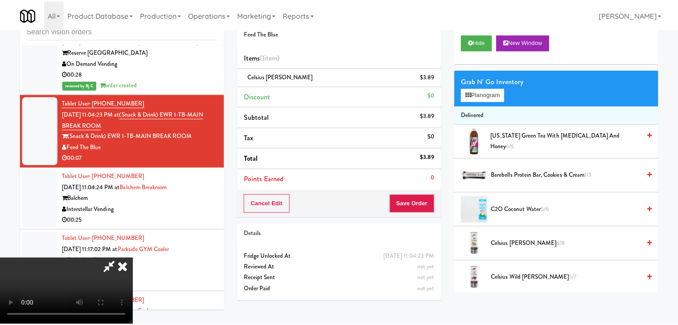
scroll to position [4761, 0]
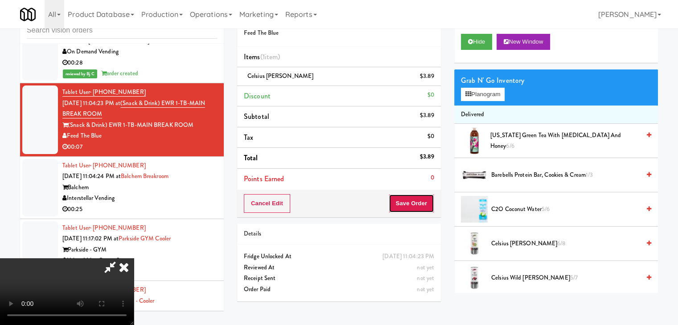
click at [413, 204] on button "Save Order" at bounding box center [411, 203] width 45 height 19
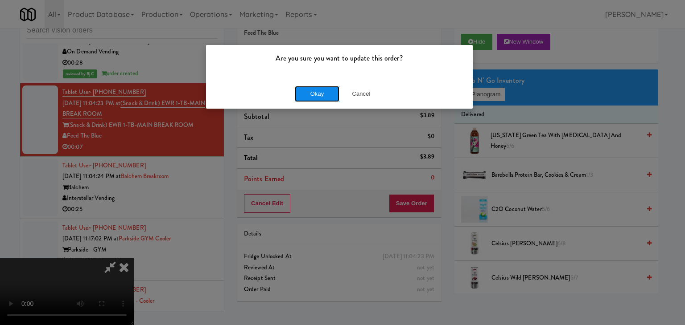
click at [308, 91] on button "Okay" at bounding box center [317, 94] width 45 height 16
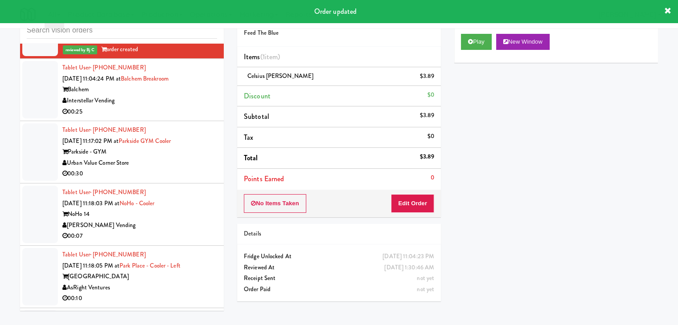
scroll to position [4895, 0]
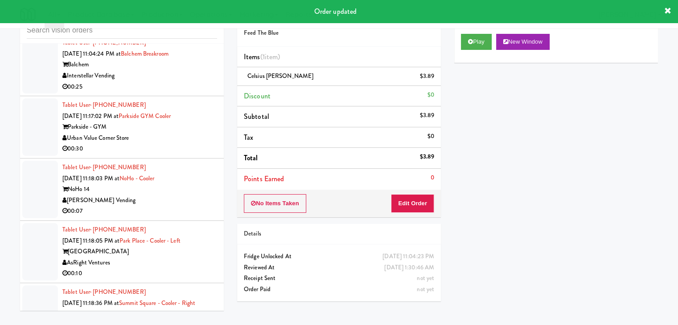
click at [194, 82] on div "Interstellar Vending" at bounding box center [139, 75] width 155 height 11
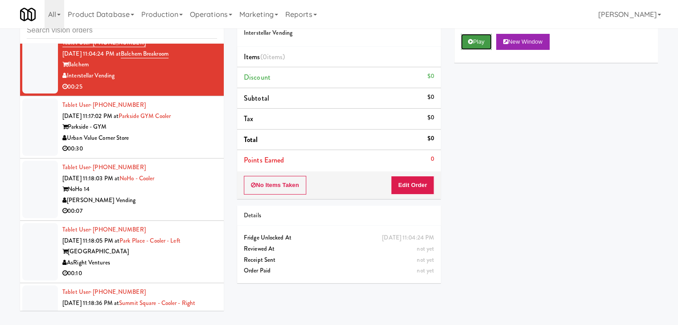
click at [474, 44] on button "Play" at bounding box center [476, 42] width 31 height 16
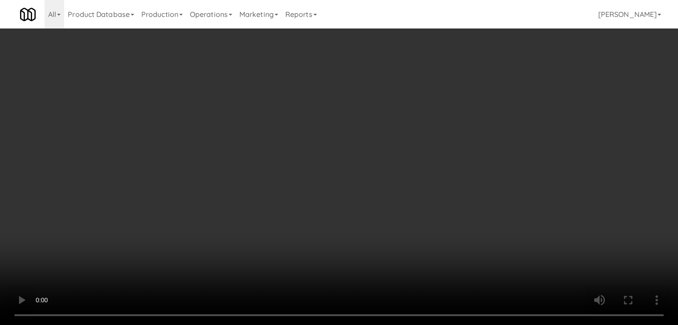
scroll to position [4873, 0]
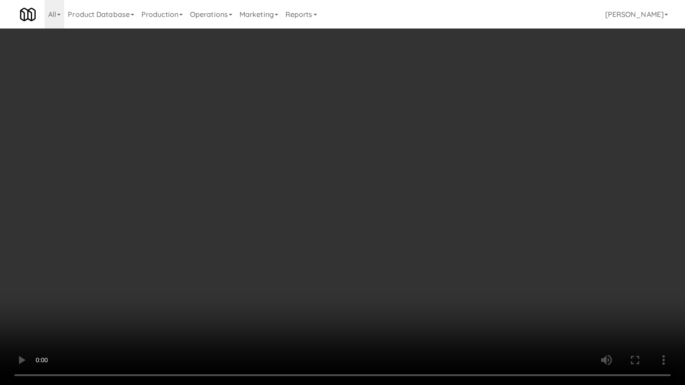
click at [412, 230] on video at bounding box center [342, 192] width 685 height 385
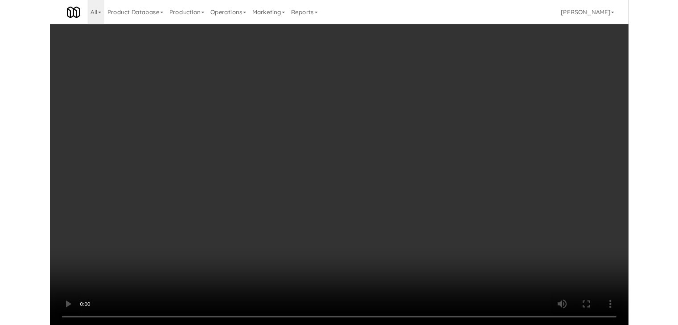
click
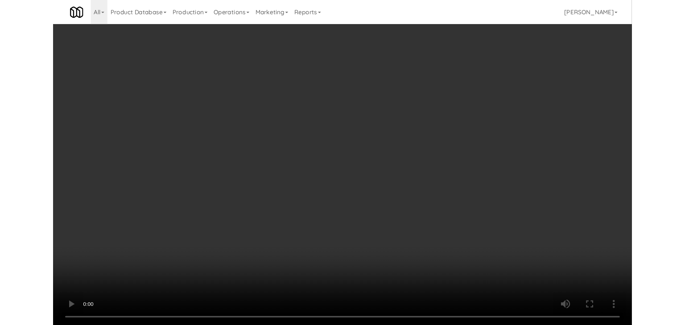
scroll to position [4895, 0]
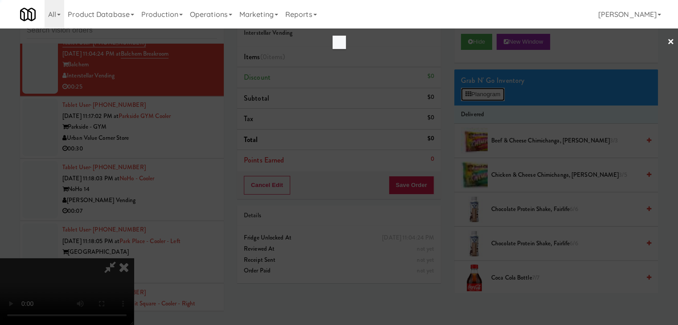
scroll to position [4873, 0]
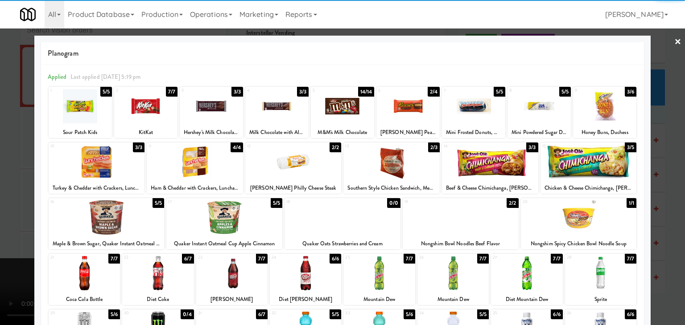
drag, startPoint x: 584, startPoint y: 261, endPoint x: 633, endPoint y: 261, distance: 49.0
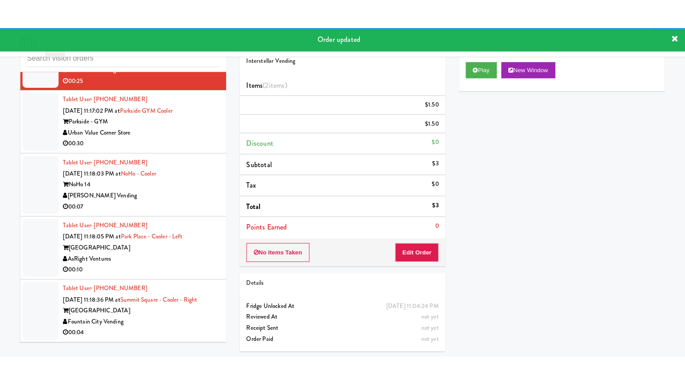
scroll to position [4984, 0]
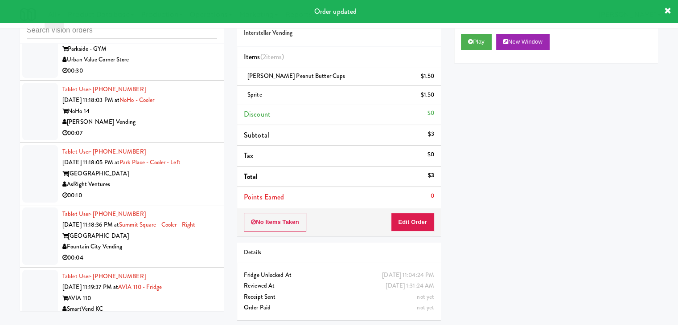
drag, startPoint x: 198, startPoint y: 123, endPoint x: 197, endPoint y: 131, distance: 8.1
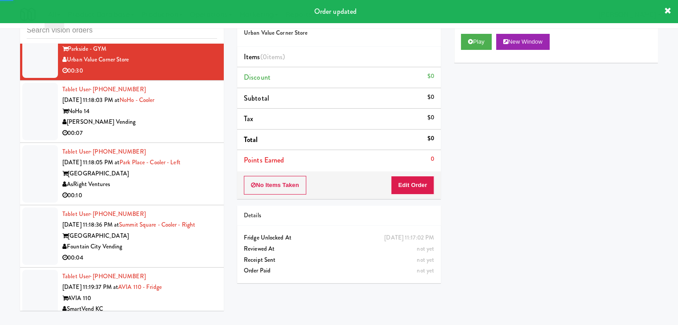
drag, startPoint x: 189, startPoint y: 175, endPoint x: 205, endPoint y: 174, distance: 16.1
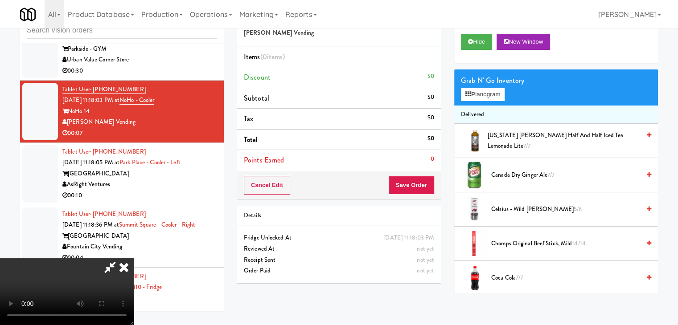
scroll to position [4962, 0]
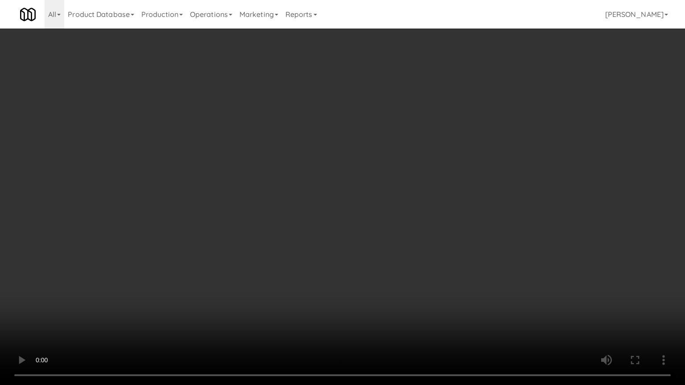
drag, startPoint x: 400, startPoint y: 256, endPoint x: 400, endPoint y: 261, distance: 5.4
drag, startPoint x: 385, startPoint y: 266, endPoint x: 418, endPoint y: 175, distance: 96.5
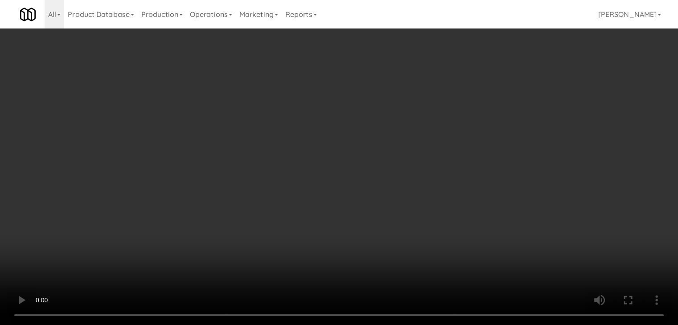
scroll to position [4984, 0]
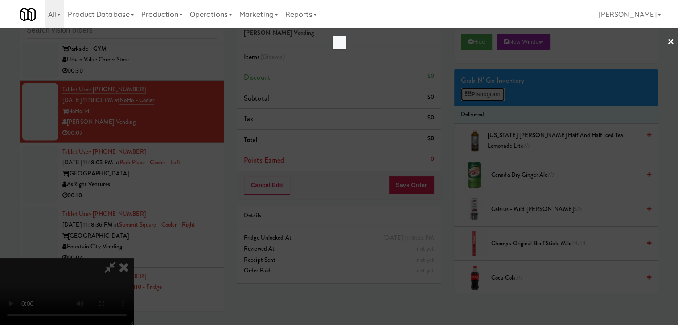
scroll to position [4962, 0]
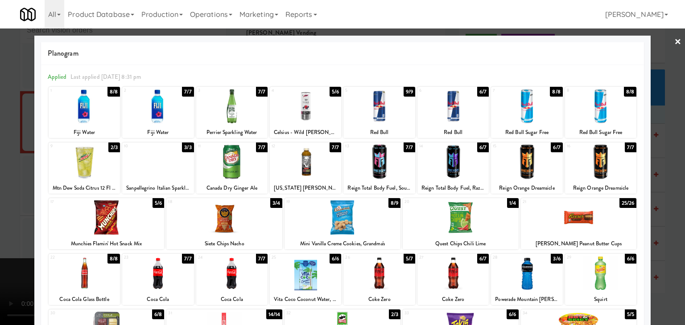
drag, startPoint x: 389, startPoint y: 280, endPoint x: 334, endPoint y: 275, distance: 55.0
drag, startPoint x: 0, startPoint y: 244, endPoint x: 278, endPoint y: 222, distance: 279.1
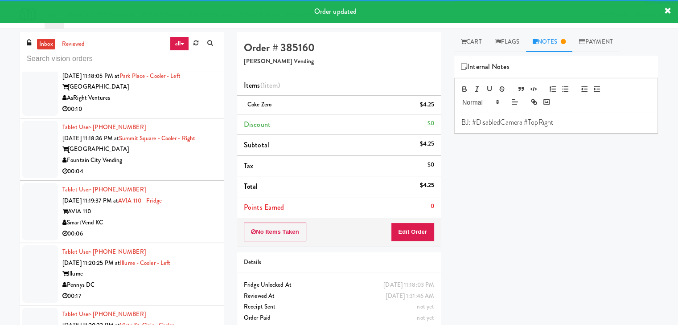
scroll to position [5118, 0]
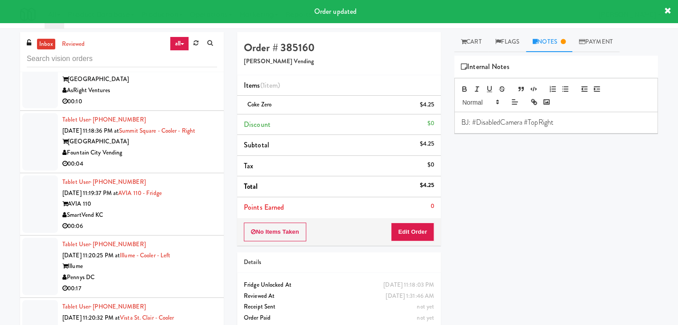
drag, startPoint x: 193, startPoint y: 153, endPoint x: 192, endPoint y: 161, distance: 8.1
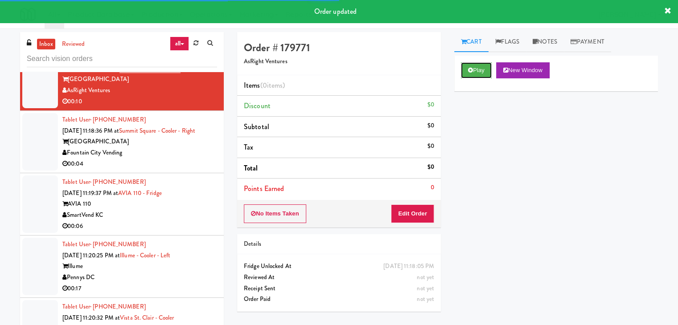
drag, startPoint x: 471, startPoint y: 73, endPoint x: 432, endPoint y: 168, distance: 103.1
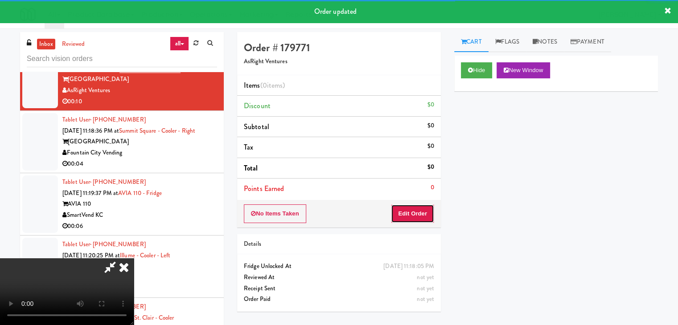
drag, startPoint x: 423, startPoint y: 213, endPoint x: 419, endPoint y: 220, distance: 8.4
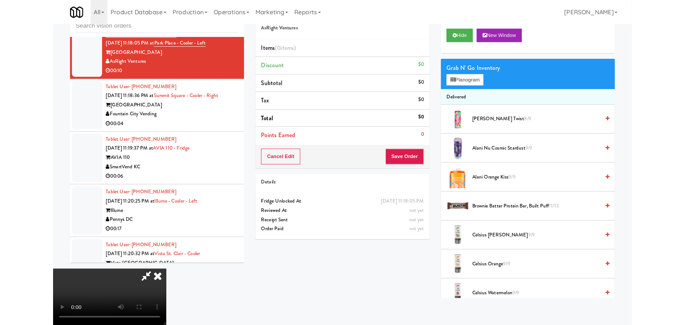
scroll to position [5118, 0]
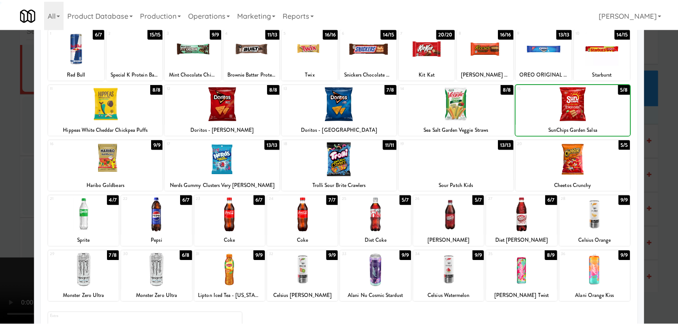
scroll to position [112, 0]
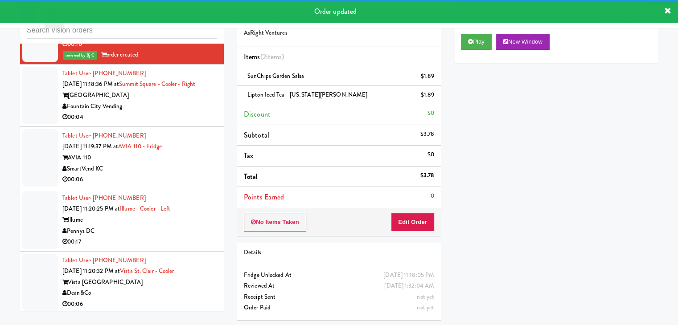
scroll to position [5163, 0]
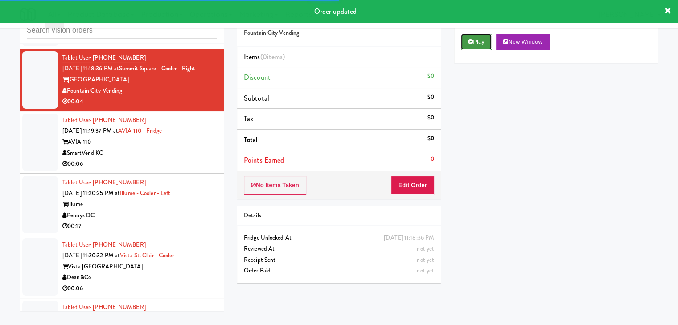
drag, startPoint x: 481, startPoint y: 37, endPoint x: 480, endPoint y: 43, distance: 6.4
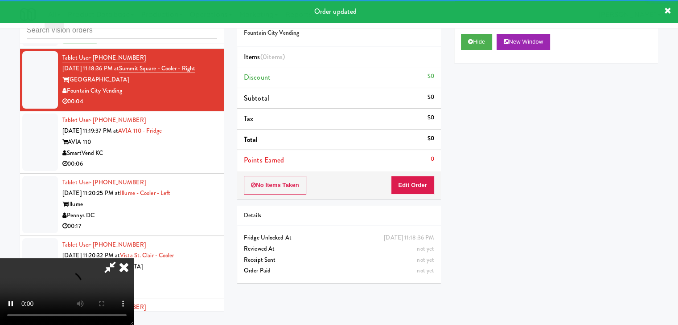
drag, startPoint x: 424, startPoint y: 175, endPoint x: 421, endPoint y: 179, distance: 5.1
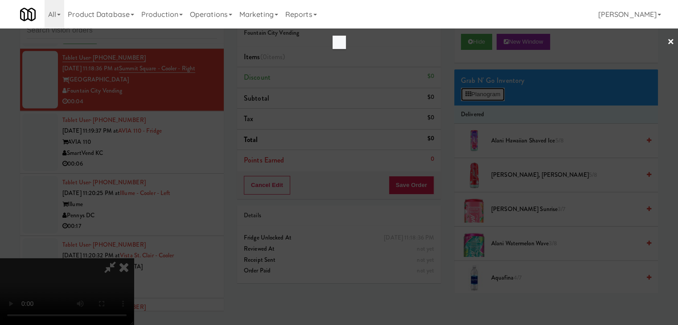
scroll to position [5141, 0]
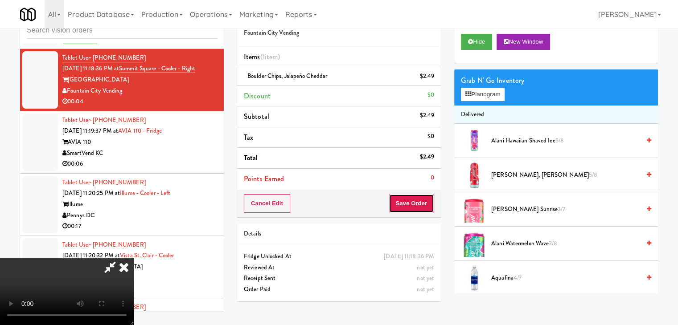
scroll to position [1, 0]
drag, startPoint x: 417, startPoint y: 207, endPoint x: 407, endPoint y: 201, distance: 11.6
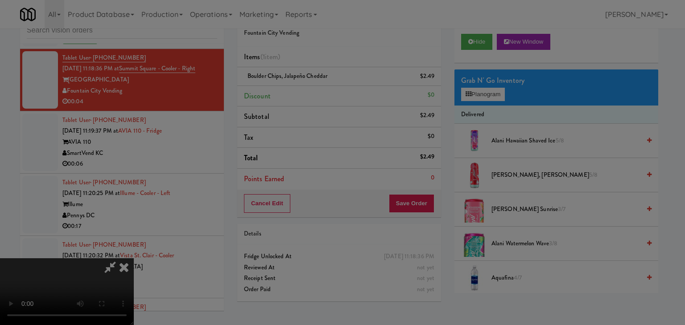
drag, startPoint x: 317, startPoint y: 91, endPoint x: 377, endPoint y: 164, distance: 94.4
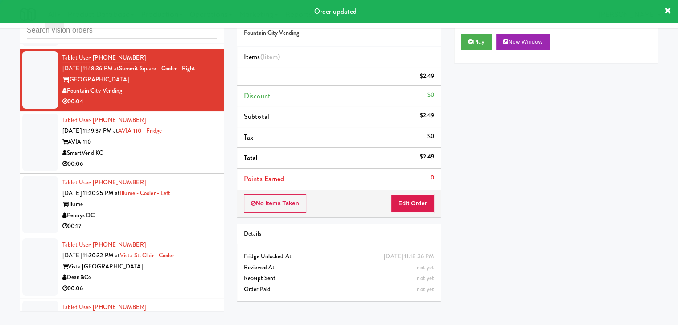
scroll to position [0, 0]
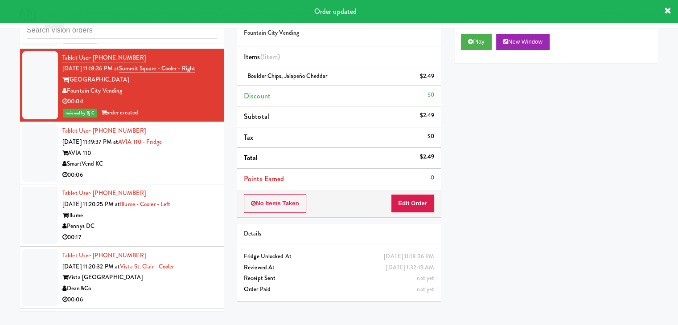
drag, startPoint x: 0, startPoint y: 233, endPoint x: 92, endPoint y: 232, distance: 92.3
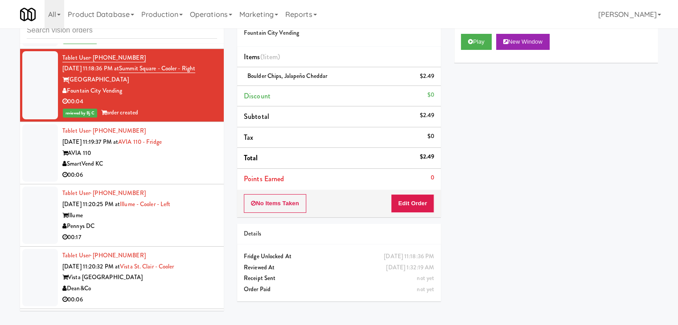
drag, startPoint x: 147, startPoint y: 238, endPoint x: 232, endPoint y: 223, distance: 85.9
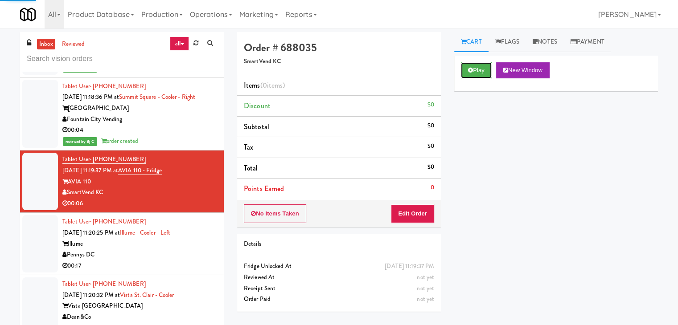
drag, startPoint x: 474, startPoint y: 70, endPoint x: 458, endPoint y: 108, distance: 41.7
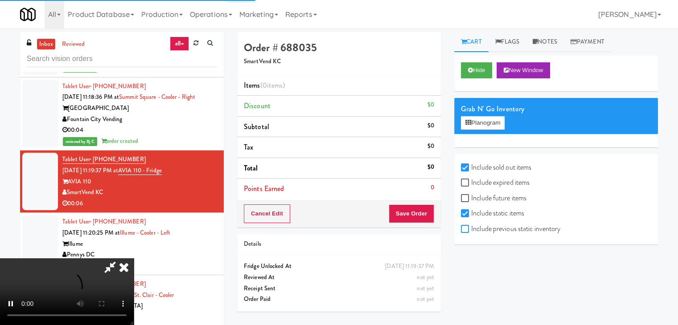
checkbox input "true"
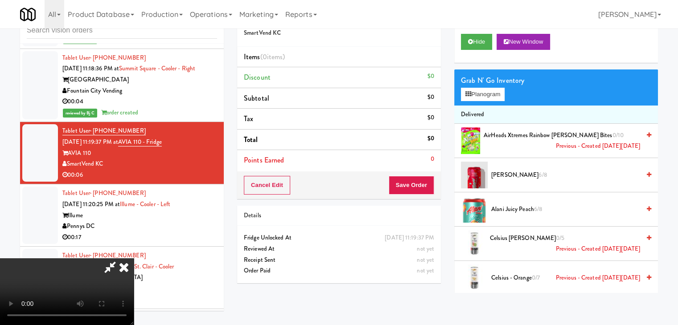
scroll to position [5141, 0]
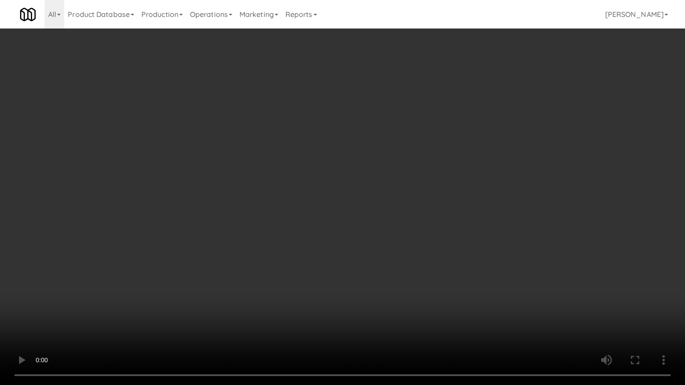
drag, startPoint x: 396, startPoint y: 249, endPoint x: 391, endPoint y: 251, distance: 5.4
drag, startPoint x: 387, startPoint y: 253, endPoint x: 387, endPoint y: 257, distance: 4.5
drag, startPoint x: 387, startPoint y: 254, endPoint x: 389, endPoint y: 259, distance: 5.1
drag, startPoint x: 388, startPoint y: 239, endPoint x: 404, endPoint y: 184, distance: 58.1
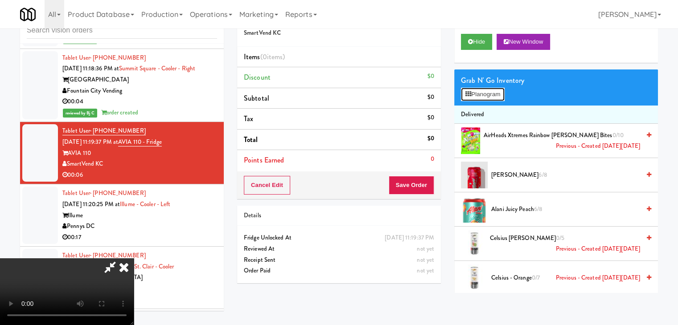
scroll to position [5141, 0]
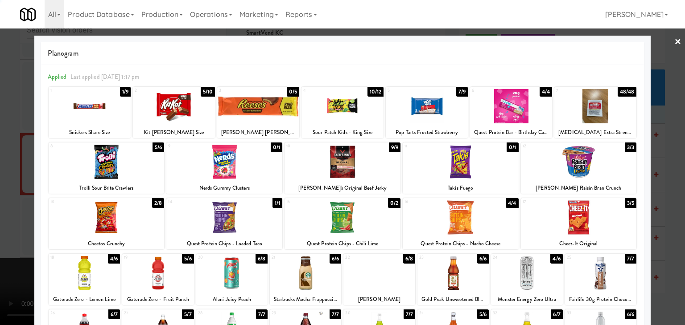
drag, startPoint x: 0, startPoint y: 217, endPoint x: 401, endPoint y: 216, distance: 401.2
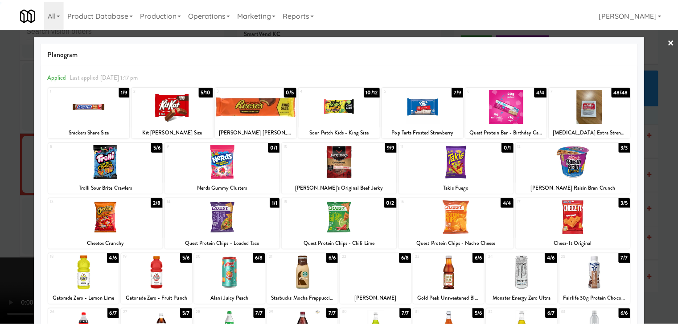
scroll to position [5163, 0]
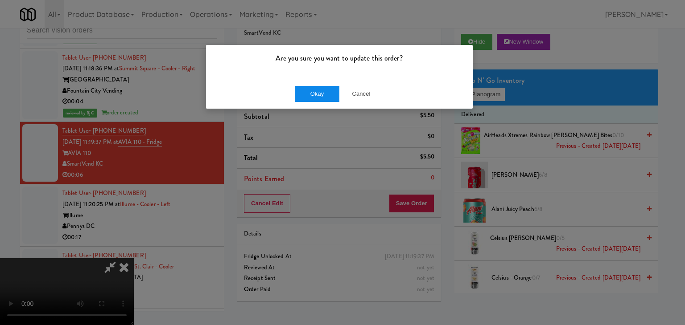
drag, startPoint x: 332, startPoint y: 80, endPoint x: 319, endPoint y: 93, distance: 18.3
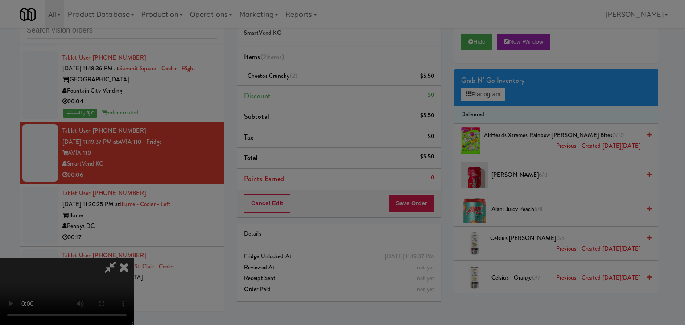
drag, startPoint x: 319, startPoint y: 93, endPoint x: 313, endPoint y: 104, distance: 12.6
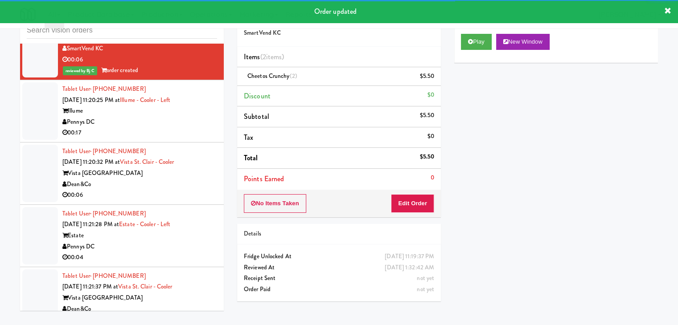
scroll to position [5296, 0]
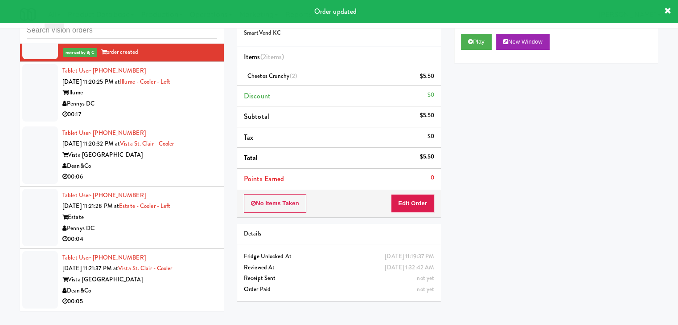
drag, startPoint x: 185, startPoint y: 178, endPoint x: 190, endPoint y: 181, distance: 5.6
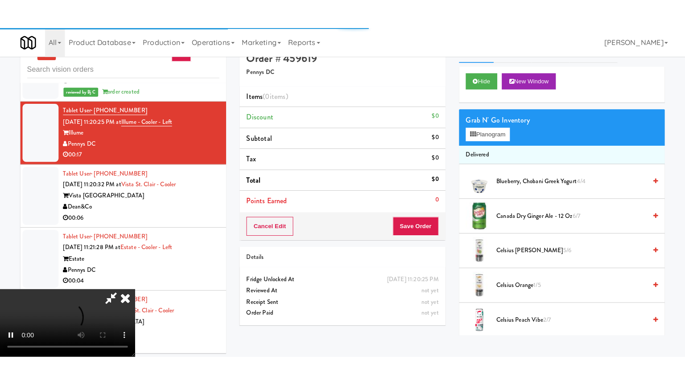
scroll to position [29, 0]
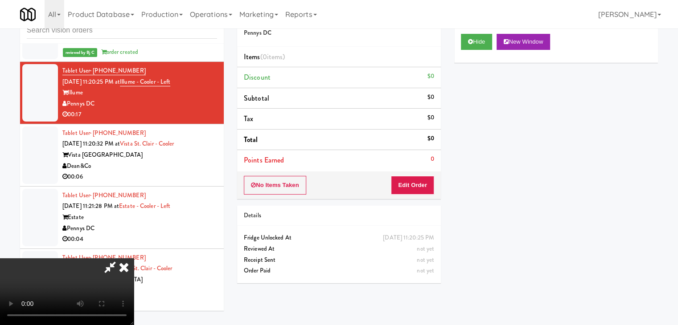
scroll to position [5274, 0]
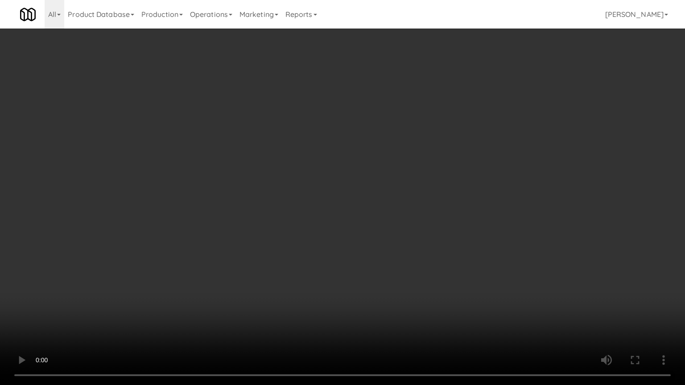
drag, startPoint x: 449, startPoint y: 222, endPoint x: 479, endPoint y: 106, distance: 120.1
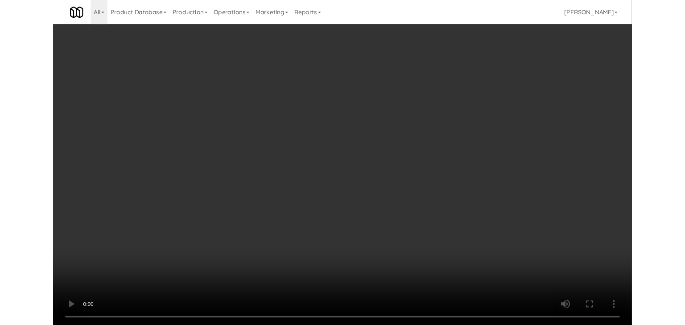
scroll to position [5296, 0]
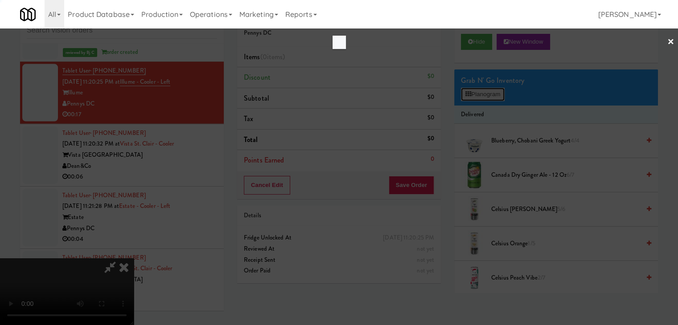
scroll to position [5274, 0]
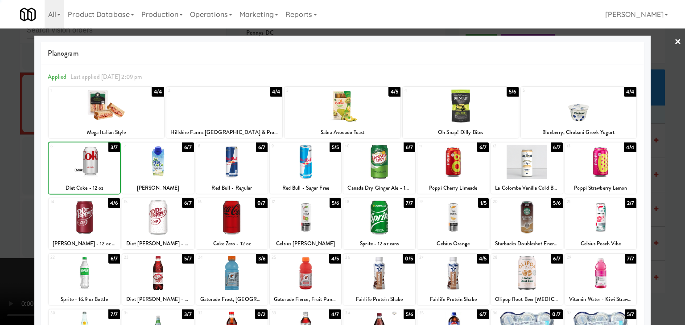
drag, startPoint x: 4, startPoint y: 186, endPoint x: 308, endPoint y: 190, distance: 304.5
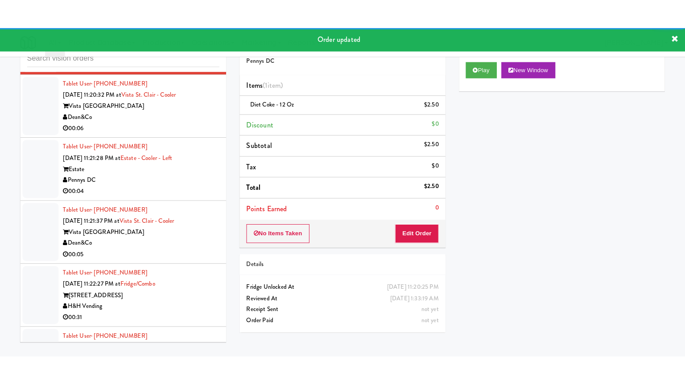
scroll to position [5385, 0]
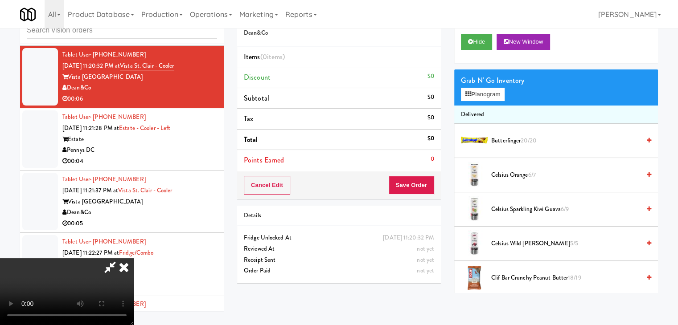
scroll to position [5364, 0]
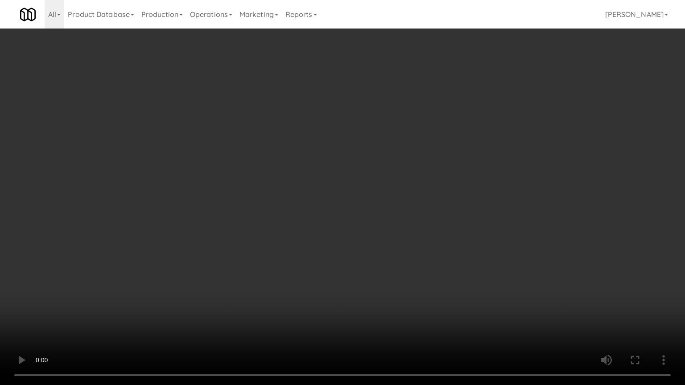
drag, startPoint x: 303, startPoint y: 260, endPoint x: 311, endPoint y: 263, distance: 8.5
drag, startPoint x: 328, startPoint y: 247, endPoint x: 398, endPoint y: 159, distance: 112.4
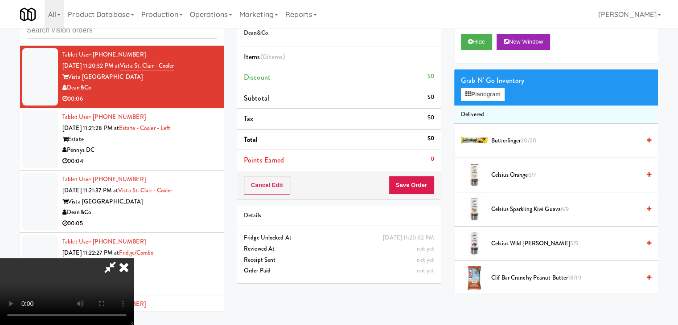
scroll to position [0, 0]
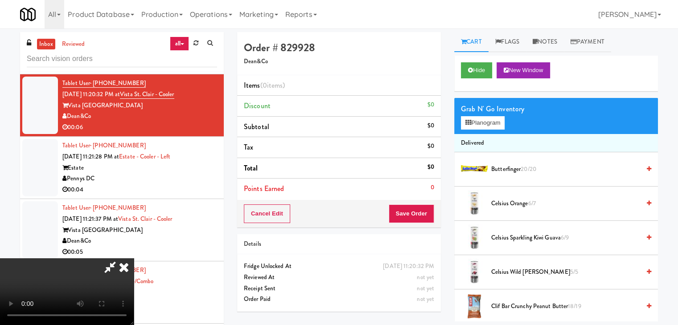
drag, startPoint x: 545, startPoint y: 40, endPoint x: 538, endPoint y: 77, distance: 37.2
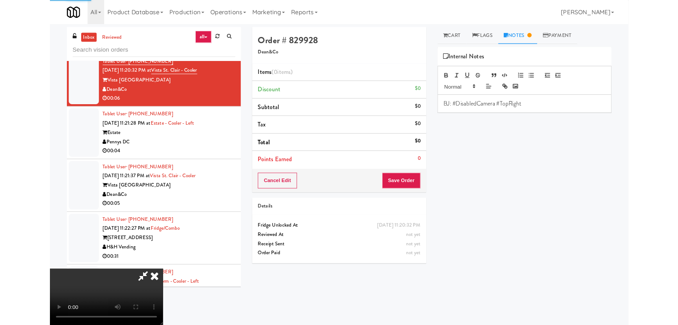
scroll to position [5364, 0]
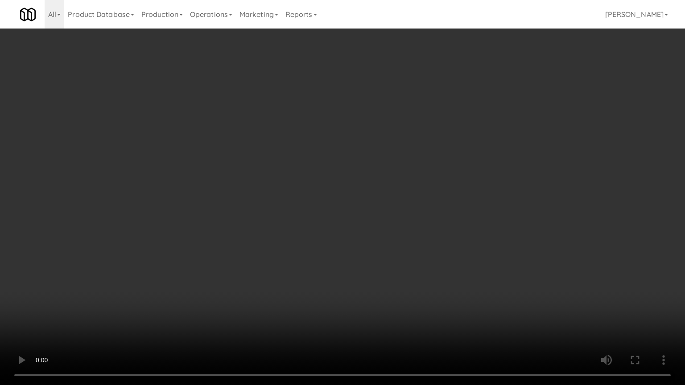
drag, startPoint x: 25, startPoint y: 246, endPoint x: 181, endPoint y: 249, distance: 156.1
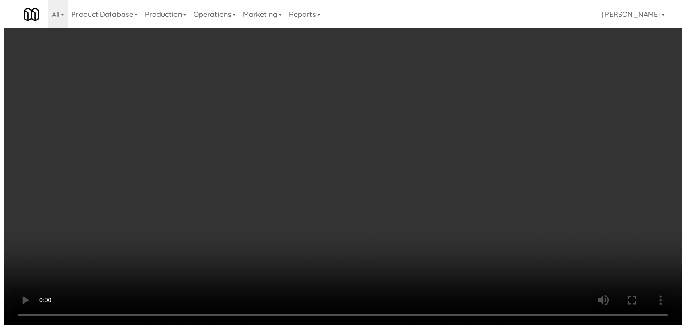
scroll to position [5385, 0]
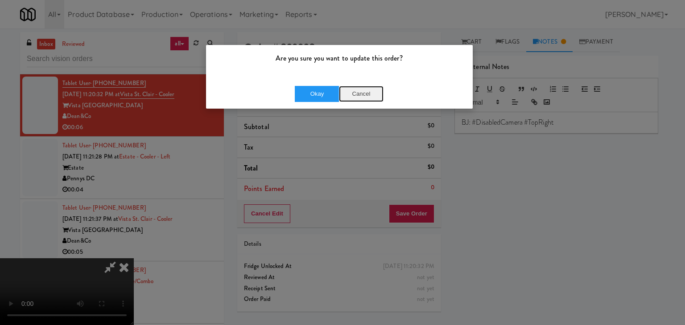
drag, startPoint x: 370, startPoint y: 92, endPoint x: 379, endPoint y: 97, distance: 10.6
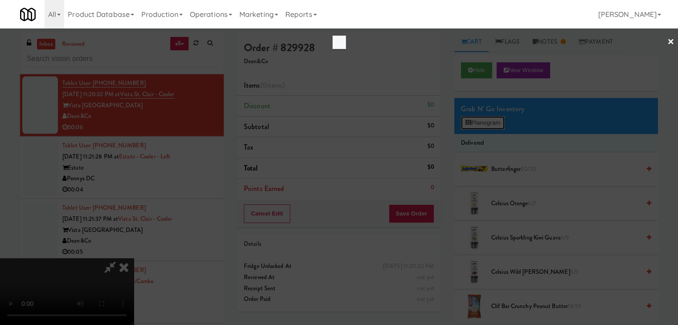
scroll to position [5364, 0]
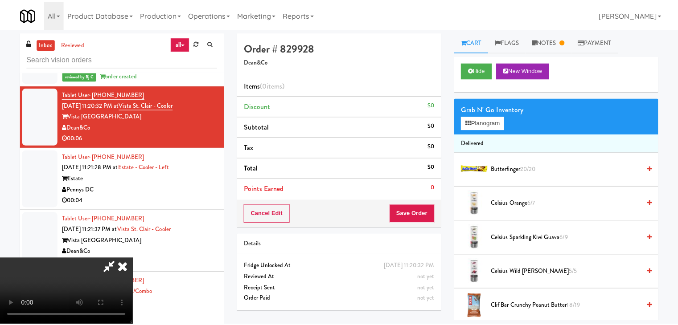
scroll to position [5385, 0]
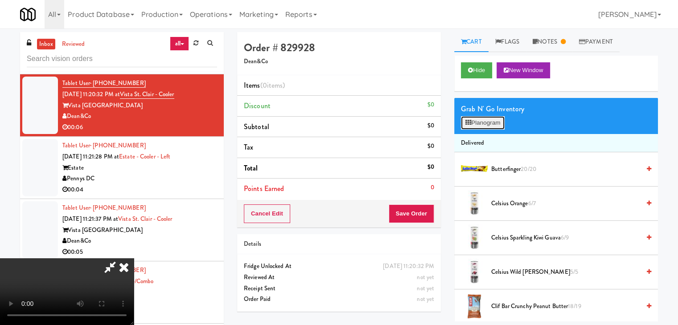
drag, startPoint x: 483, startPoint y: 124, endPoint x: 489, endPoint y: 117, distance: 8.6
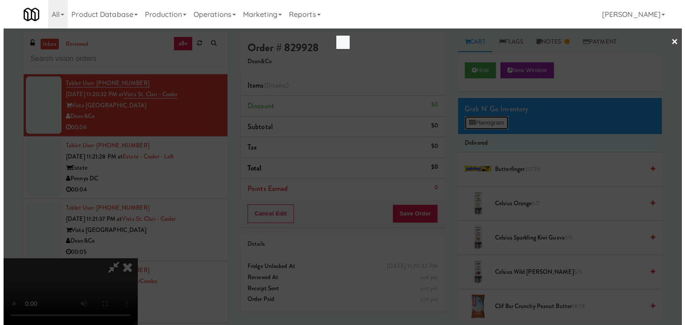
scroll to position [5364, 0]
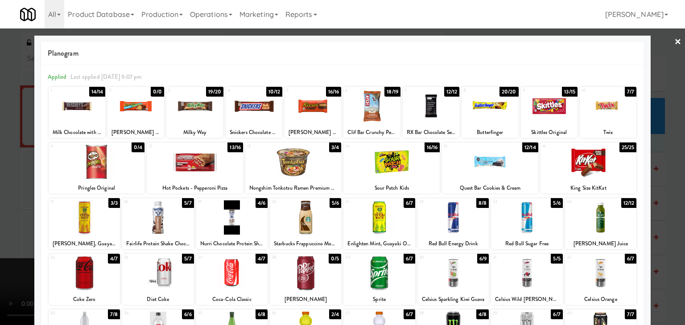
drag, startPoint x: 77, startPoint y: 273, endPoint x: 119, endPoint y: 270, distance: 42.4
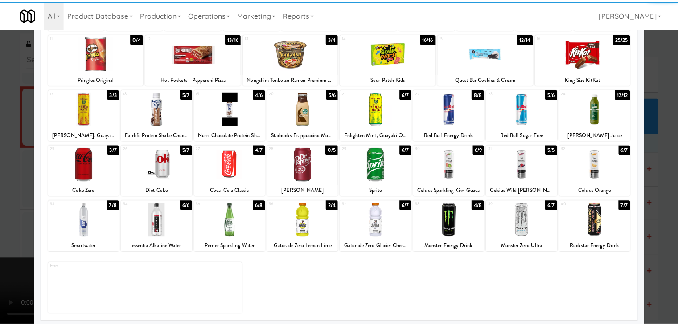
scroll to position [112, 0]
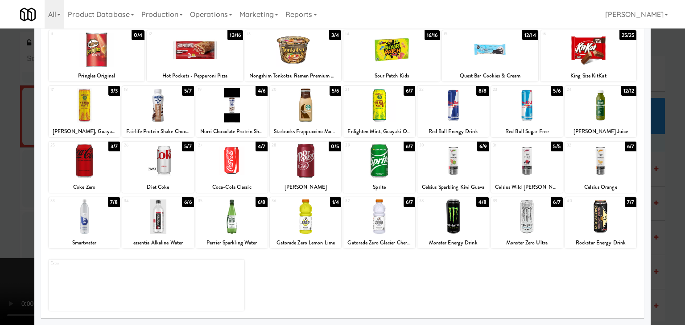
drag, startPoint x: 0, startPoint y: 240, endPoint x: 320, endPoint y: 273, distance: 321.8
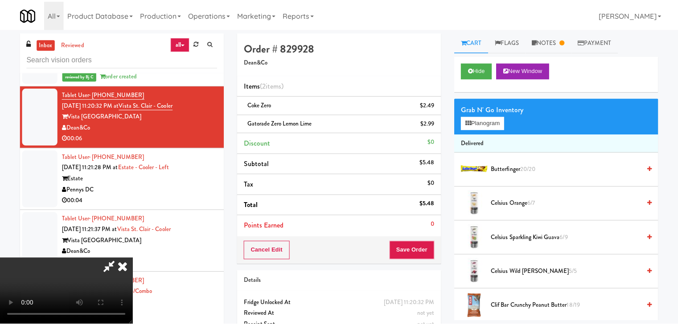
scroll to position [5385, 0]
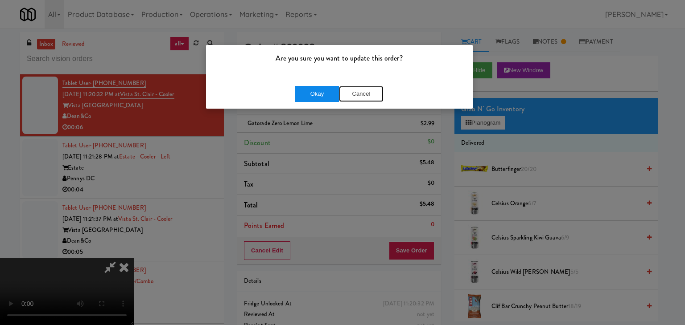
drag, startPoint x: 366, startPoint y: 94, endPoint x: 321, endPoint y: 95, distance: 45.1
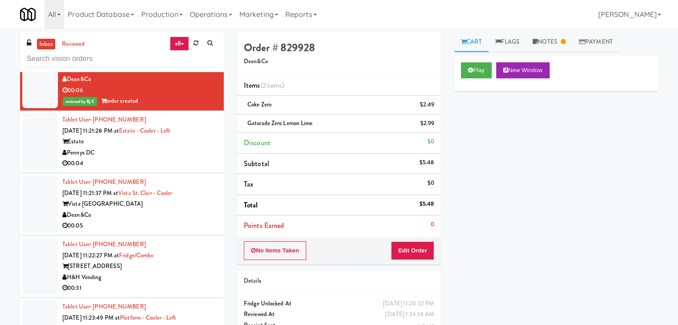
scroll to position [5475, 0]
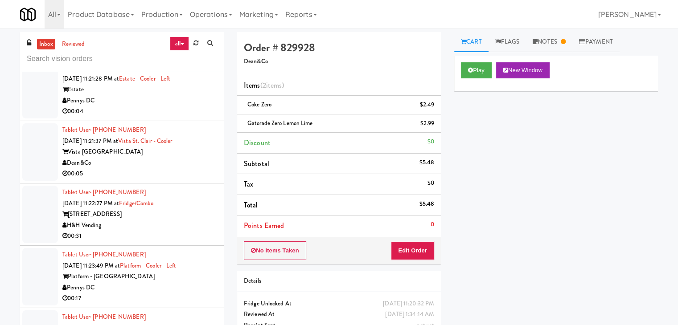
click at [182, 117] on div "00:04" at bounding box center [139, 111] width 155 height 11
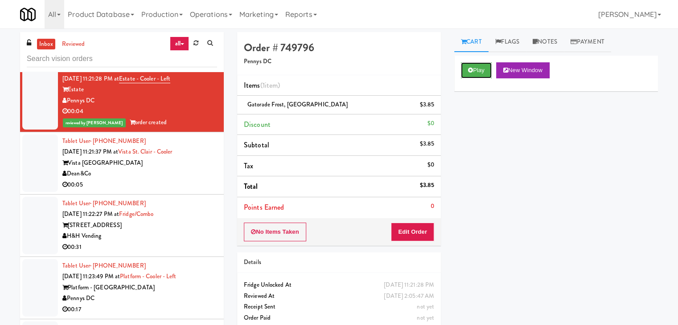
drag, startPoint x: 477, startPoint y: 73, endPoint x: 512, endPoint y: 151, distance: 86.0
click at [512, 151] on div "Play New Window Primary Flag Clear Flag if unable to determine what was taken o…" at bounding box center [556, 223] width 204 height 334
